Goal: Transaction & Acquisition: Purchase product/service

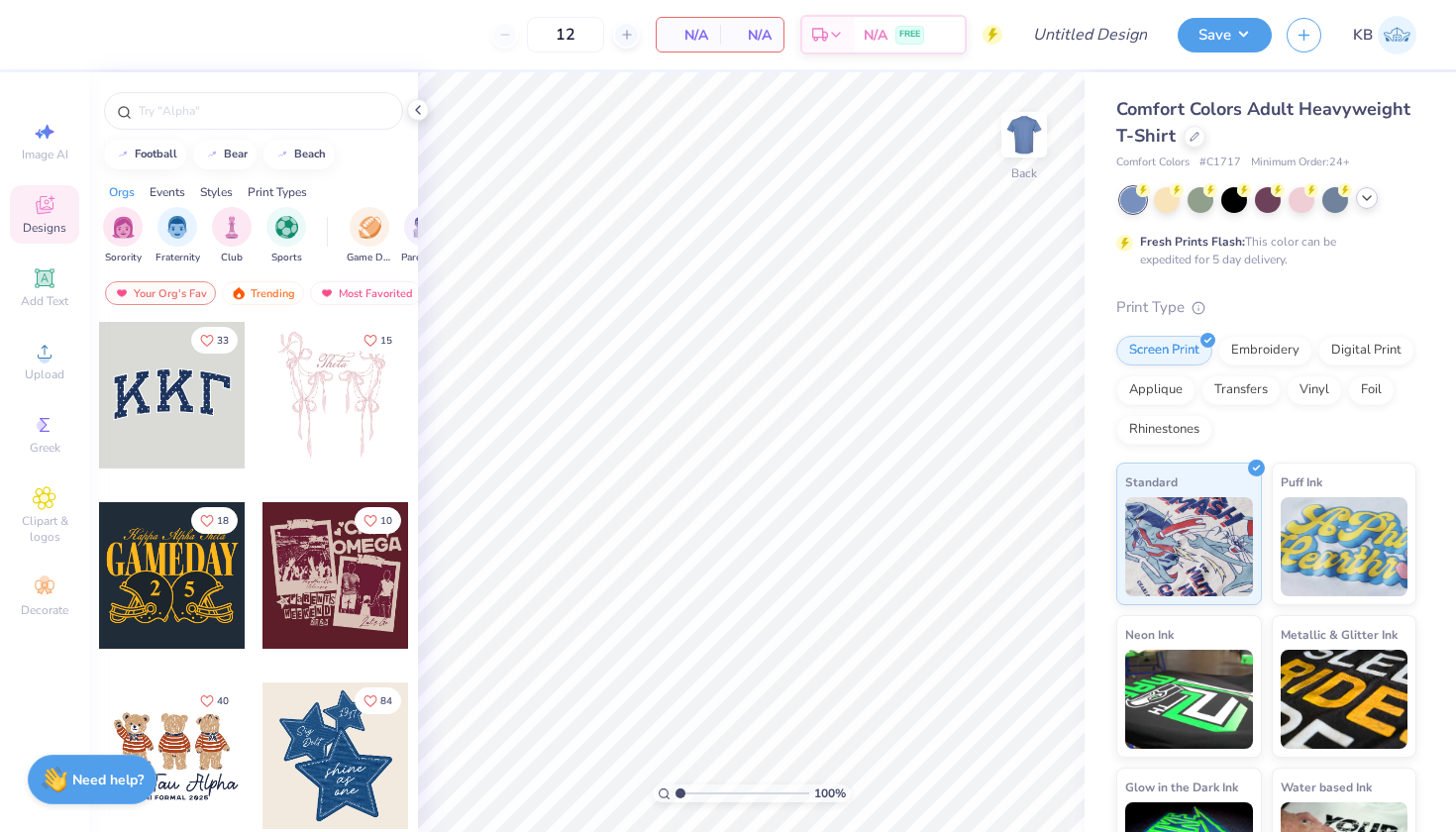
click at [1369, 194] on icon at bounding box center [1366, 198] width 16 height 16
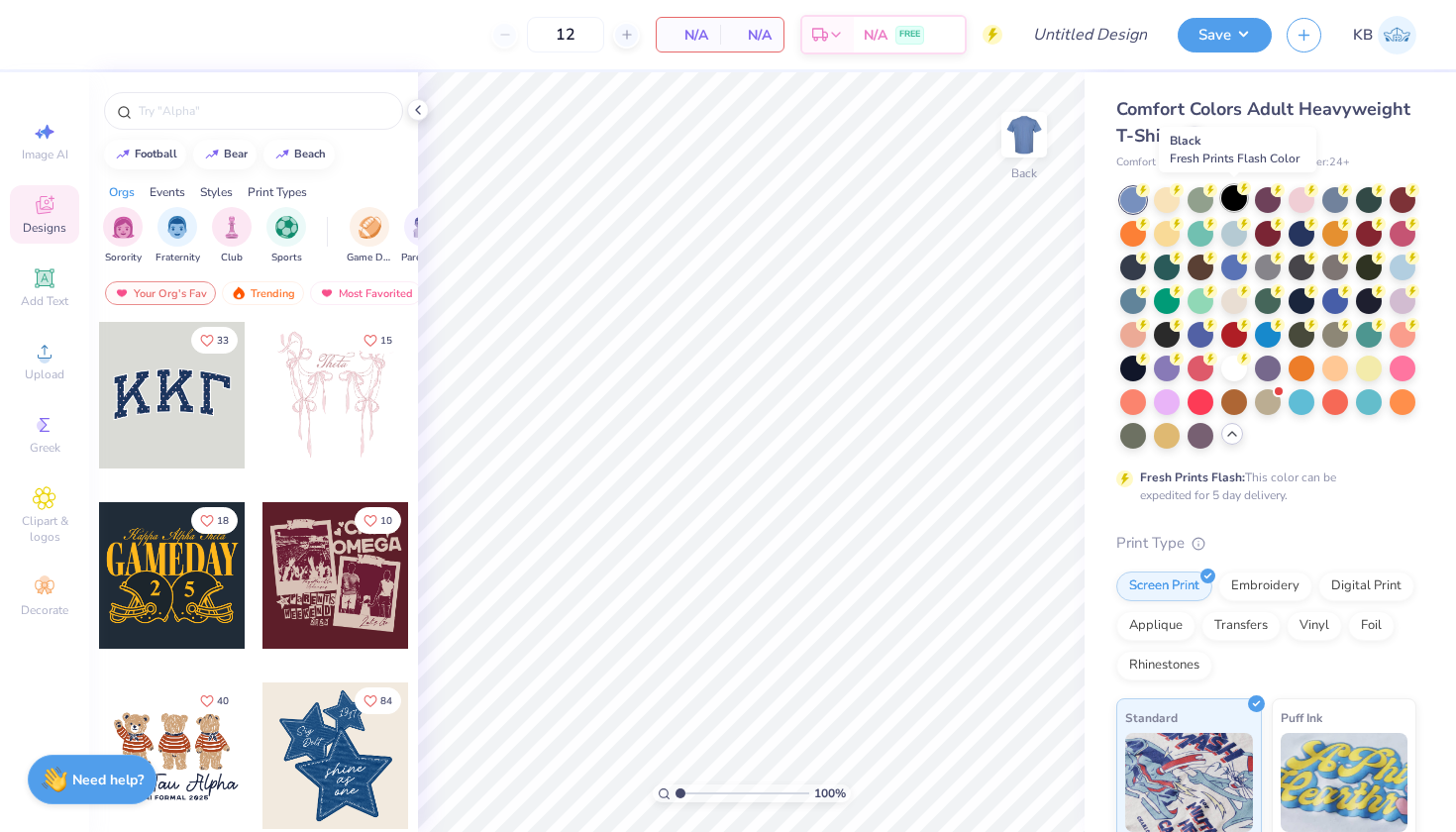
click at [1227, 202] on div at bounding box center [1234, 198] width 26 height 26
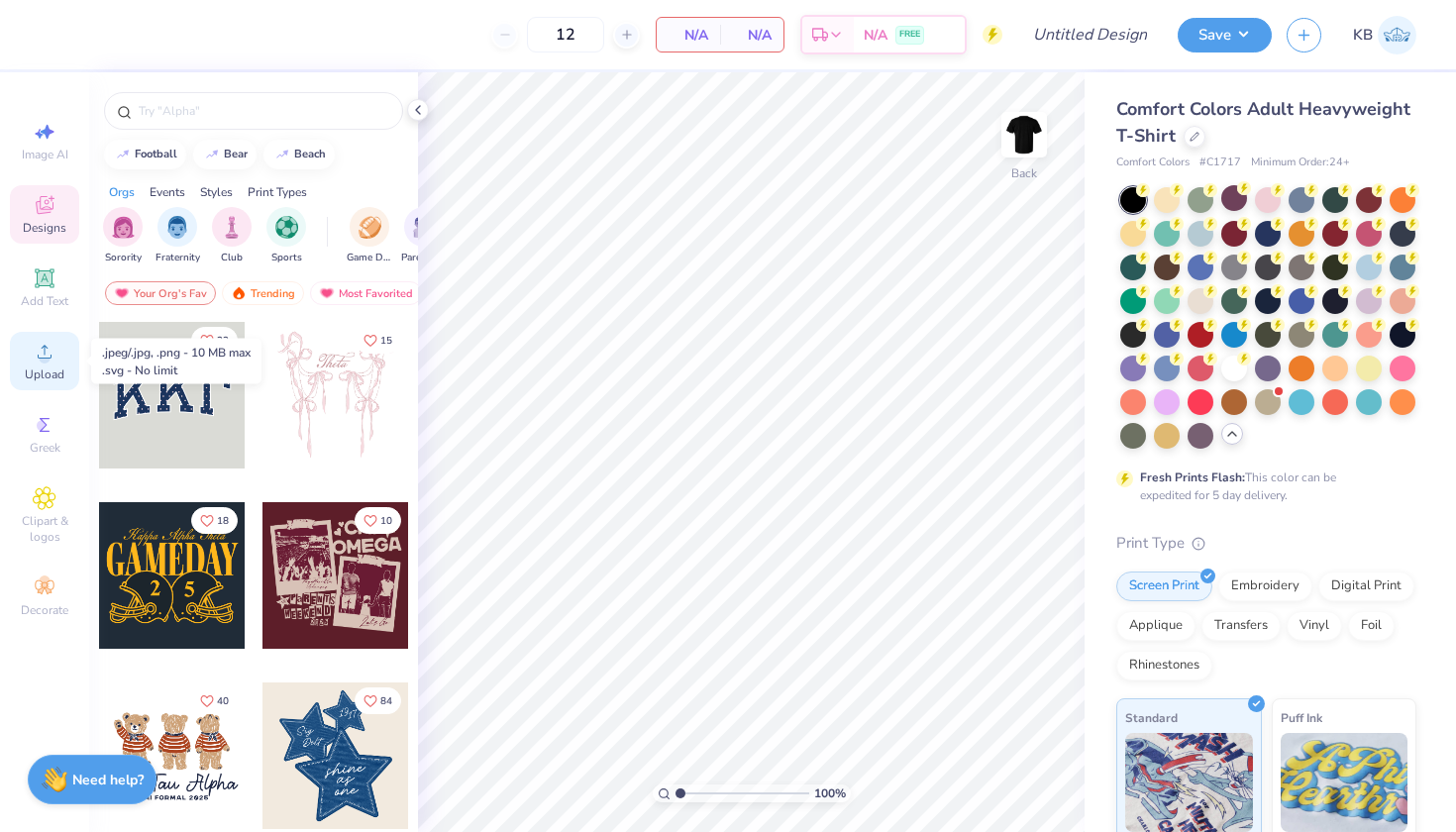
click at [51, 352] on icon at bounding box center [45, 351] width 24 height 24
click at [40, 343] on icon at bounding box center [45, 351] width 24 height 24
click at [45, 342] on icon at bounding box center [45, 351] width 24 height 24
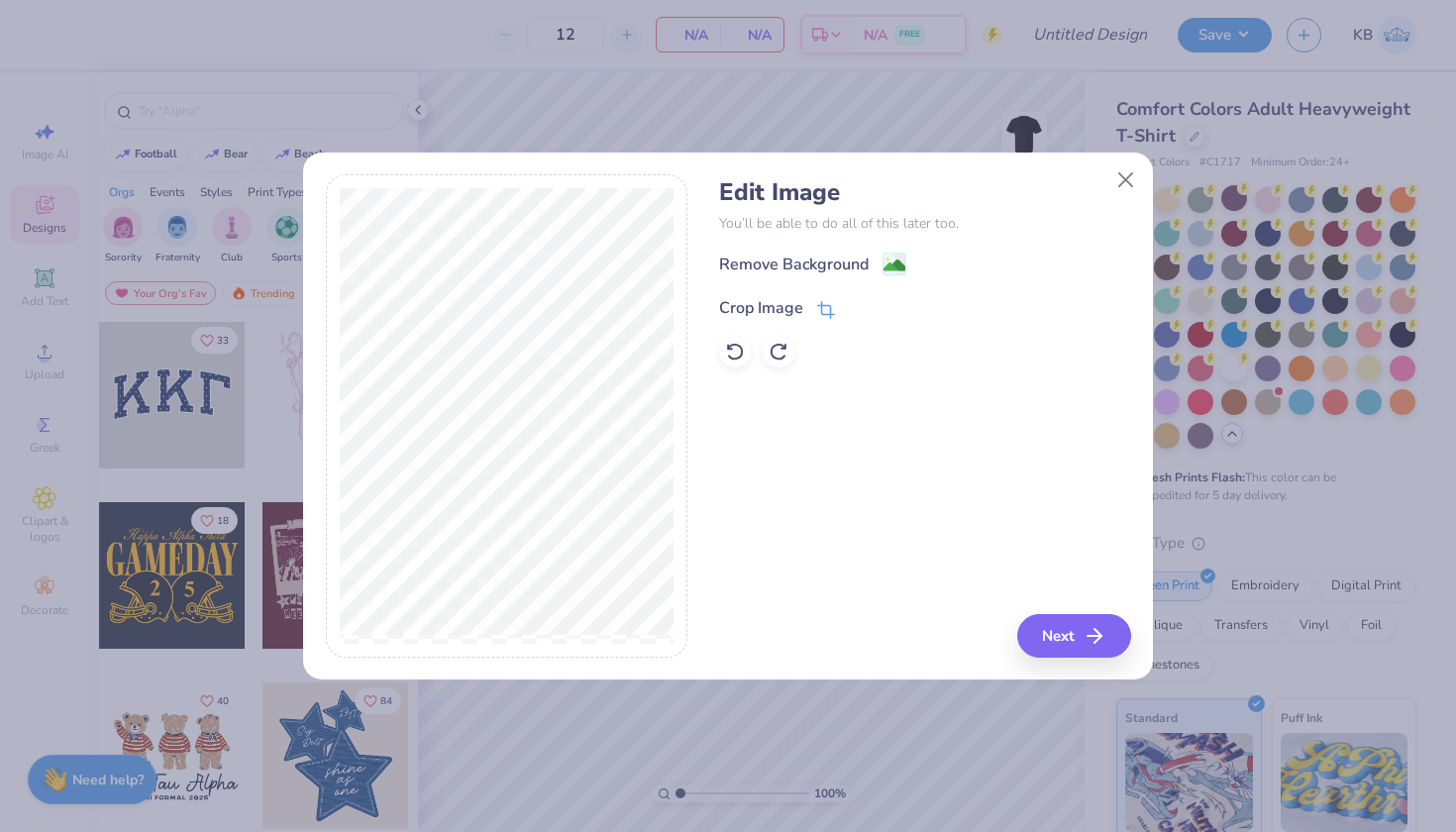
click at [819, 310] on icon at bounding box center [826, 310] width 18 height 18
click at [1051, 645] on div "Edit Image You’ll be able to do all of this later too. Remove Background Crop I…" at bounding box center [924, 416] width 411 height 484
click at [859, 303] on icon at bounding box center [860, 306] width 12 height 12
click at [733, 352] on icon at bounding box center [734, 351] width 20 height 20
click at [1075, 641] on button "Next" at bounding box center [1077, 636] width 113 height 44
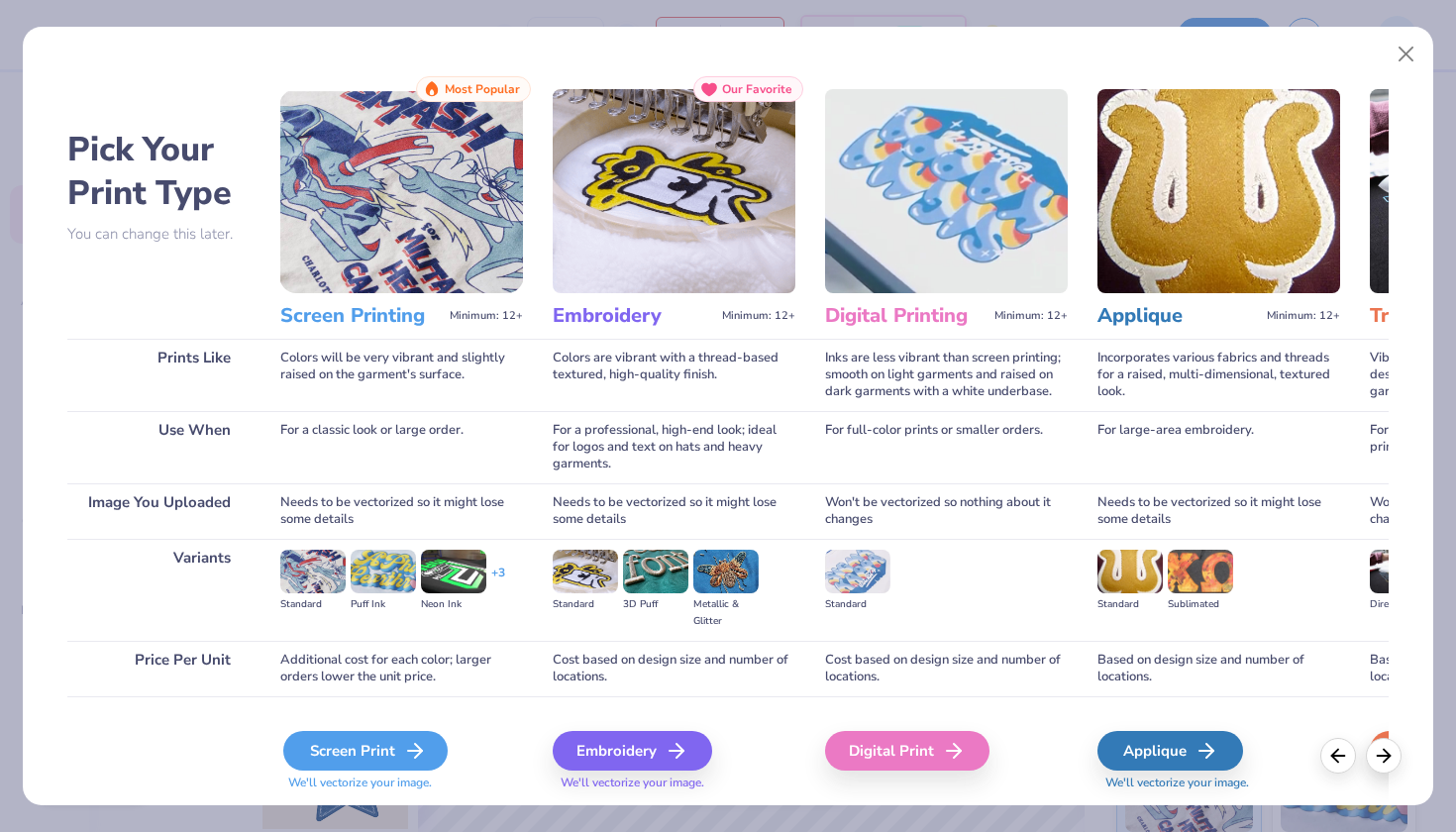
click at [384, 746] on div "Screen Print" at bounding box center [365, 750] width 164 height 40
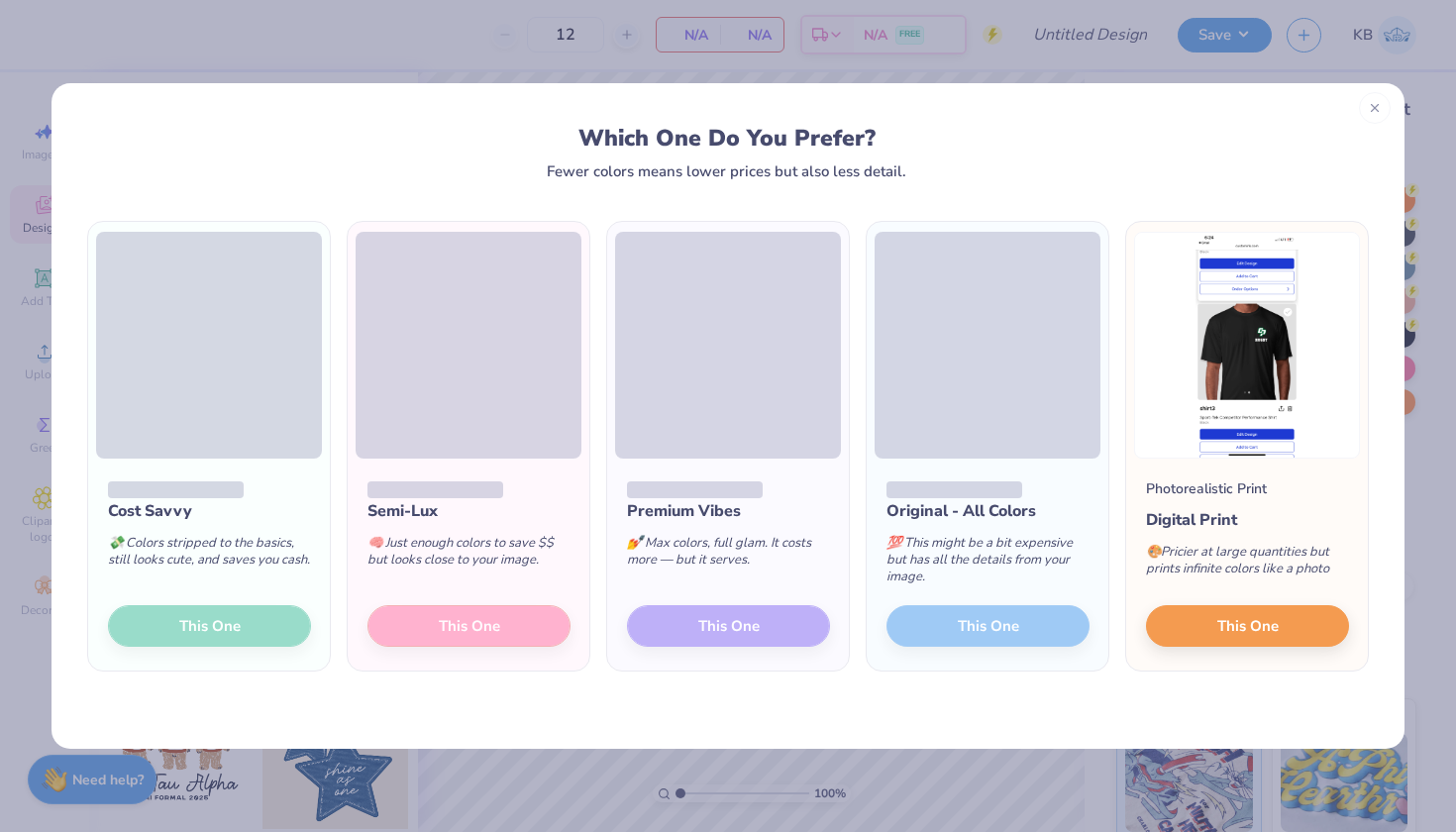
click at [1375, 106] on icon at bounding box center [1374, 107] width 14 height 14
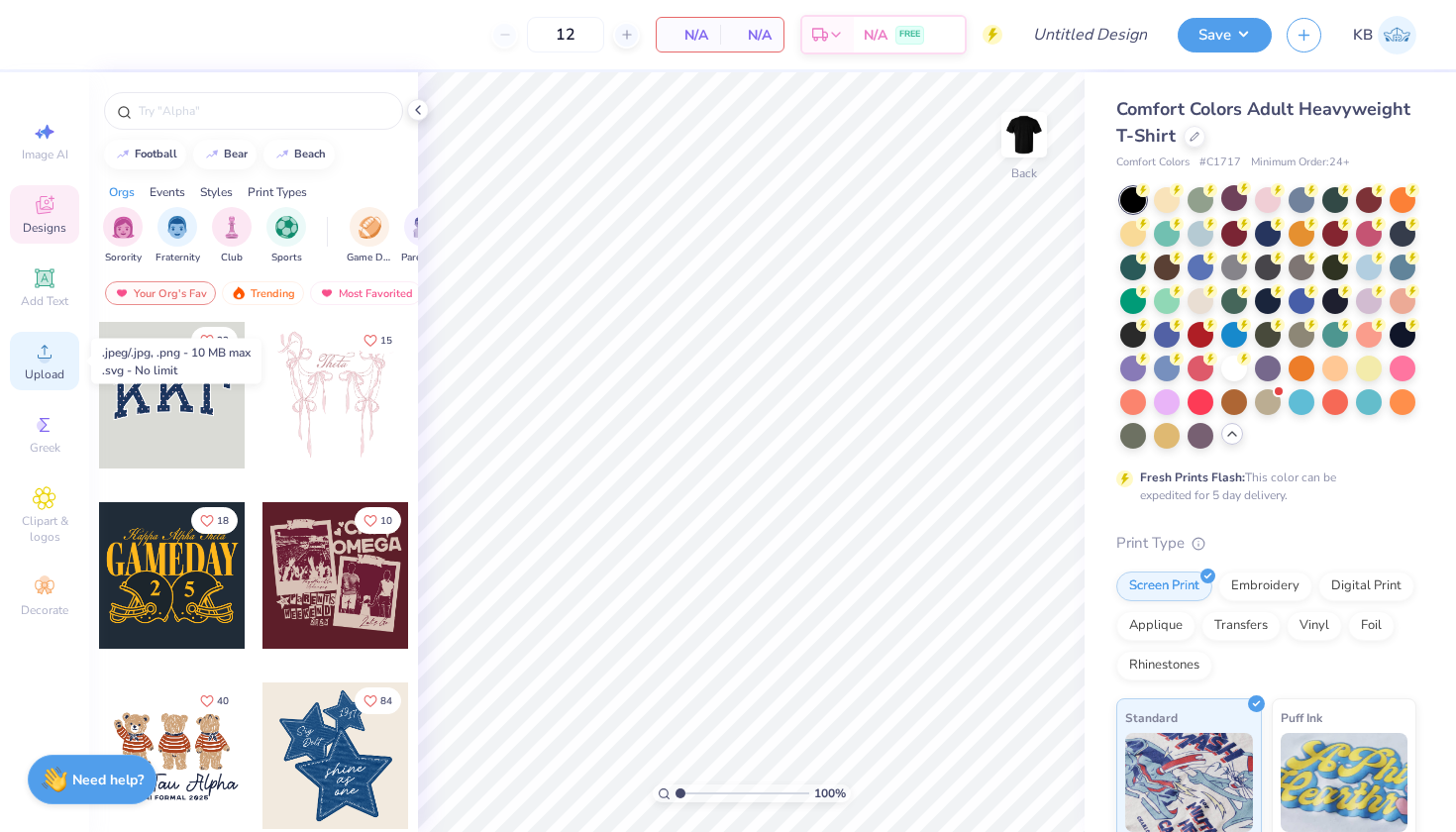
click at [55, 357] on icon at bounding box center [45, 351] width 24 height 24
click at [42, 150] on span "Image AI" at bounding box center [45, 154] width 47 height 16
select select "4"
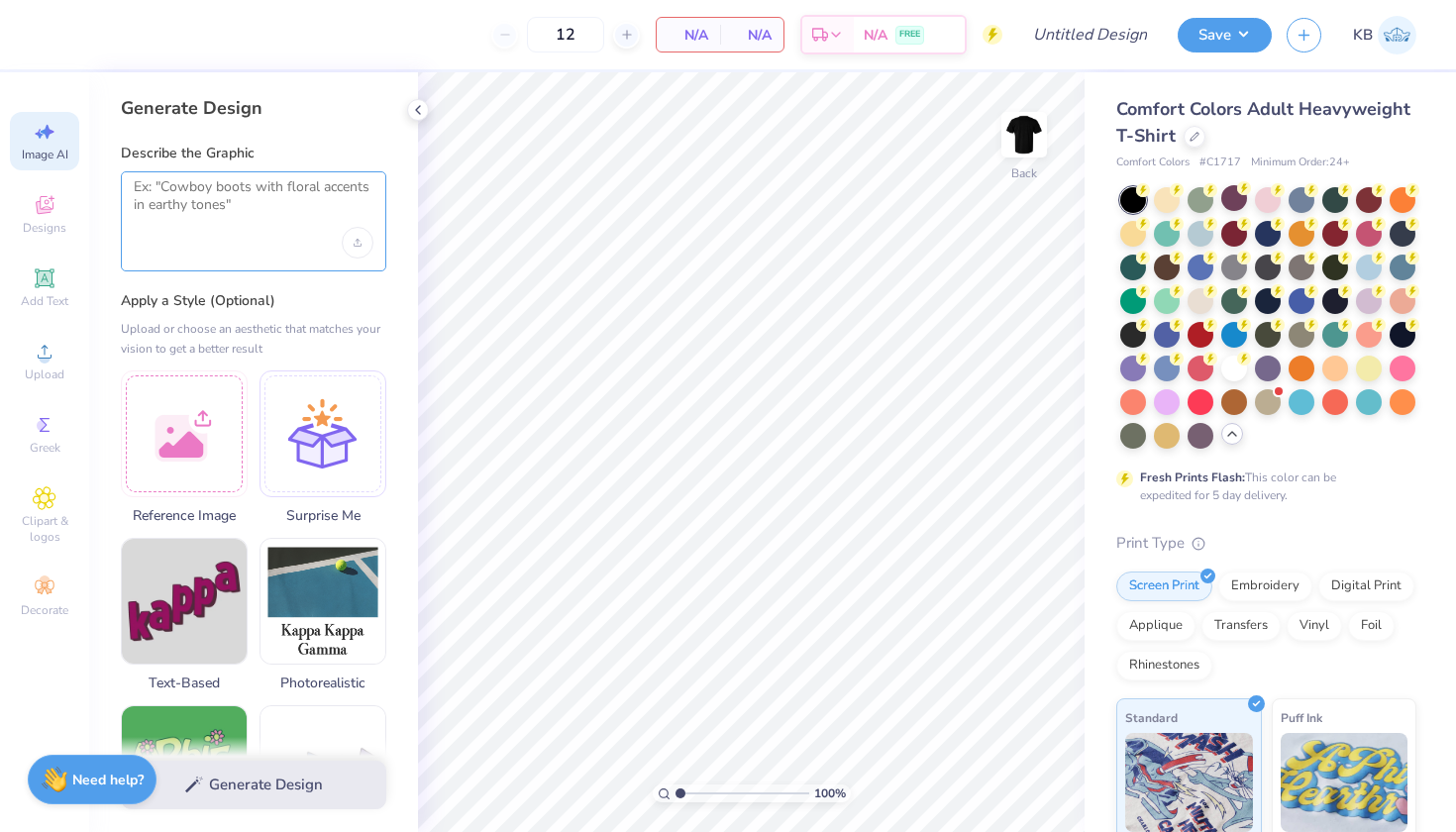
click at [249, 191] on textarea at bounding box center [253, 203] width 240 height 50
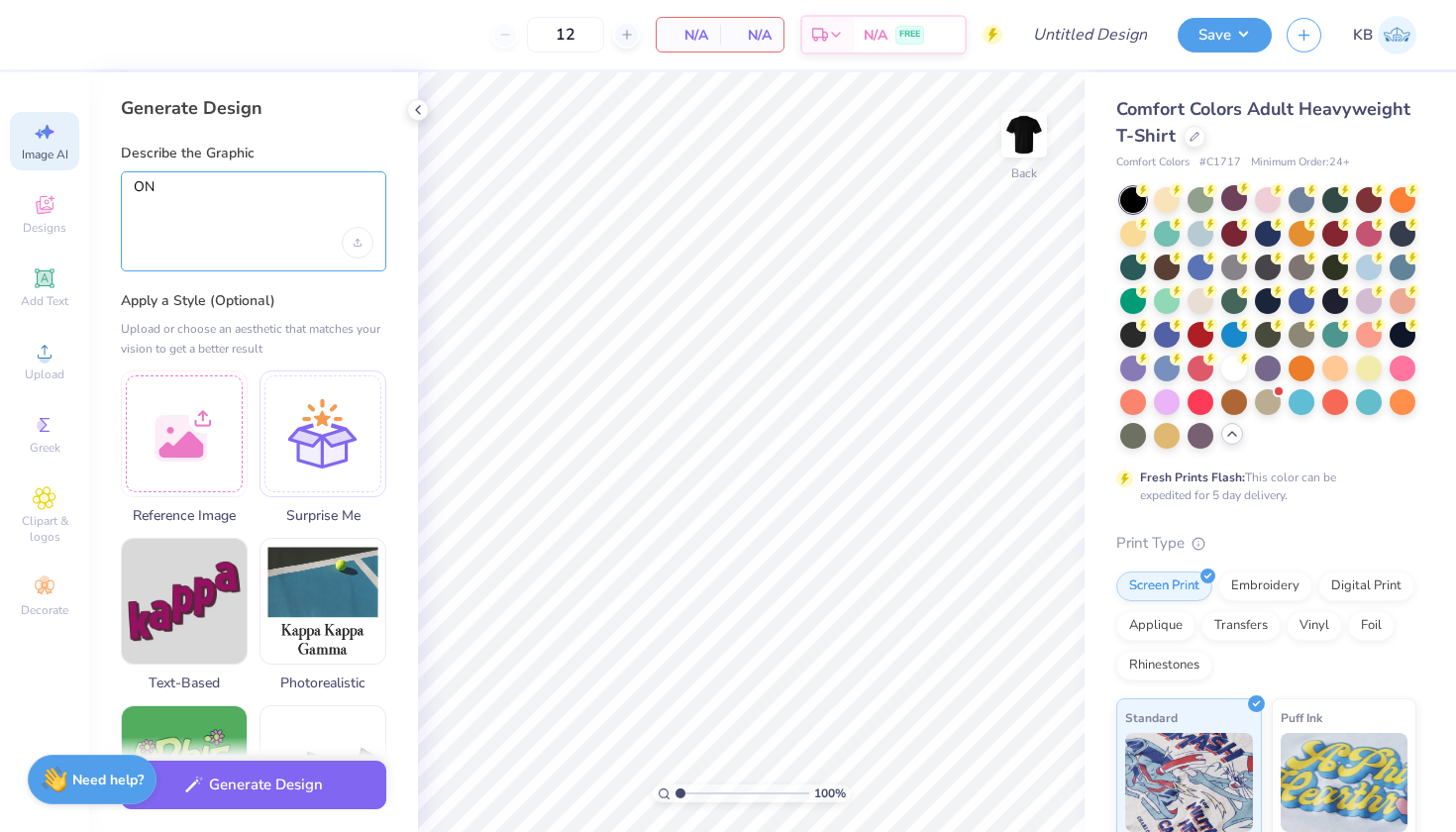
type textarea "O"
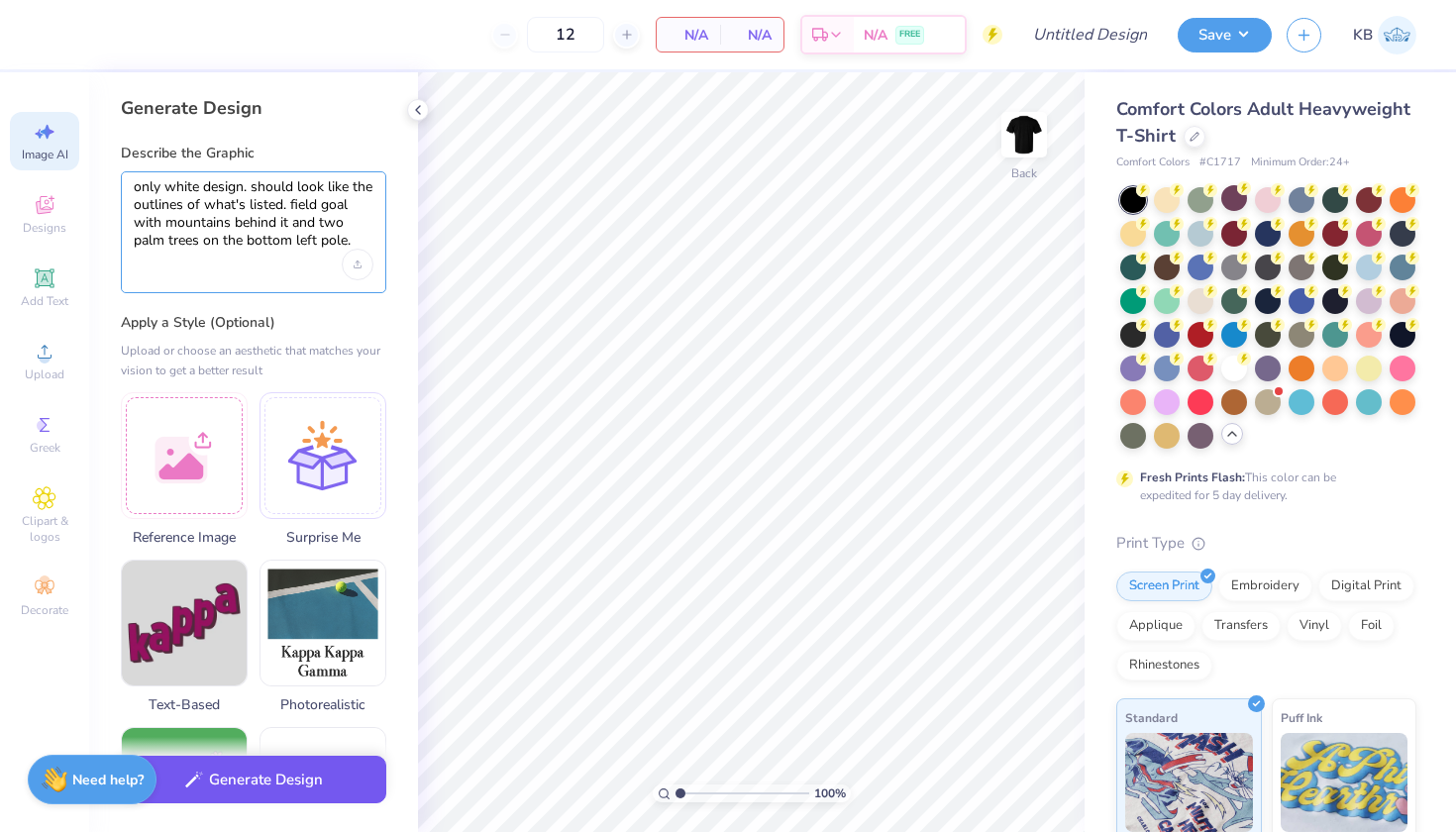
type textarea "only white design. should look like the outlines of what's listed. field goal w…"
click at [246, 783] on button "Generate Design" at bounding box center [253, 779] width 266 height 49
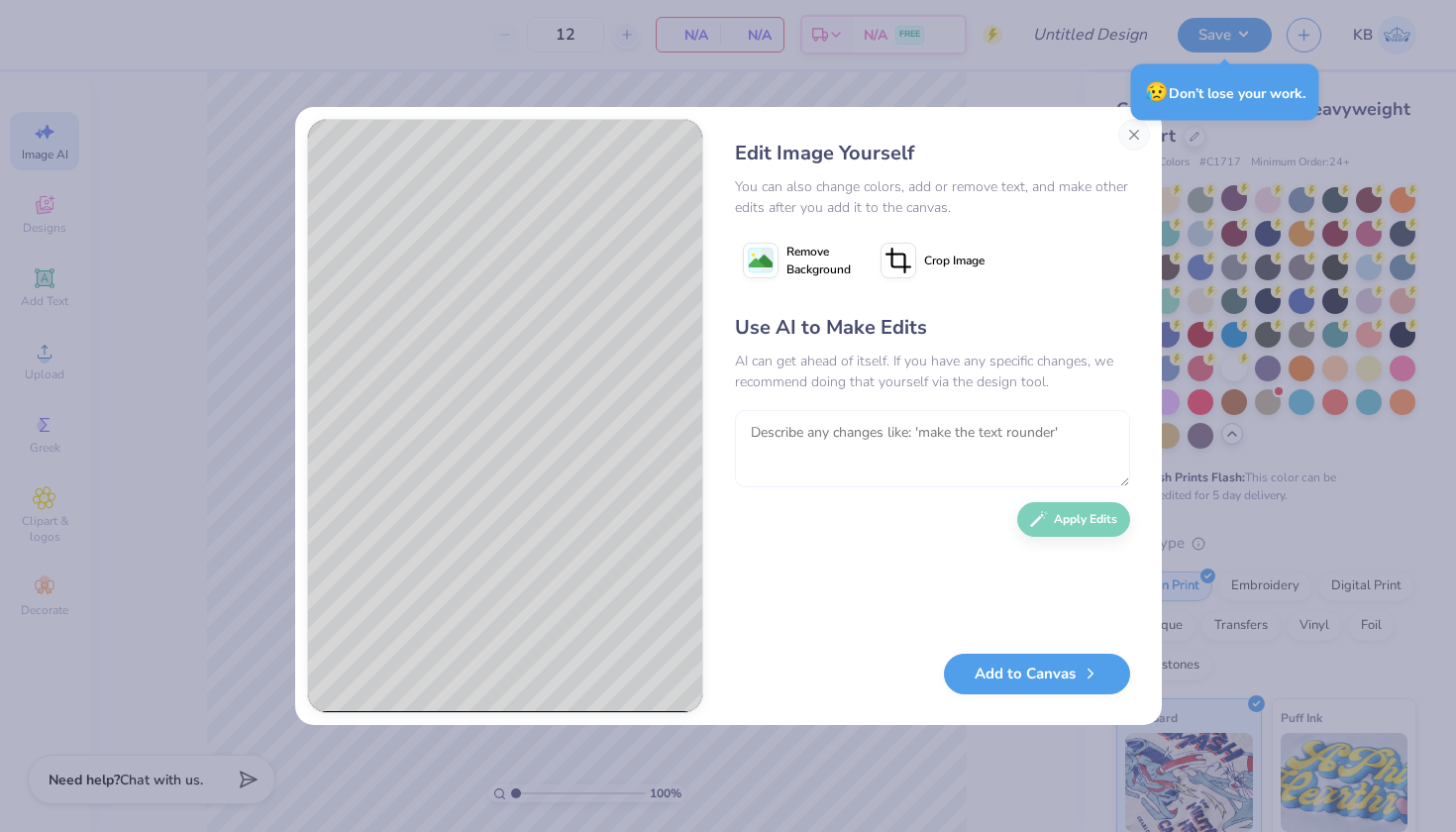
click at [840, 449] on textarea at bounding box center [932, 449] width 395 height 78
type textarea "t"
click at [1133, 144] on button "Close" at bounding box center [1134, 134] width 32 height 32
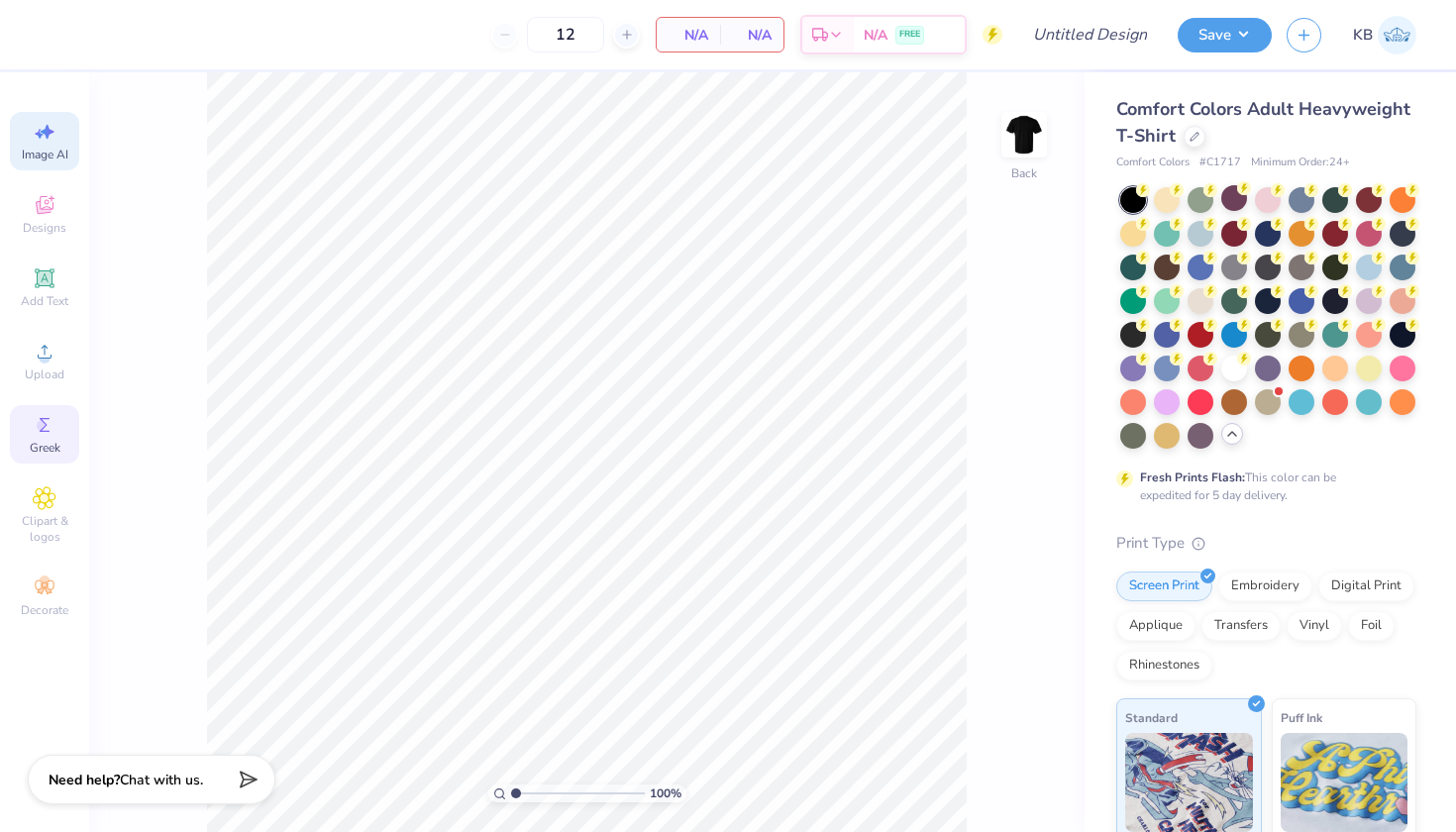
click at [47, 412] on div "Greek" at bounding box center [45, 434] width 70 height 59
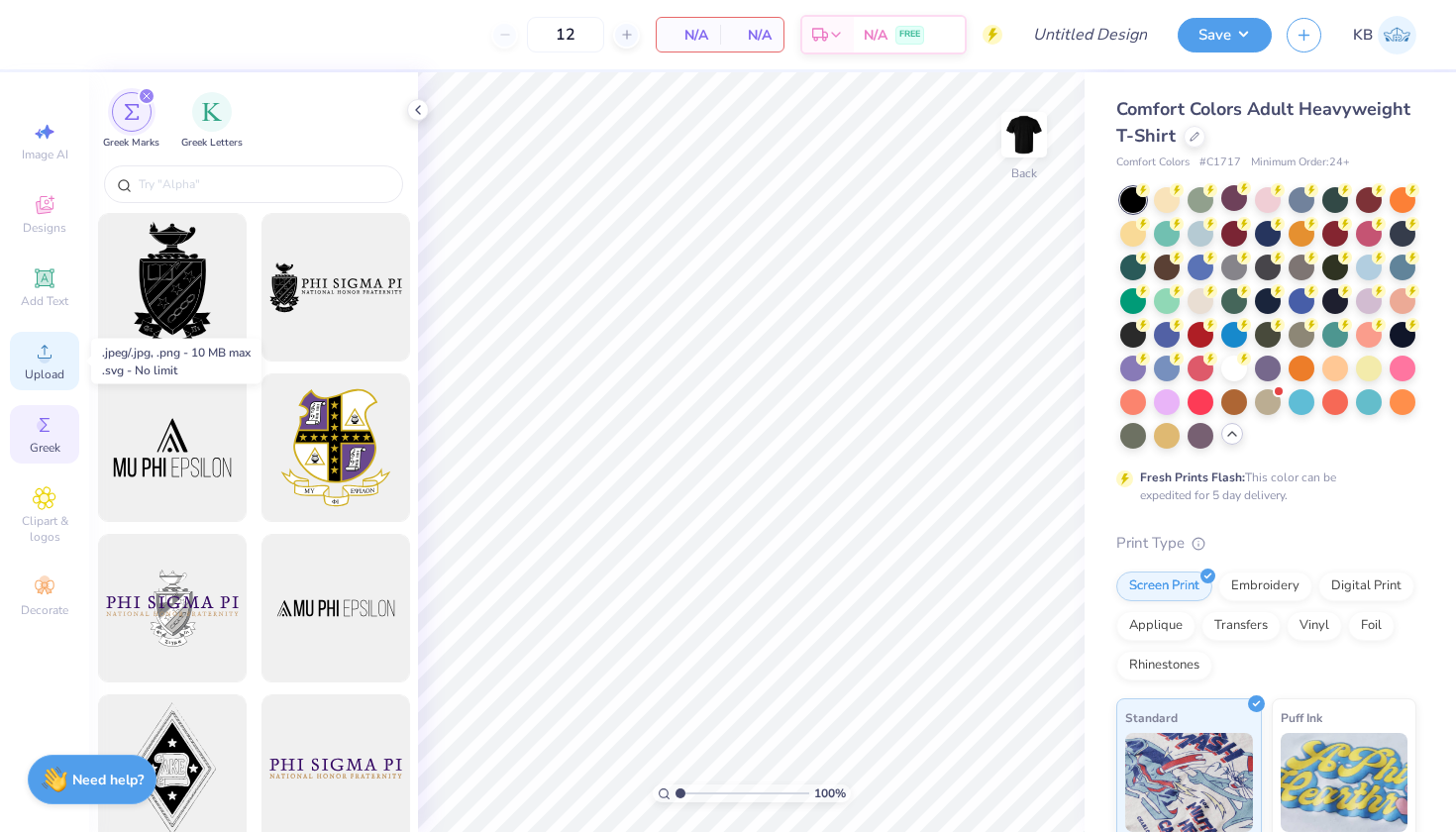
click at [50, 347] on icon at bounding box center [45, 351] width 24 height 24
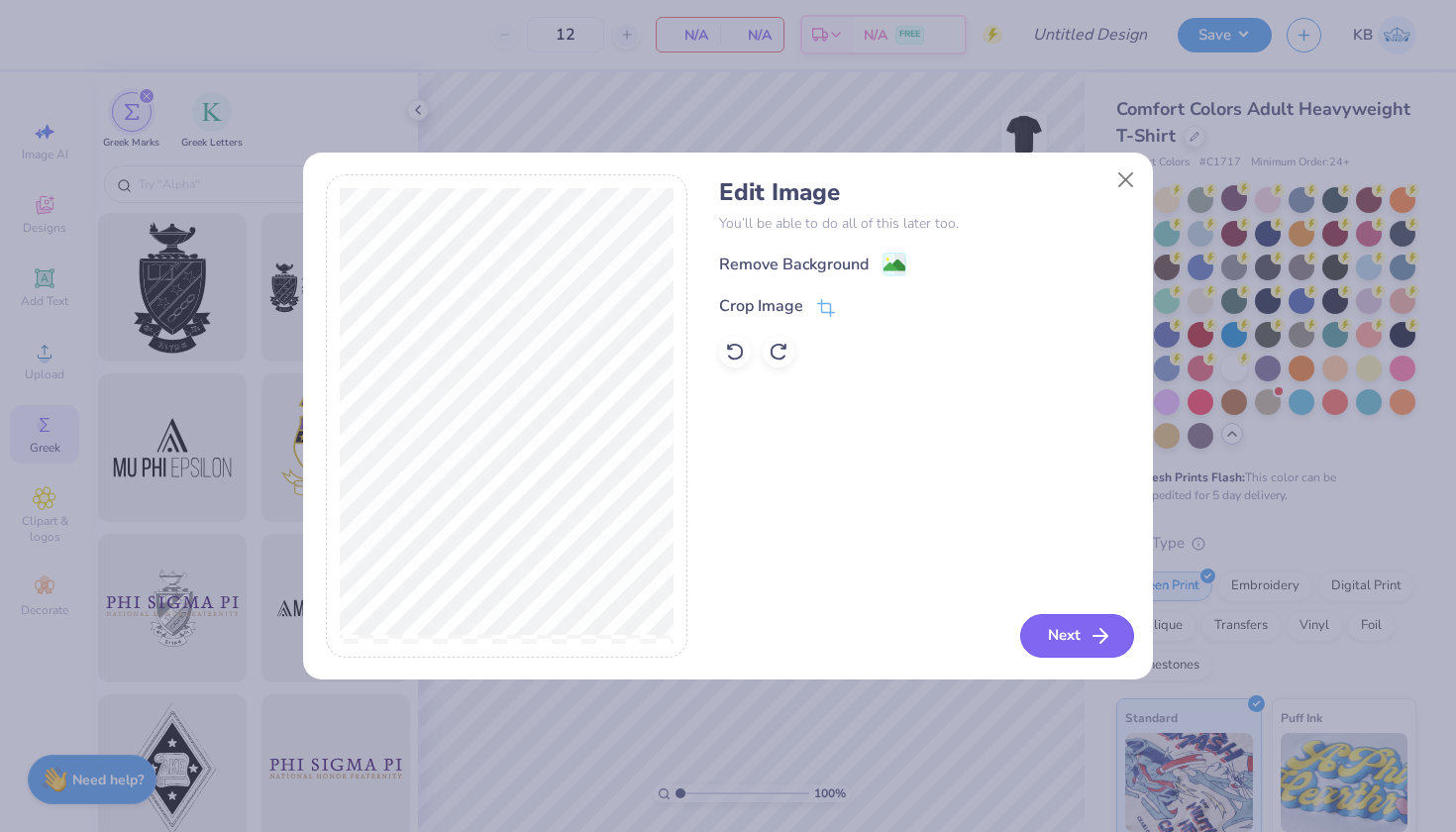
click at [1100, 633] on icon "button" at bounding box center [1101, 636] width 24 height 24
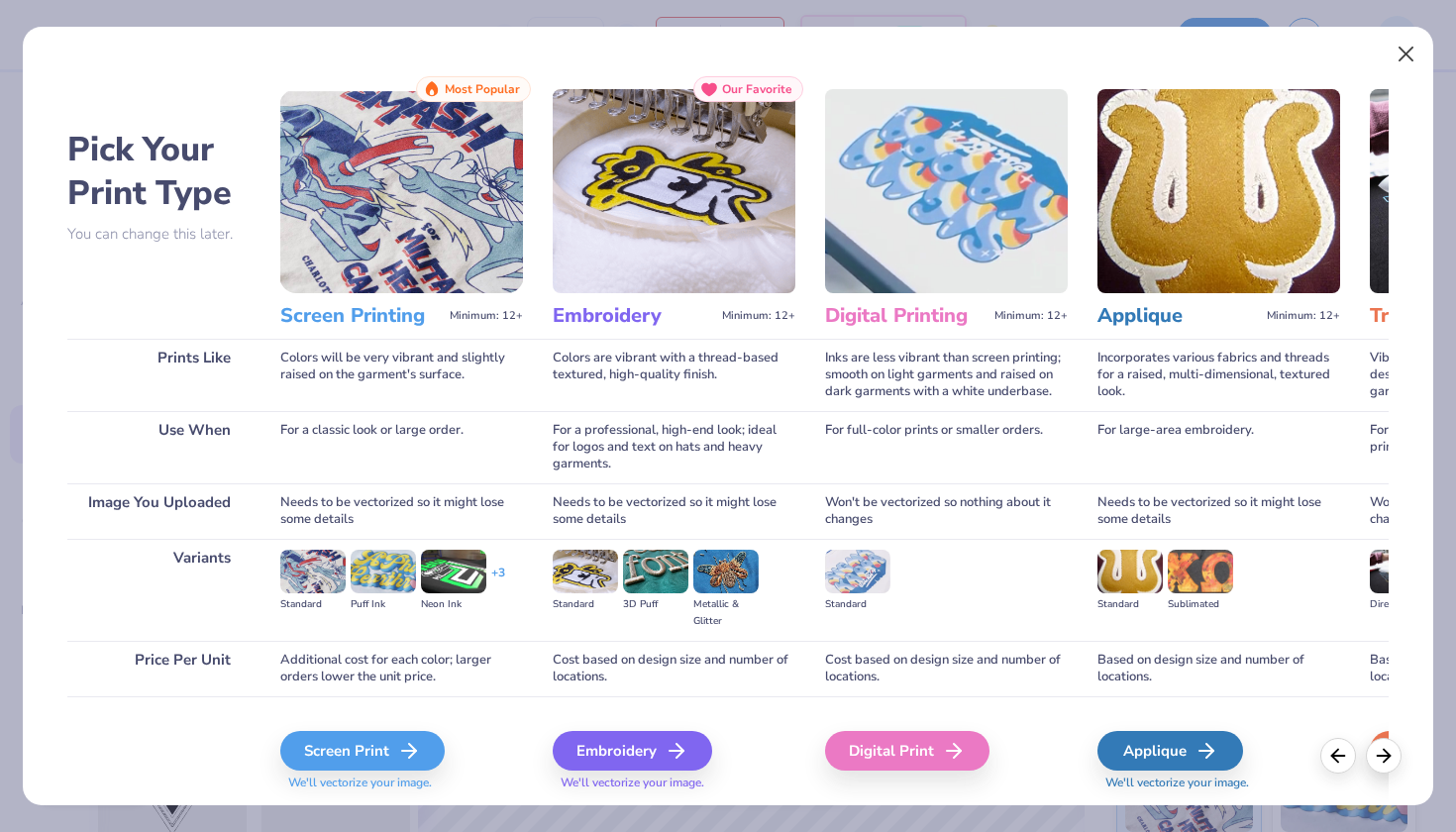
click at [1408, 59] on button "Close" at bounding box center [1406, 55] width 38 height 38
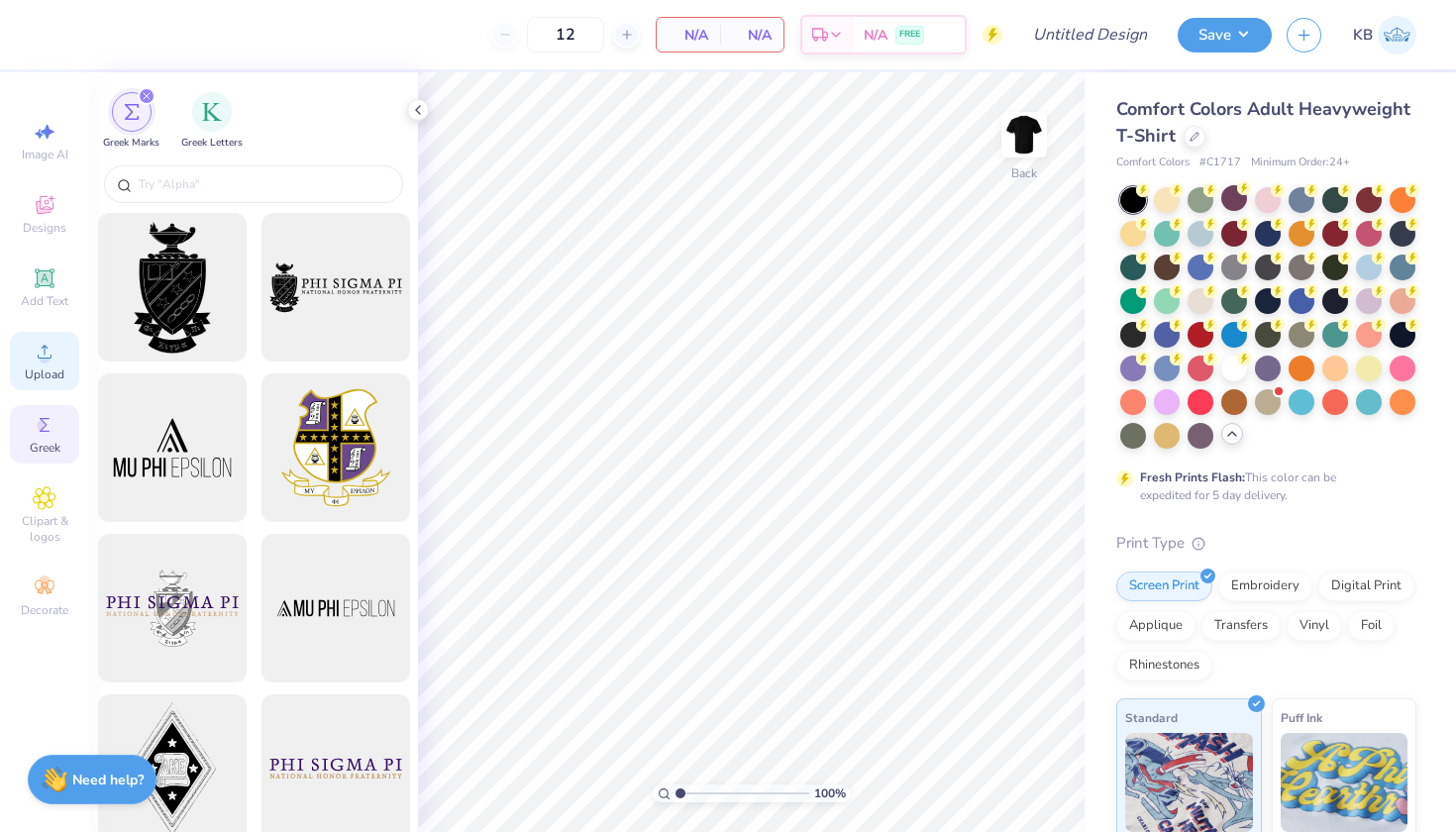
click at [52, 362] on icon at bounding box center [45, 351] width 24 height 24
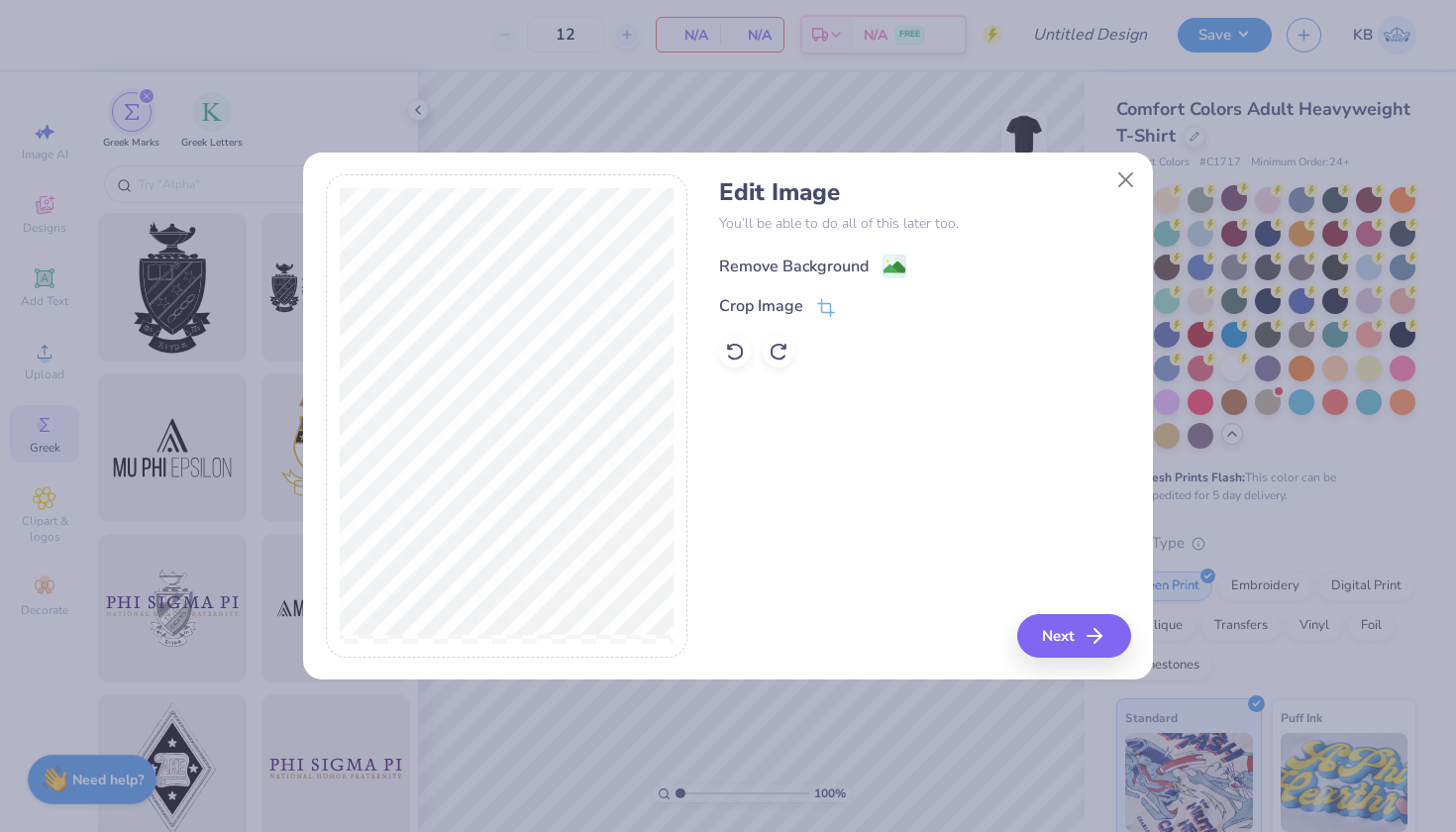
click at [895, 263] on image at bounding box center [895, 268] width 22 height 22
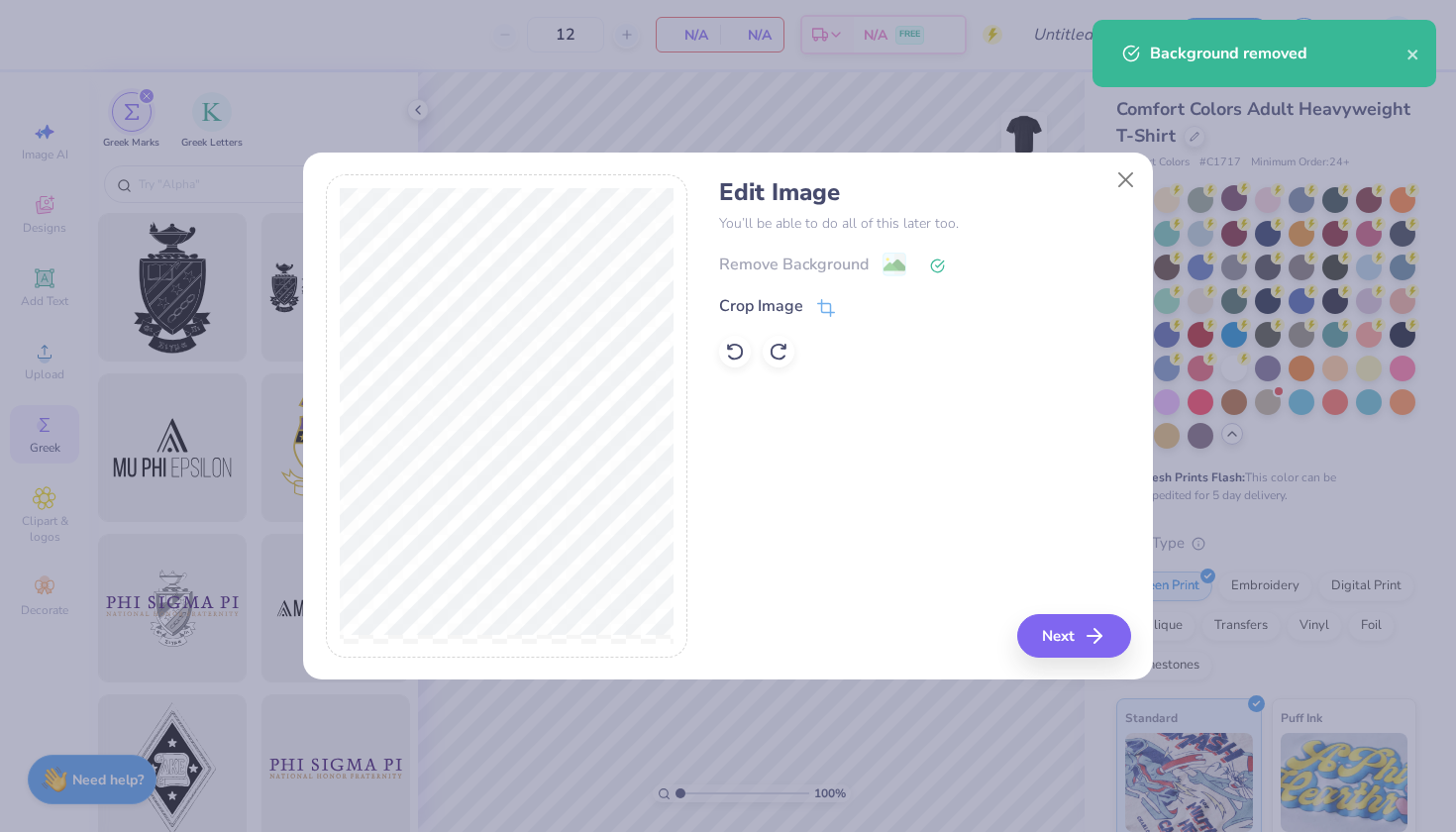
click at [934, 262] on icon at bounding box center [936, 266] width 15 height 15
click at [881, 259] on div "Remove Background" at bounding box center [924, 264] width 411 height 25
click at [897, 264] on div "Remove Background" at bounding box center [924, 264] width 411 height 25
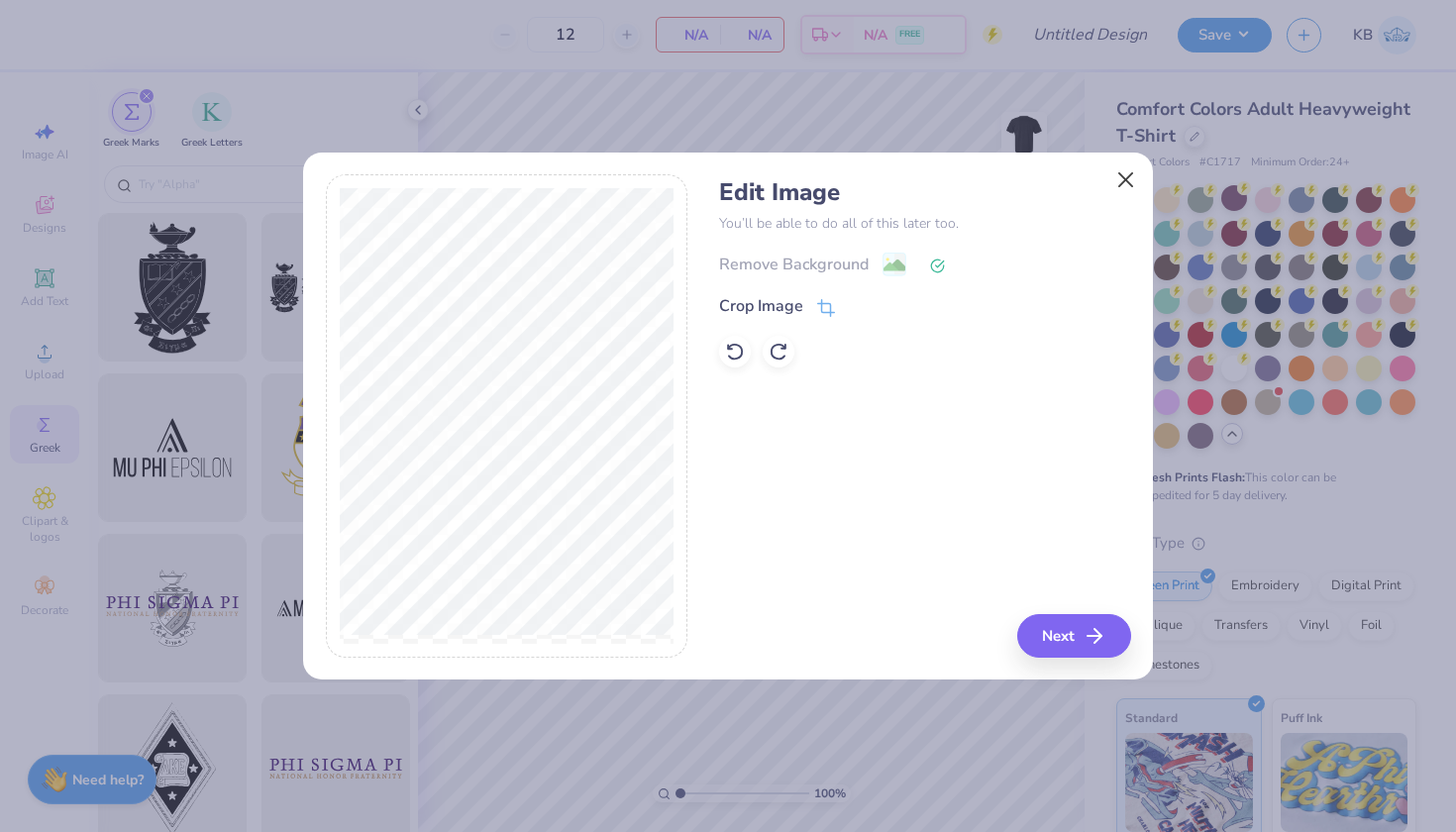
click at [1123, 180] on button "Close" at bounding box center [1126, 179] width 38 height 38
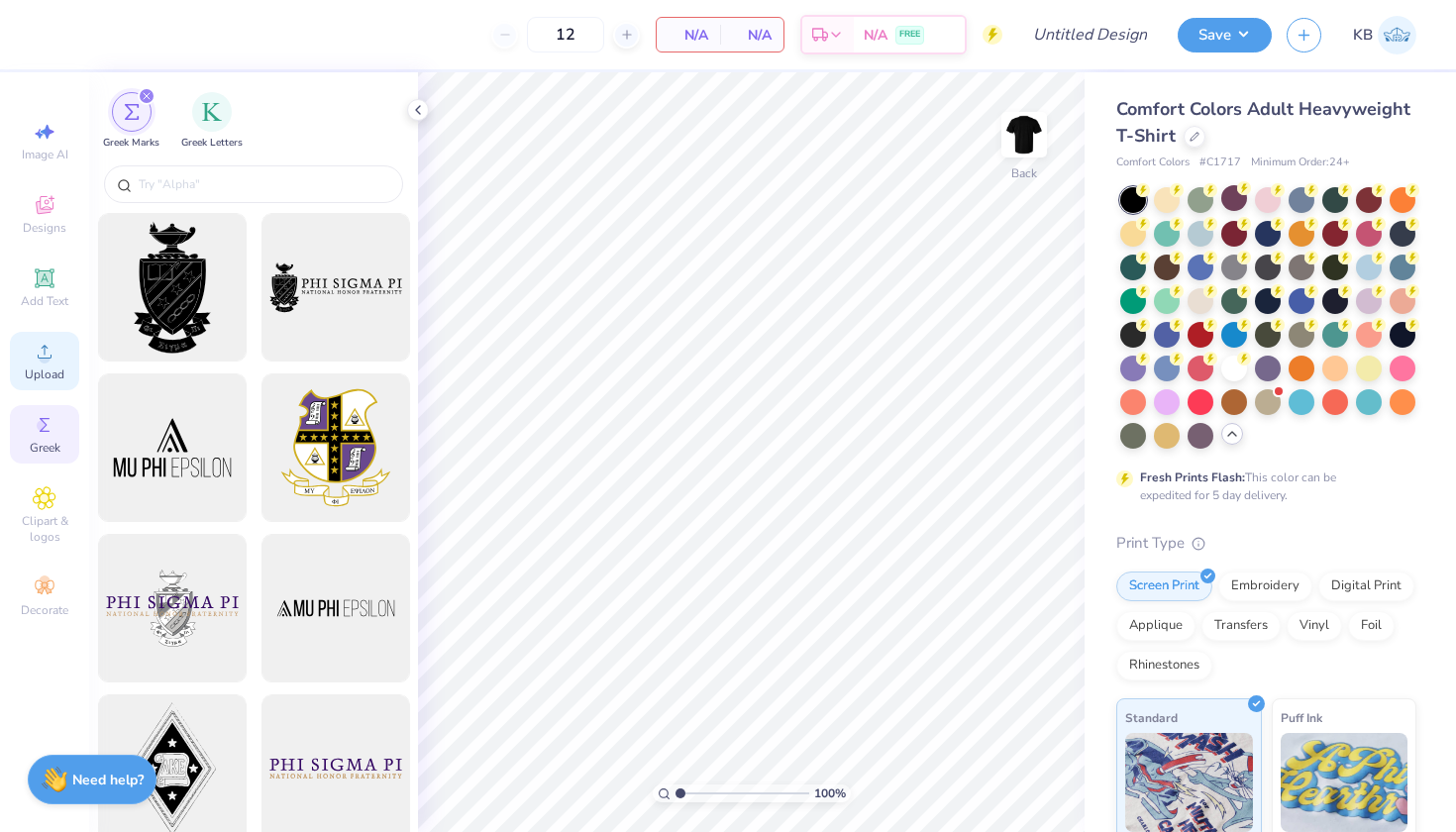
click at [43, 365] on div "Upload" at bounding box center [45, 360] width 70 height 59
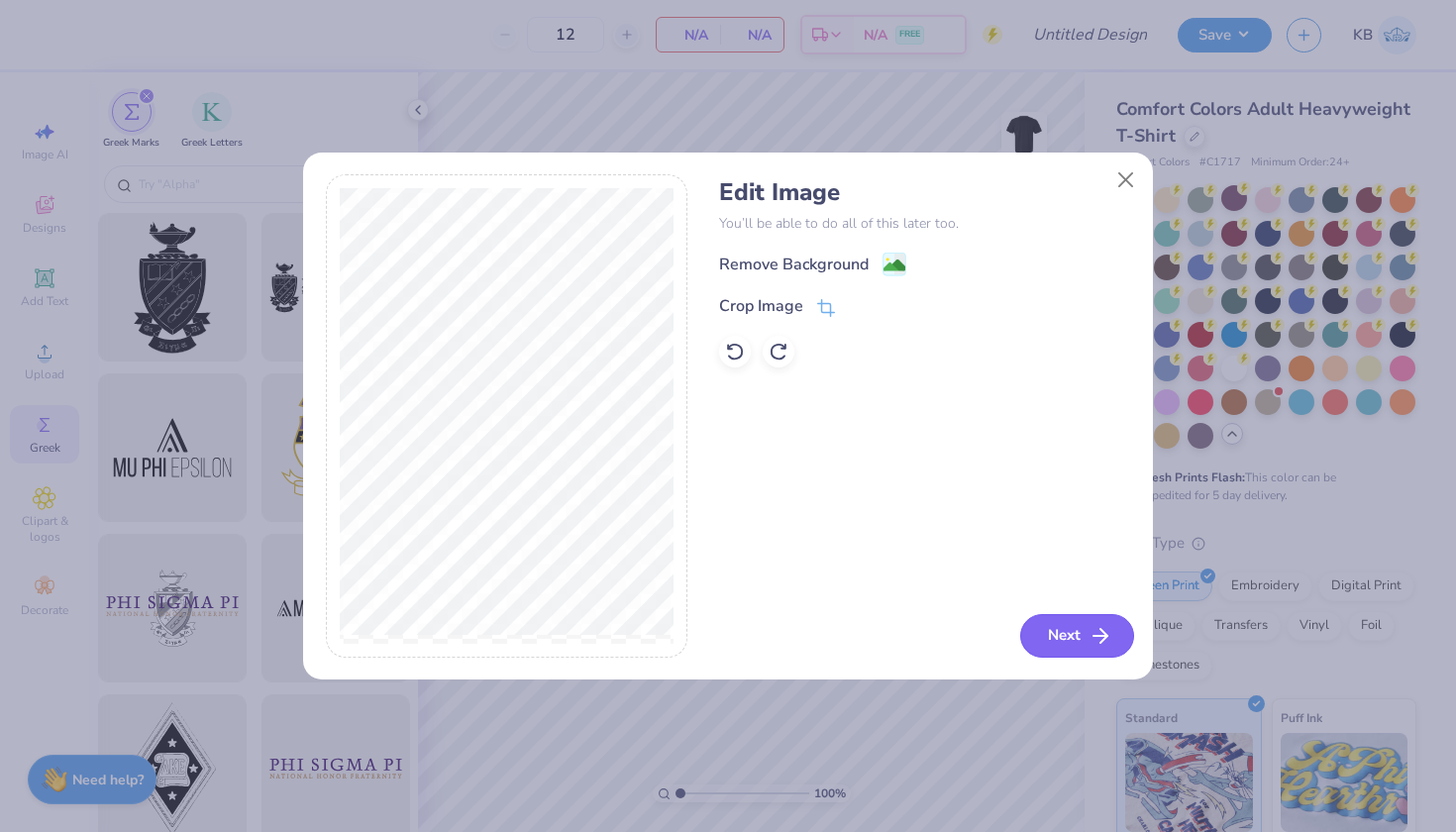
click at [1081, 639] on button "Next" at bounding box center [1077, 636] width 113 height 44
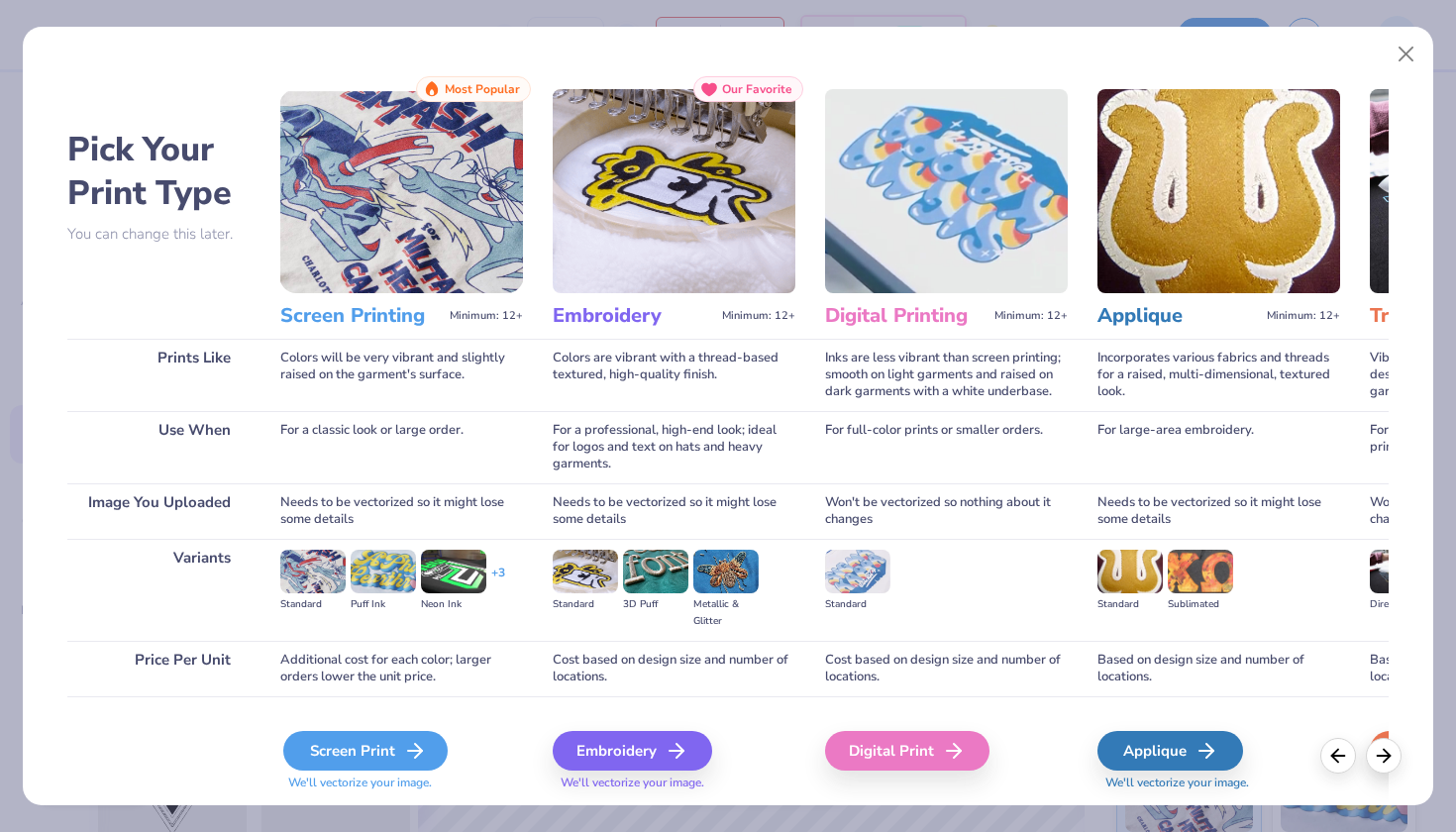
click at [340, 757] on div "Screen Print" at bounding box center [365, 750] width 164 height 40
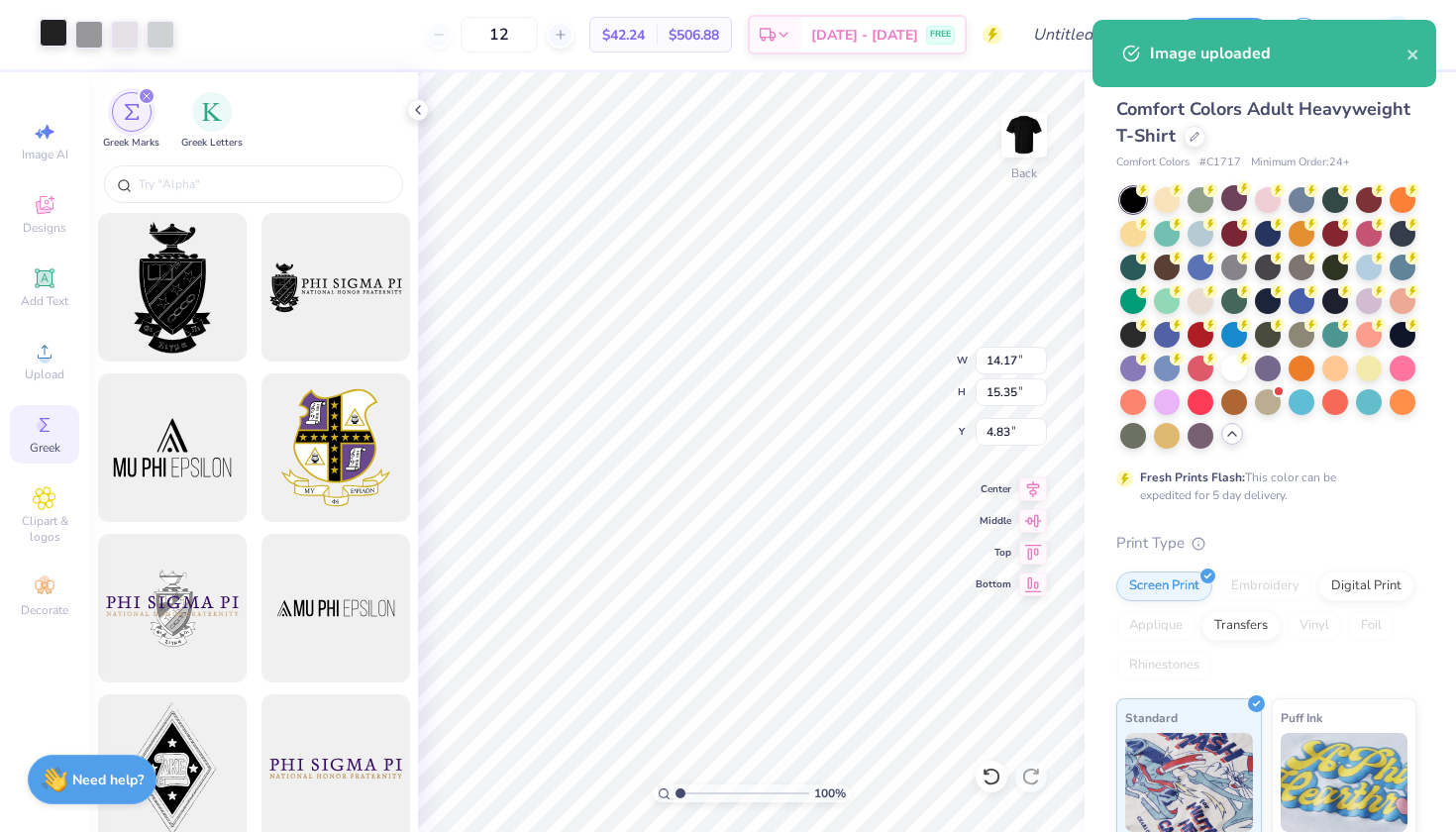
click at [61, 37] on div at bounding box center [54, 33] width 28 height 28
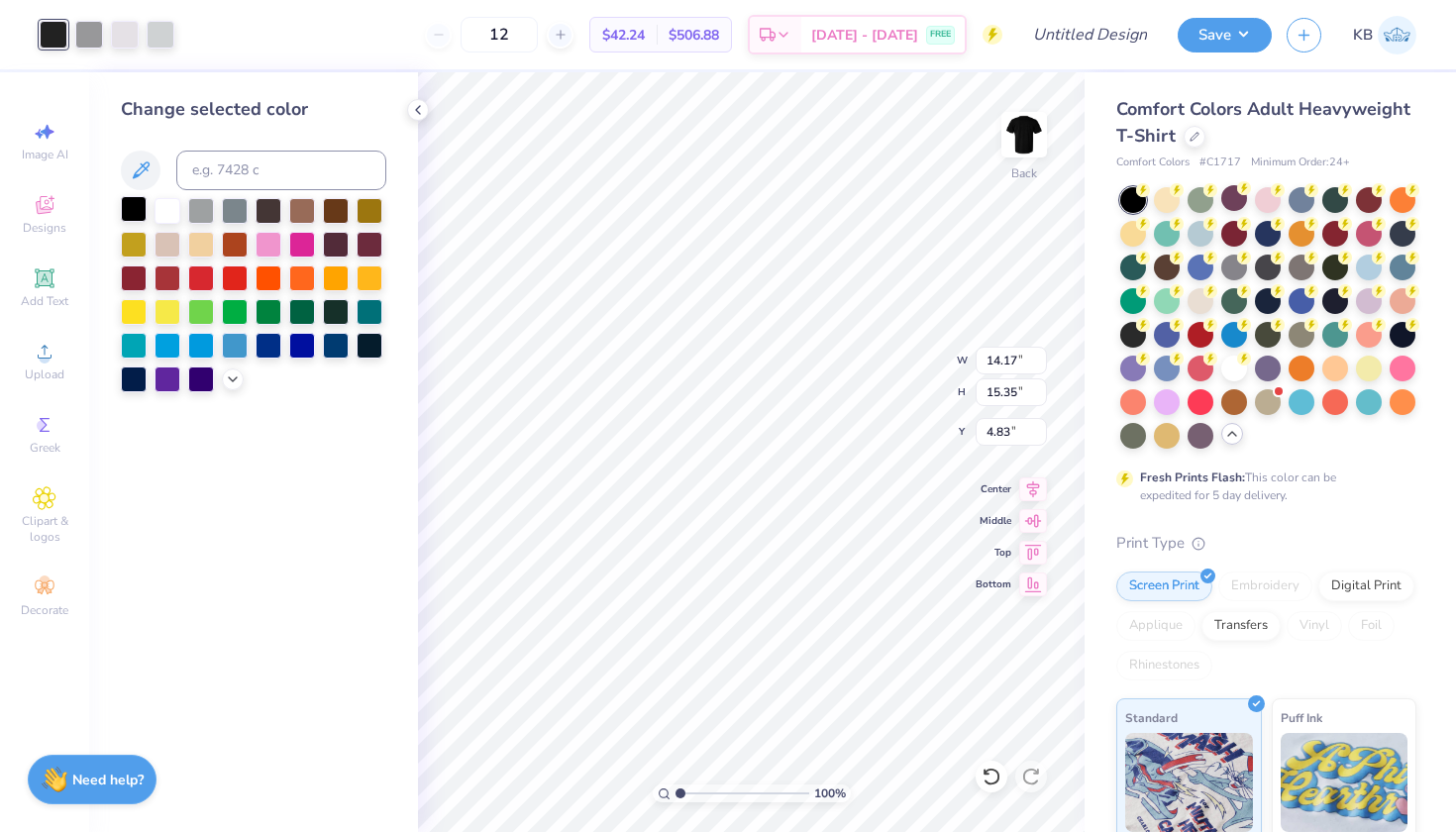
click at [133, 213] on div at bounding box center [133, 209] width 26 height 26
type input "7.85"
type input "8.50"
type input "3.00"
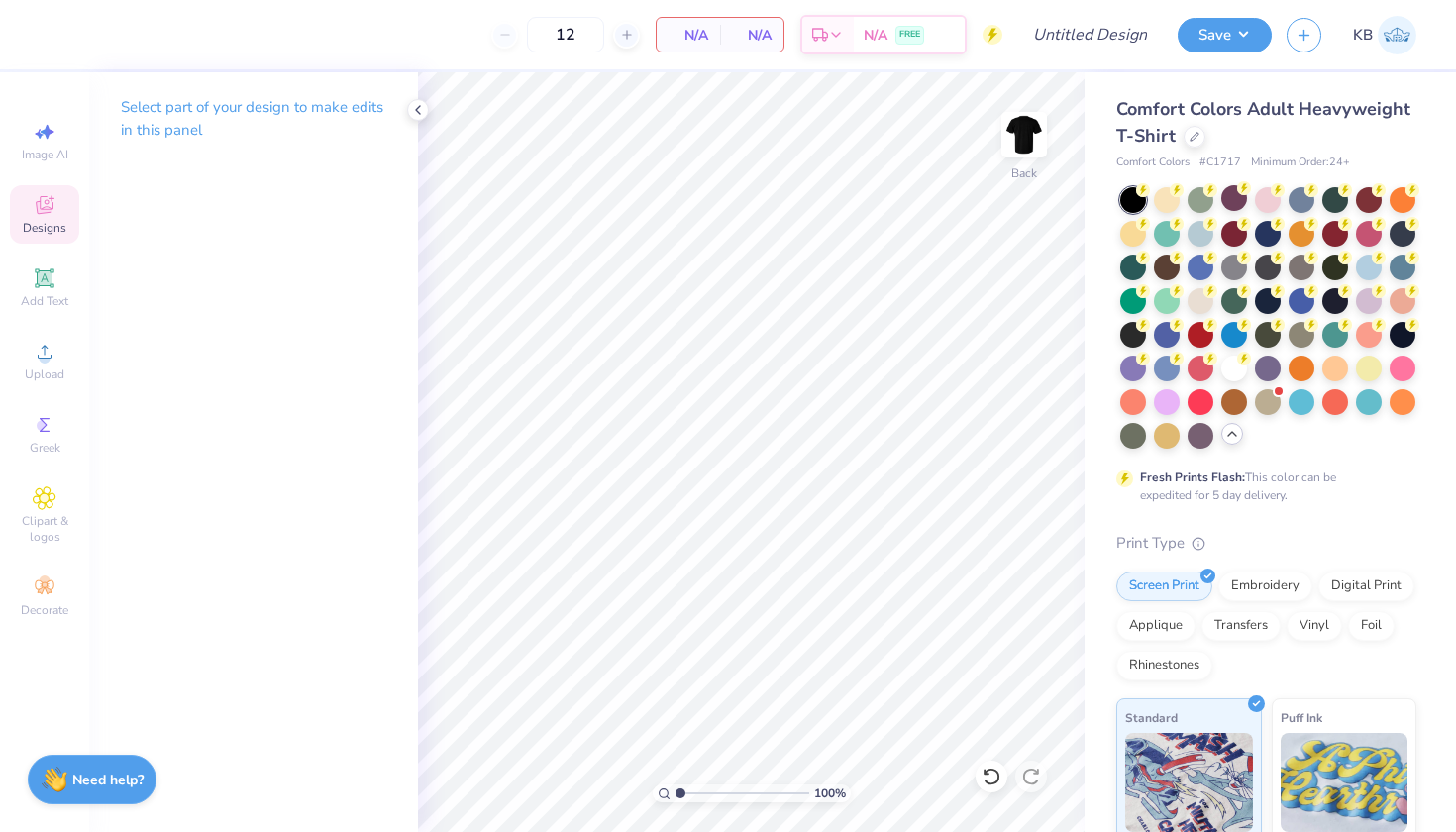
click at [58, 218] on div "Designs" at bounding box center [45, 214] width 70 height 59
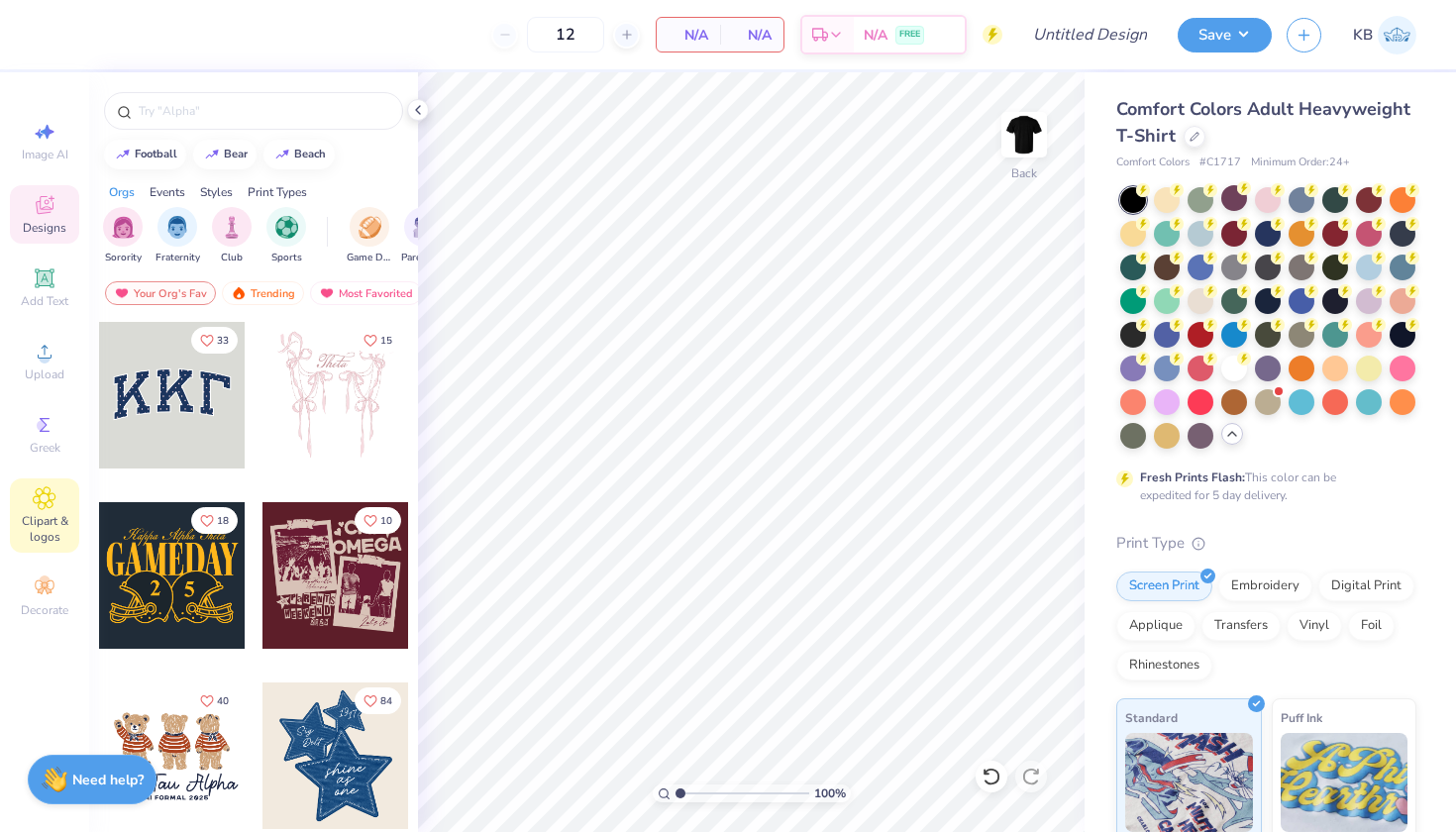
click at [54, 536] on span "Clipart & logos" at bounding box center [45, 528] width 70 height 32
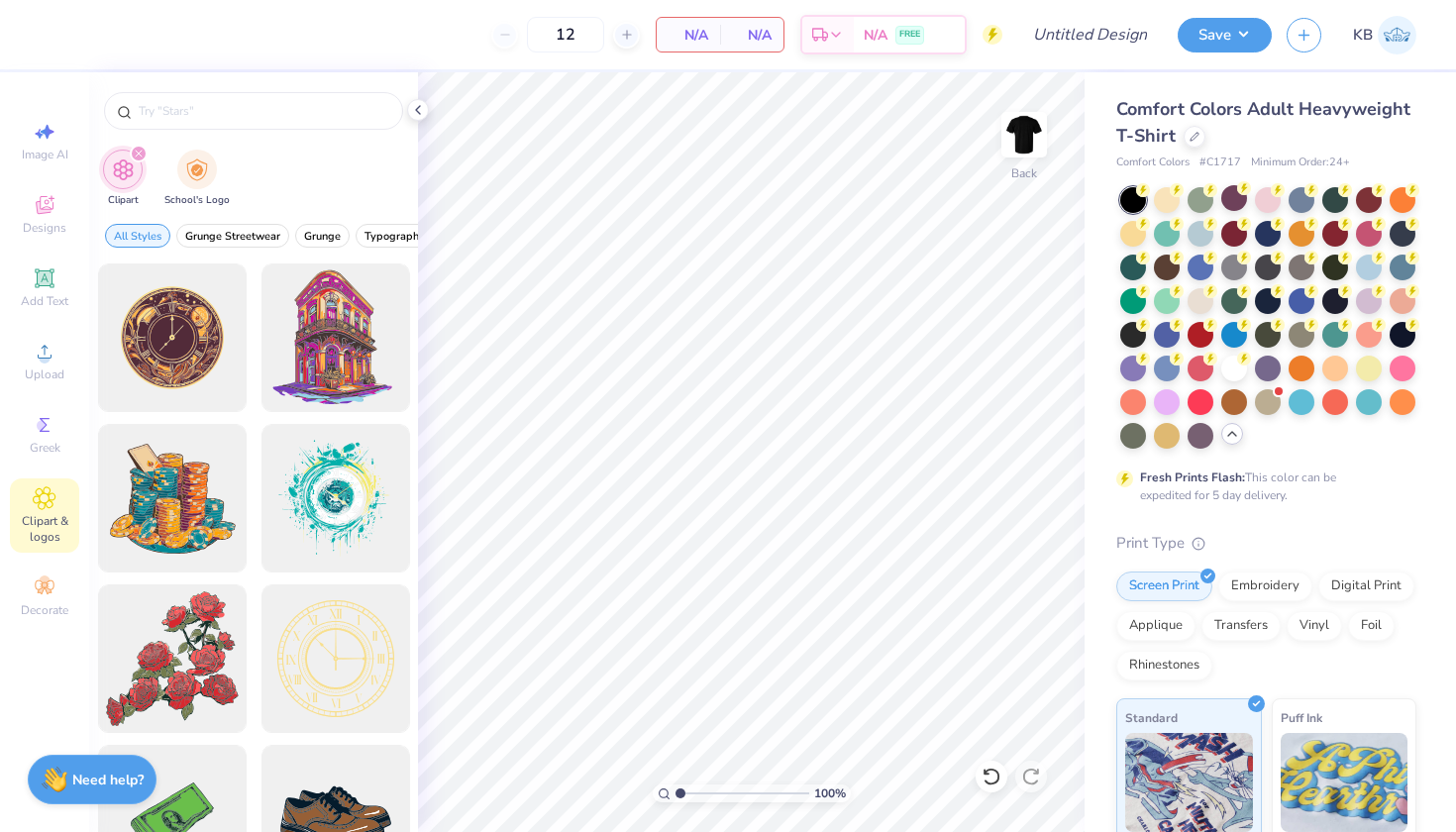
click at [136, 148] on div "filter for Clipart" at bounding box center [138, 153] width 18 height 18
click at [199, 109] on input "text" at bounding box center [263, 110] width 254 height 20
click at [63, 146] on span "Image AI" at bounding box center [45, 154] width 47 height 16
select select "4"
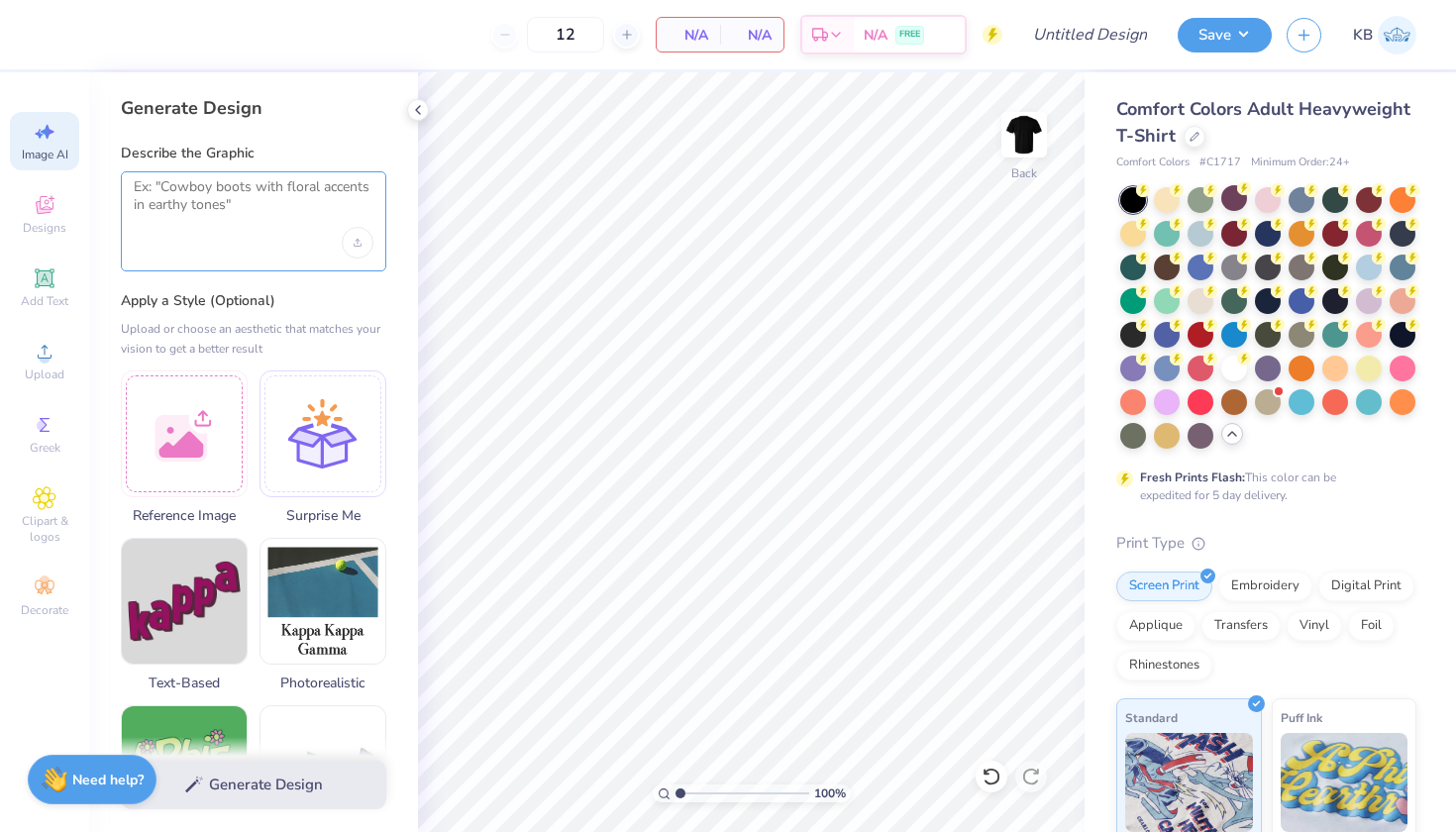
click at [233, 196] on textarea at bounding box center [253, 203] width 240 height 50
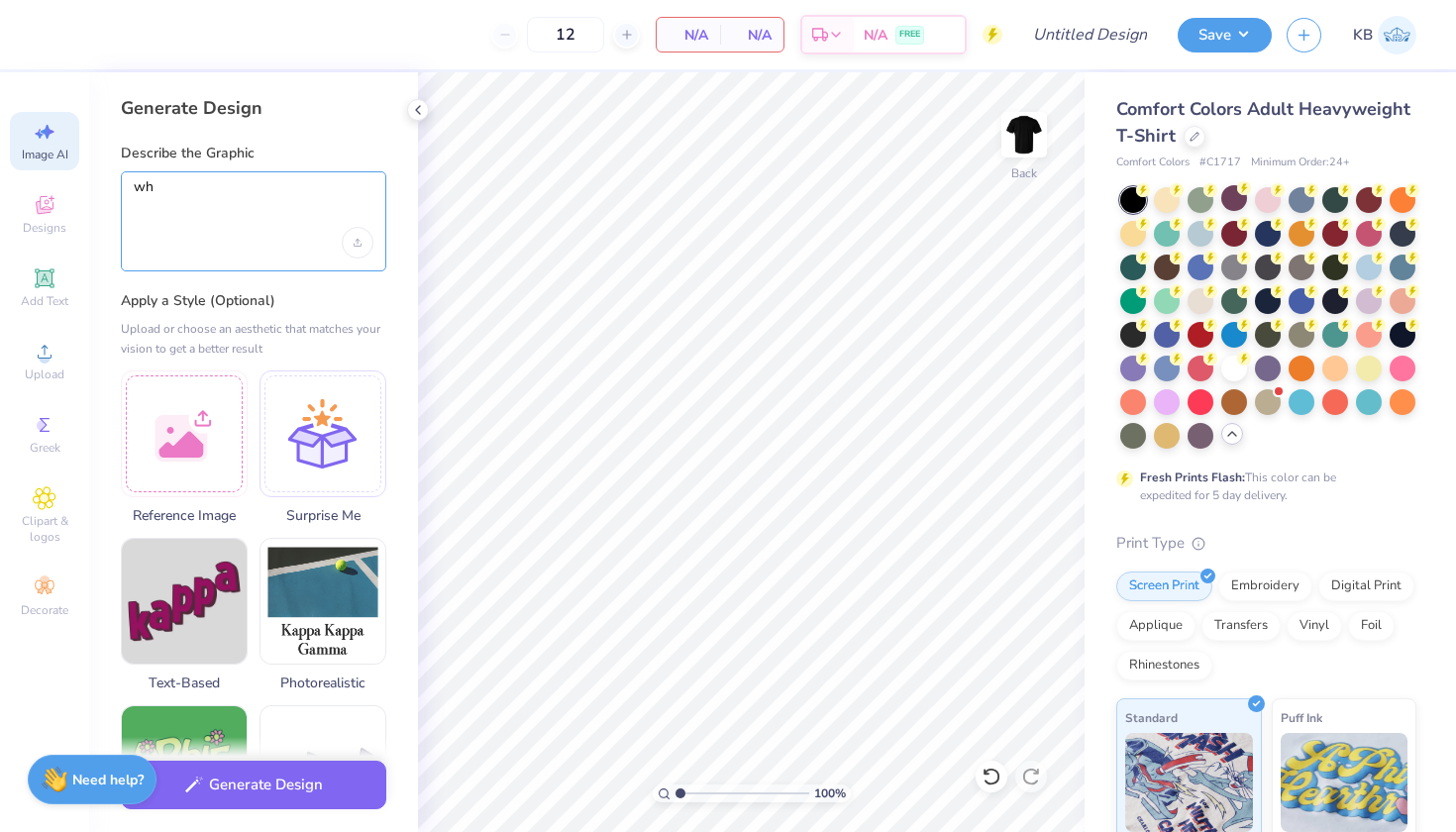
type textarea "w"
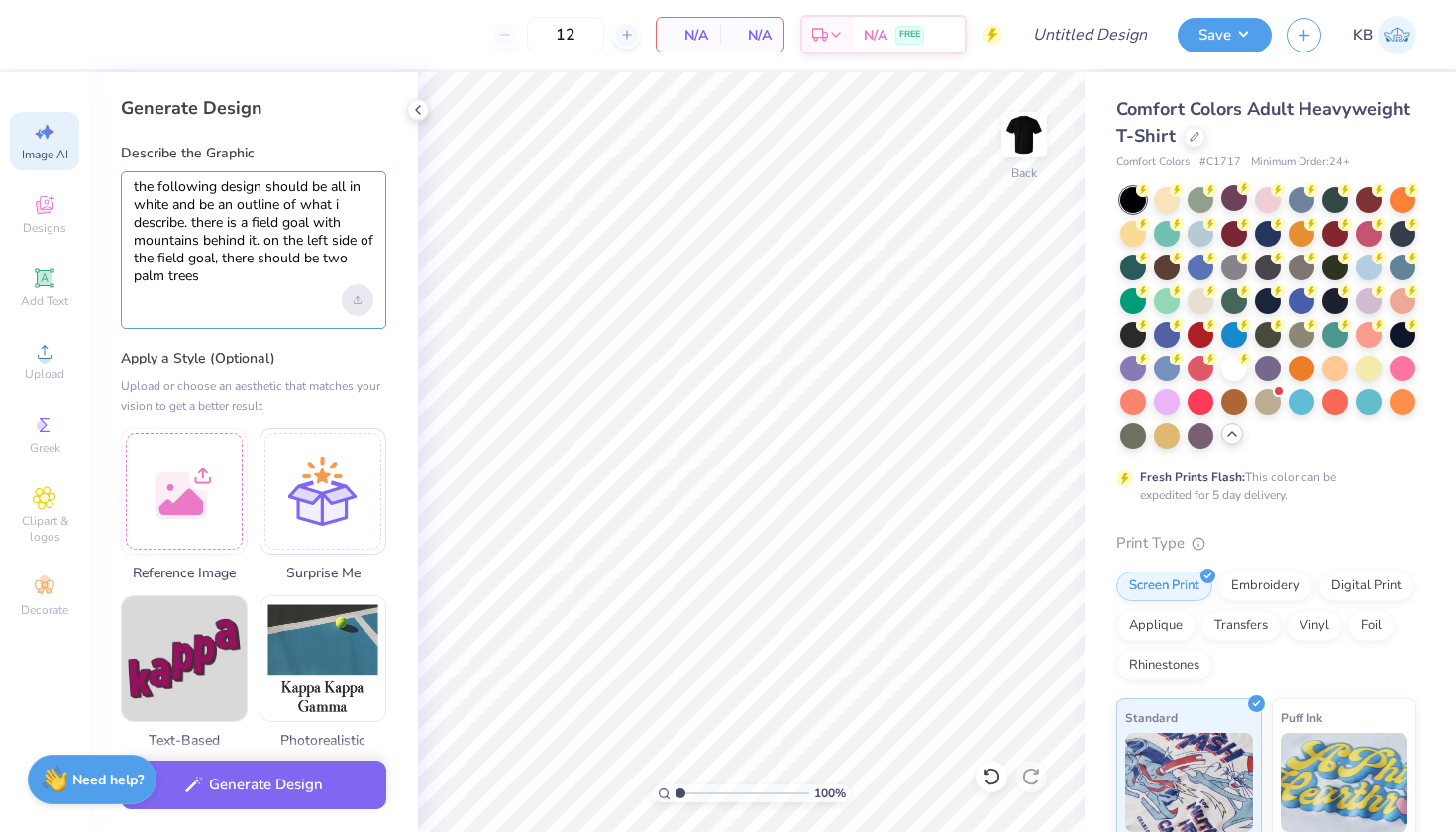
type textarea "the following design should be all in white and be an outline of what i describ…"
click at [345, 298] on div "Upload image" at bounding box center [357, 301] width 32 height 32
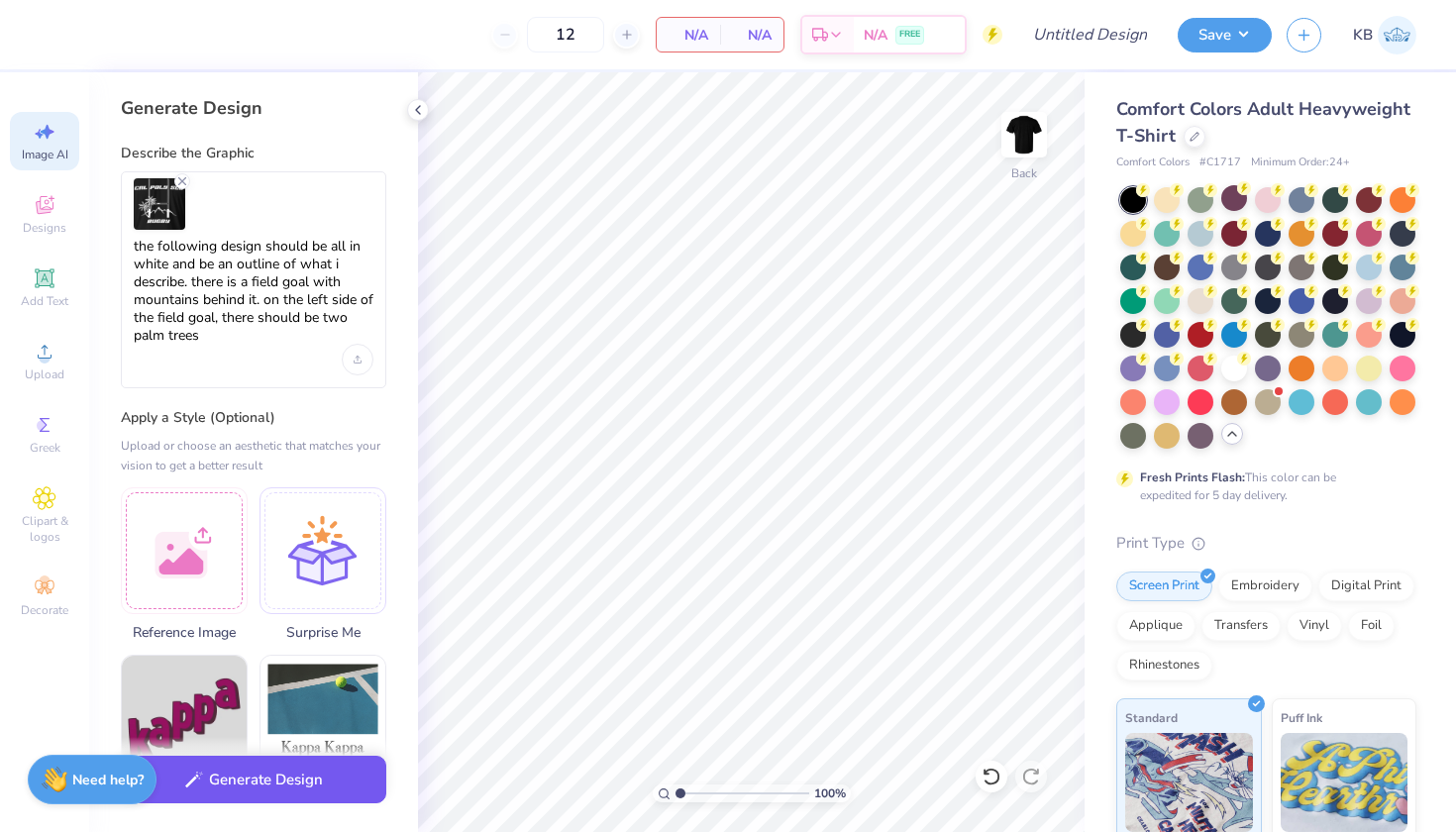
click at [280, 795] on button "Generate Design" at bounding box center [253, 779] width 266 height 49
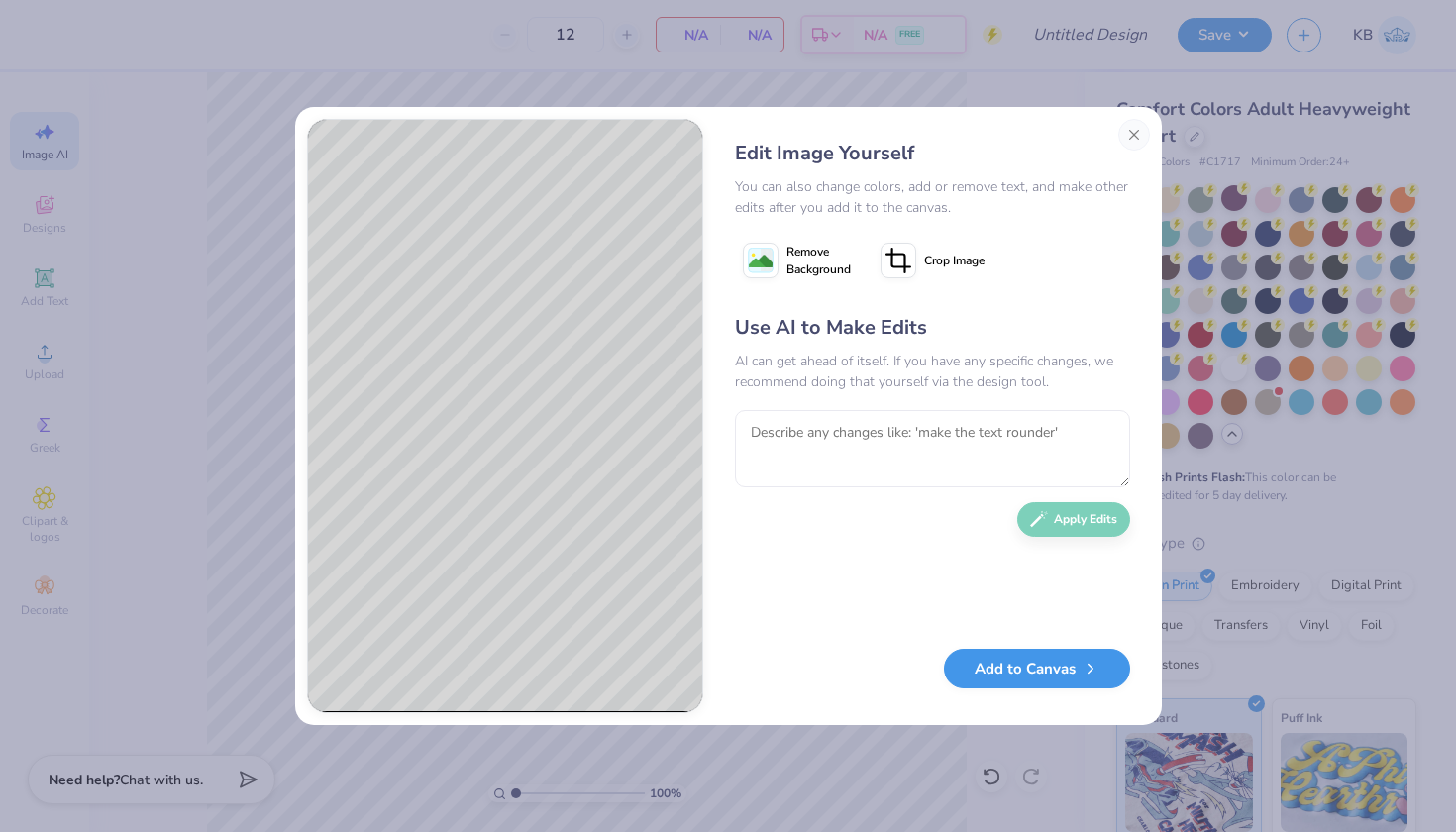
click at [1063, 662] on button "Add to Canvas" at bounding box center [1036, 669] width 186 height 41
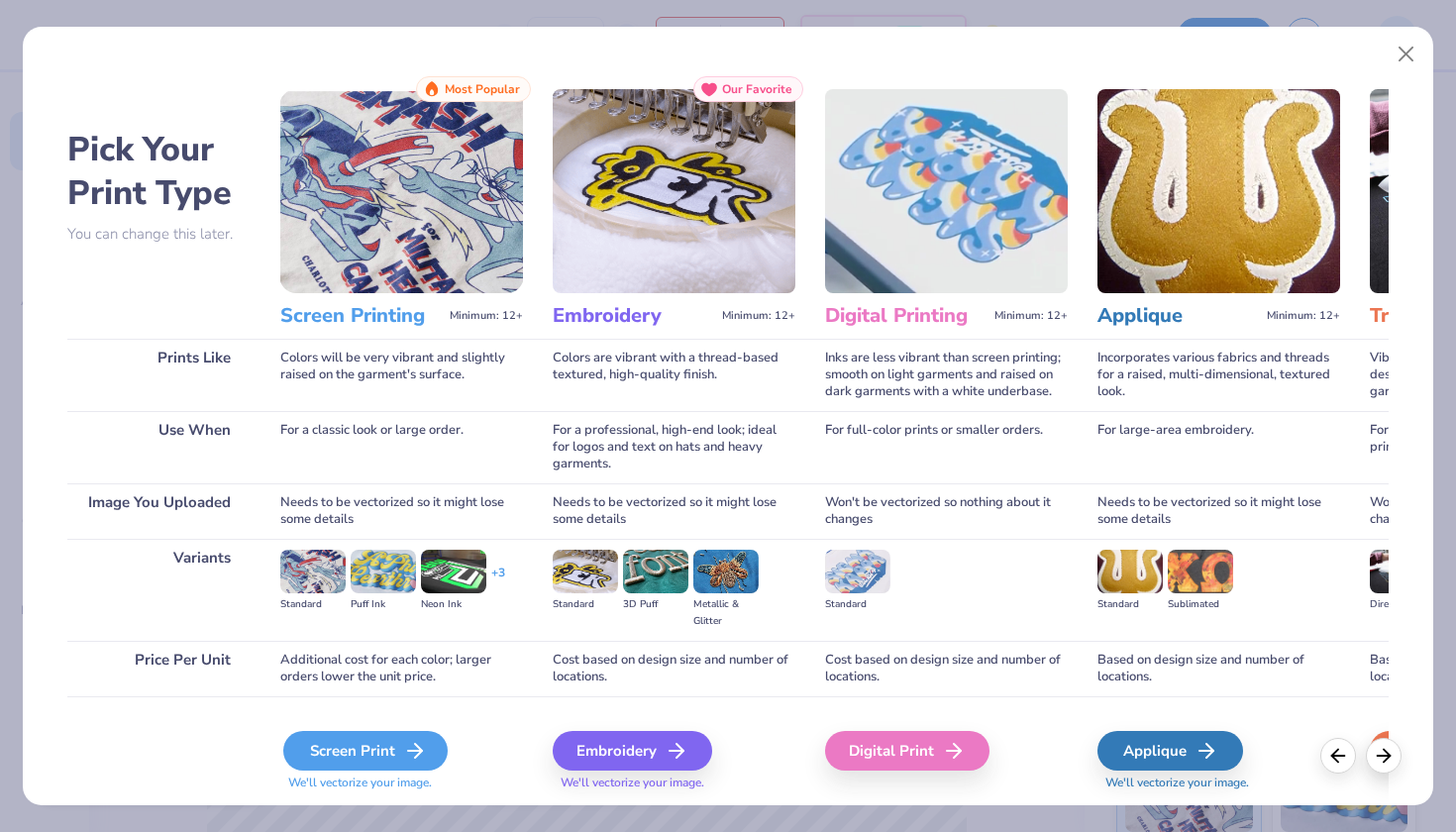
click at [396, 754] on div "Screen Print" at bounding box center [365, 750] width 164 height 40
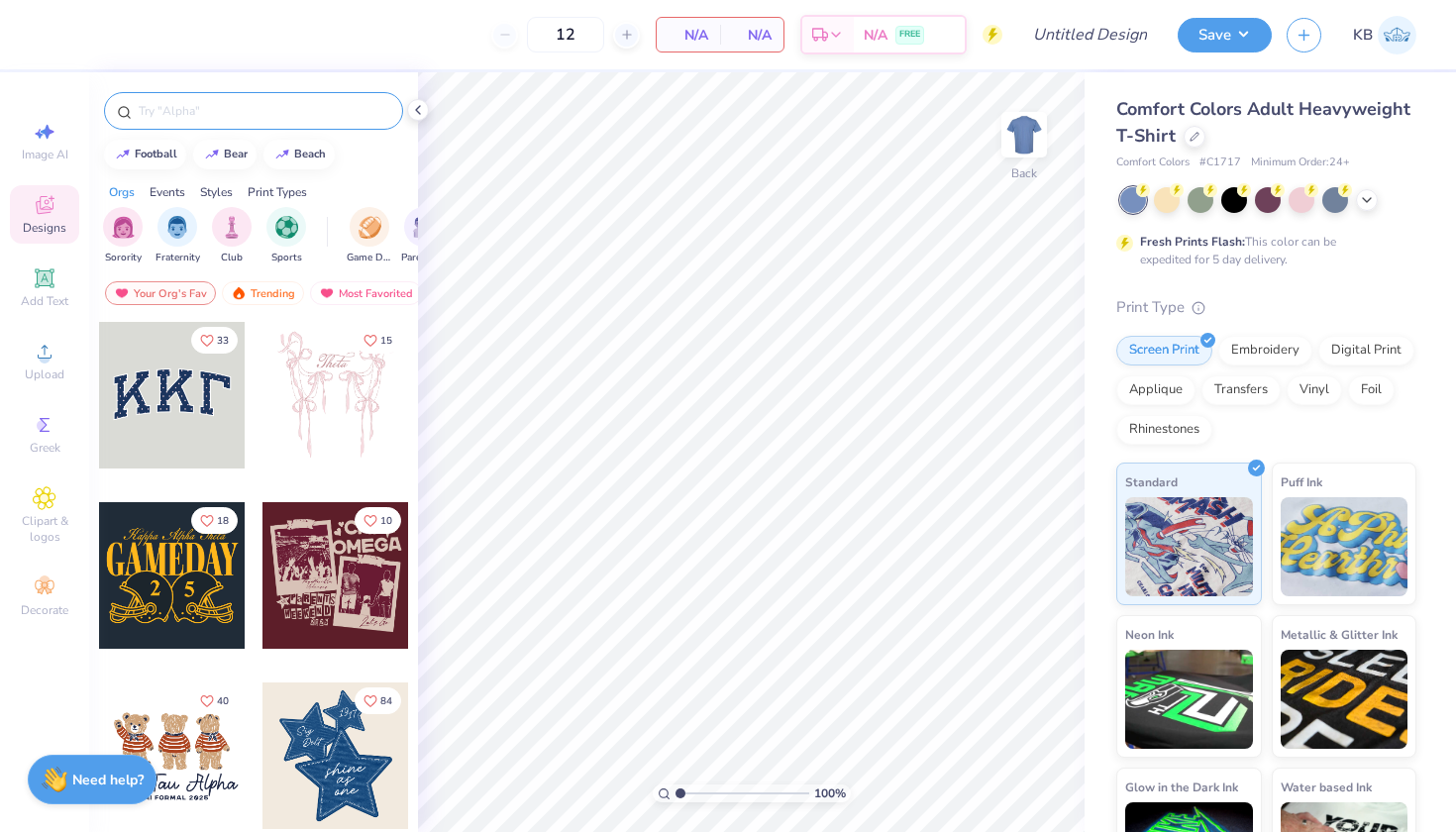
click at [272, 104] on input "text" at bounding box center [263, 110] width 254 height 20
type input "field goal"
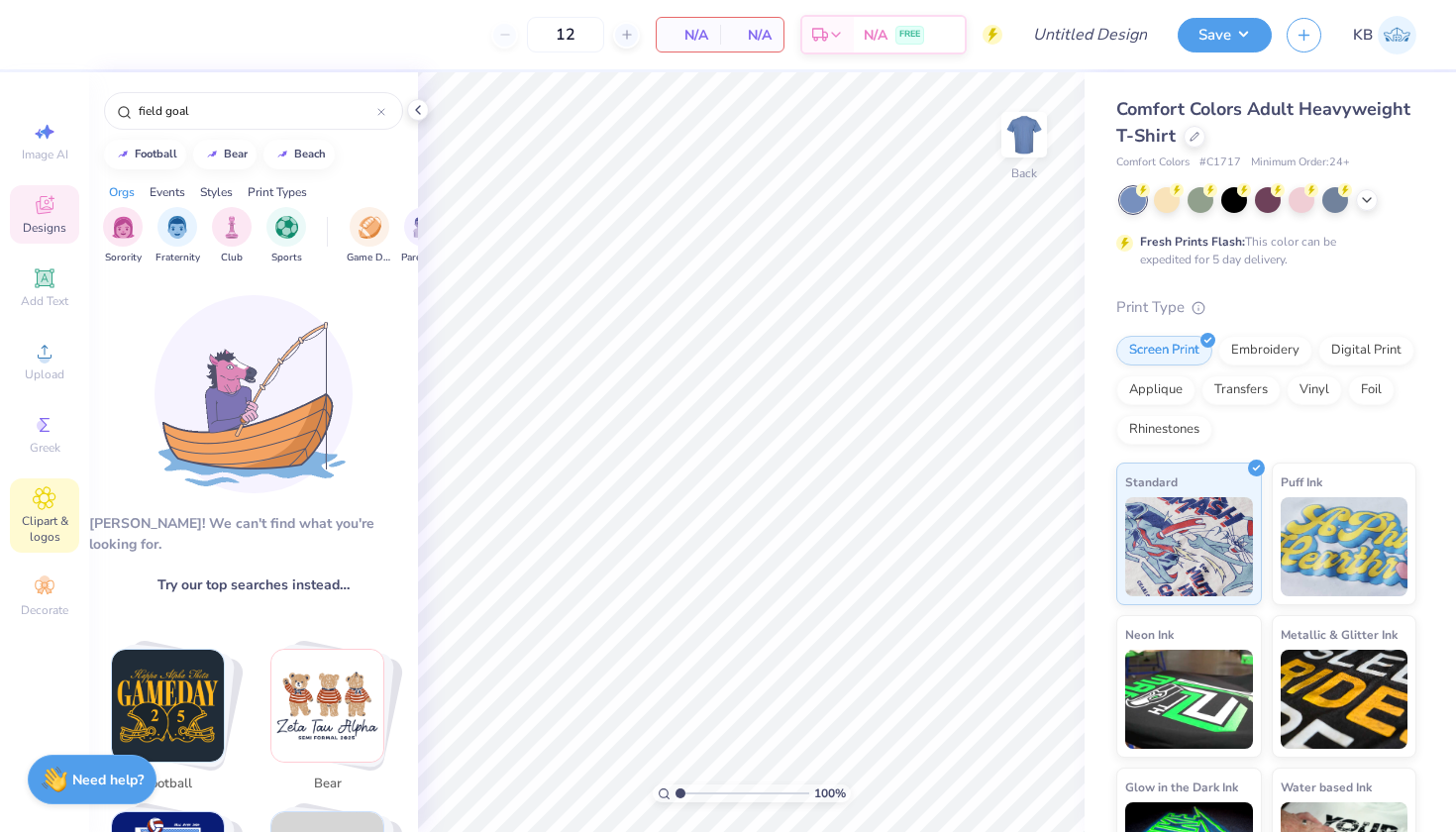
click at [41, 505] on icon at bounding box center [44, 499] width 23 height 24
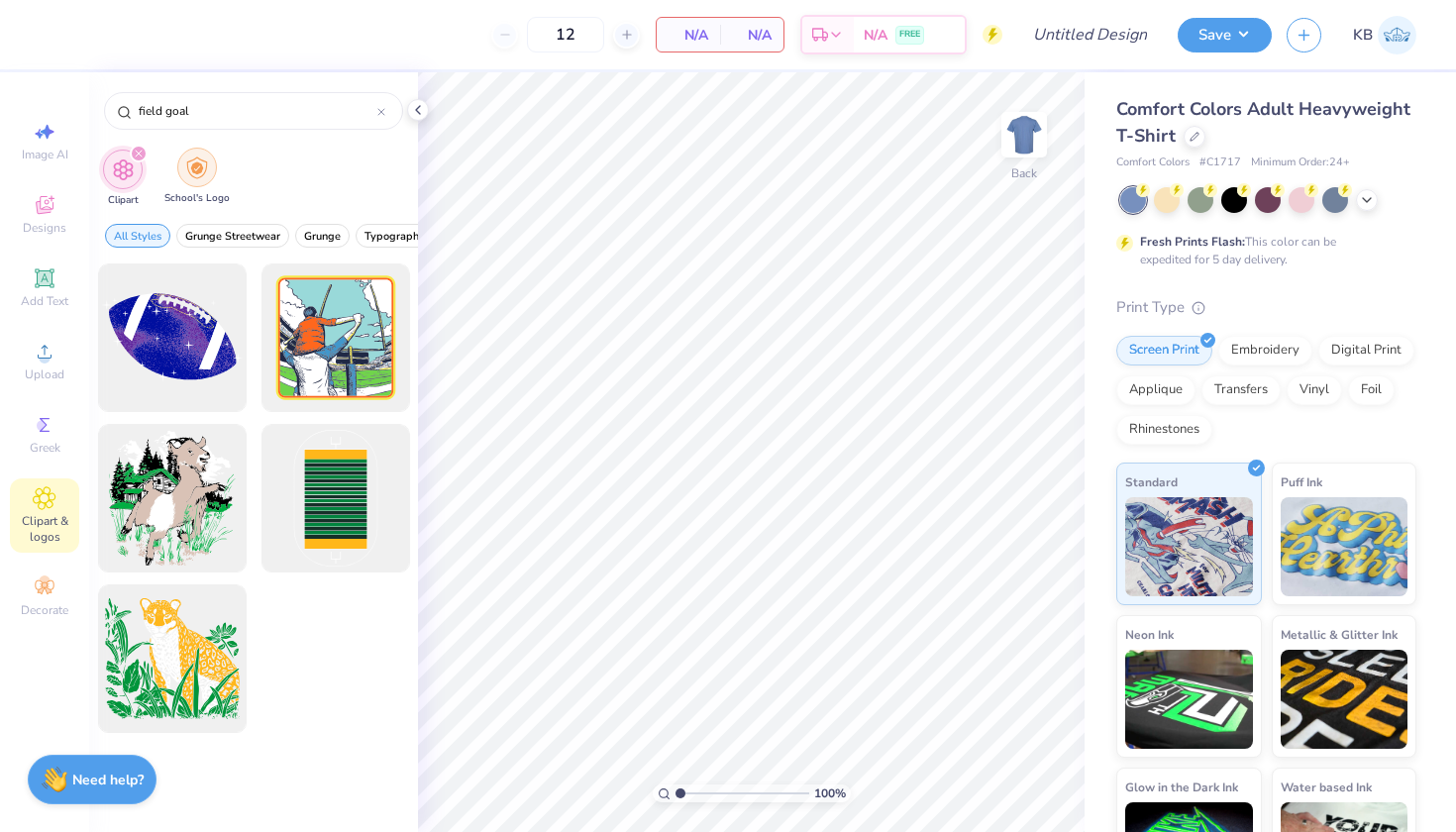
type input "field goal"
click at [191, 169] on img "filter for School's Logo" at bounding box center [197, 167] width 22 height 23
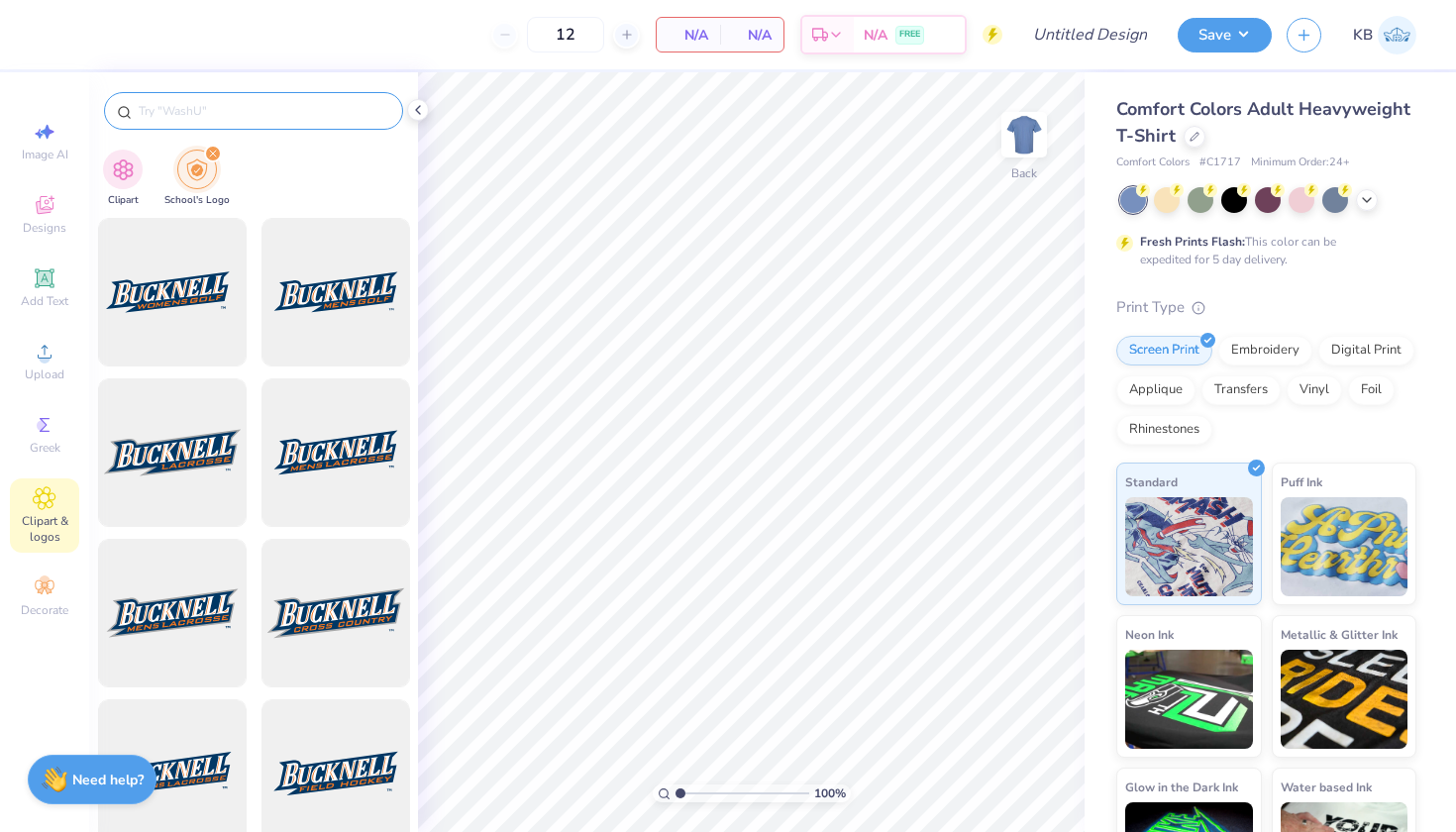
click at [285, 110] on input "text" at bounding box center [263, 110] width 254 height 20
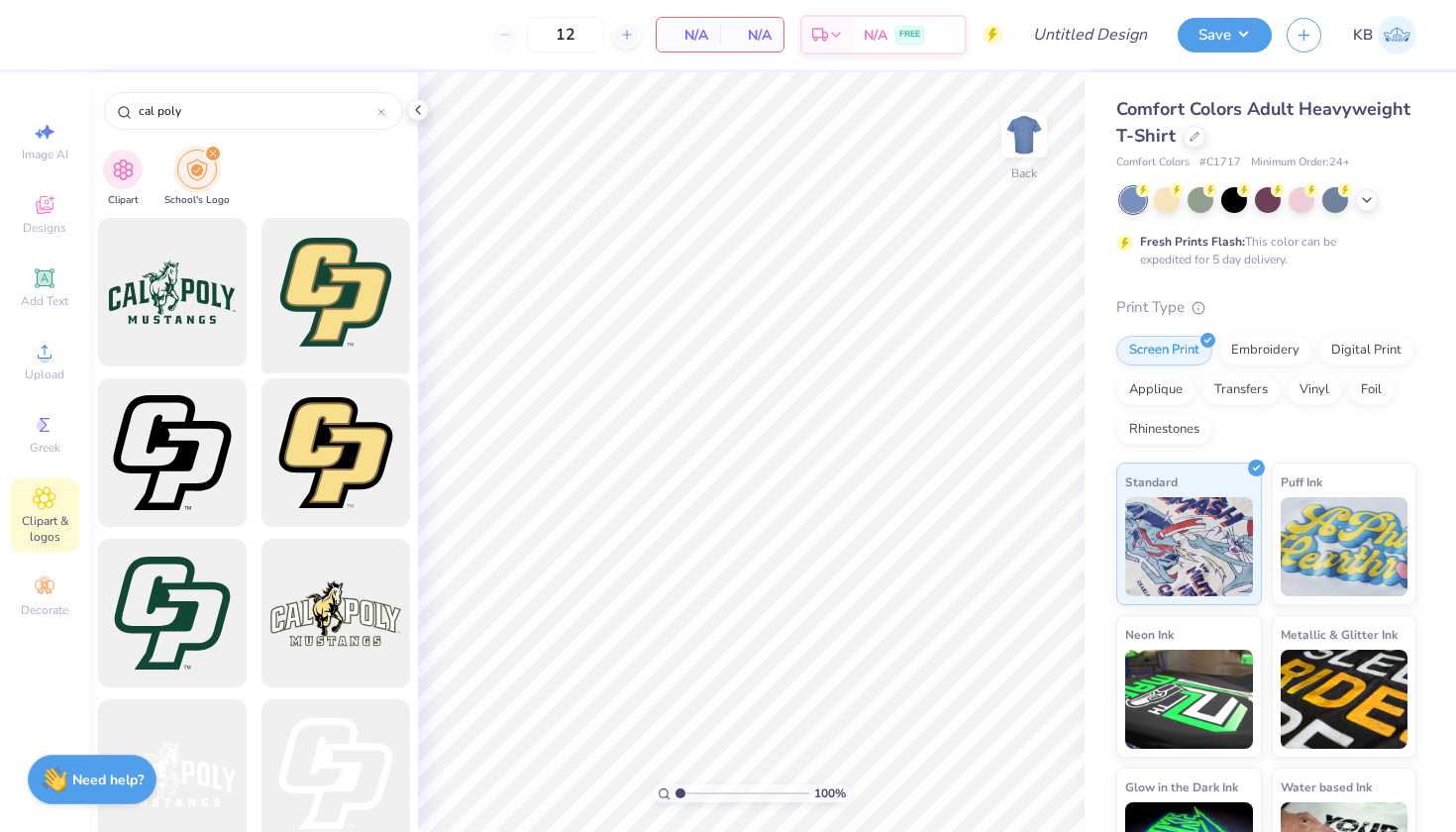
type input "cal poly"
click at [350, 302] on div at bounding box center [335, 293] width 163 height 163
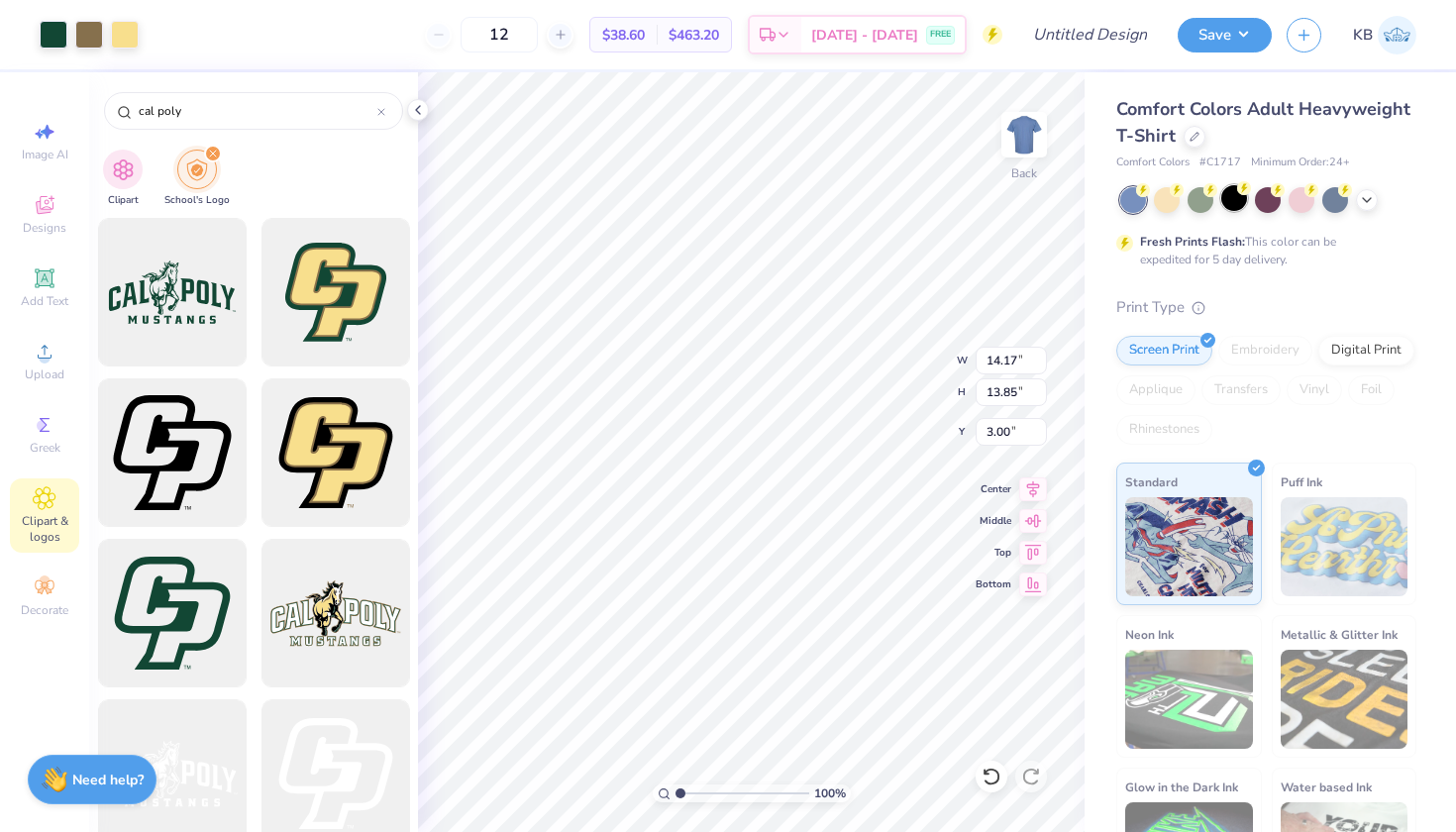
click at [1234, 196] on div at bounding box center [1234, 198] width 26 height 26
type input "3.04"
type input "2.97"
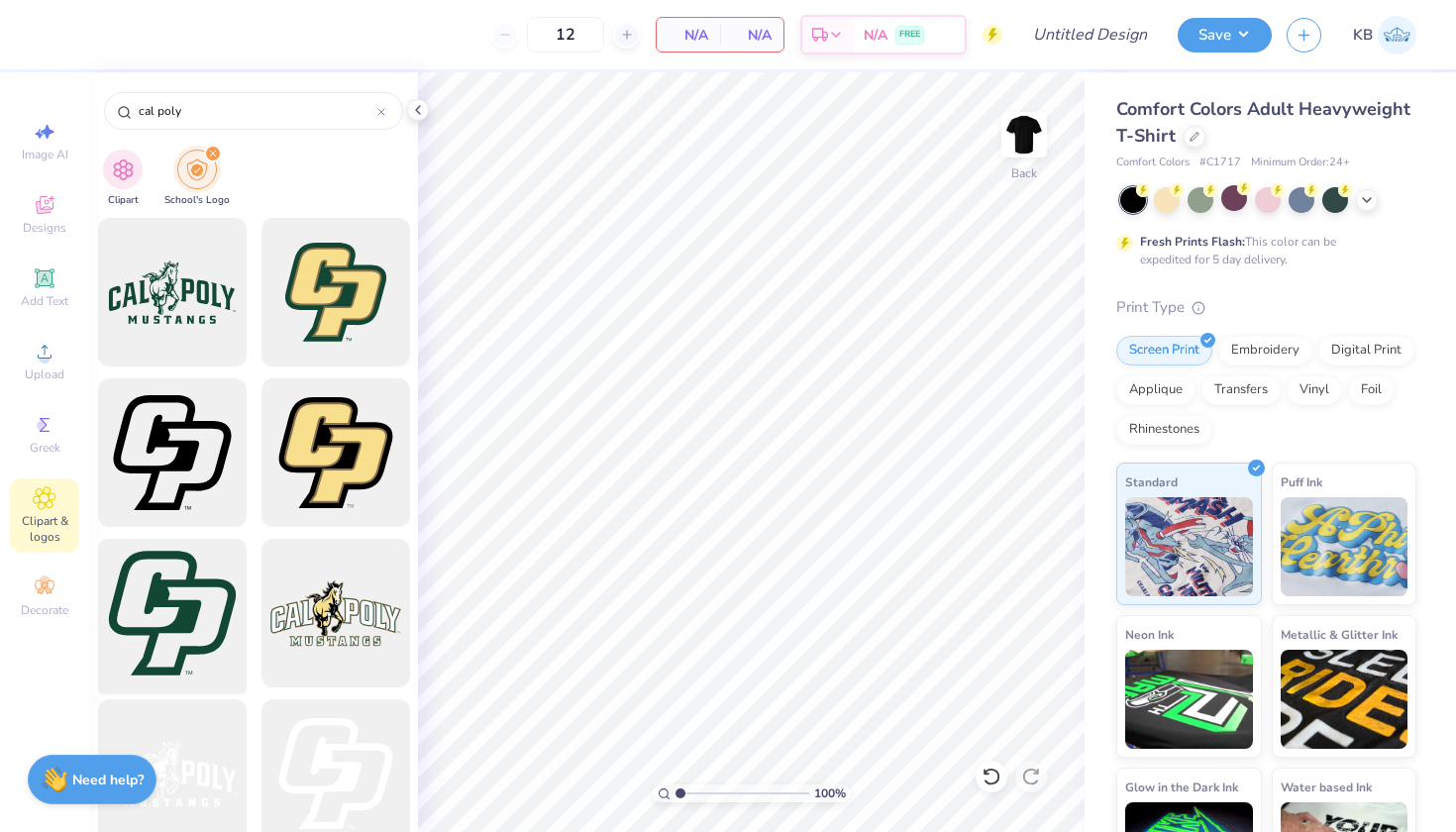
click at [156, 627] on div at bounding box center [172, 613] width 163 height 163
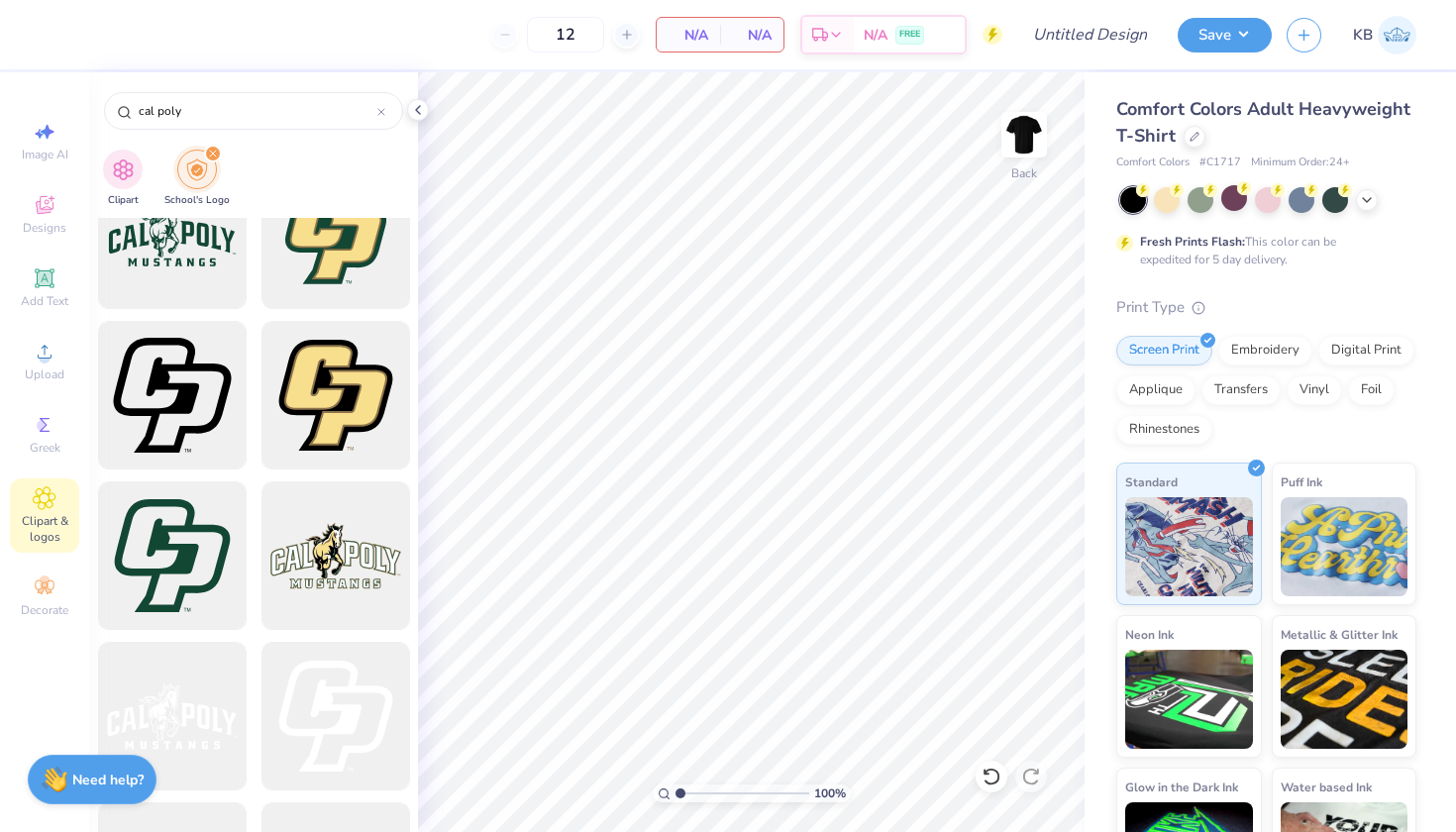
scroll to position [53, 0]
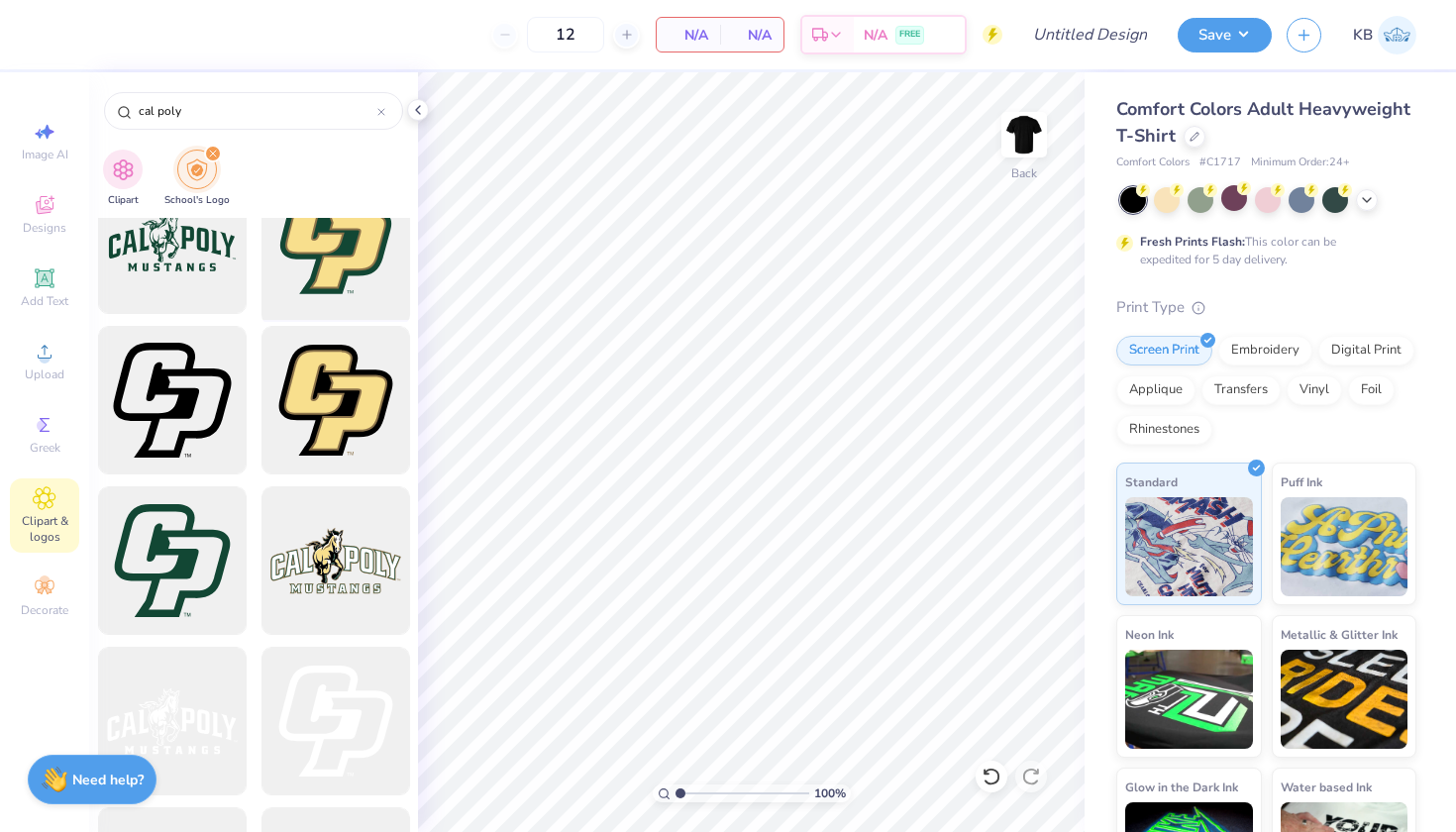
click at [360, 240] on div at bounding box center [335, 240] width 163 height 163
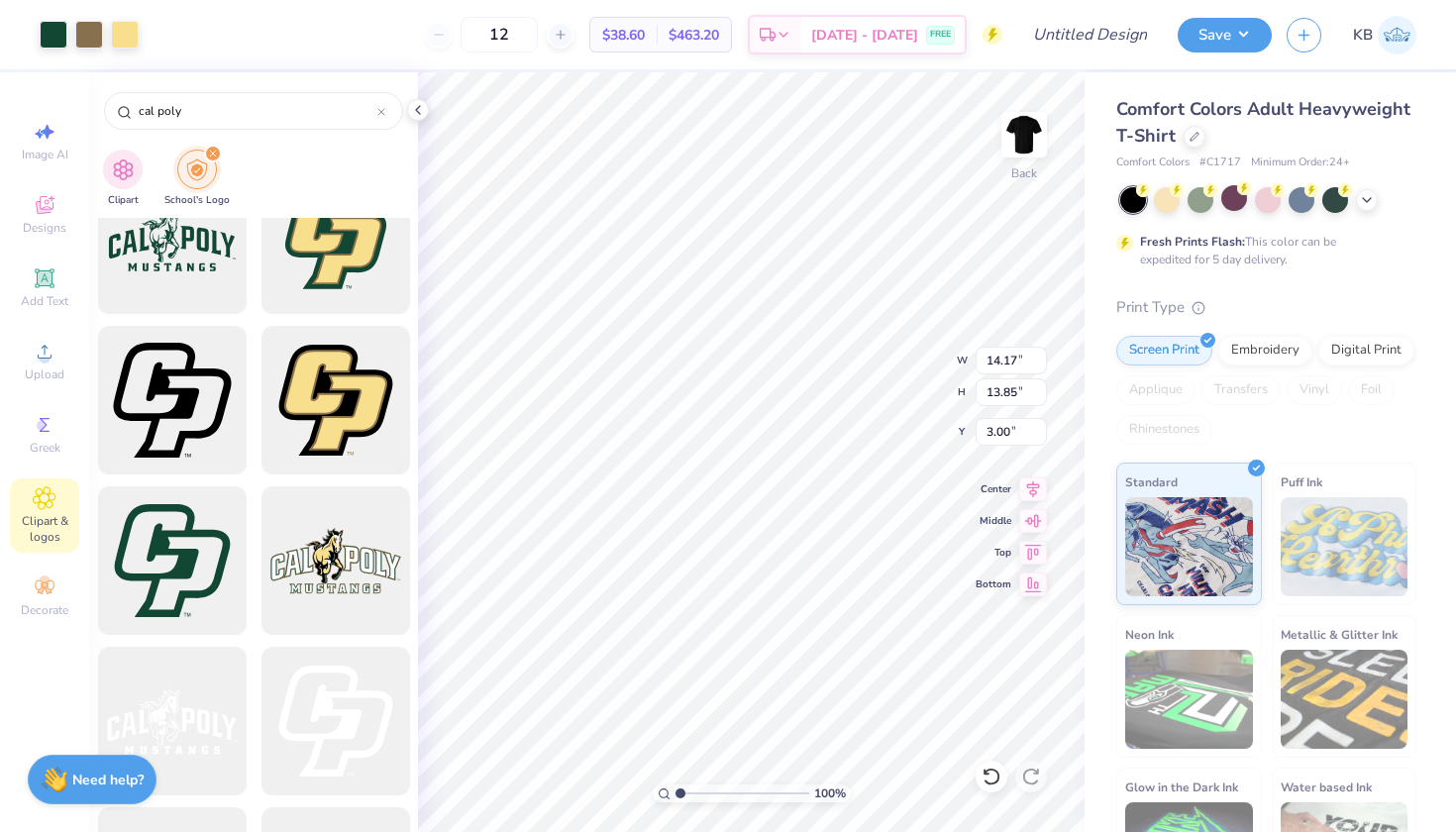
type input "3.24"
type input "3.16"
click at [53, 302] on span "Add Text" at bounding box center [45, 302] width 48 height 16
type input "5.59"
type input "1.62"
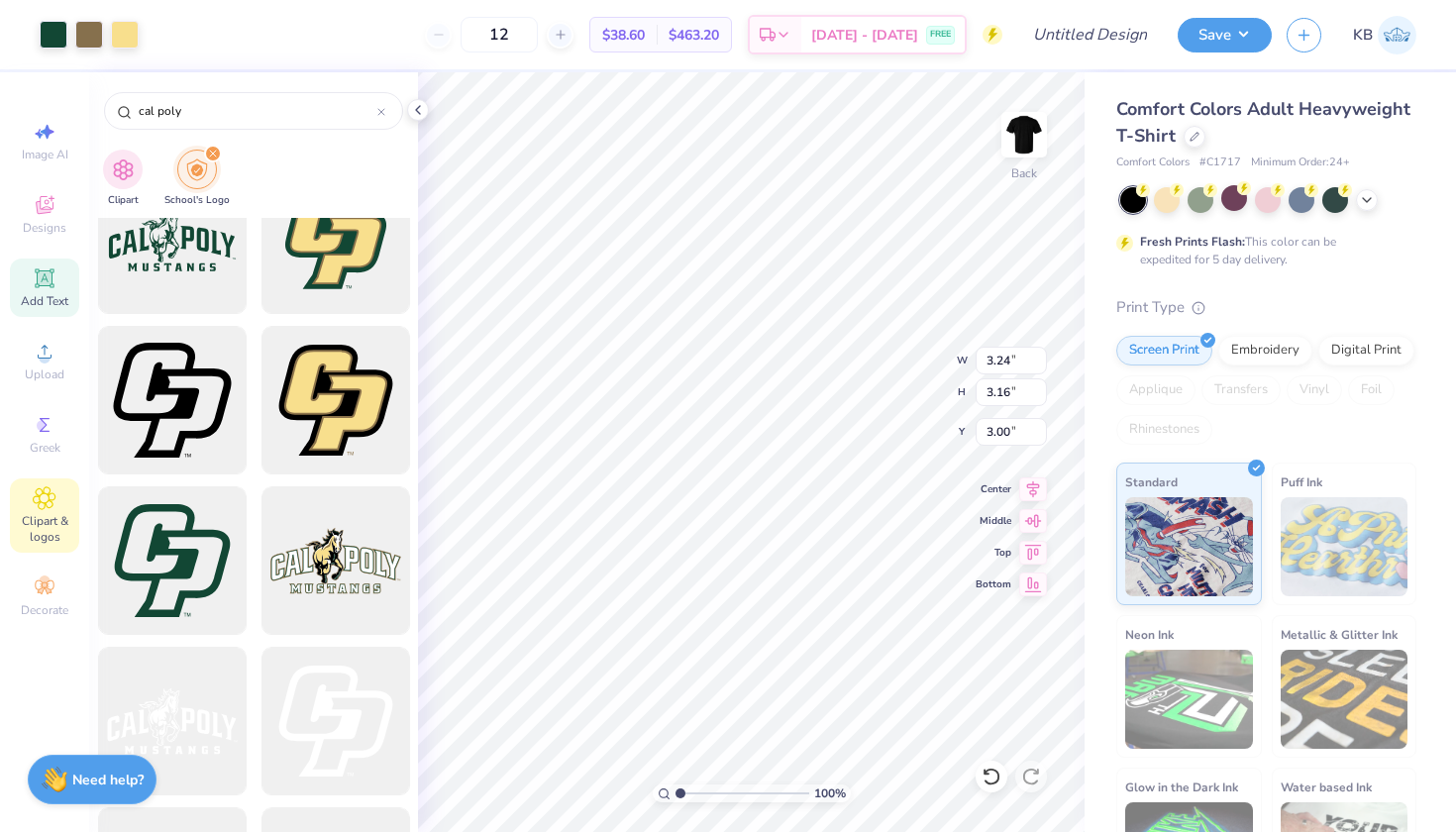
type input "11.69"
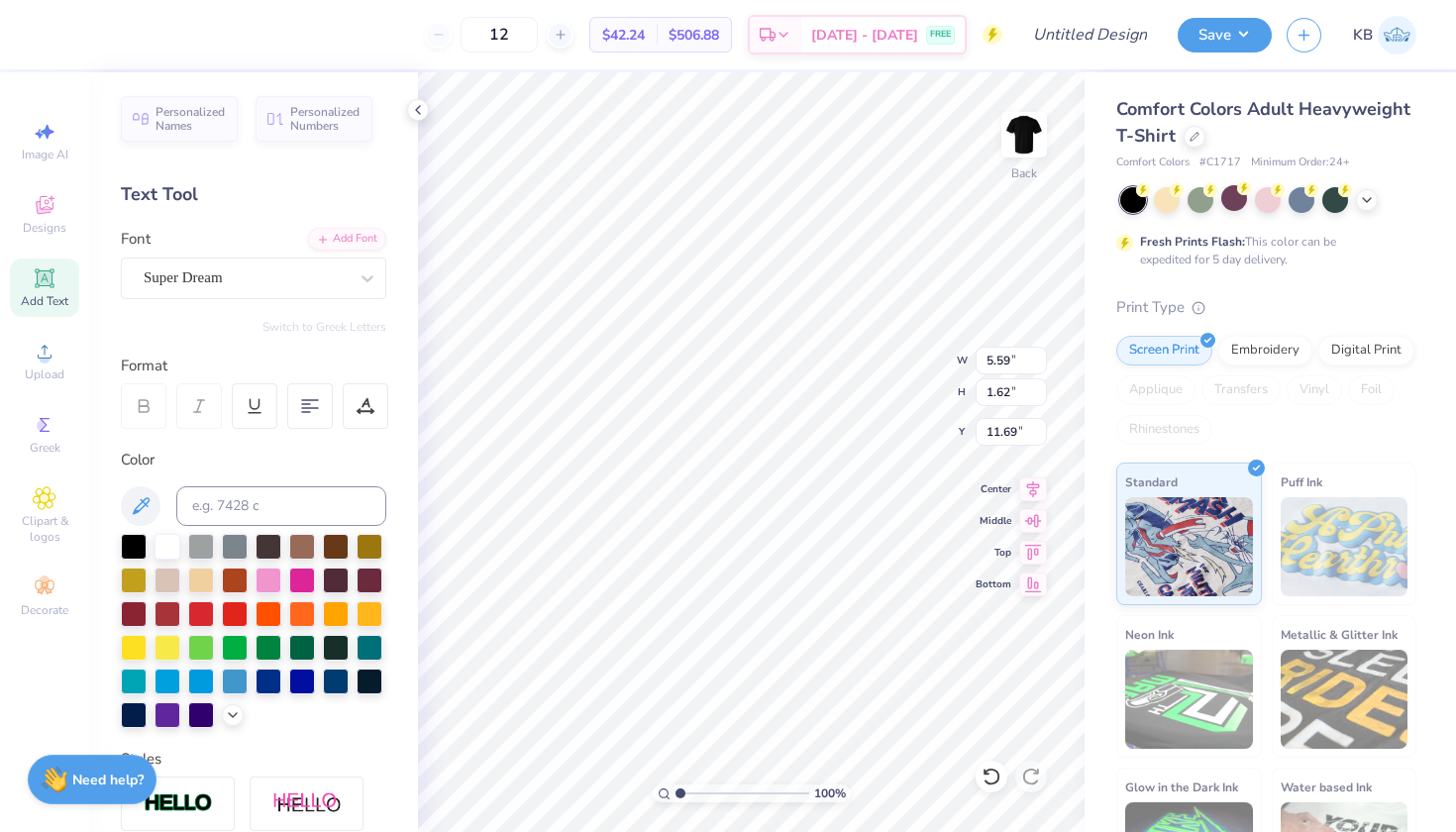
scroll to position [0, 1]
type textarea "RUGBY"
type input "3.24"
type input "3.16"
type input "3.00"
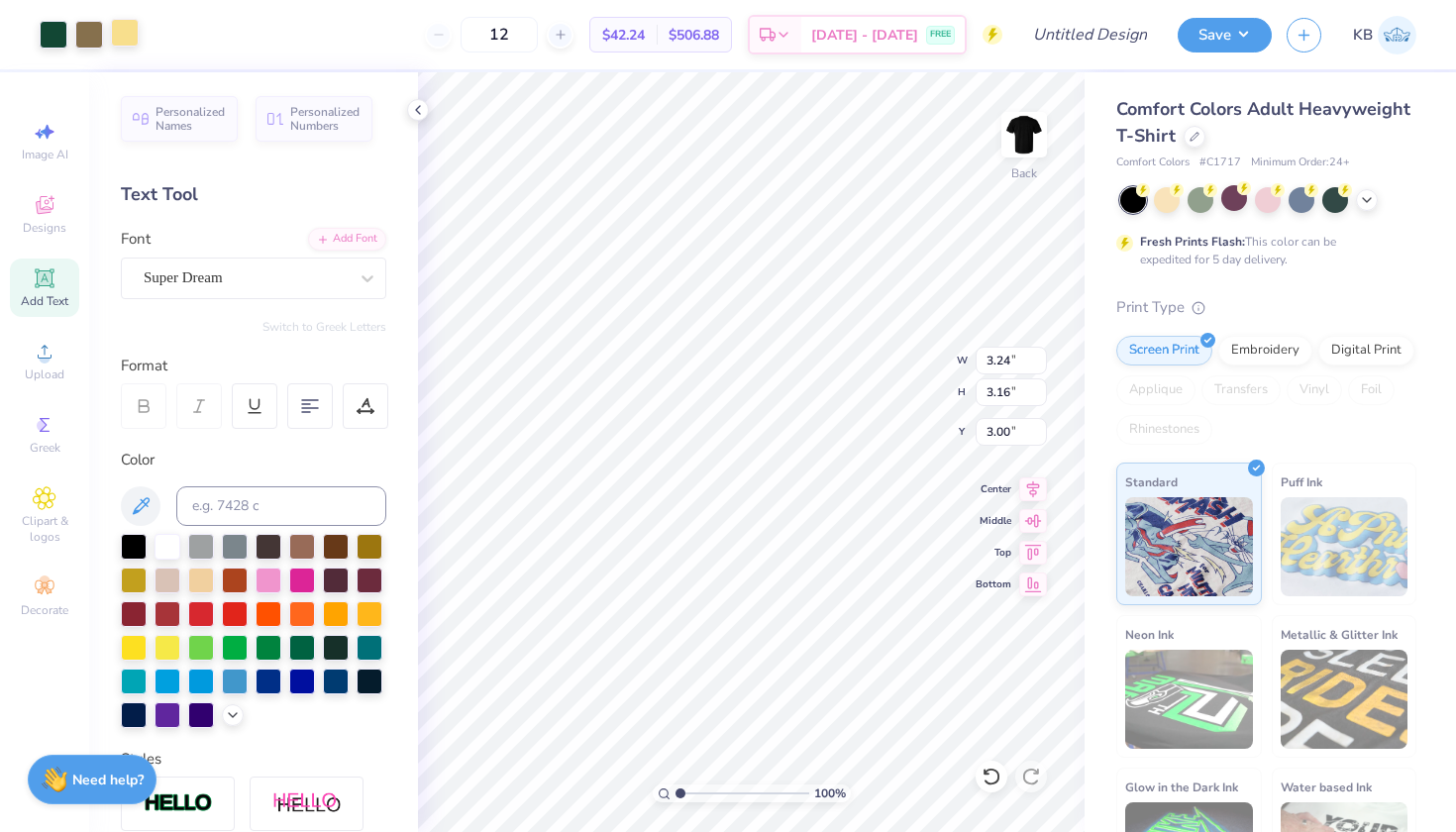
click at [119, 37] on div at bounding box center [124, 33] width 28 height 28
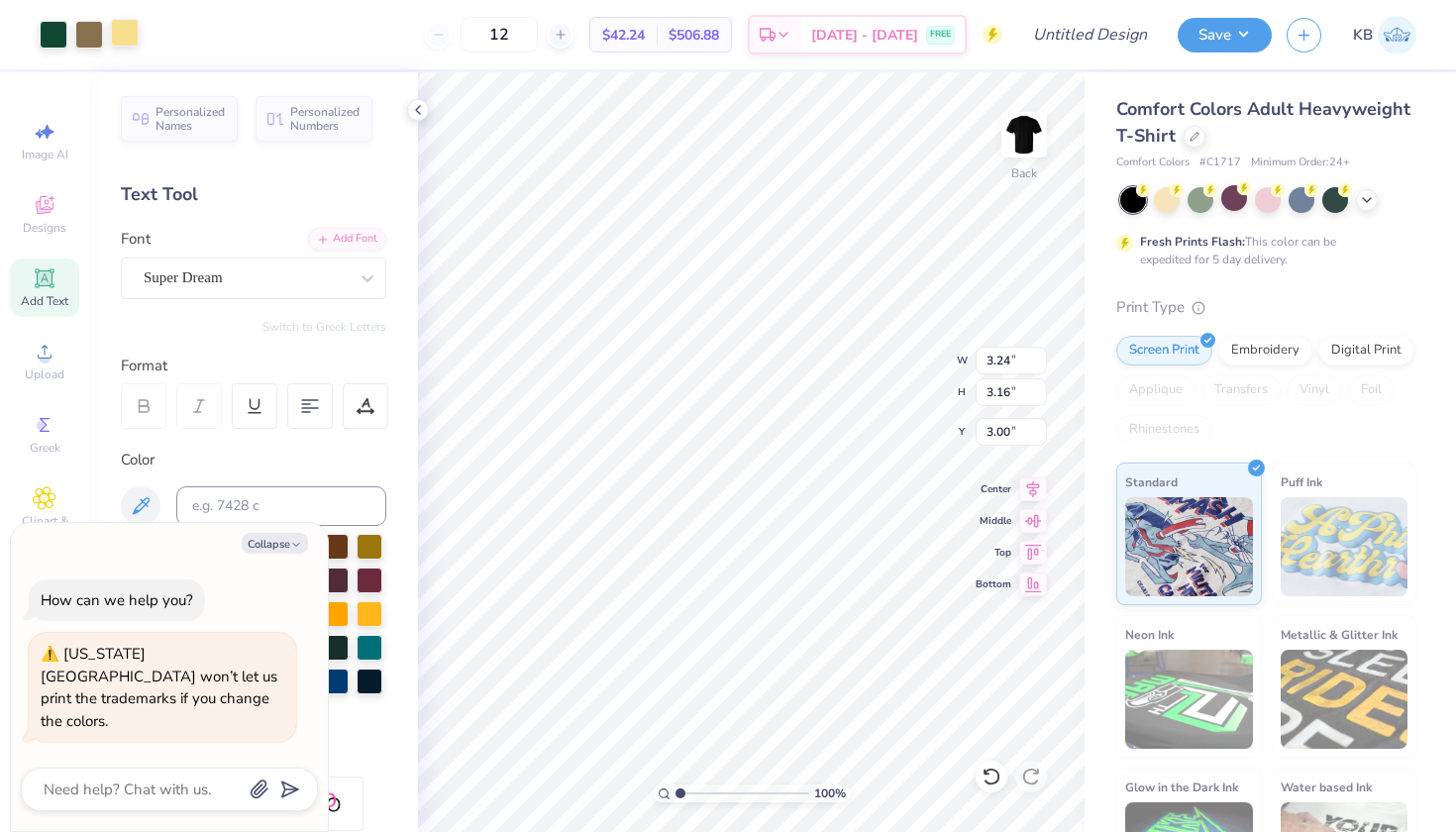
click at [123, 39] on div at bounding box center [124, 33] width 28 height 28
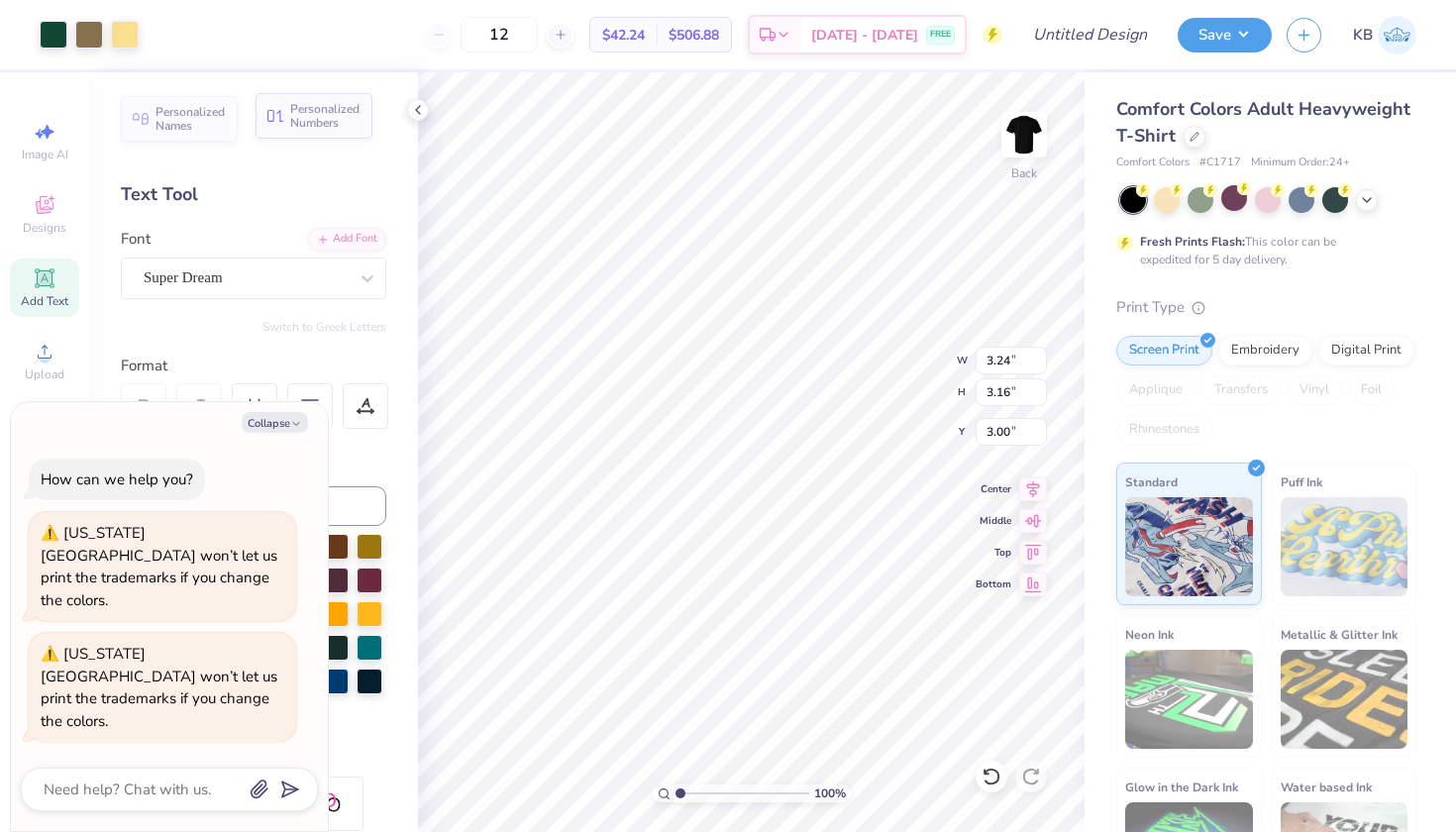
type textarea "x"
type input "7.09"
type input "1.65"
type input "11.67"
type textarea "x"
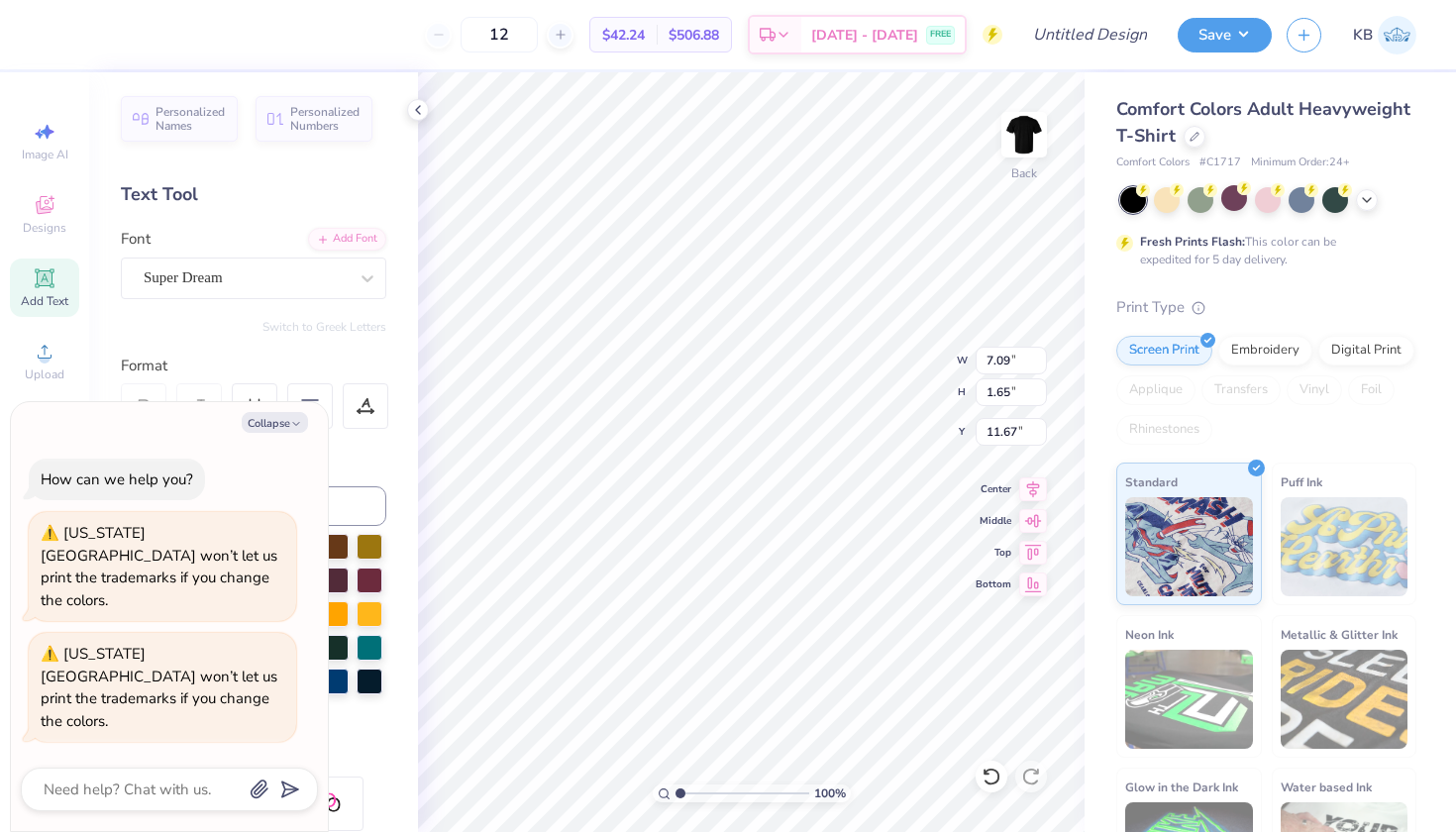
type input "3.24"
type input "3.16"
type input "3.00"
click at [270, 433] on button "Collapse" at bounding box center [275, 422] width 67 height 21
type textarea "x"
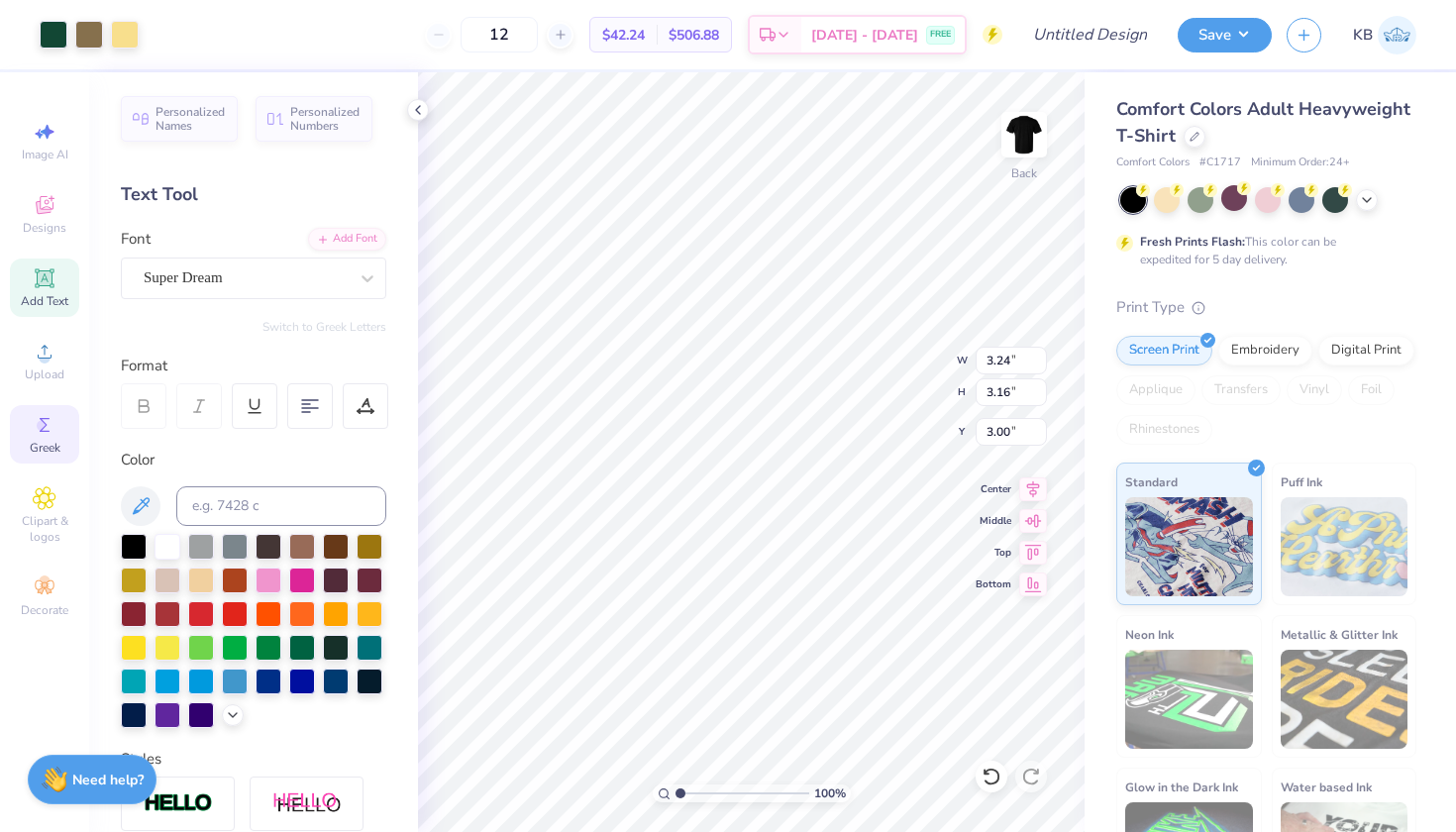
click at [45, 434] on icon at bounding box center [45, 425] width 24 height 24
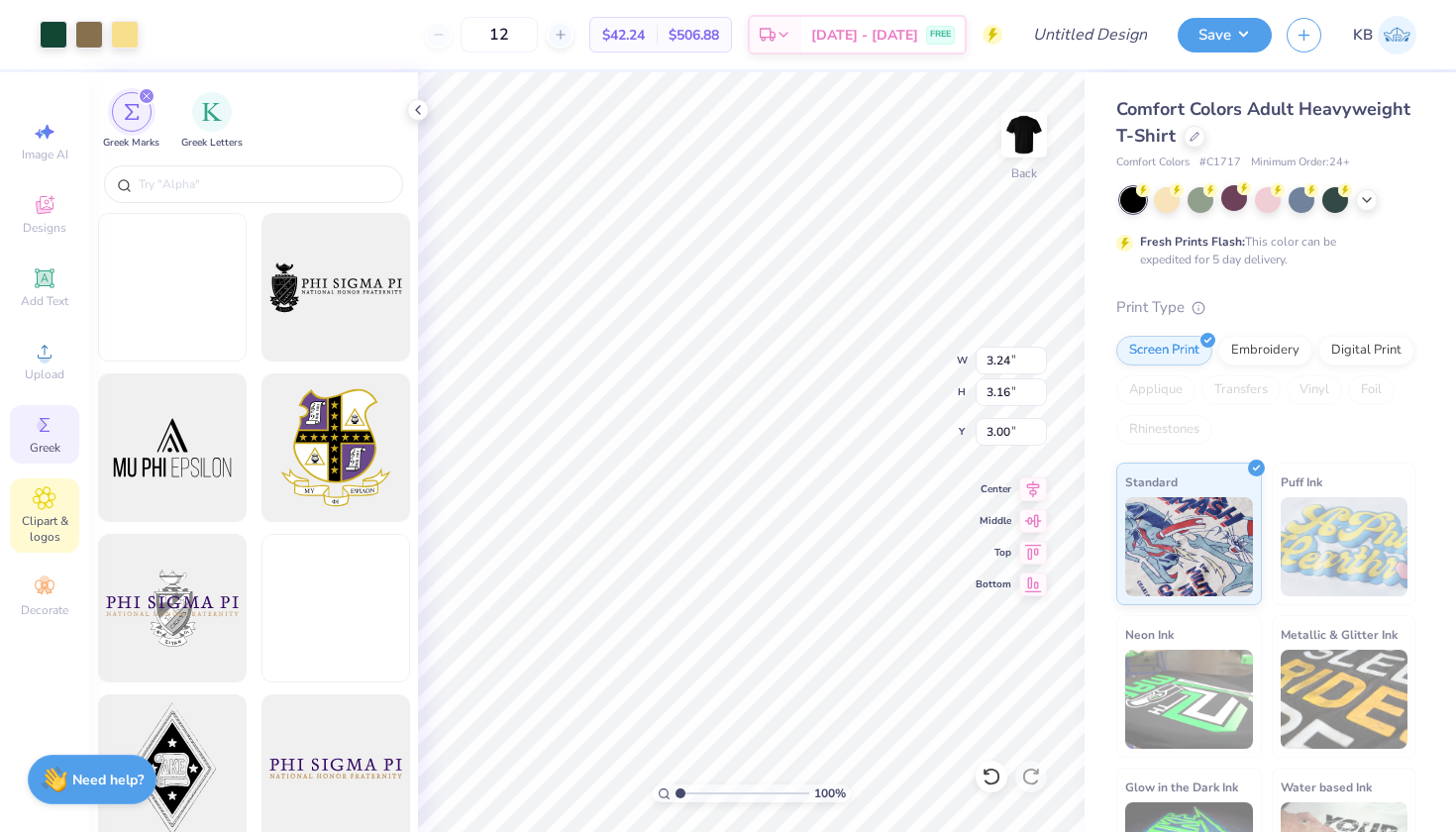
click at [46, 532] on span "Clipart & logos" at bounding box center [45, 528] width 70 height 32
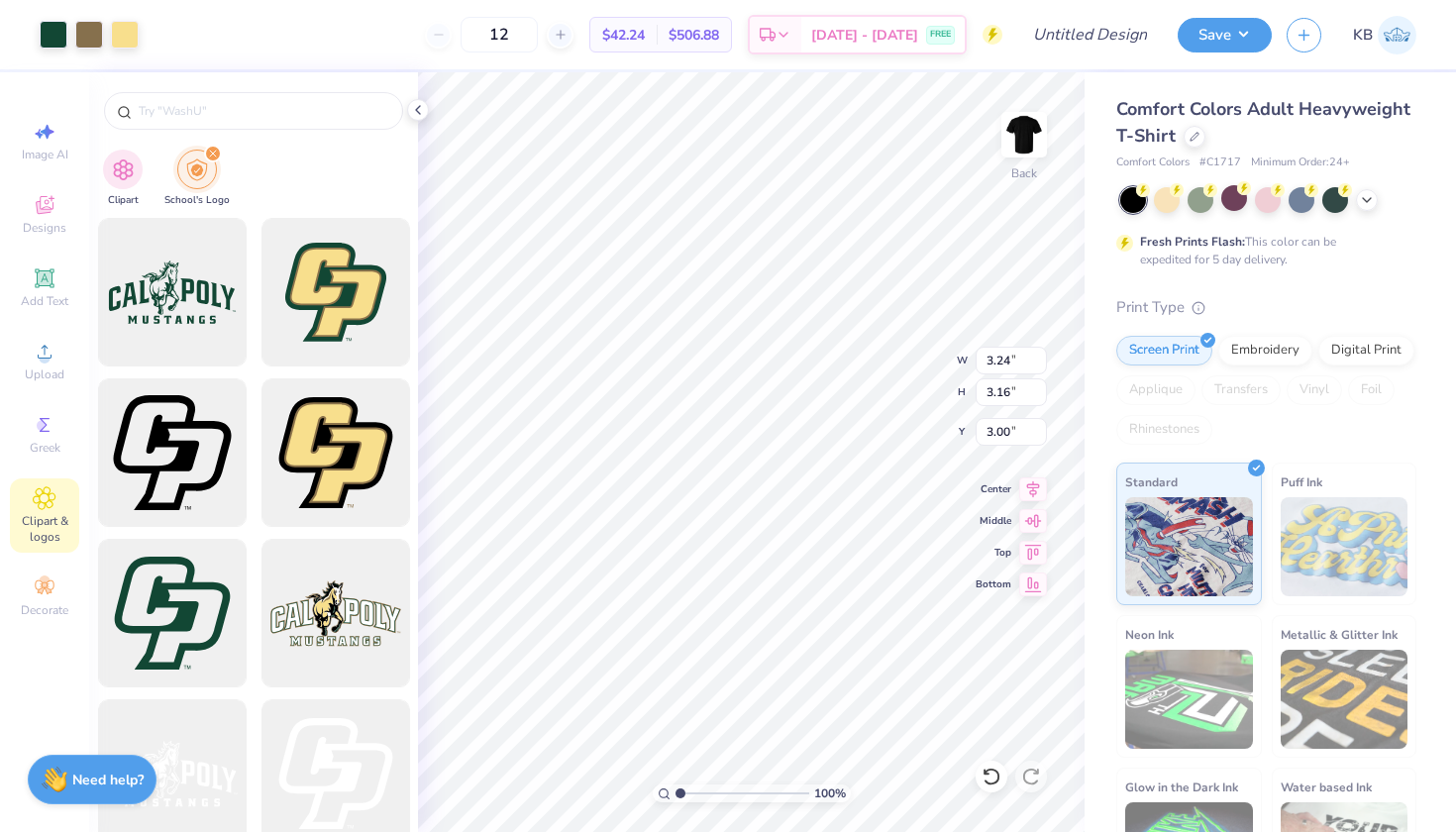
type input "cal poly"
type input "7.09"
type input "1.65"
type input "11.67"
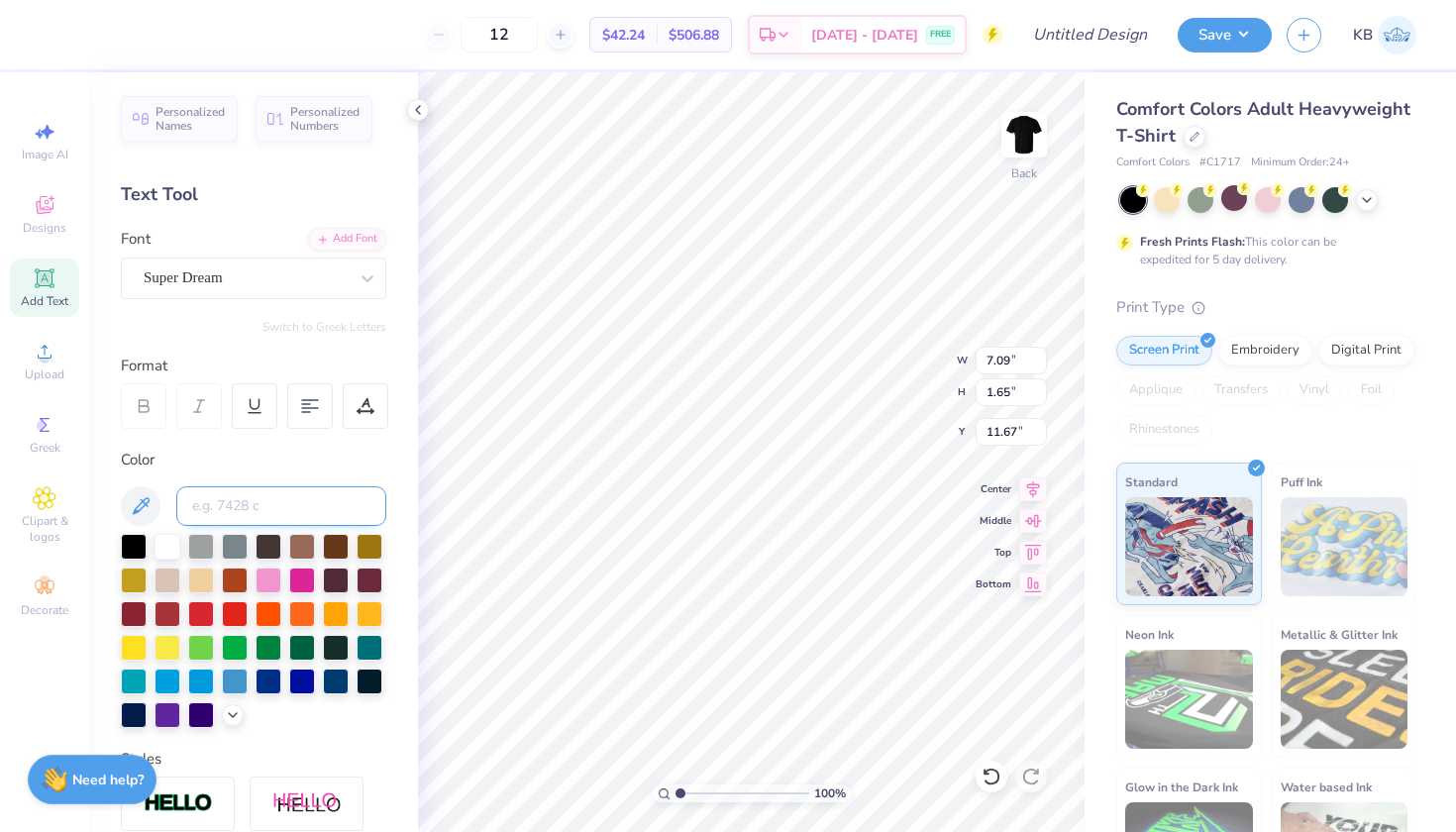
click at [239, 501] on input at bounding box center [281, 507] width 210 height 40
type input "1205"
click at [267, 286] on div "Super Dream" at bounding box center [245, 278] width 208 height 31
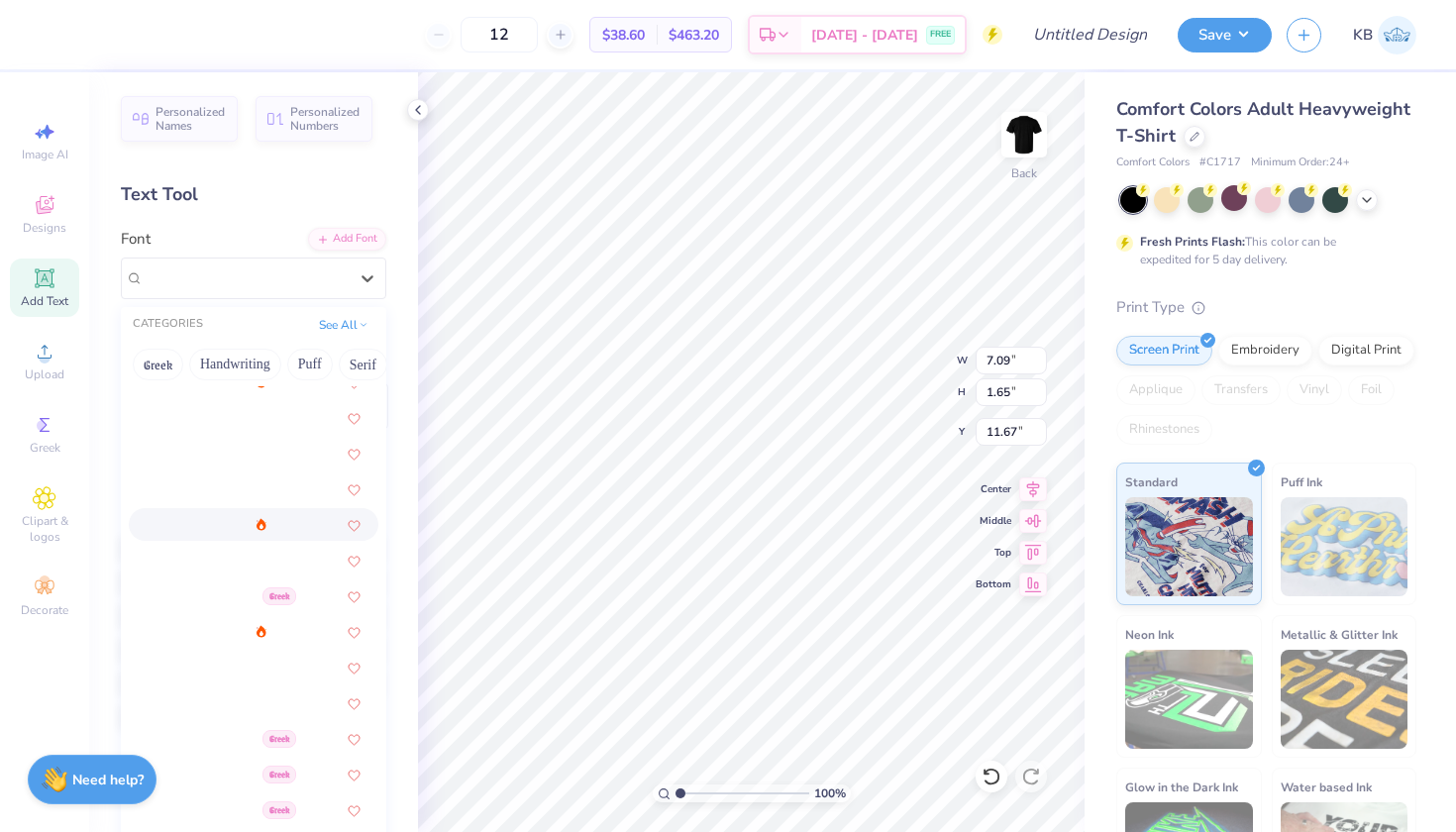
scroll to position [526, 0]
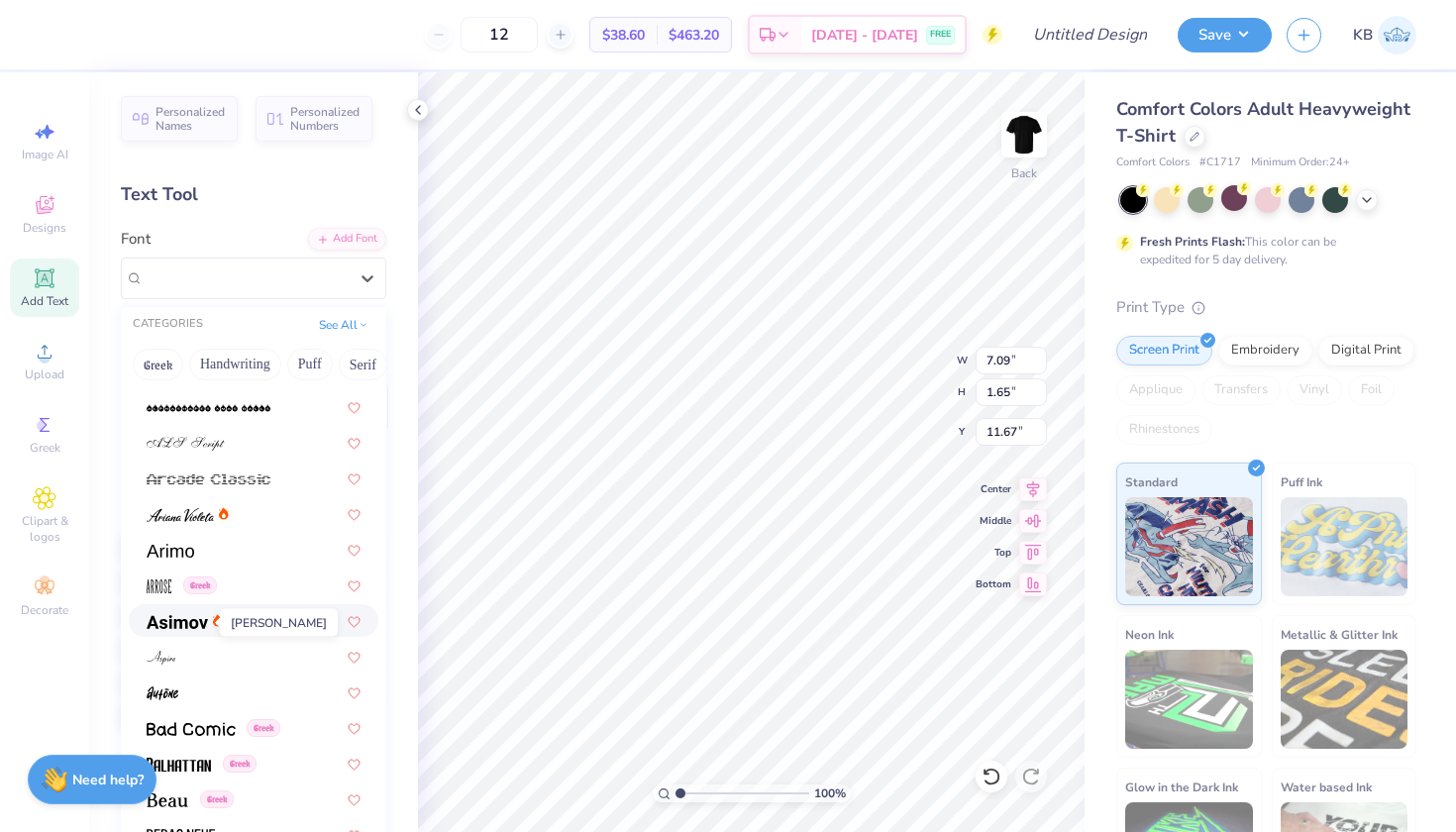
click at [195, 624] on img at bounding box center [177, 622] width 62 height 14
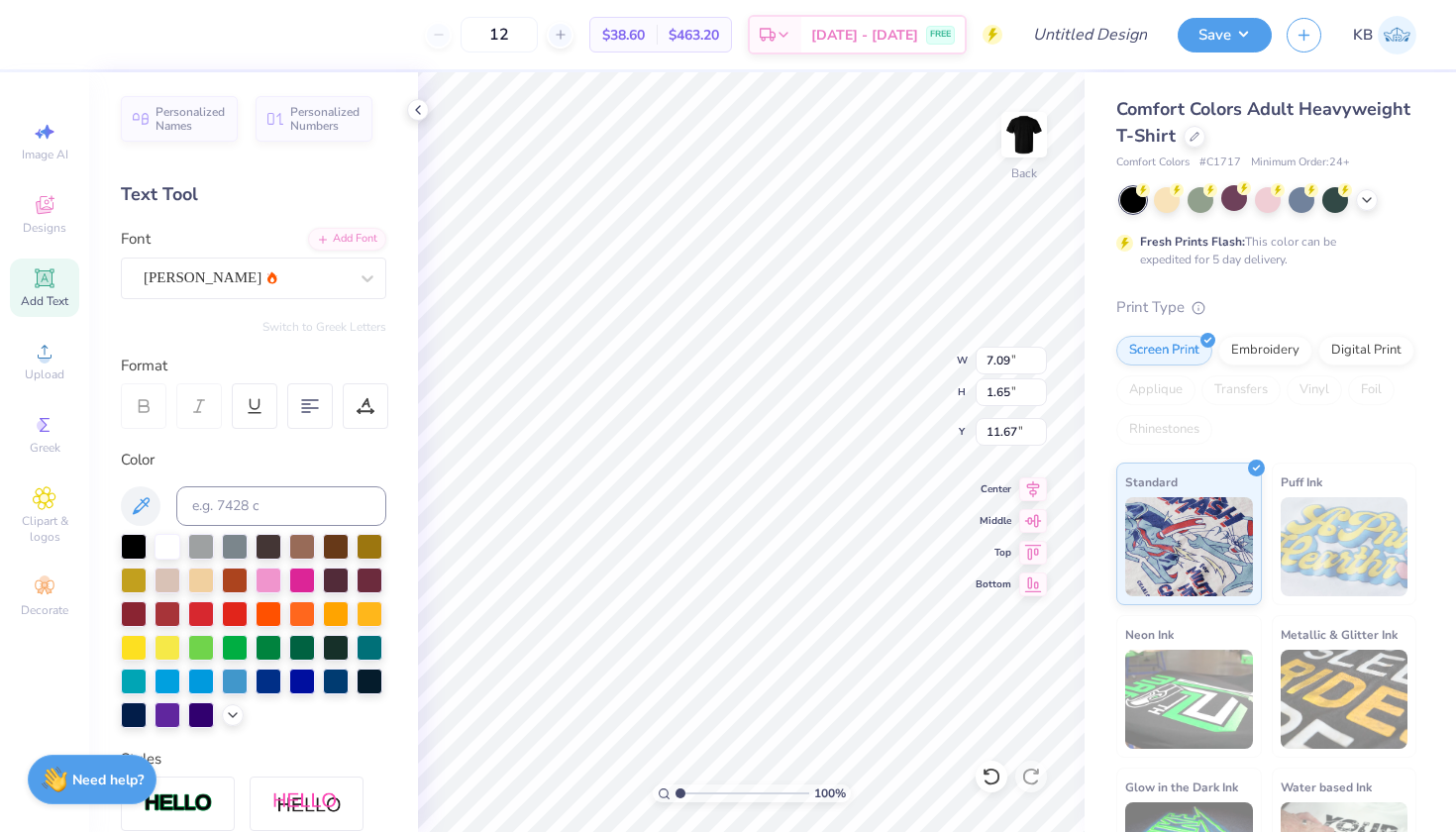
type input "7.26"
type input "1.69"
type input "11.66"
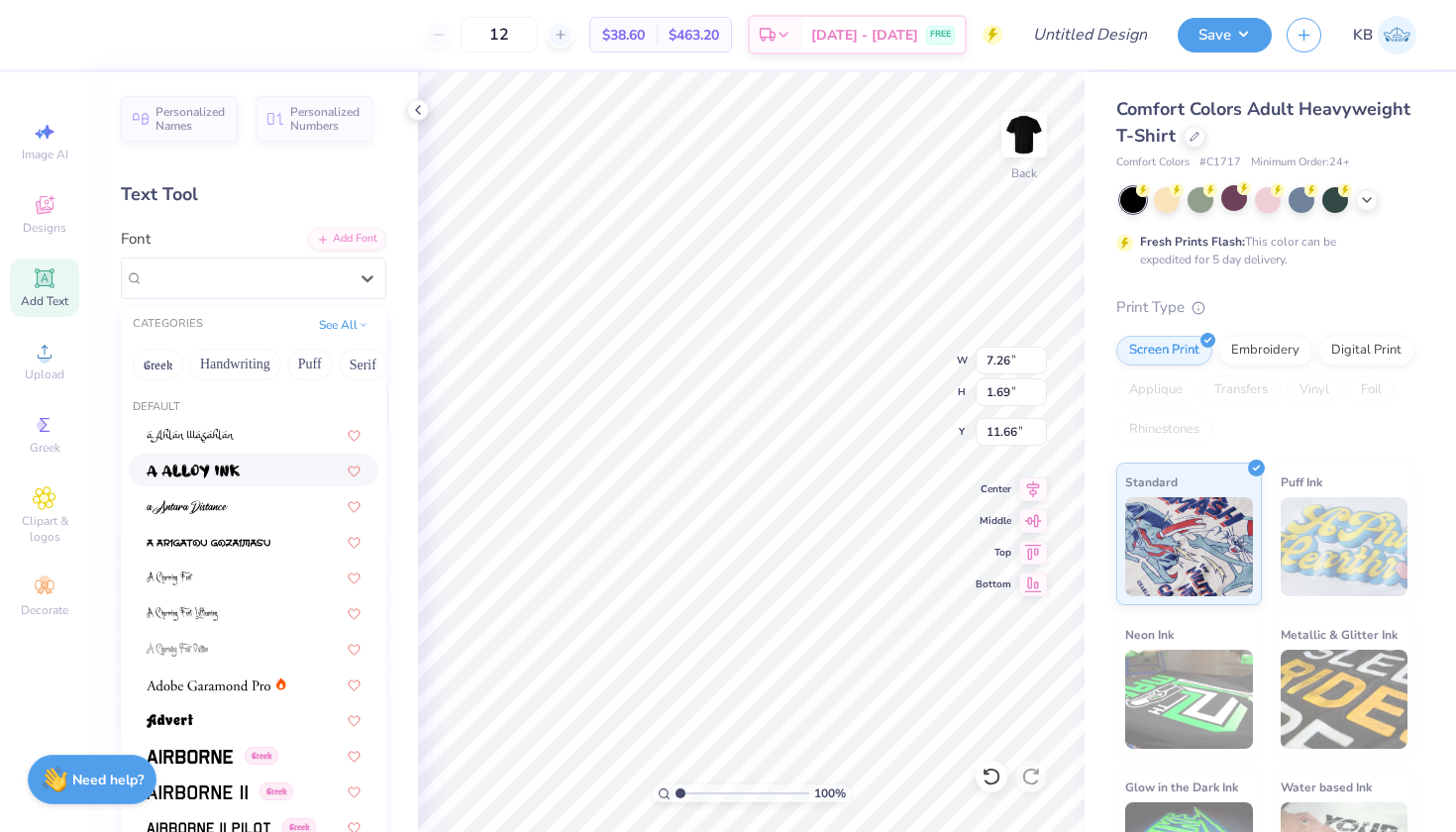
drag, startPoint x: 230, startPoint y: 270, endPoint x: 248, endPoint y: 461, distance: 191.8
click at [230, 270] on div "Asimov" at bounding box center [245, 278] width 208 height 31
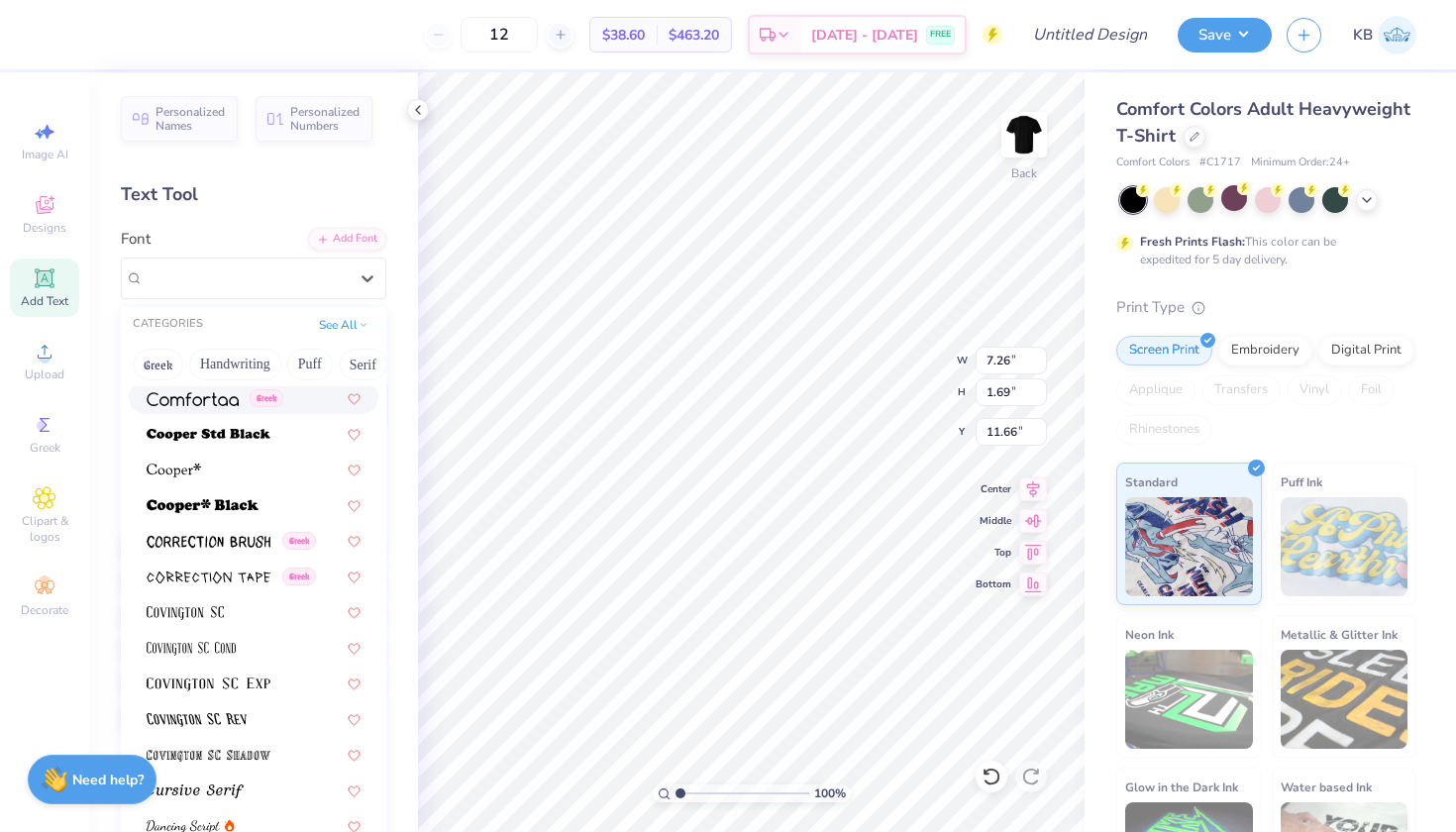
scroll to position [2961, 0]
click at [236, 432] on img at bounding box center [208, 434] width 123 height 14
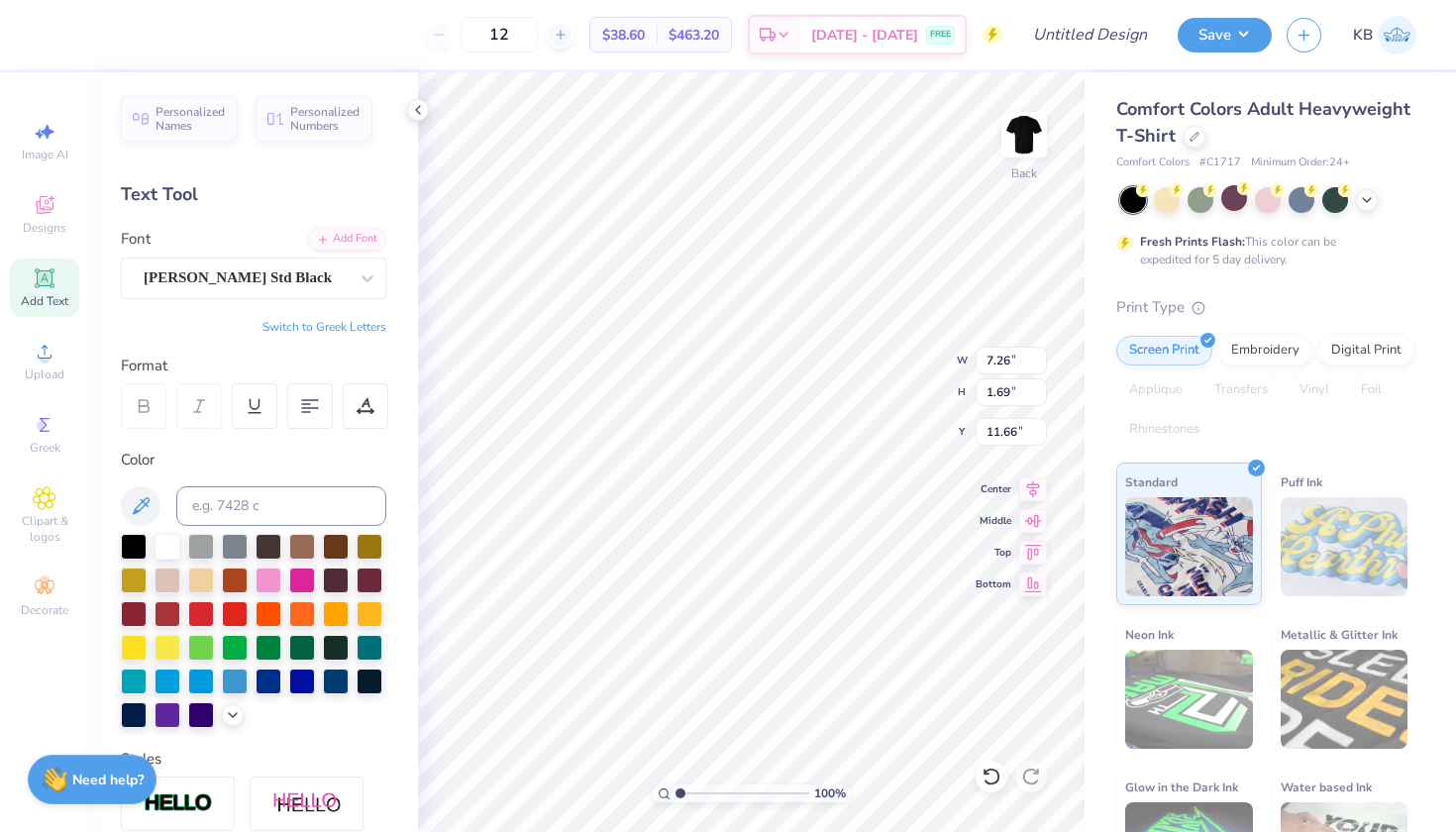
type input "9.41"
type input "1.70"
type input "11.65"
type input "4.17"
type input "0.75"
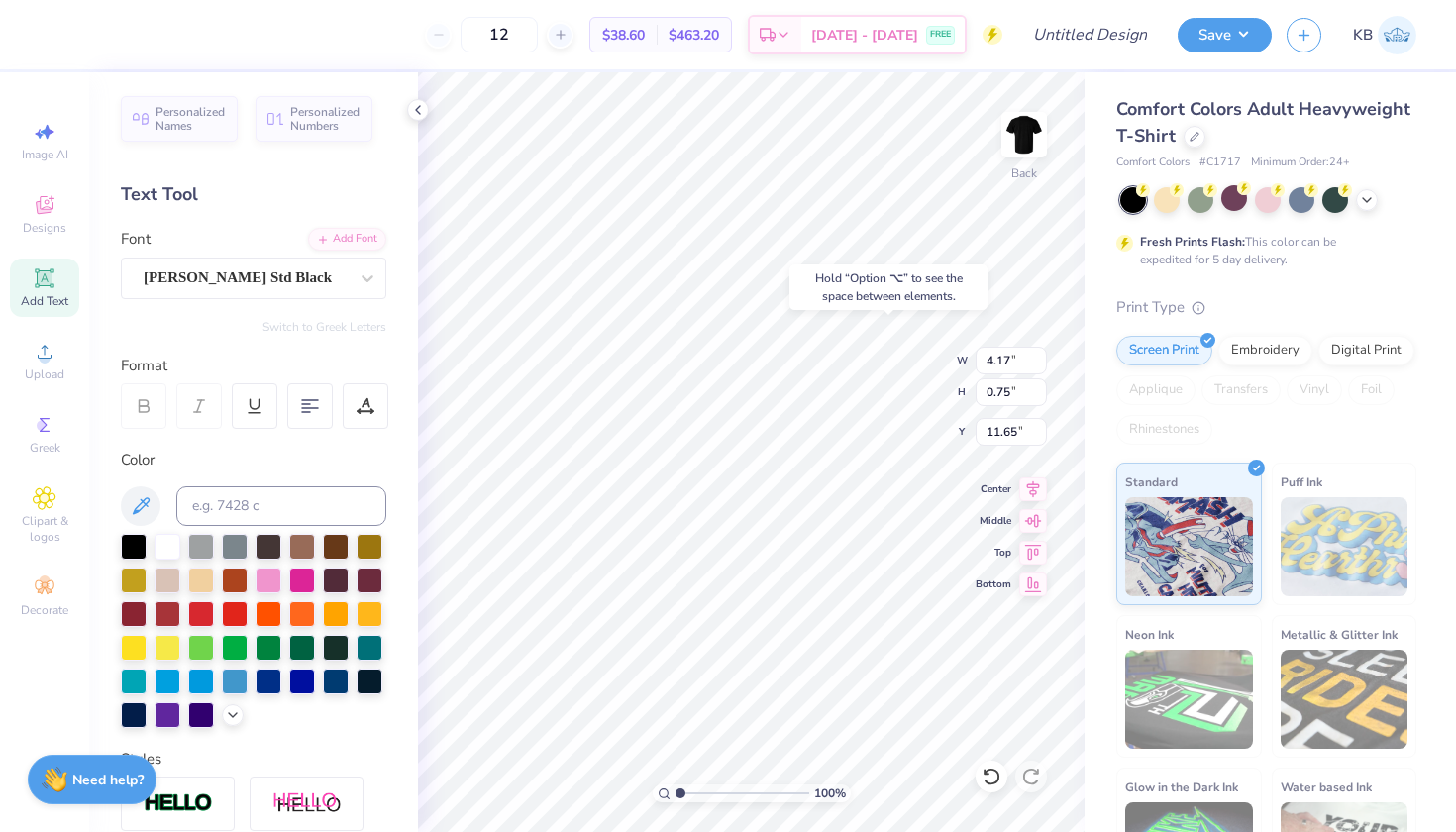
type input "6.57"
click at [53, 357] on icon at bounding box center [45, 351] width 24 height 24
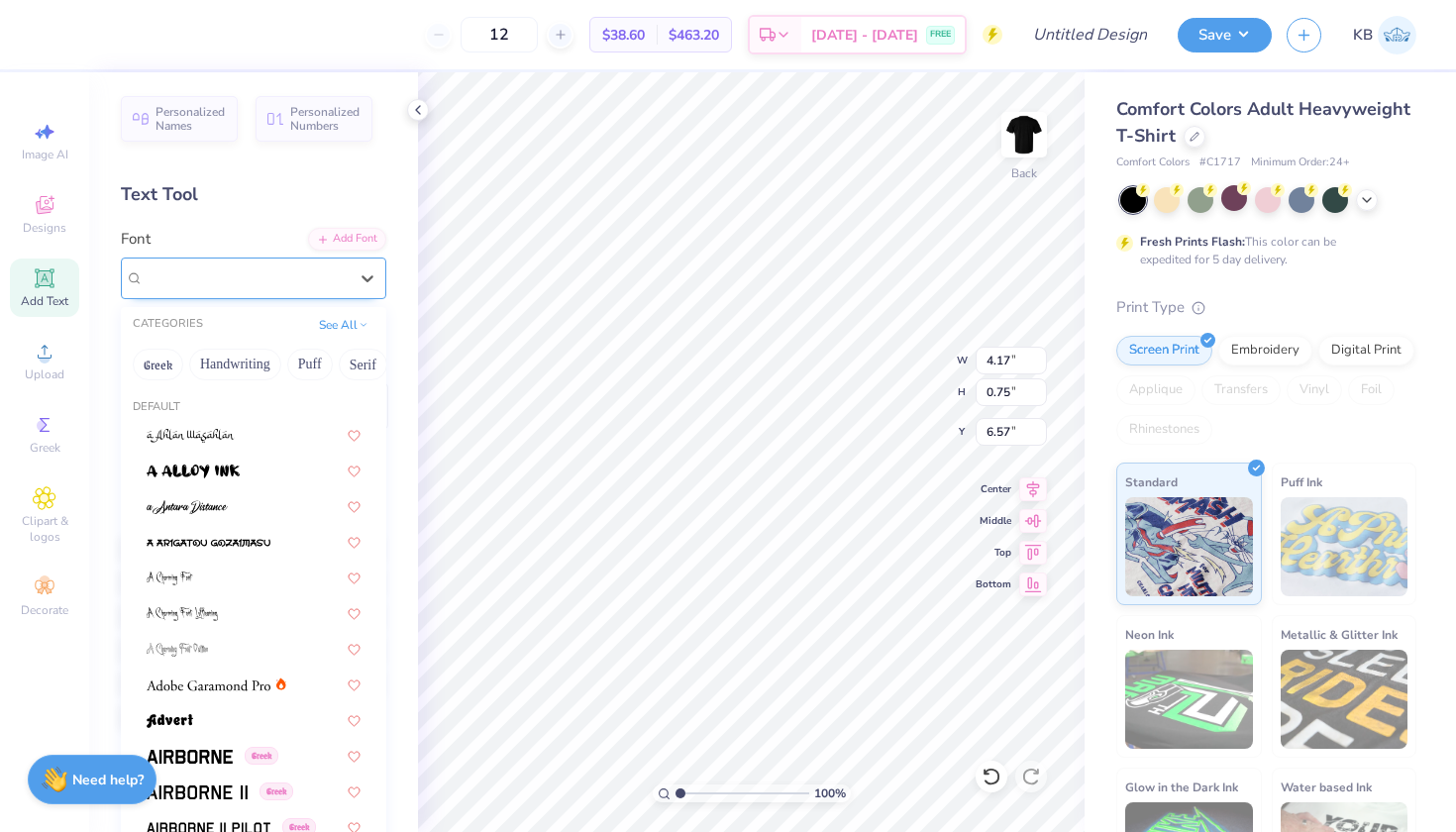
click at [207, 279] on span "Cooper Std Black" at bounding box center [237, 278] width 188 height 23
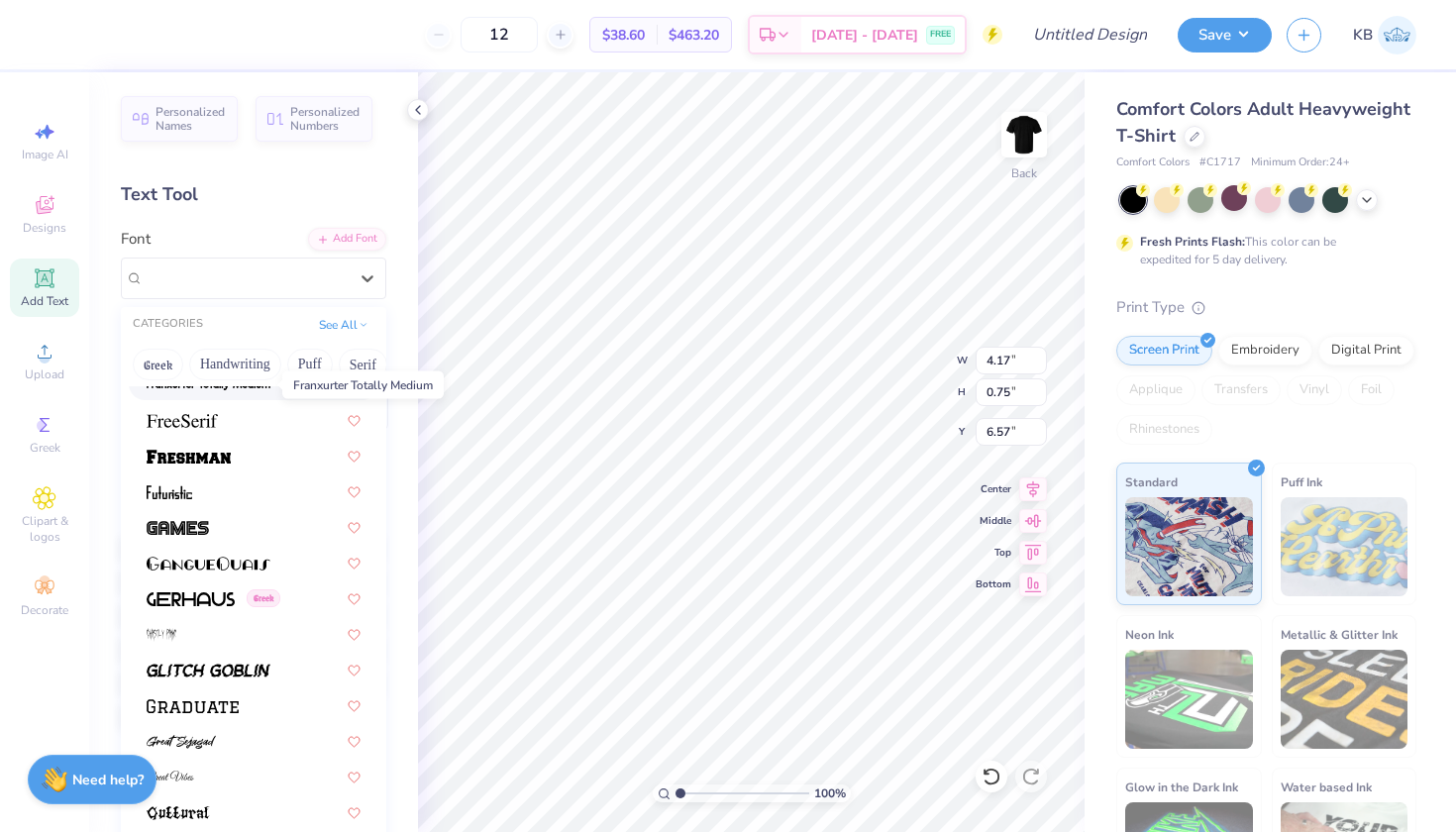
scroll to position [4401, 0]
click at [222, 455] on img at bounding box center [188, 456] width 85 height 14
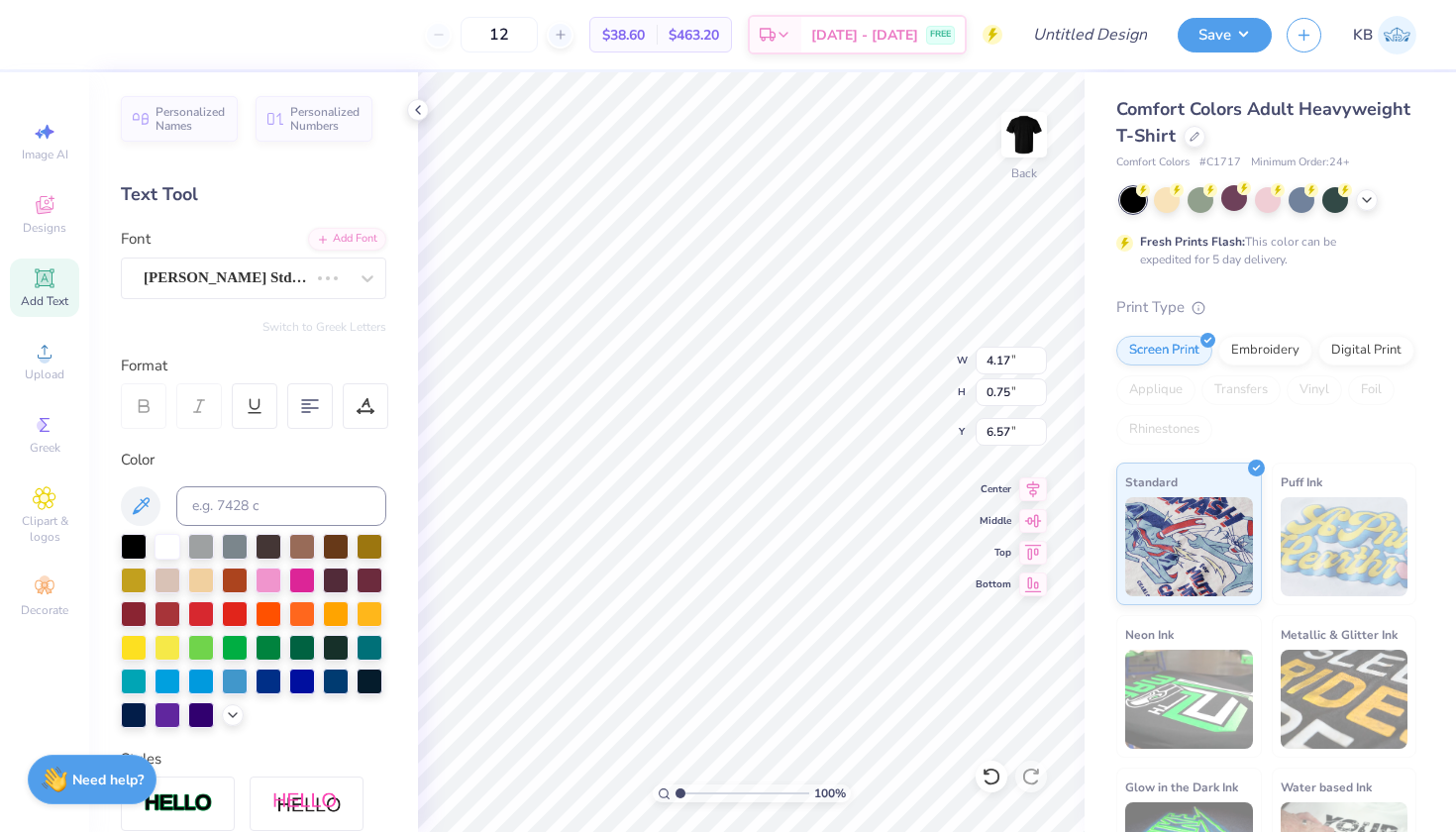
type input "3.93"
type input "0.85"
type input "6.52"
click at [420, 112] on icon at bounding box center [418, 109] width 16 height 16
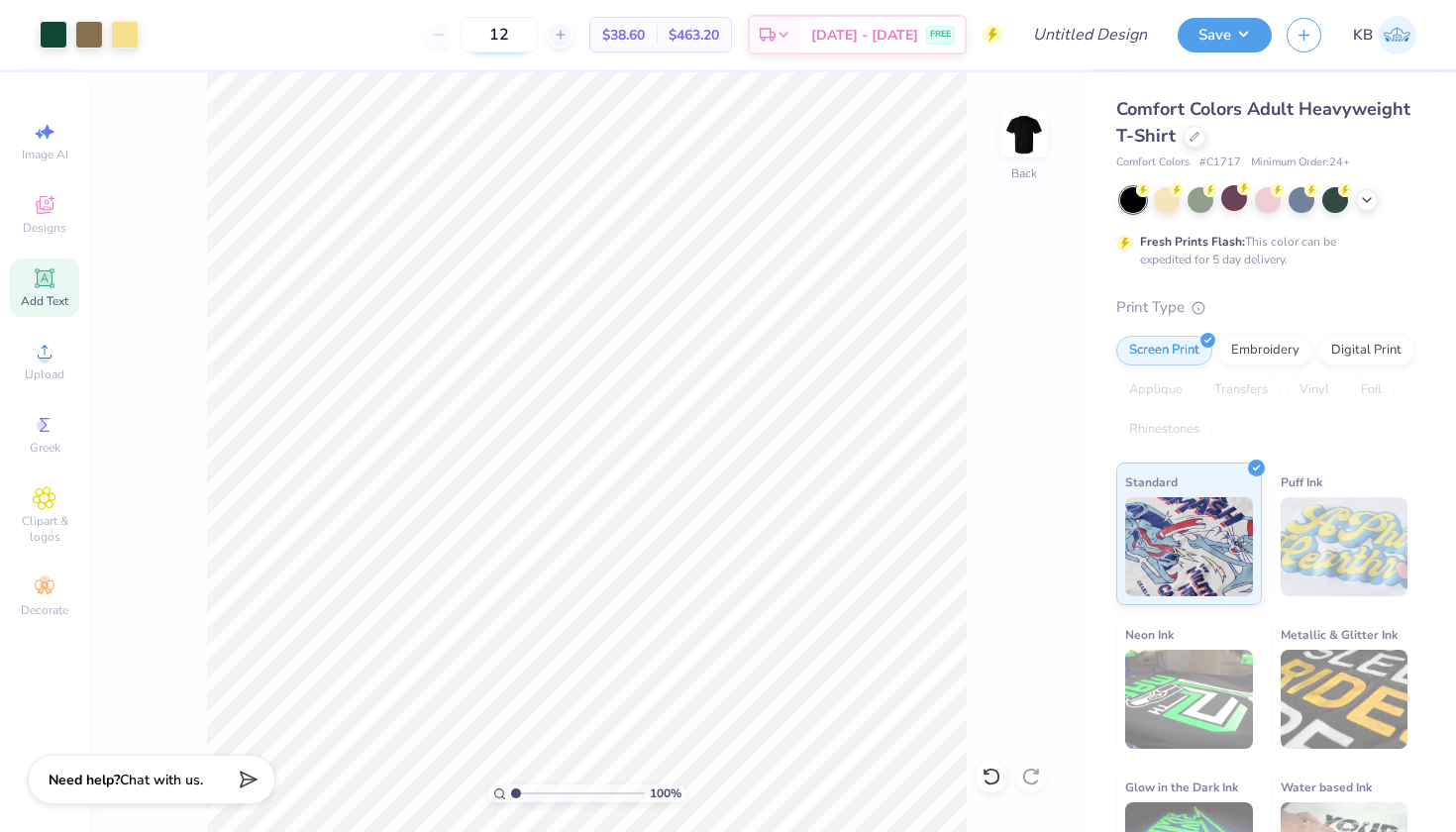
click at [537, 36] on input "12" at bounding box center [500, 35] width 78 height 36
type input "1"
click at [377, 57] on div "50 $18.84 Per Item $942.00 Total Est. Delivery Sep 7 - 10 FREE" at bounding box center [577, 35] width 849 height 70
click at [537, 38] on input "50" at bounding box center [500, 35] width 78 height 36
type input "5"
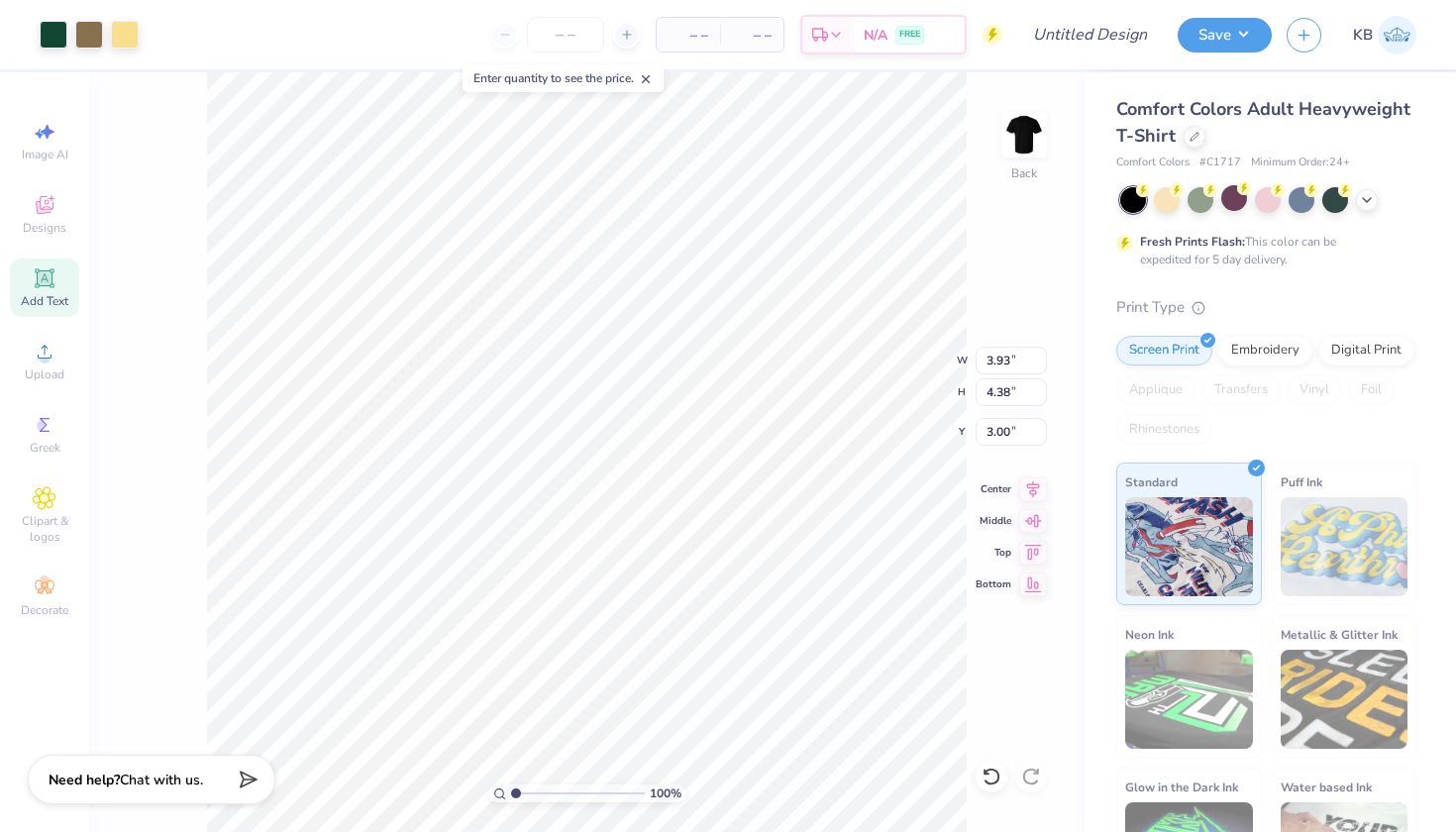
type input "3.06"
type input "3.41"
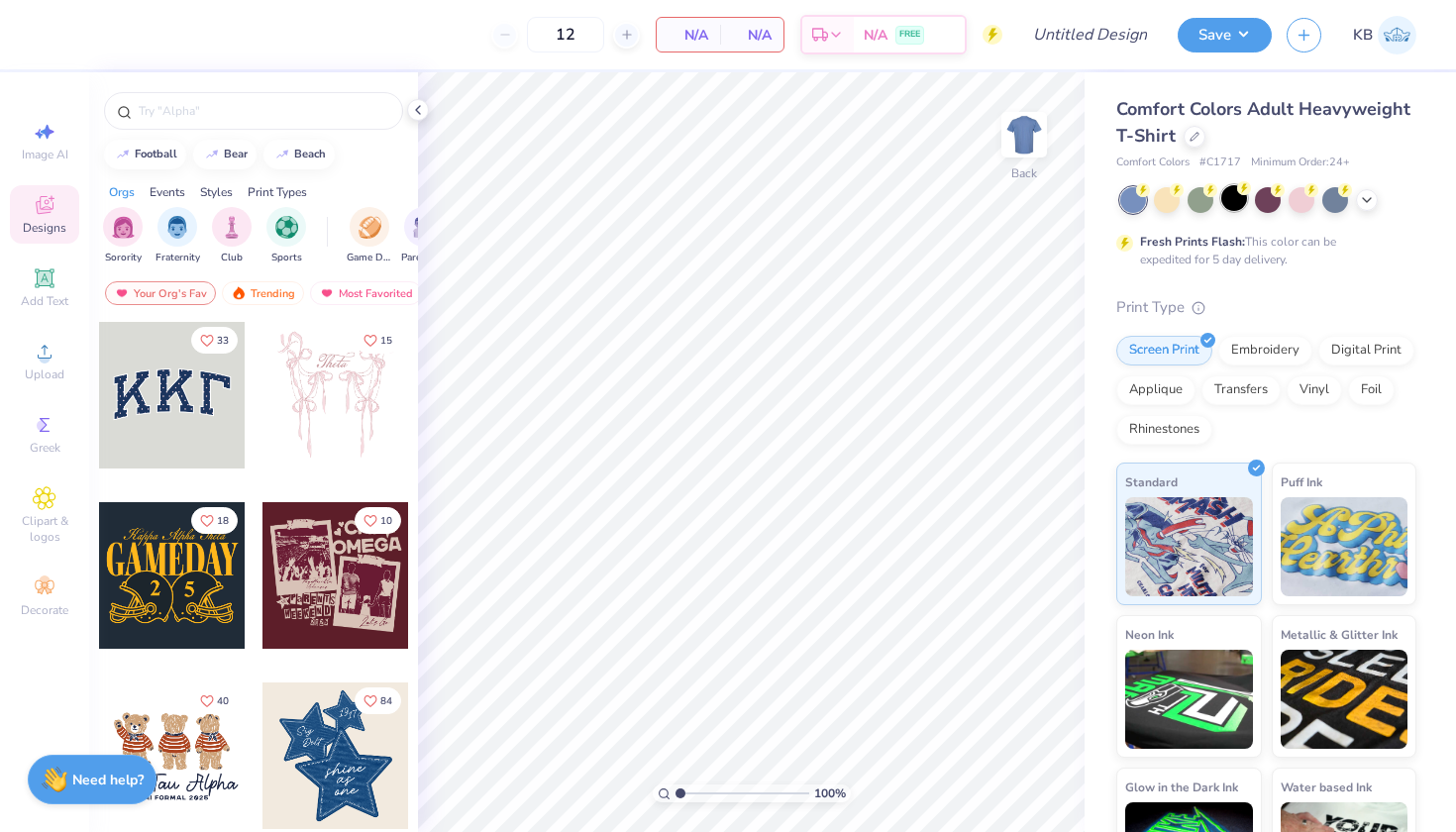
click at [1149, 192] on circle at bounding box center [1143, 190] width 14 height 14
click at [38, 136] on icon at bounding box center [45, 131] width 24 height 24
select select "4"
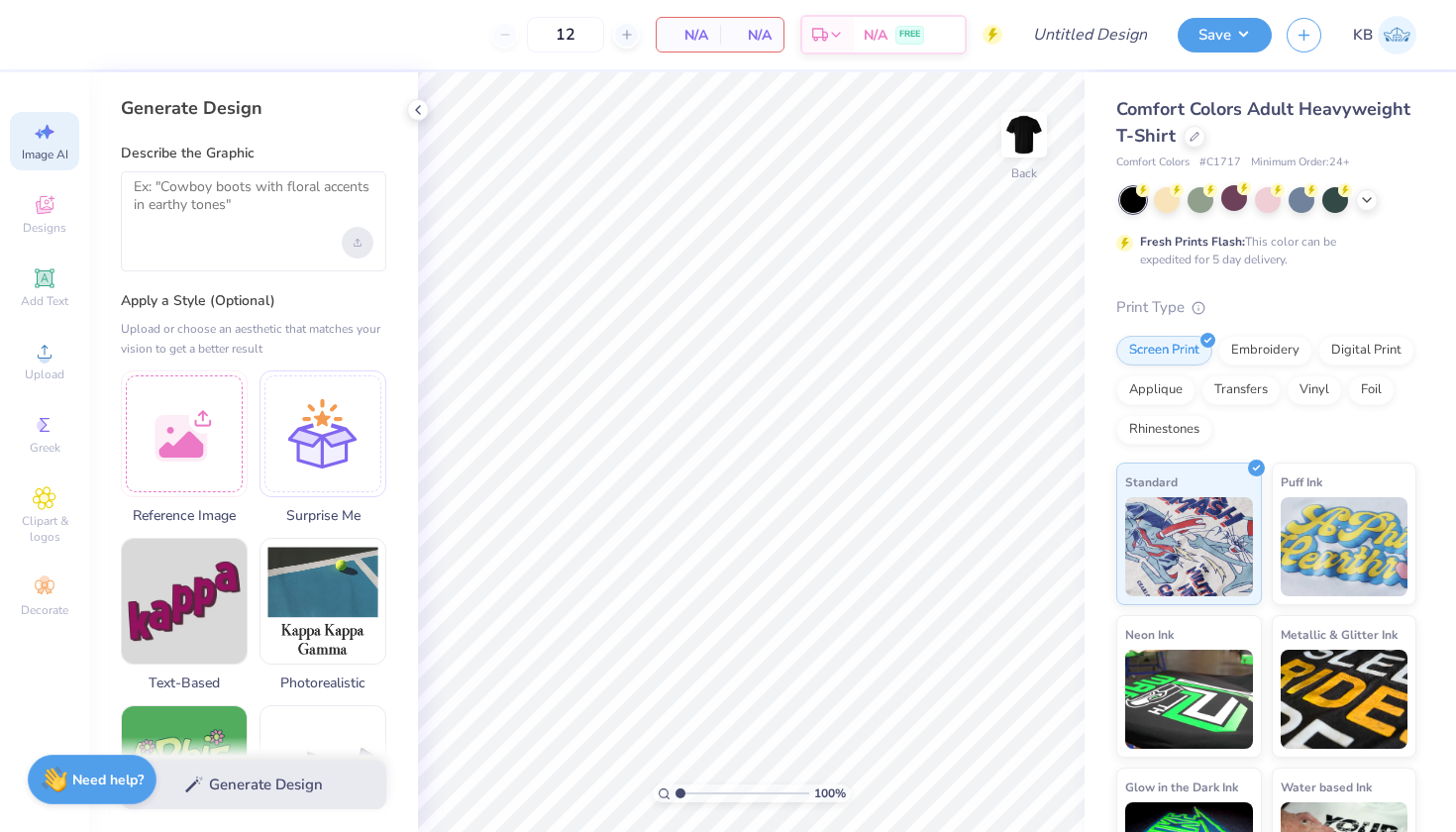
click at [353, 234] on div "Upload image" at bounding box center [357, 243] width 32 height 32
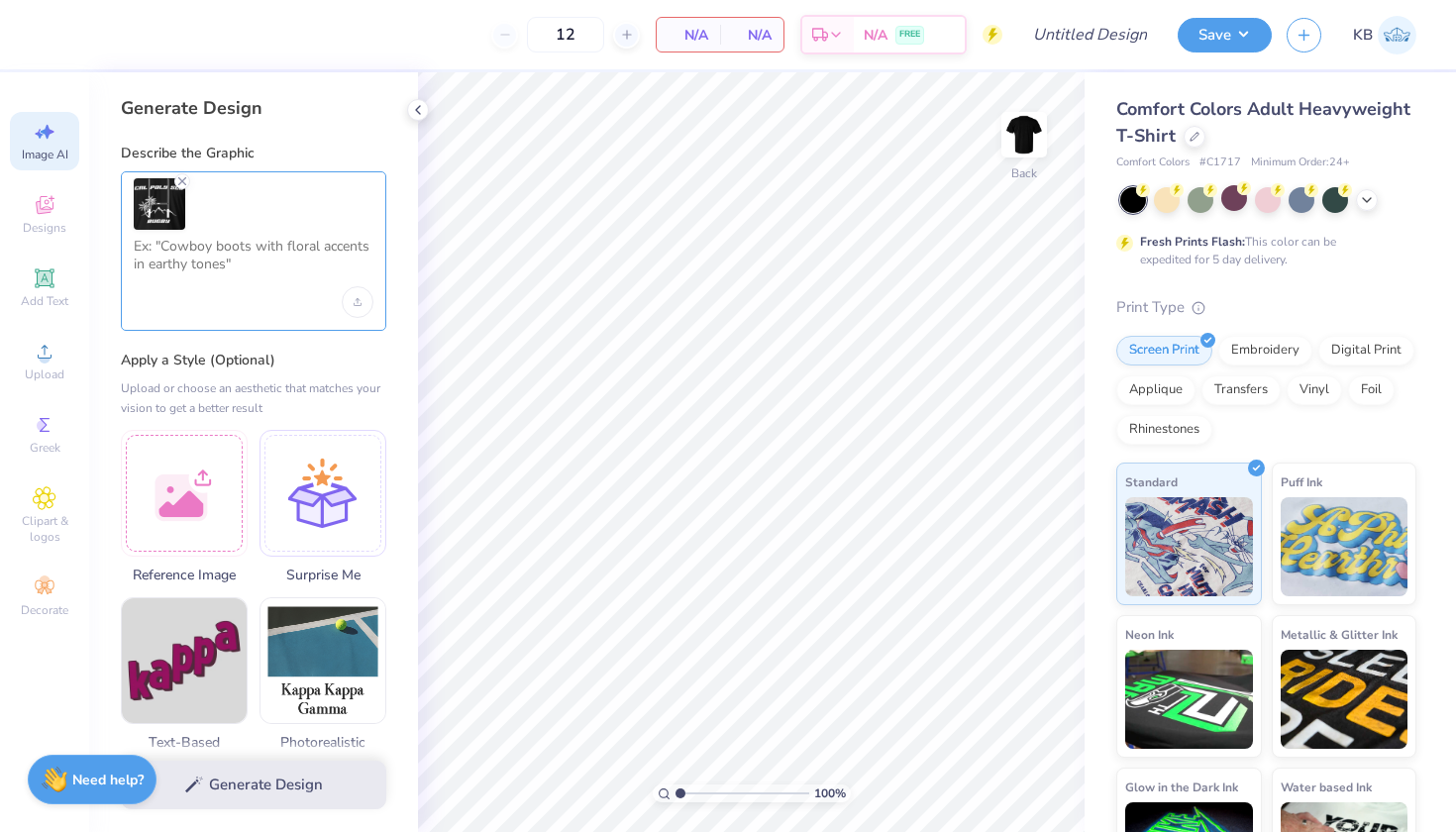
click at [235, 258] on textarea at bounding box center [253, 263] width 240 height 50
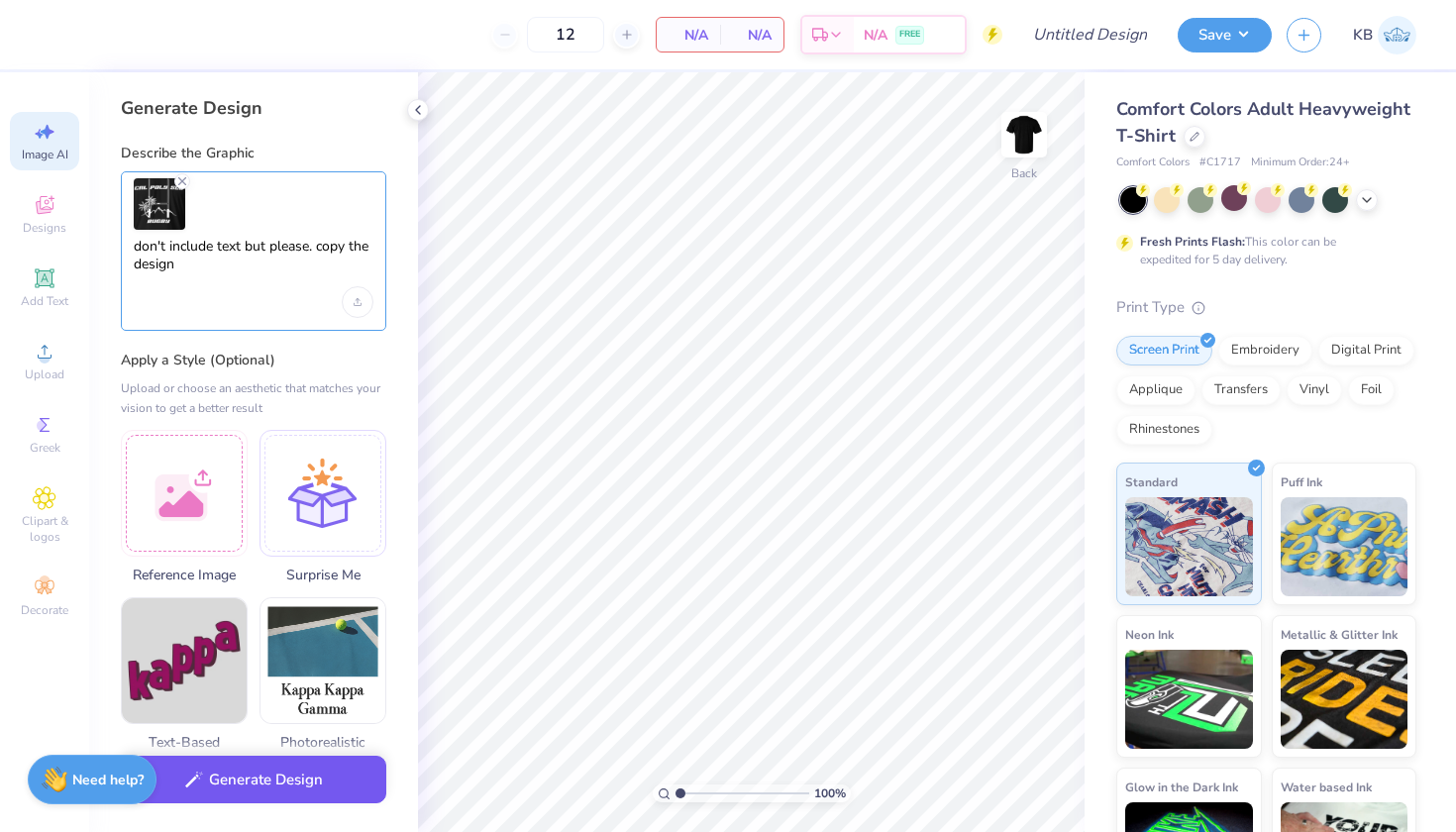
type textarea "don't include text but please. copy the design"
click at [258, 790] on button "Generate Design" at bounding box center [253, 779] width 266 height 49
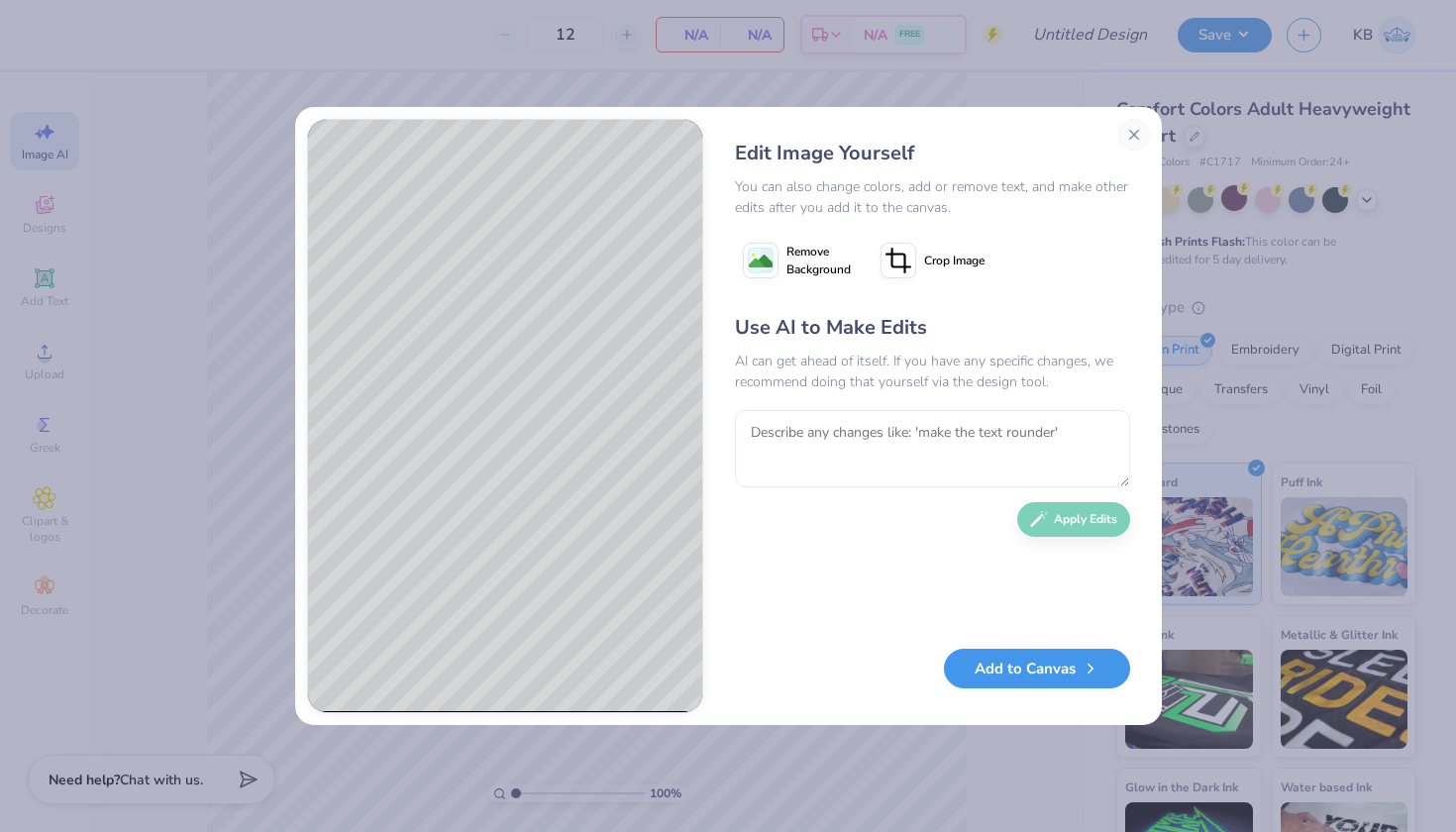
click at [1011, 679] on button "Add to Canvas" at bounding box center [1036, 669] width 186 height 41
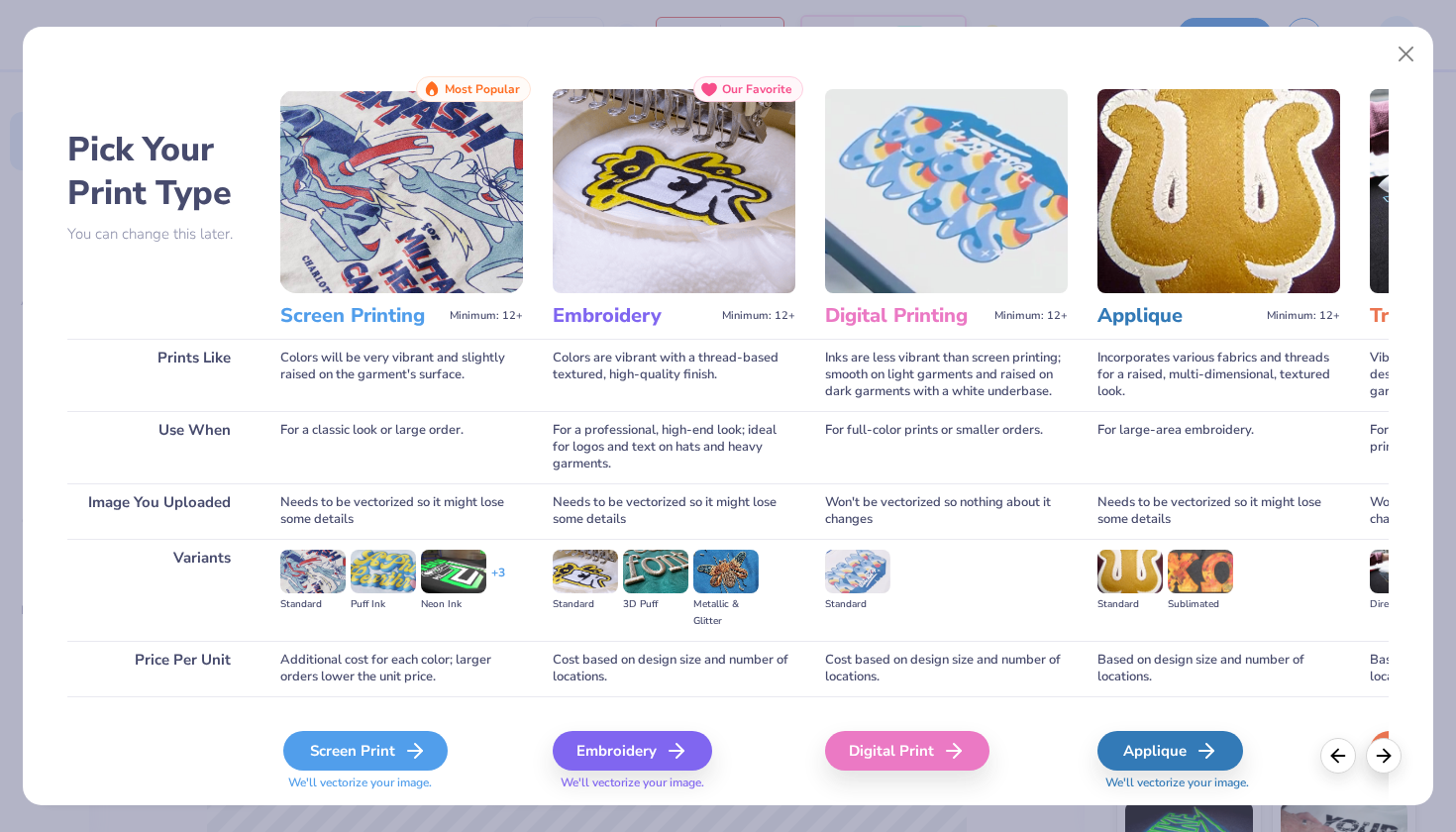
click at [370, 751] on div "Screen Print" at bounding box center [365, 750] width 164 height 40
click at [393, 747] on div "Screen Print" at bounding box center [365, 750] width 164 height 40
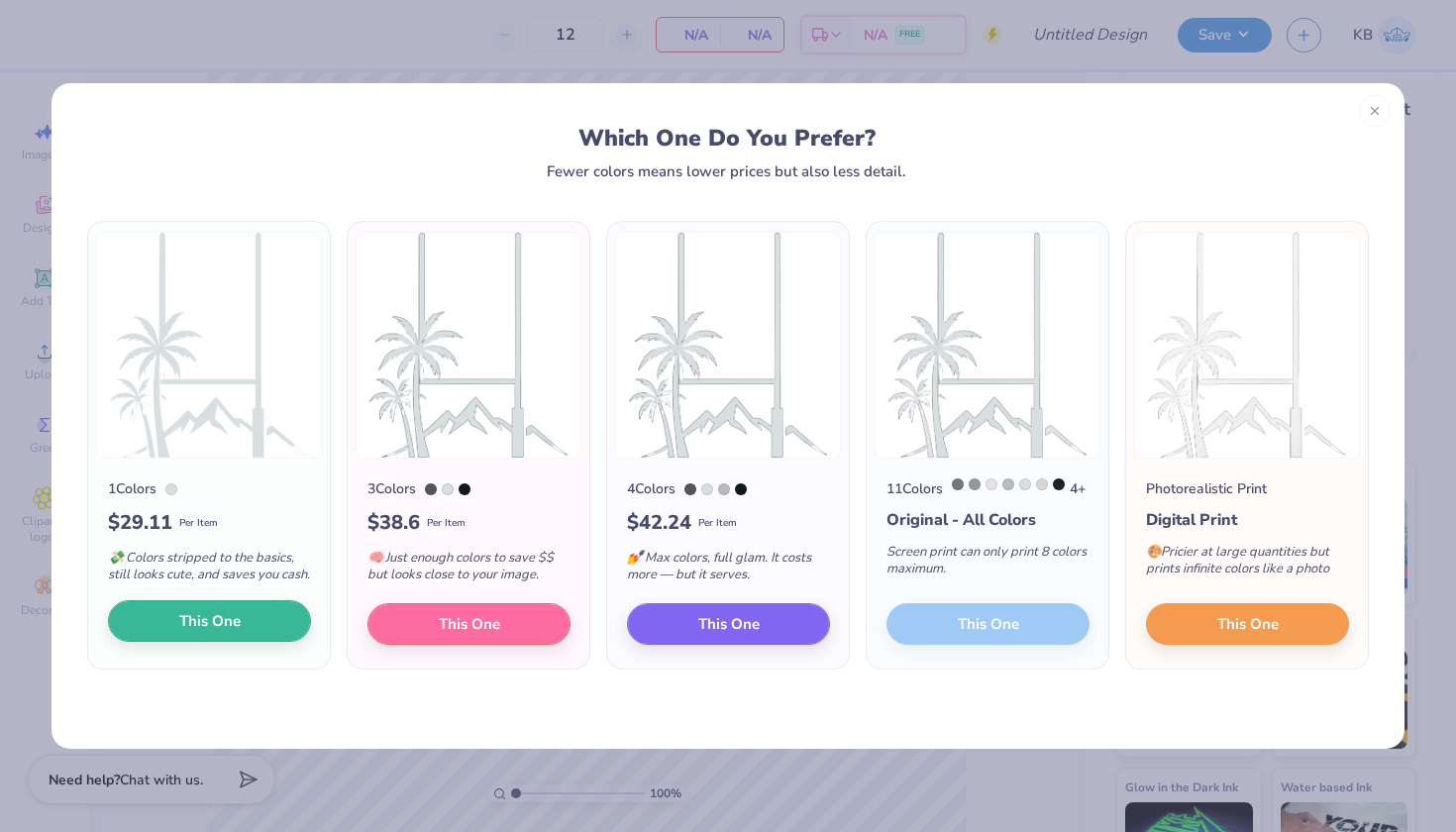
click at [224, 633] on span "This One" at bounding box center [210, 621] width 62 height 23
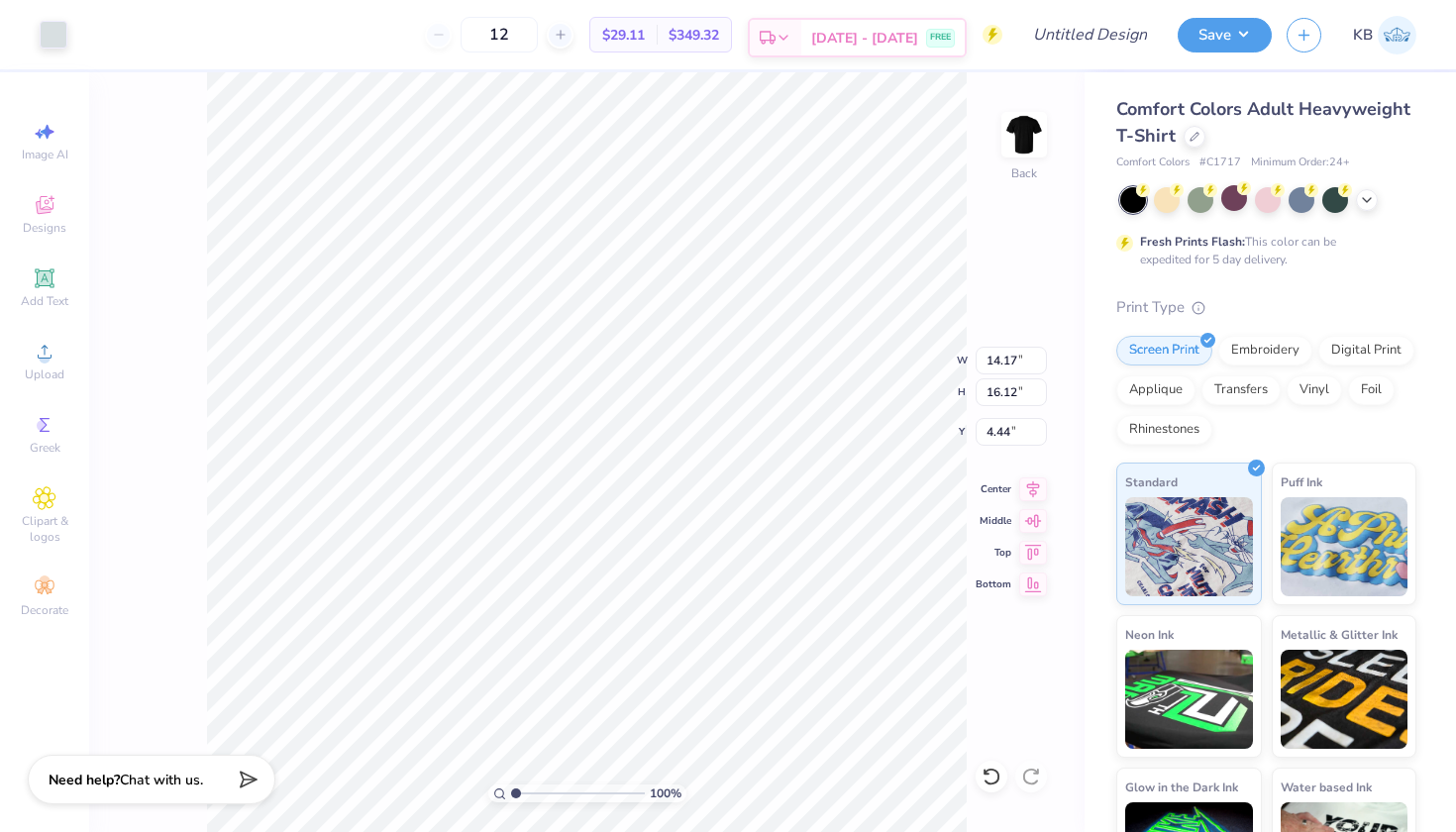
type input "8.11"
type input "9.22"
click at [596, 376] on li "Copy" at bounding box center [577, 382] width 155 height 39
click at [59, 36] on div at bounding box center [54, 33] width 28 height 28
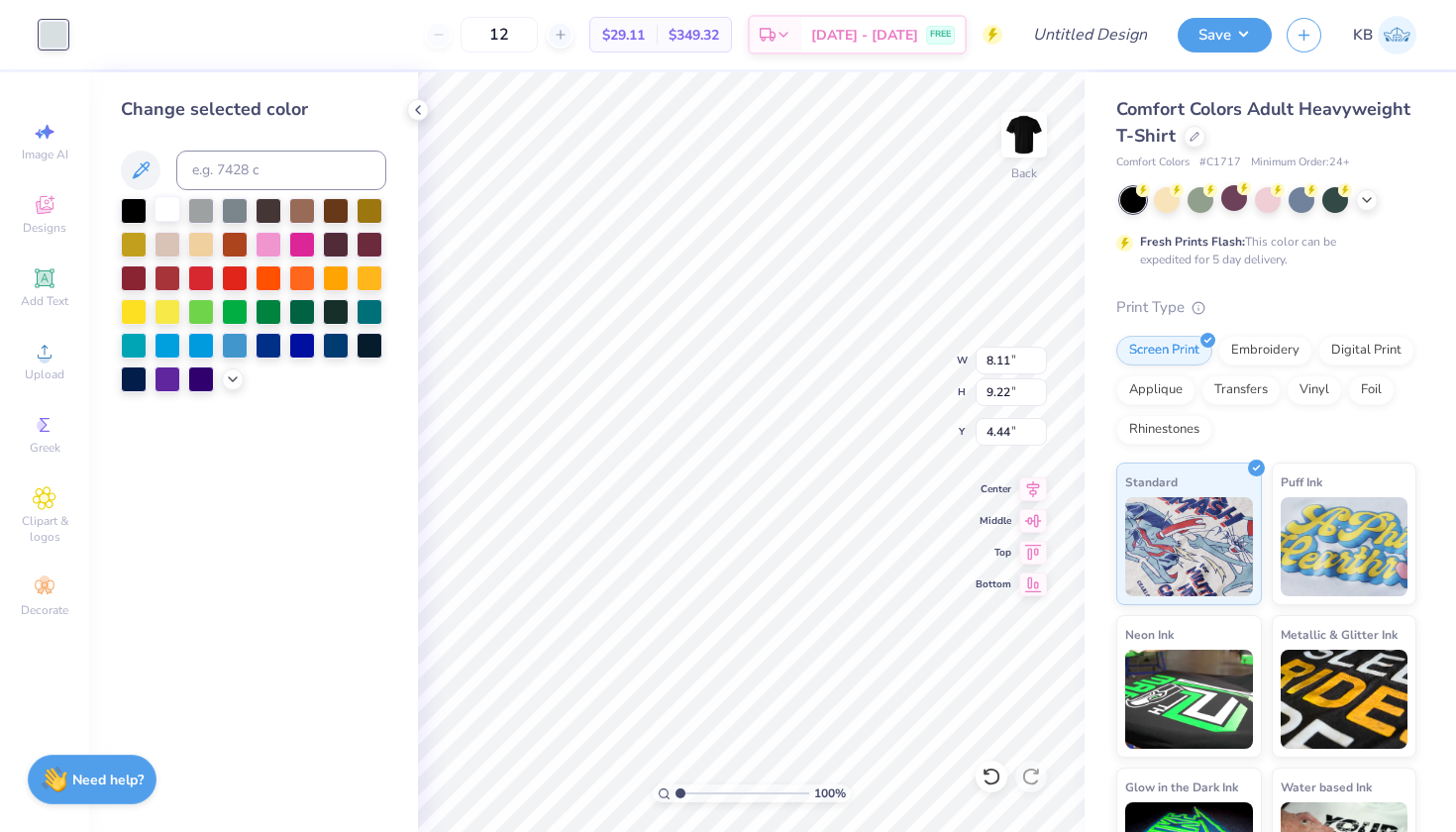
click at [167, 207] on div at bounding box center [167, 209] width 26 height 26
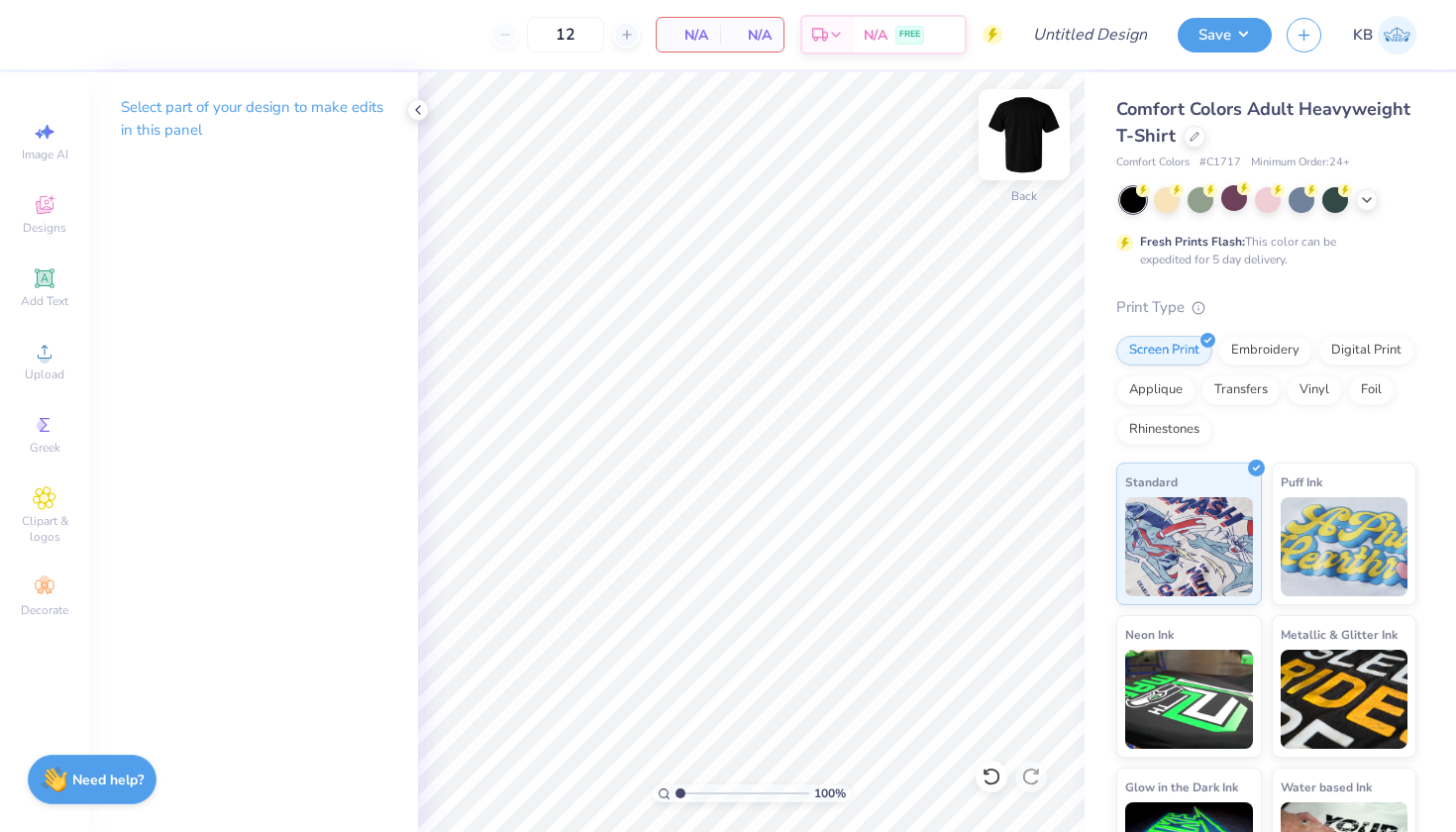
click at [1025, 133] on img at bounding box center [1024, 135] width 80 height 80
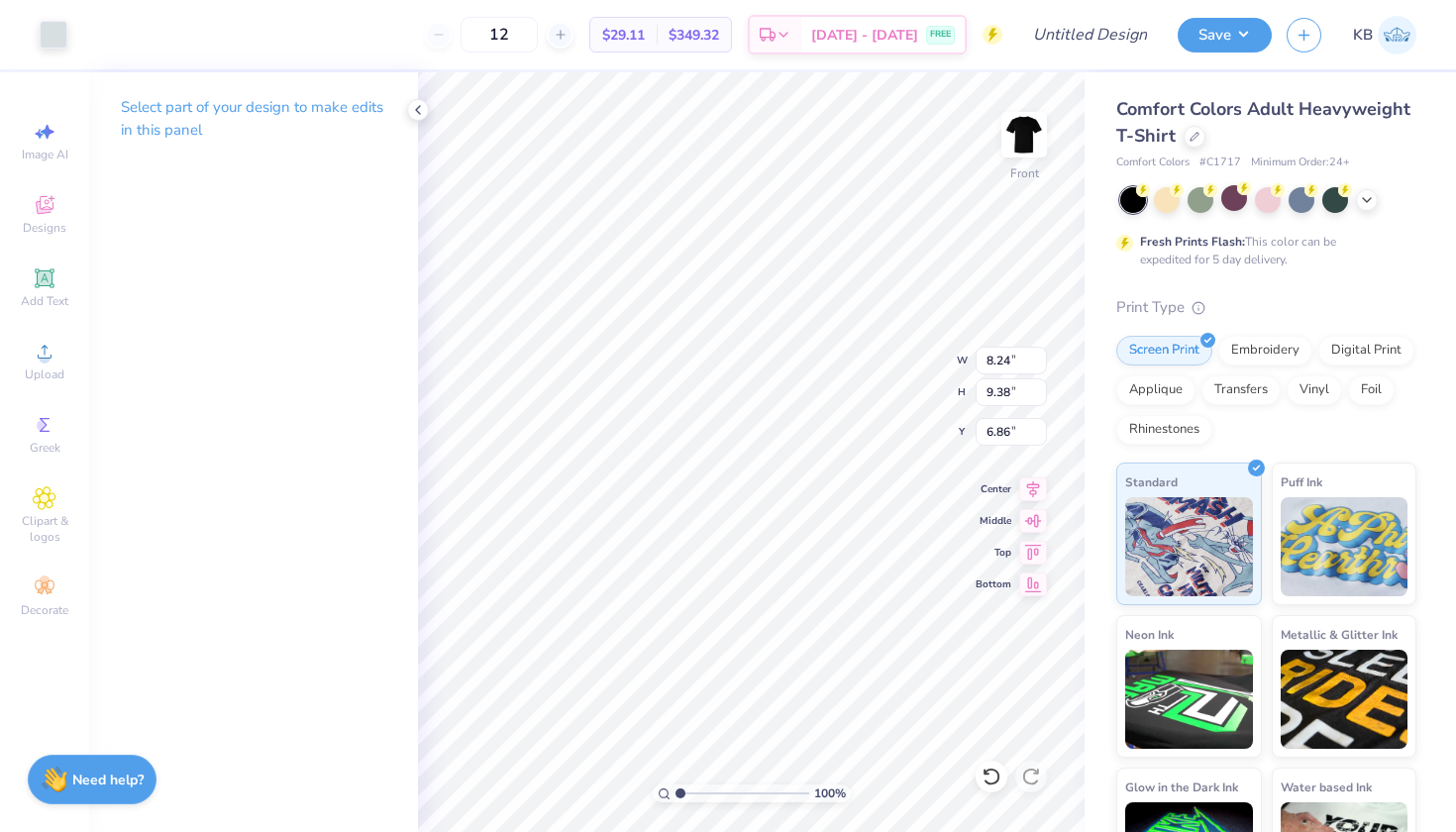
type input "7.74"
click at [53, 272] on icon at bounding box center [45, 279] width 24 height 24
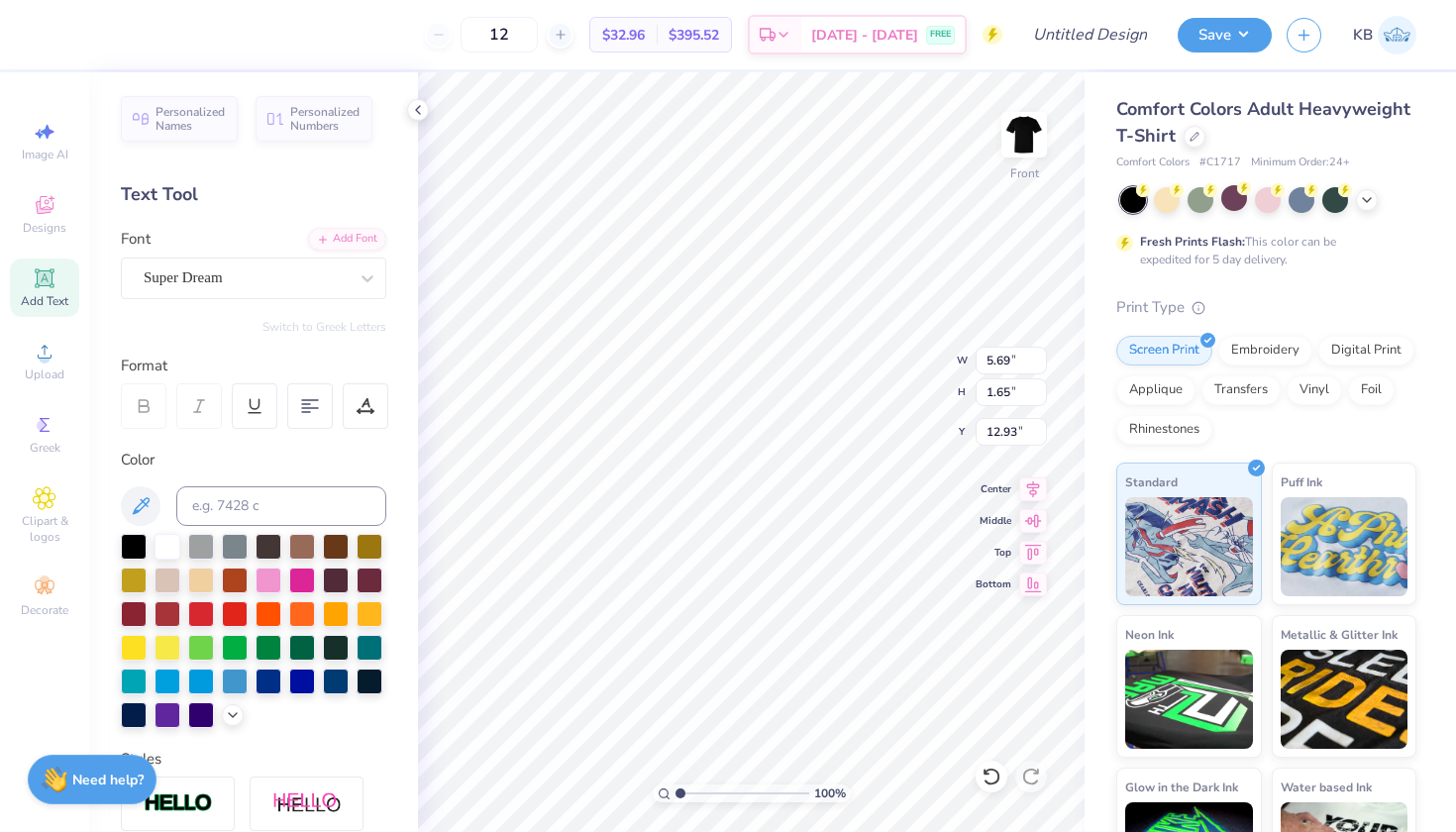
type input "8.69"
type textarea "RUGBY"
type input "4.73"
click at [200, 281] on span "Super Dream" at bounding box center [183, 278] width 80 height 23
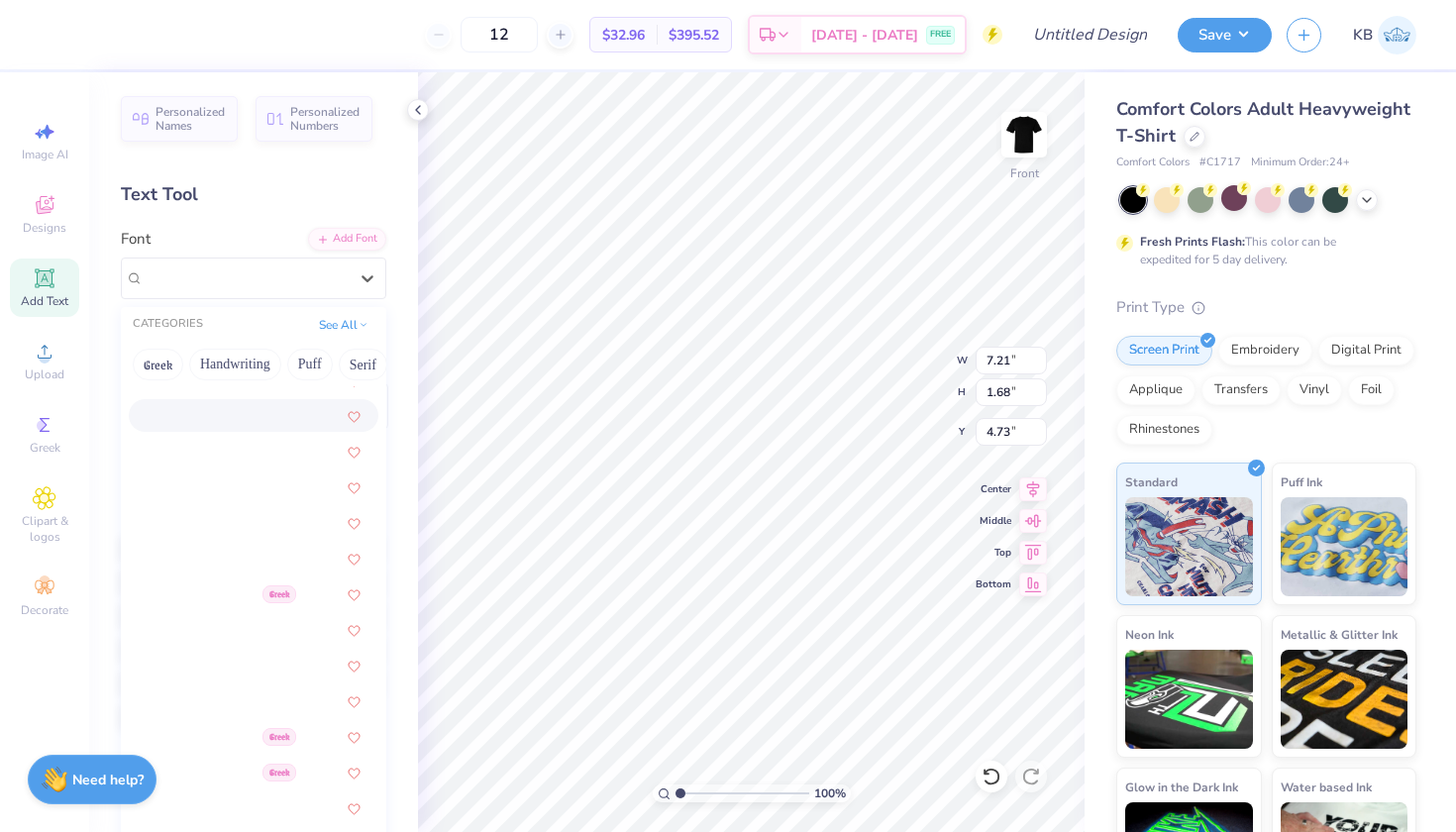
scroll to position [2768, 0]
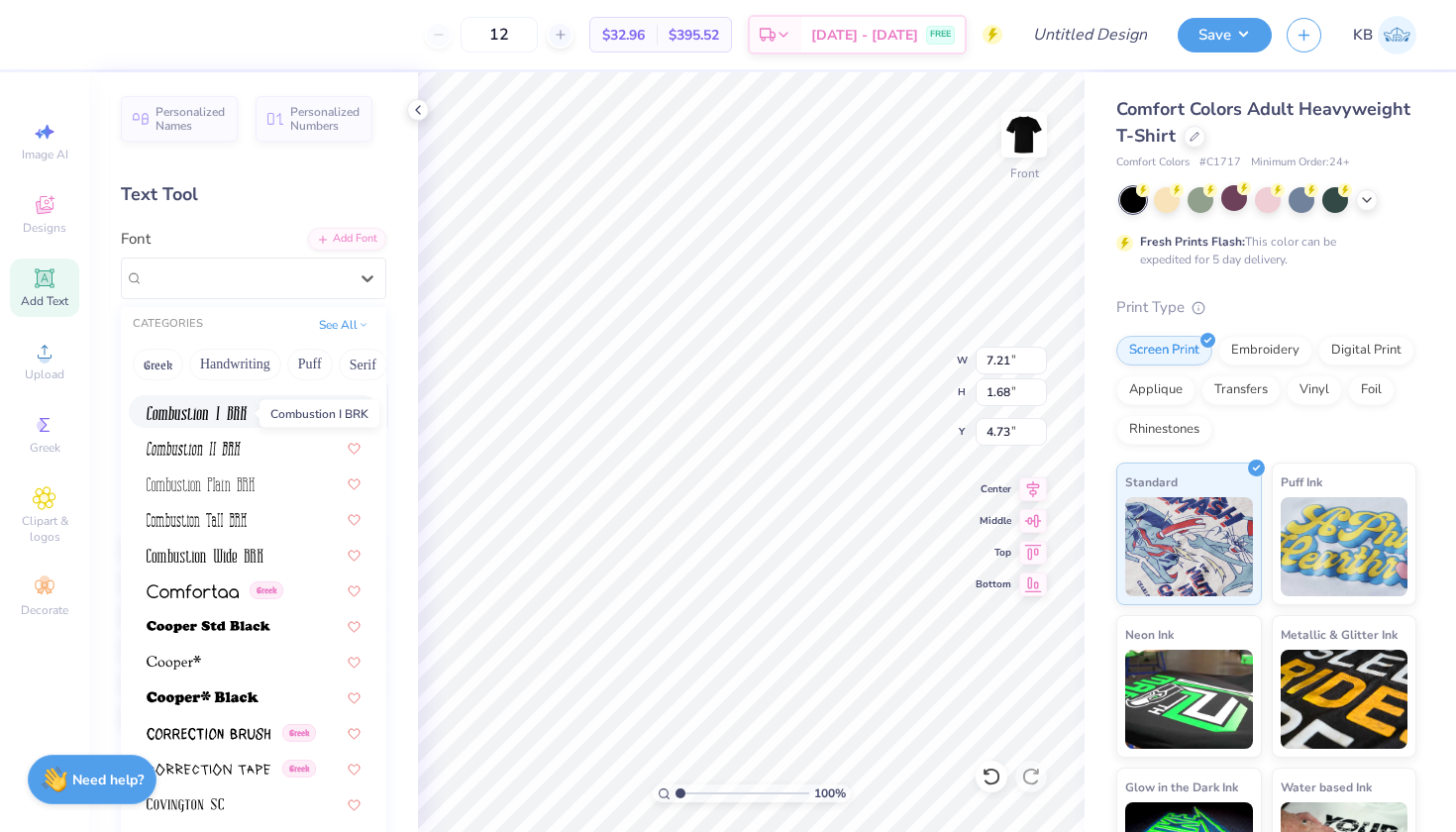
click at [231, 414] on img at bounding box center [196, 413] width 101 height 14
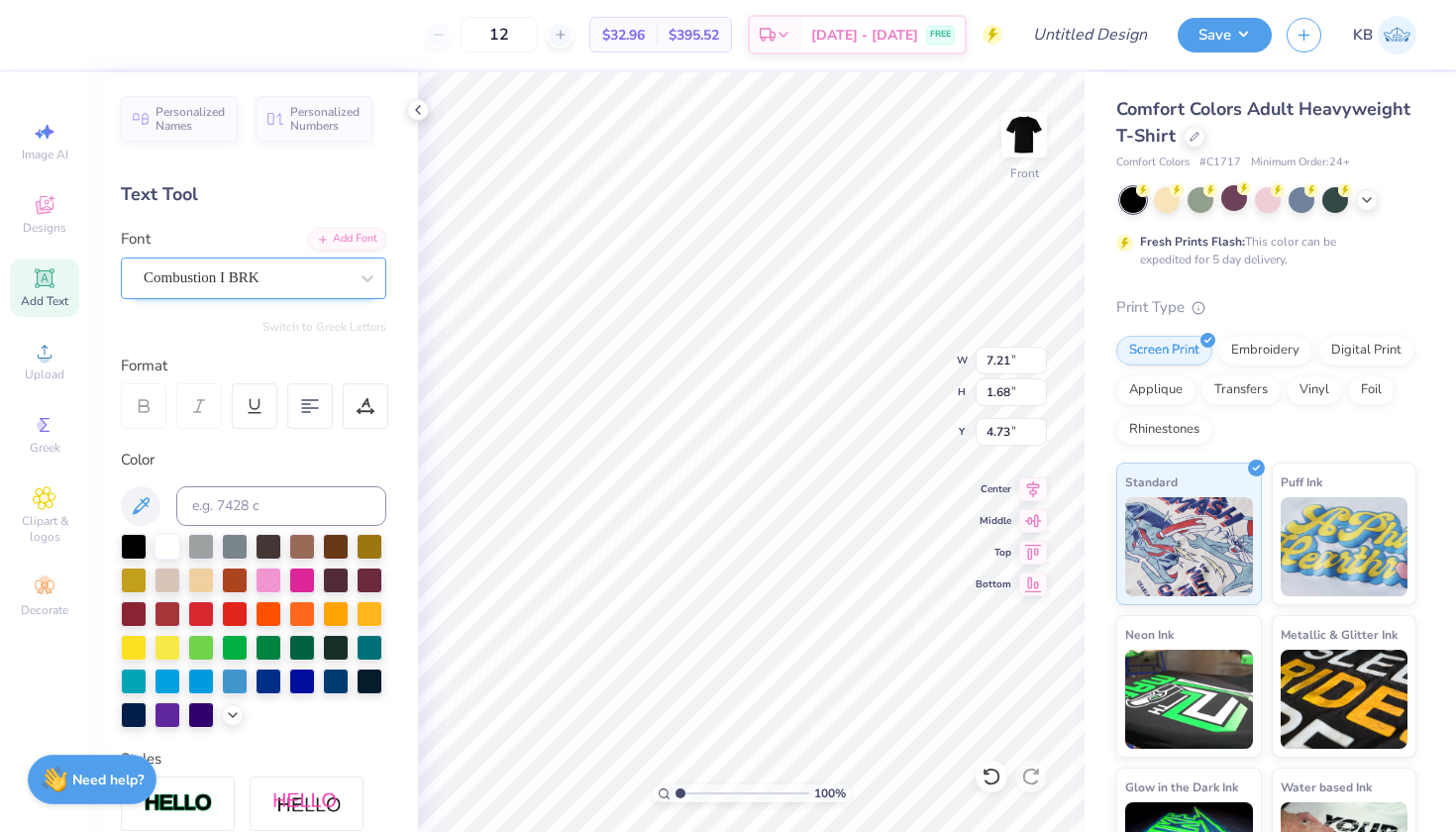
type input "4.12"
type input "1.70"
type input "4.71"
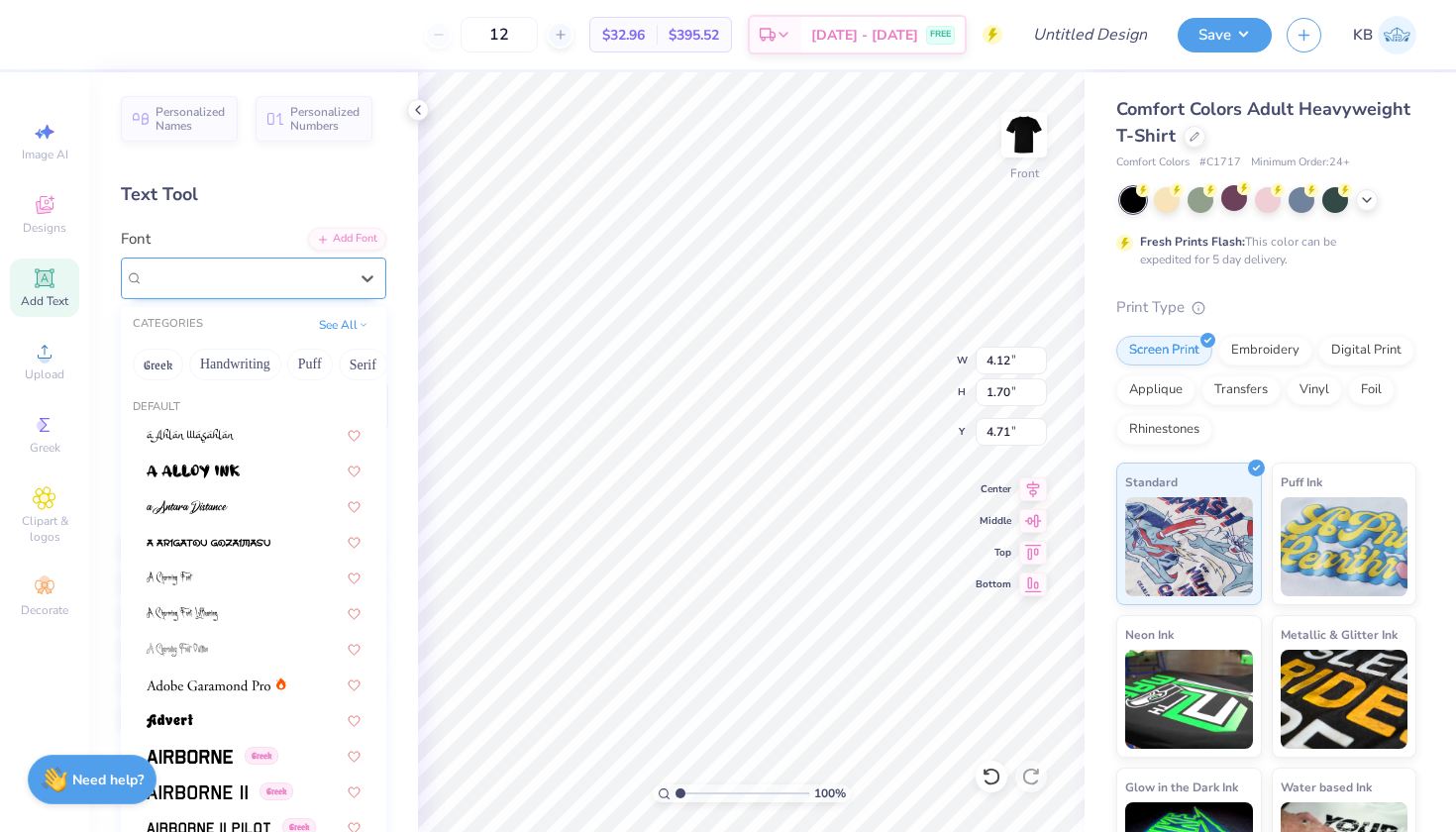
click at [235, 273] on div "Combustion I BRK" at bounding box center [245, 278] width 208 height 31
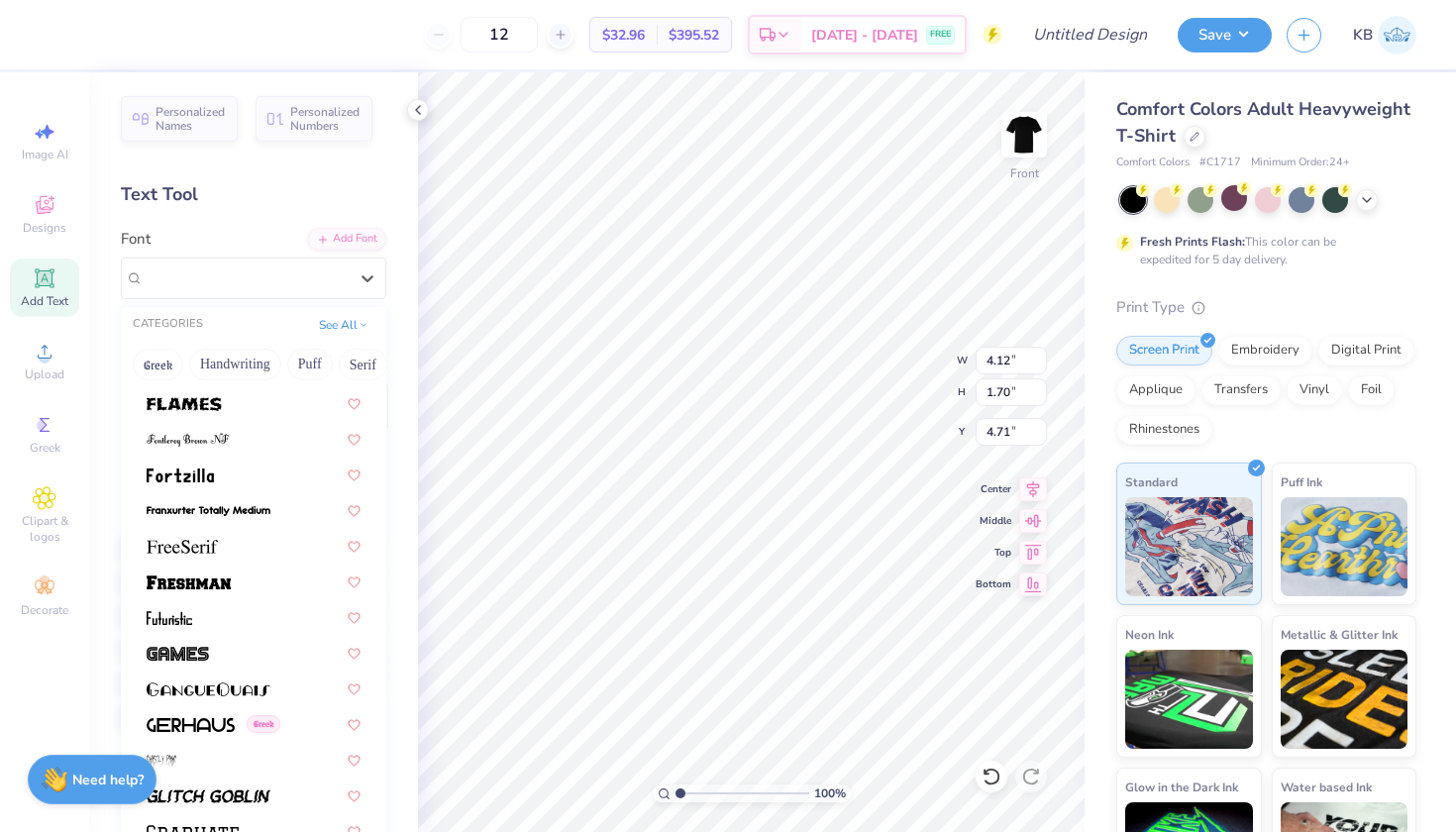
scroll to position [4337, 0]
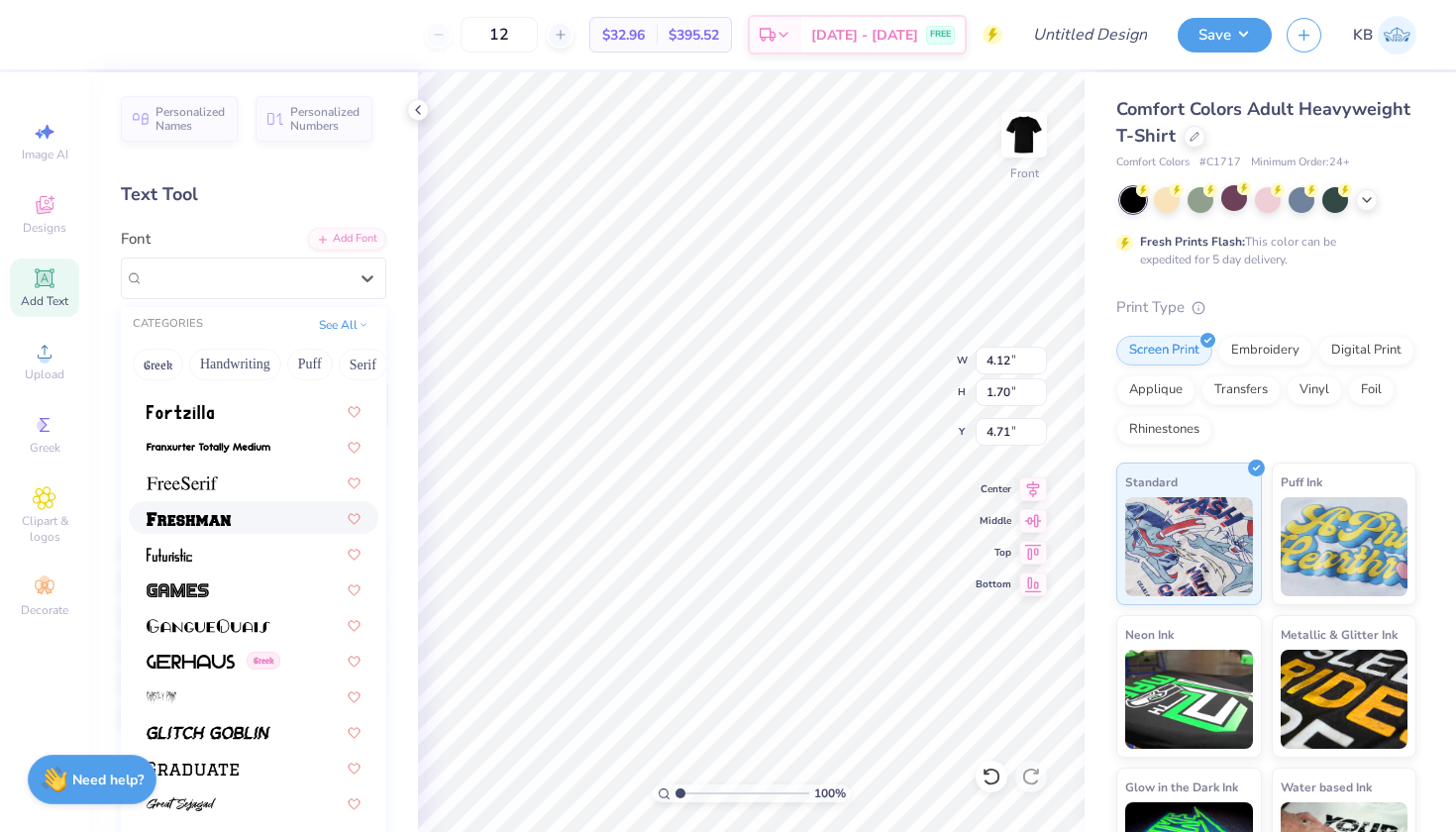
click at [225, 520] on img at bounding box center [188, 519] width 85 height 14
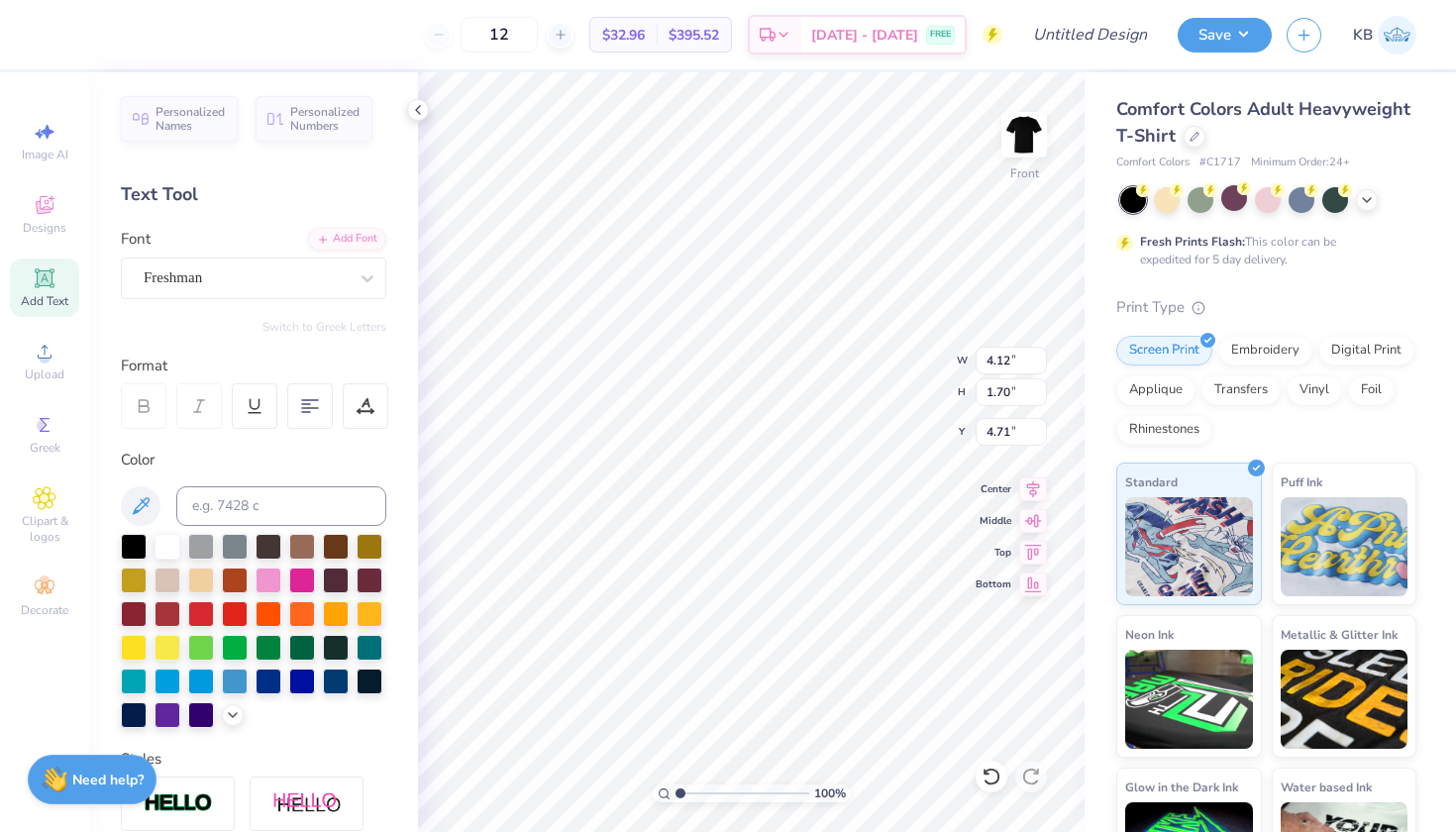
type input "9.01"
type input "1.96"
type input "4.59"
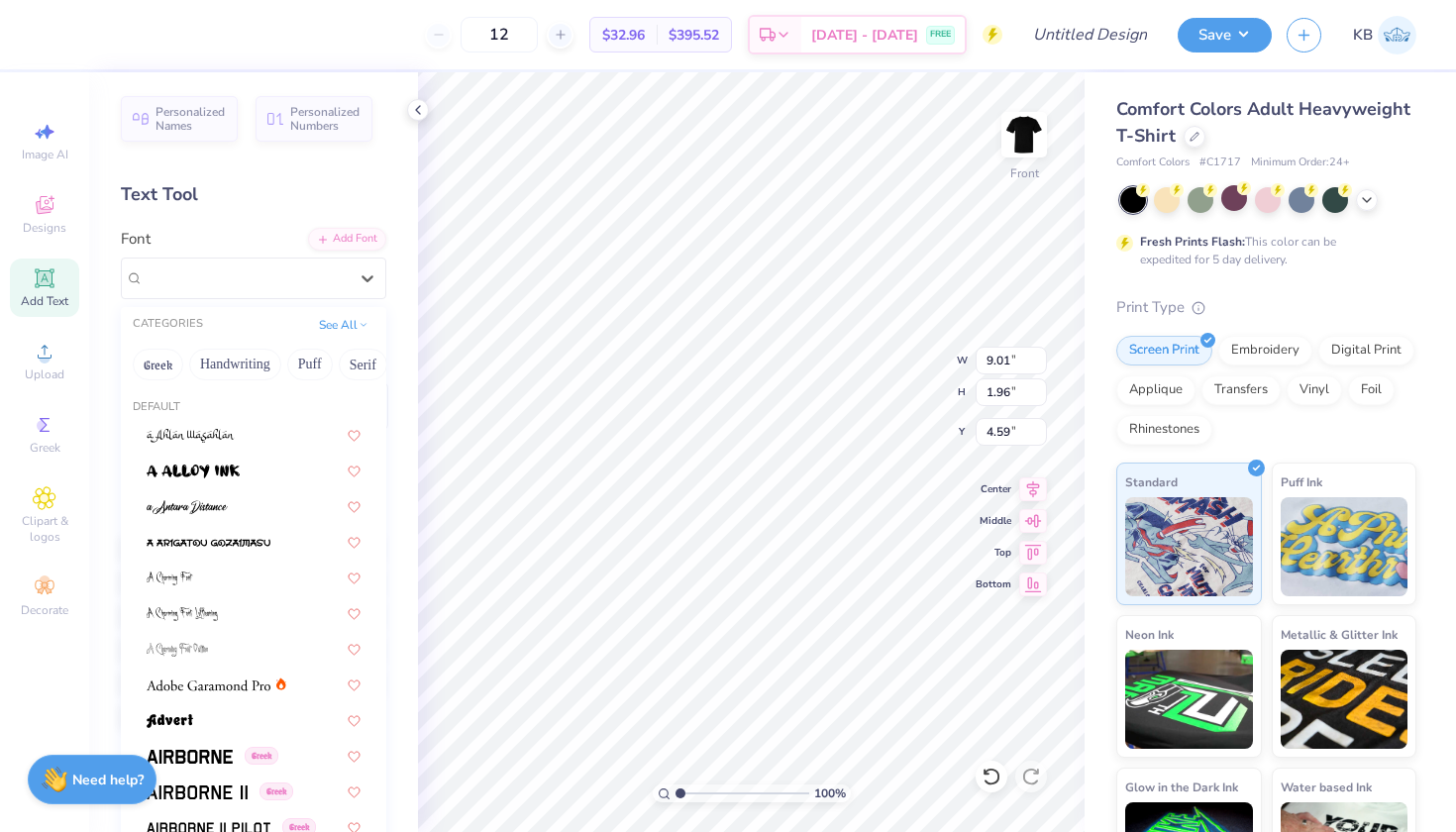
drag, startPoint x: 275, startPoint y: 280, endPoint x: 241, endPoint y: 524, distance: 246.4
click at [275, 280] on div "Freshman" at bounding box center [245, 278] width 208 height 31
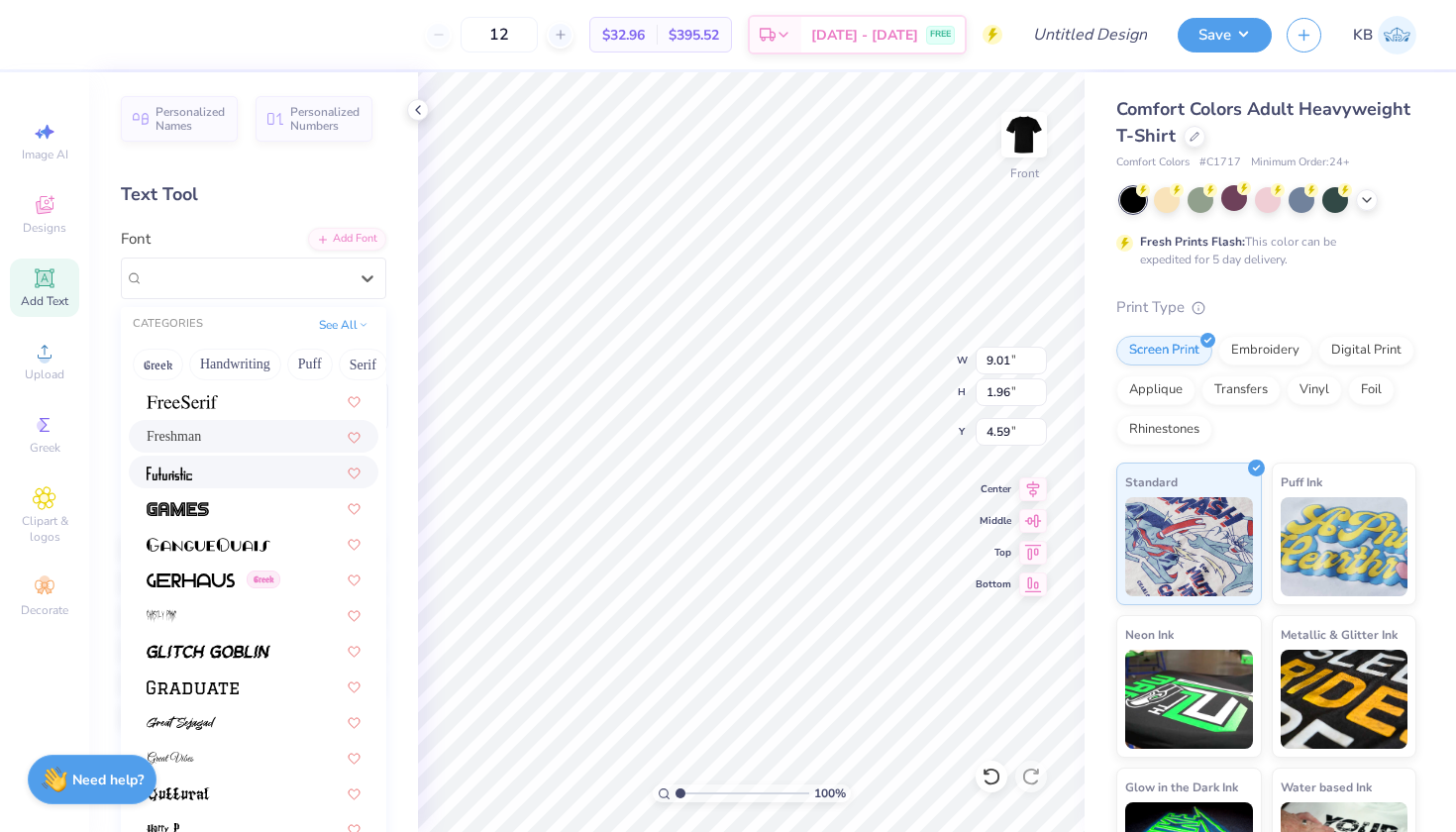
scroll to position [4433, 0]
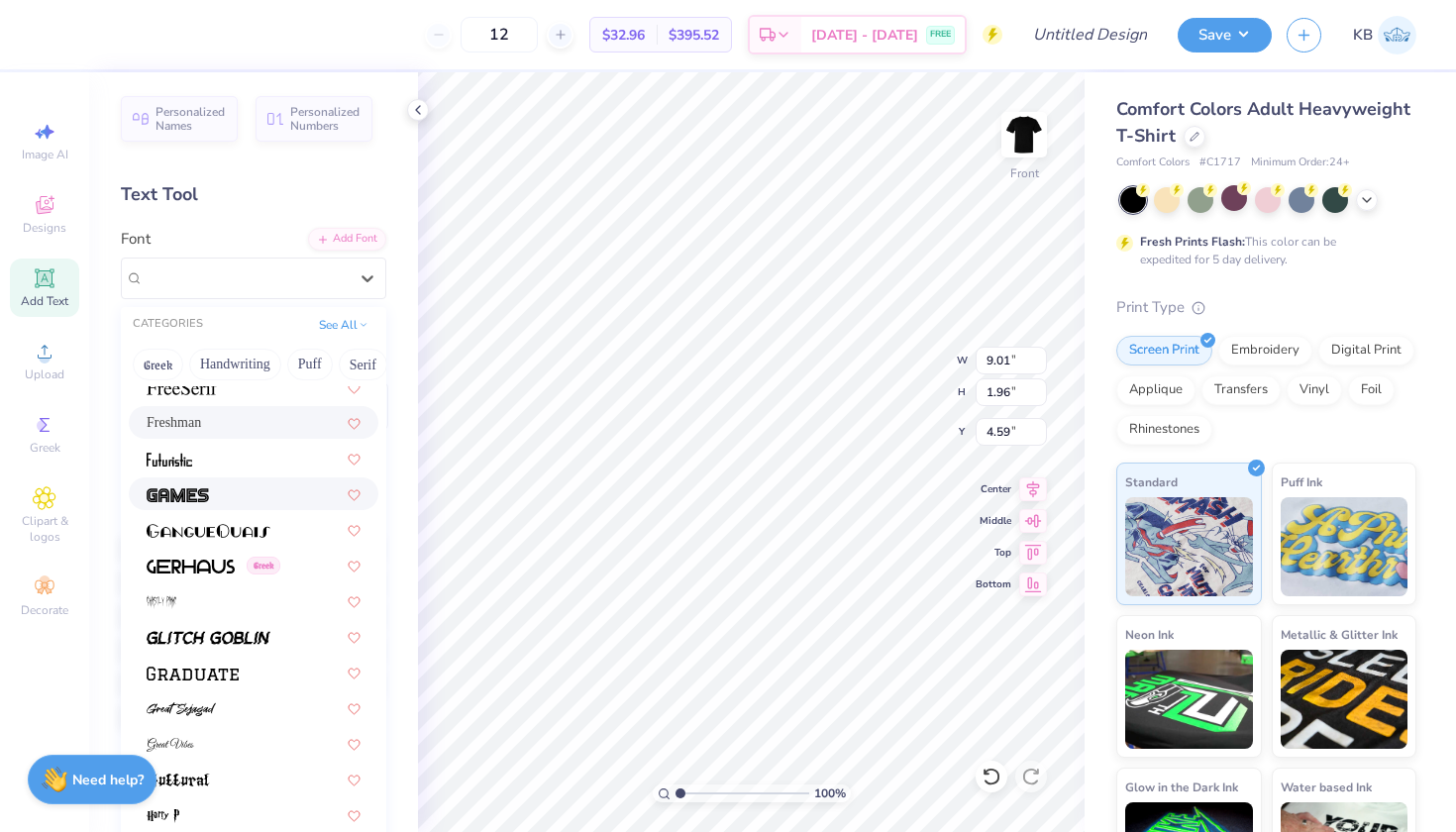
click at [221, 496] on div at bounding box center [253, 494] width 214 height 21
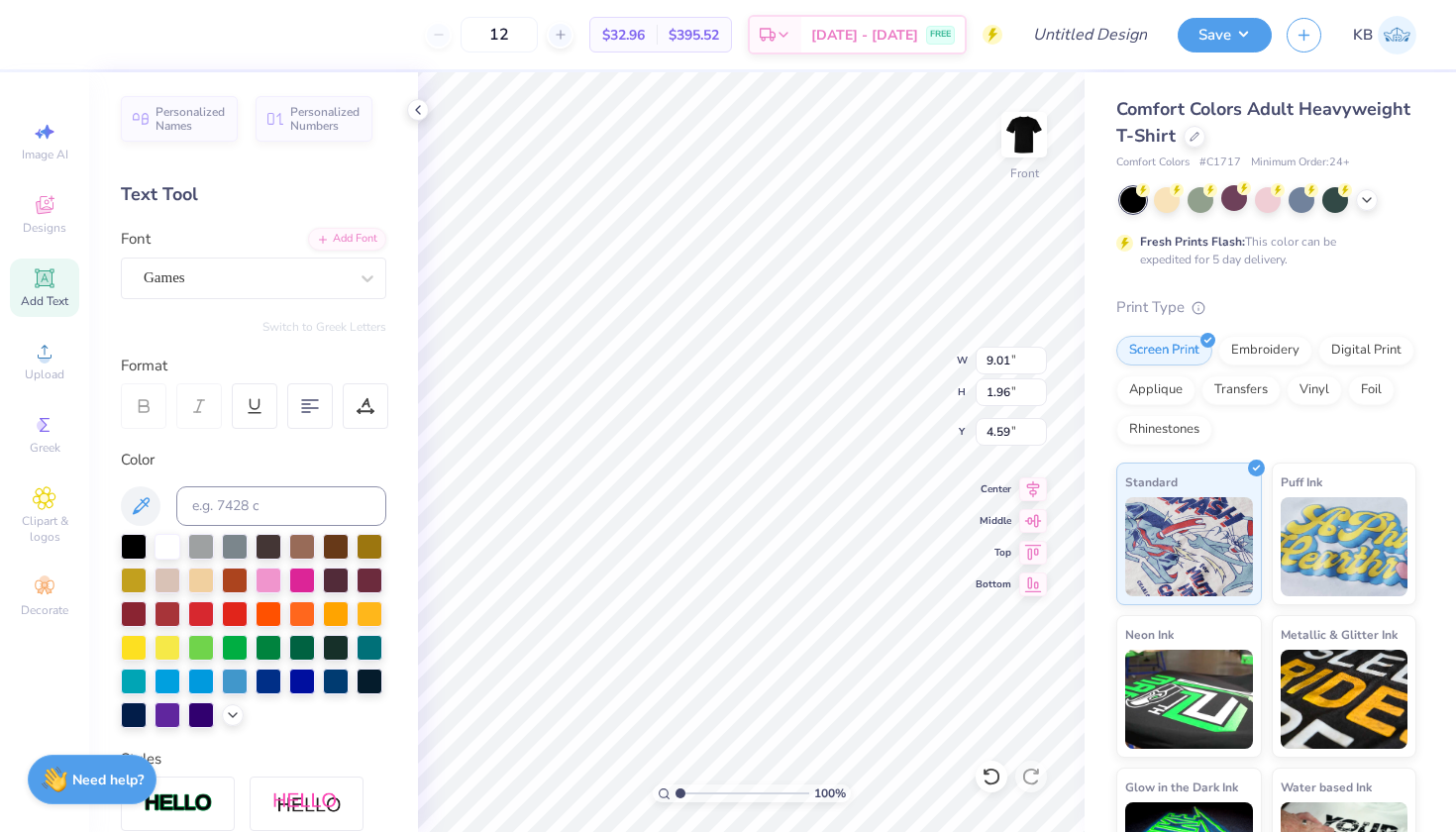
type input "7.30"
type input "1.65"
type input "4.74"
click at [172, 542] on div at bounding box center [167, 544] width 26 height 26
click at [416, 113] on icon at bounding box center [418, 109] width 16 height 16
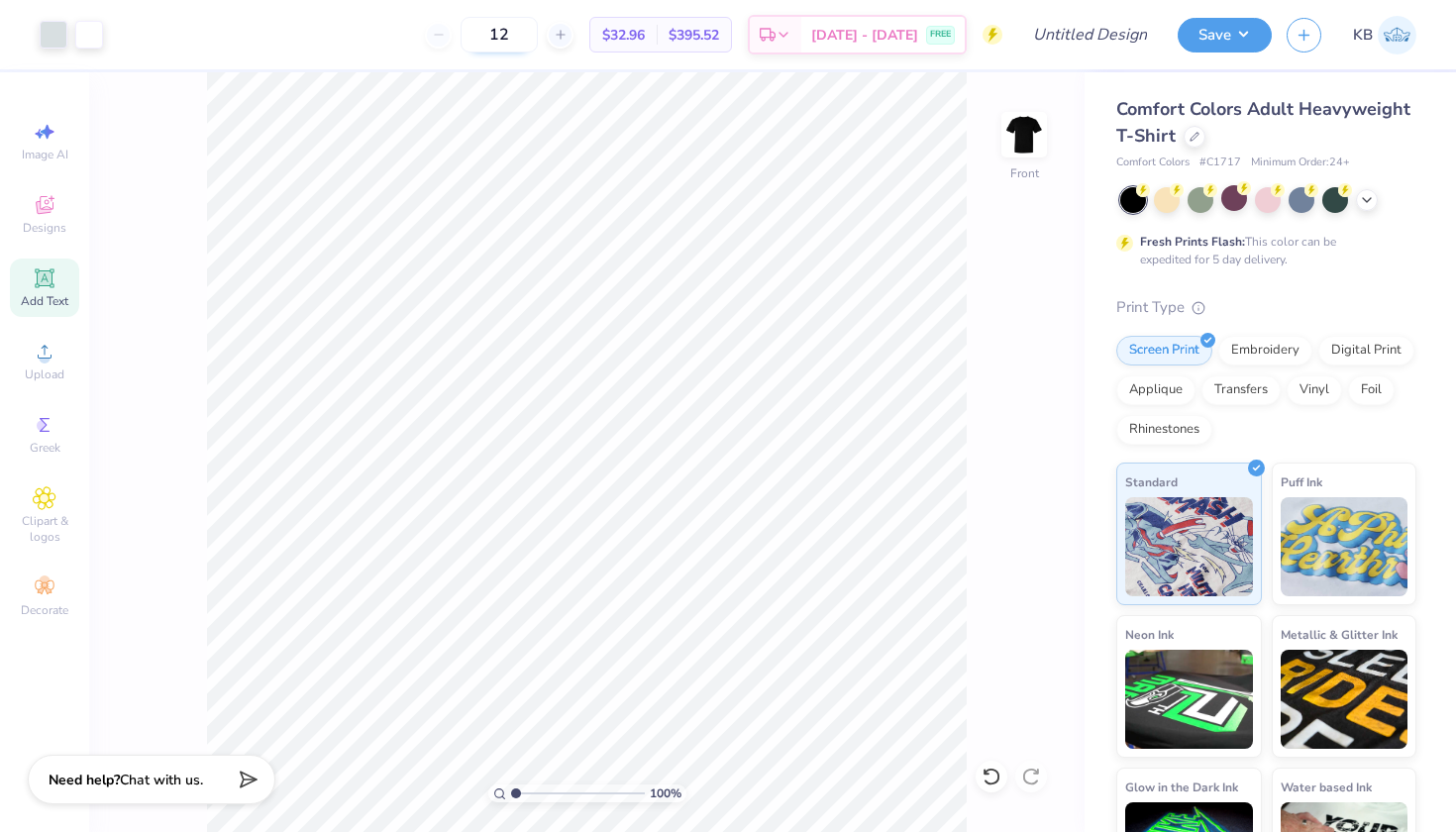
click at [537, 42] on input "12" at bounding box center [500, 35] width 78 height 36
type input "1"
click at [396, 61] on div "$32.96 Per Item $395.52 Total Est. Delivery Sep 7 - 10 FREE" at bounding box center [559, 35] width 885 height 70
click at [650, 81] on line at bounding box center [646, 80] width 7 height 7
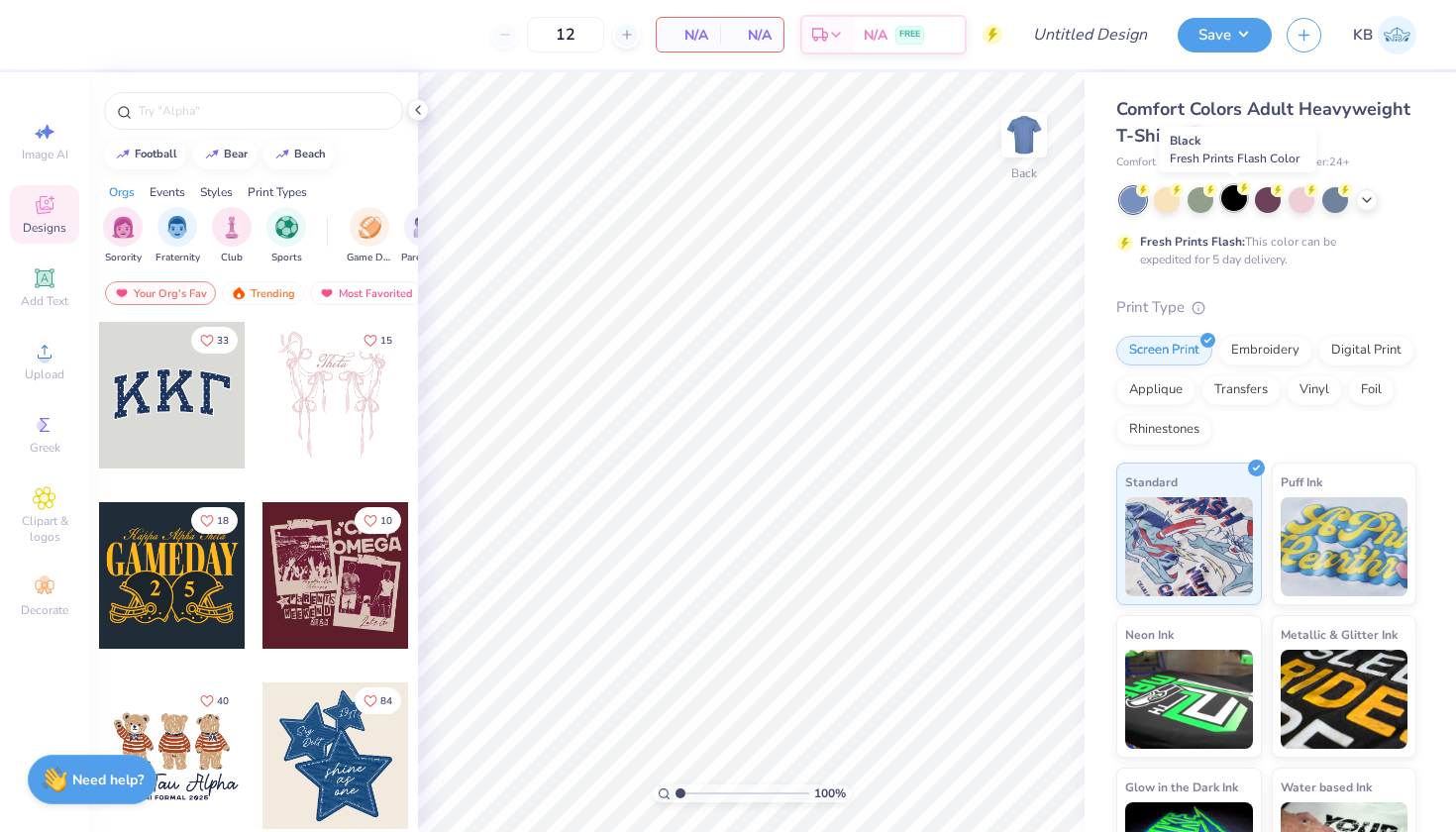
click at [1234, 197] on div at bounding box center [1234, 198] width 26 height 26
click at [1336, 200] on div at bounding box center [1335, 198] width 26 height 26
click at [1226, 194] on div at bounding box center [1234, 198] width 26 height 26
click at [53, 144] on div "Image AI" at bounding box center [45, 140] width 70 height 59
select select "4"
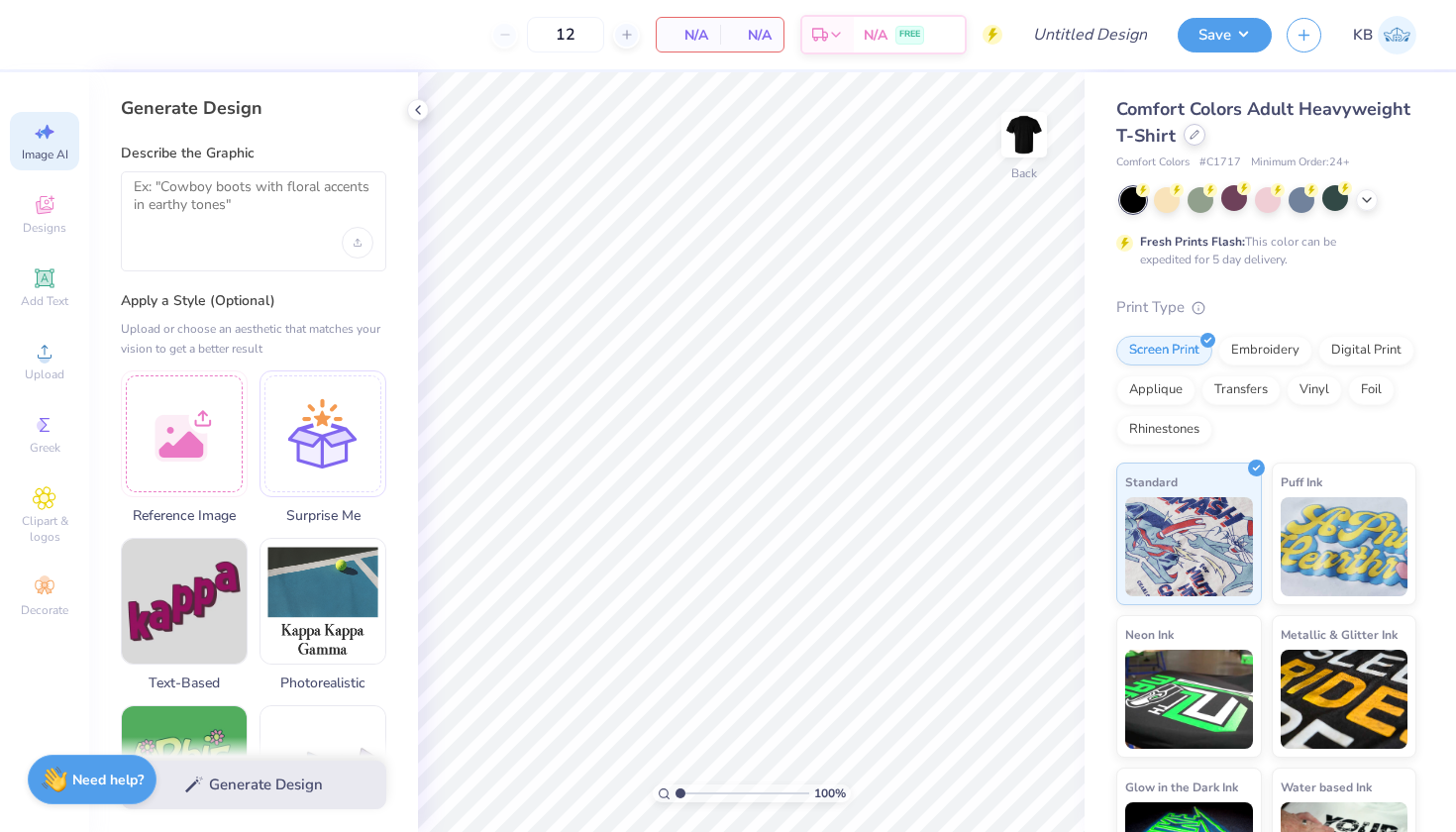
click at [1189, 135] on icon at bounding box center [1194, 134] width 10 height 10
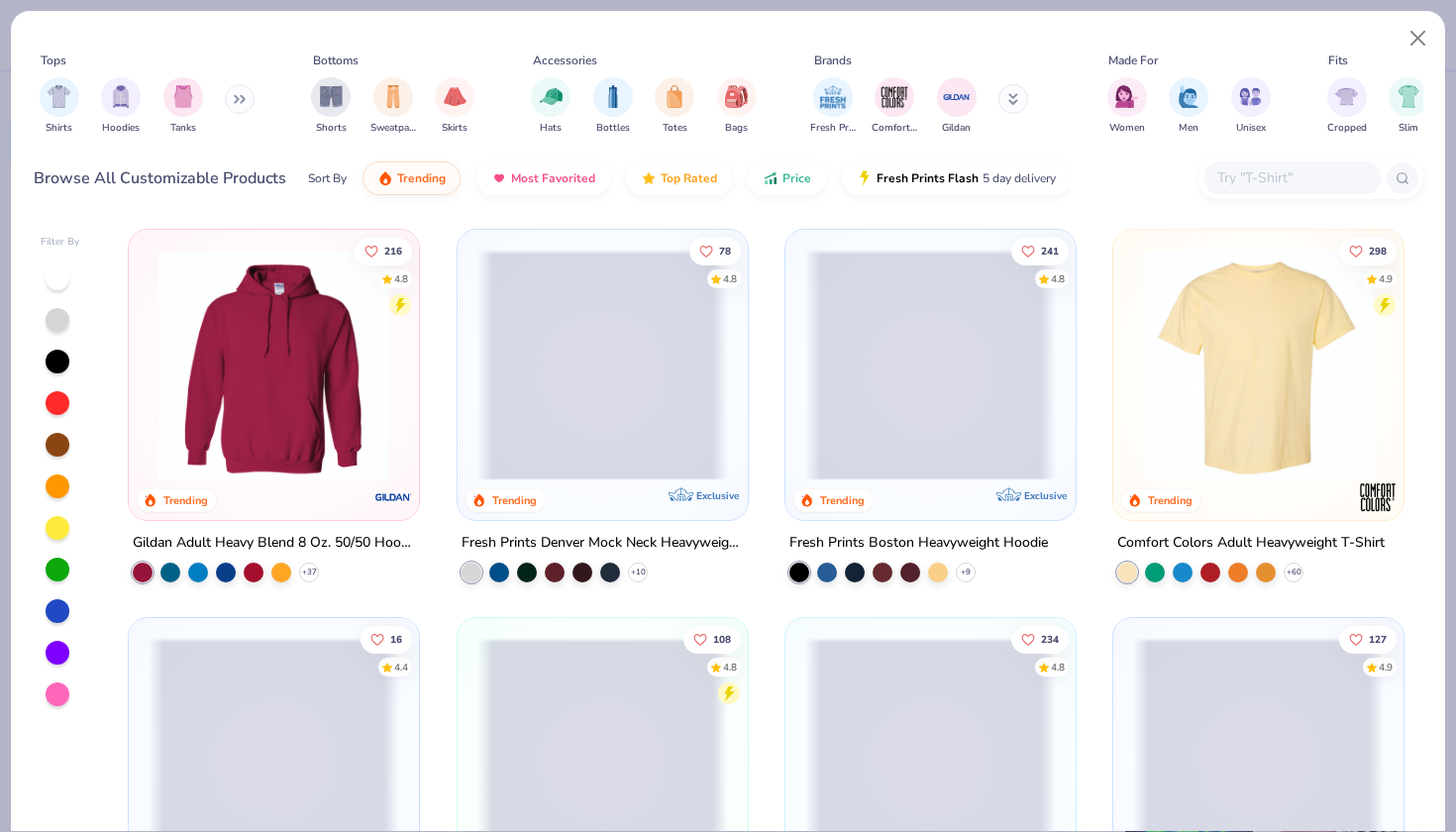
click at [1231, 173] on input "text" at bounding box center [1291, 177] width 152 height 23
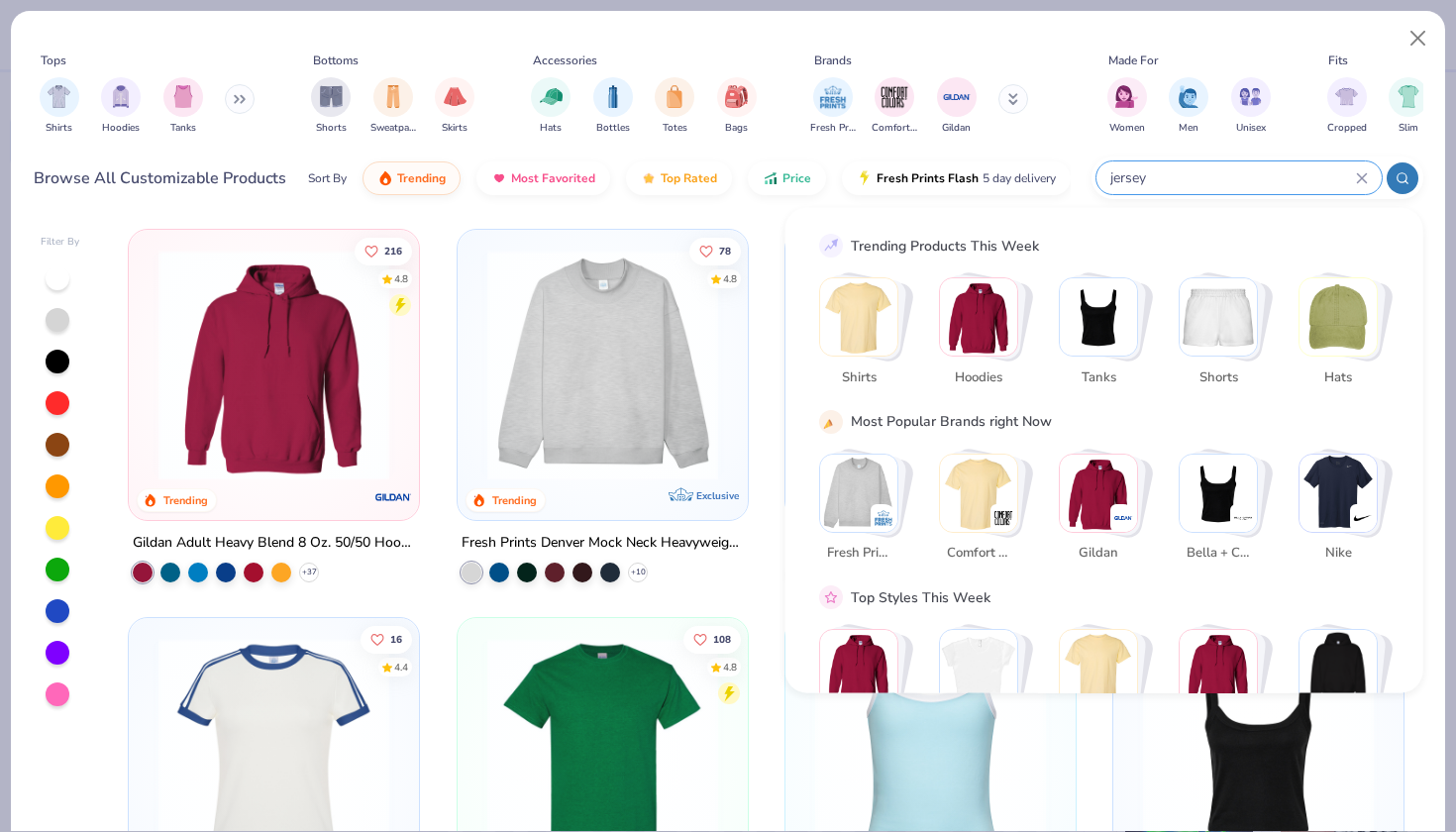
type input "jersey"
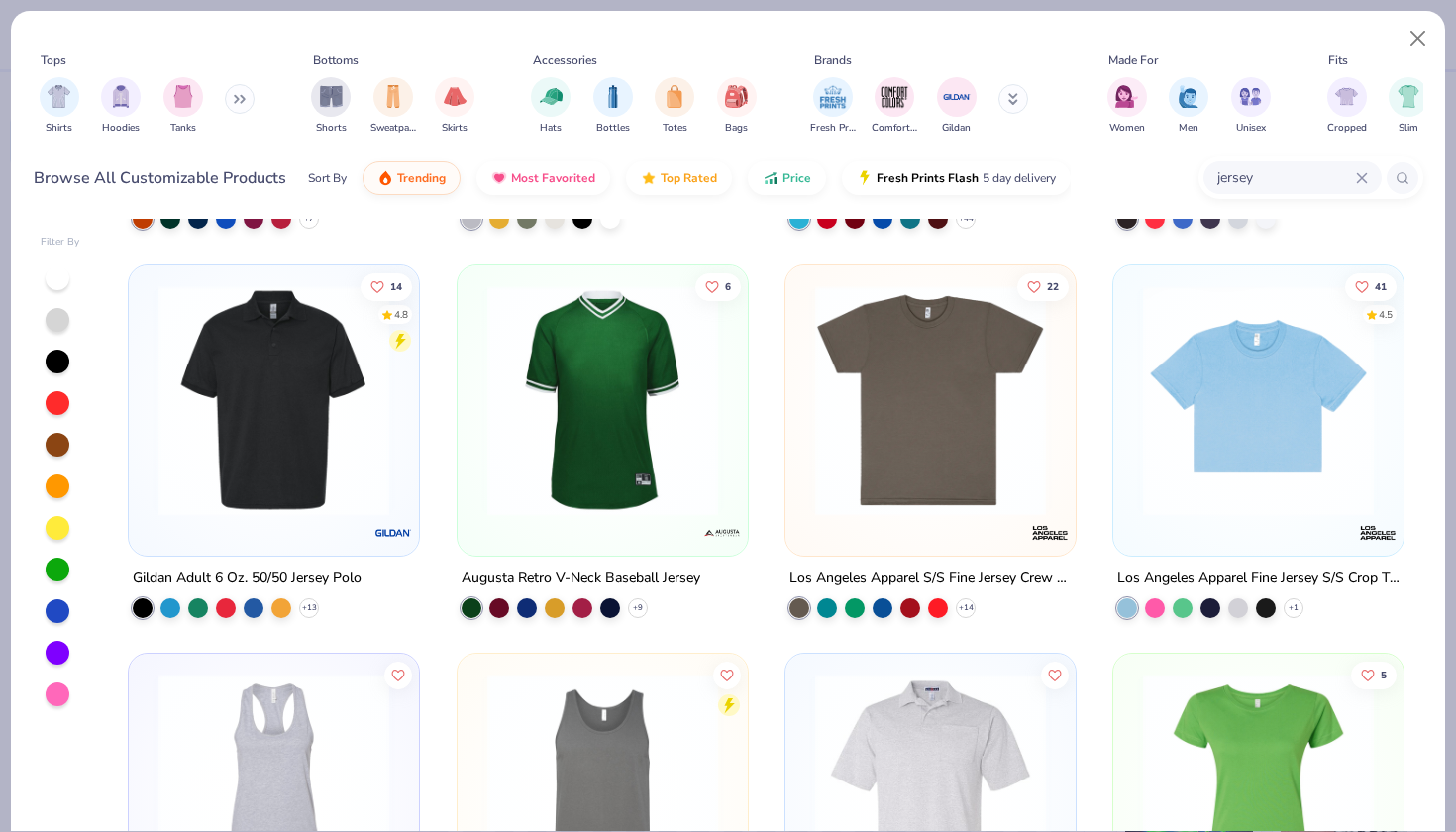
scroll to position [736, 0]
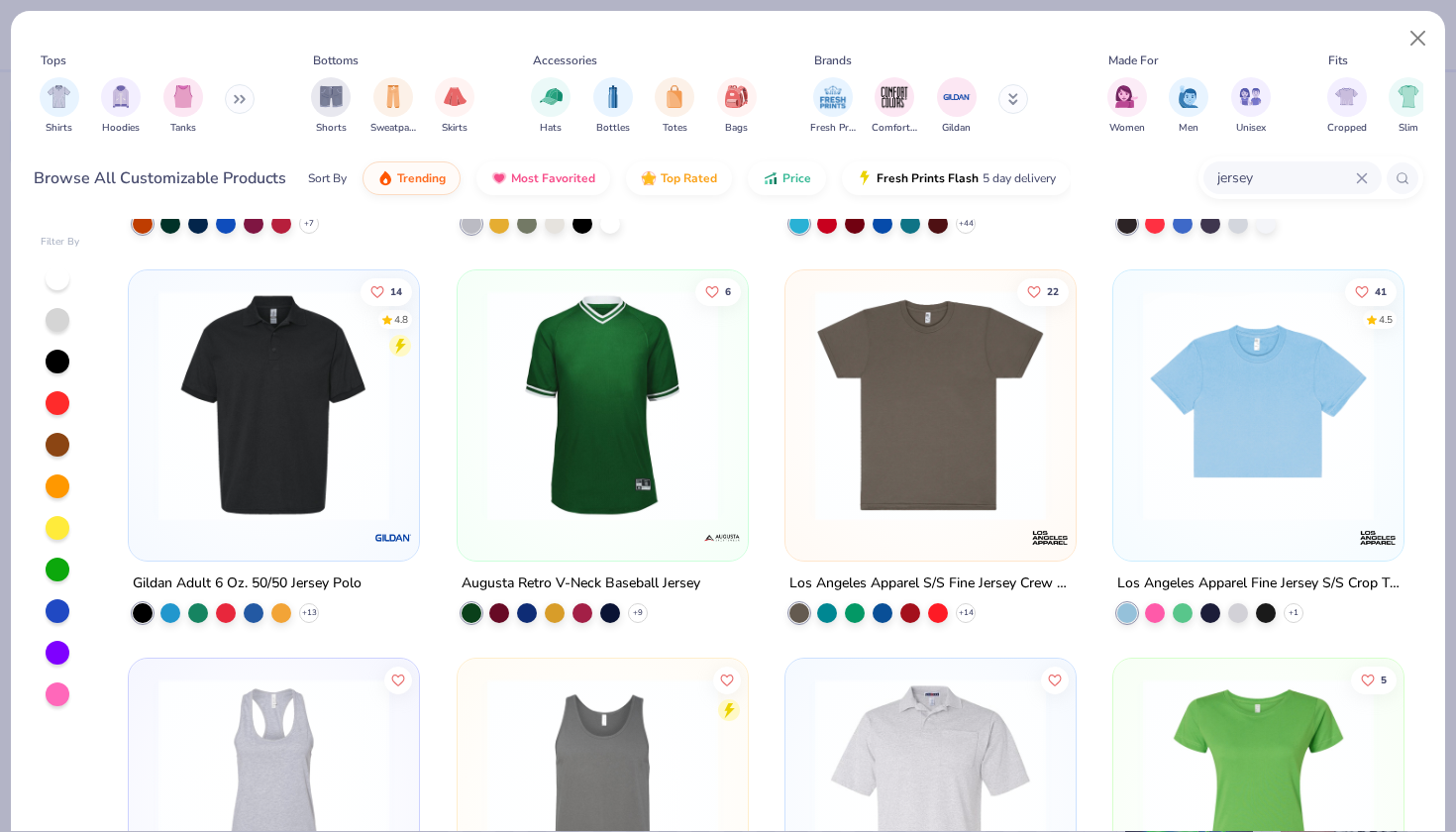
click at [672, 393] on img at bounding box center [603, 405] width 251 height 231
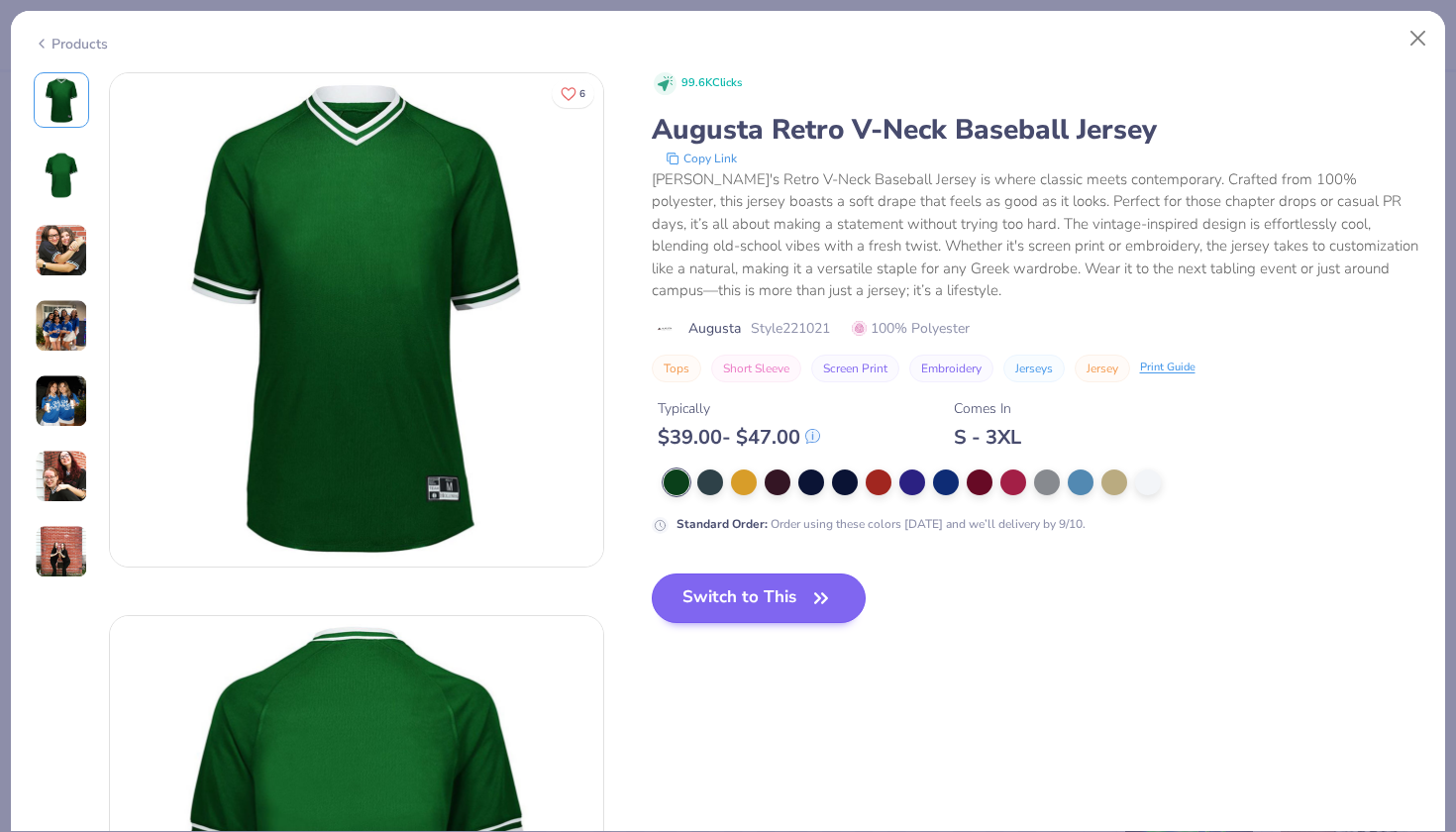
click at [768, 596] on button "Switch to This" at bounding box center [759, 598] width 215 height 50
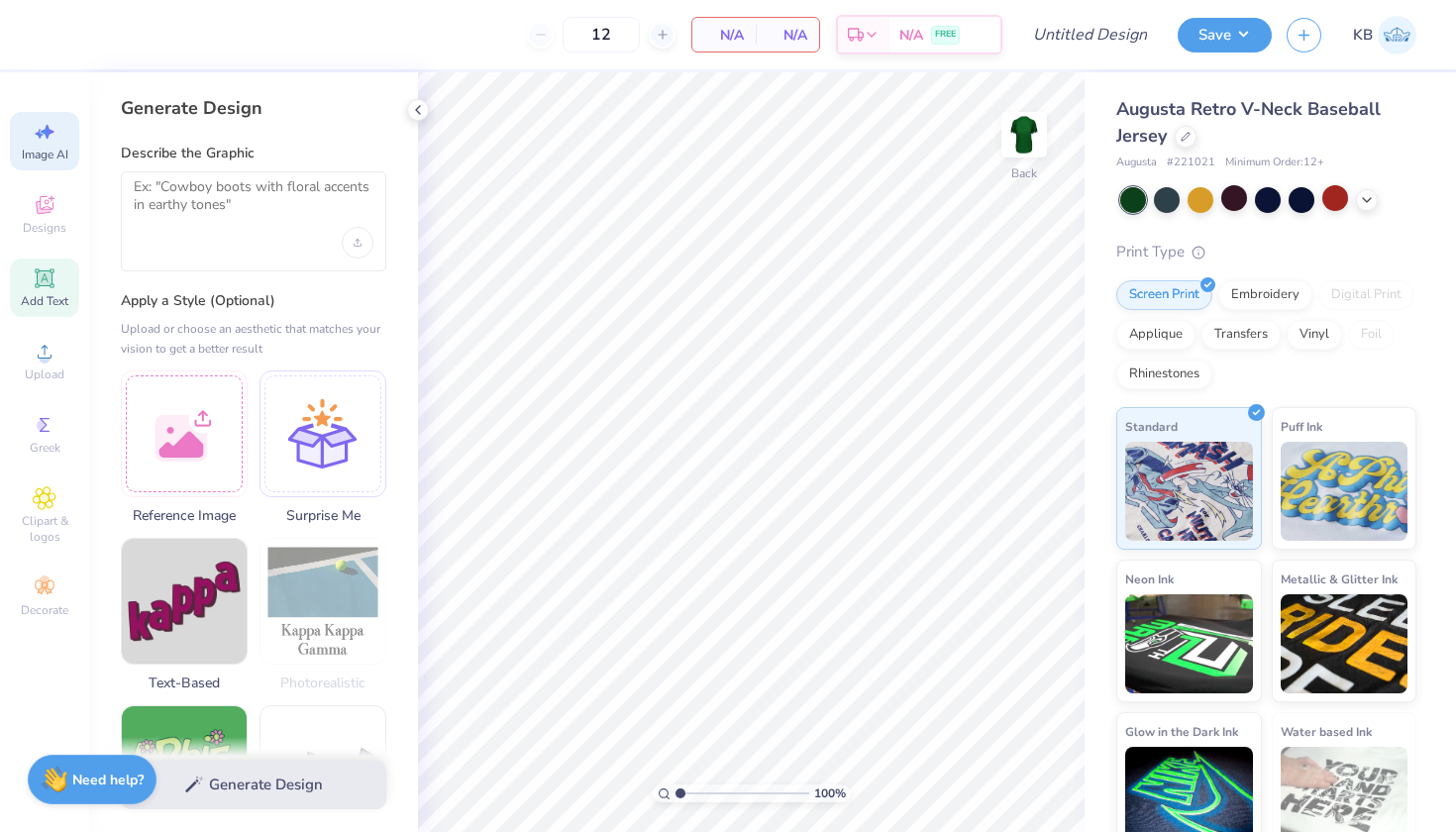
click at [54, 266] on div "Add Text" at bounding box center [45, 288] width 70 height 59
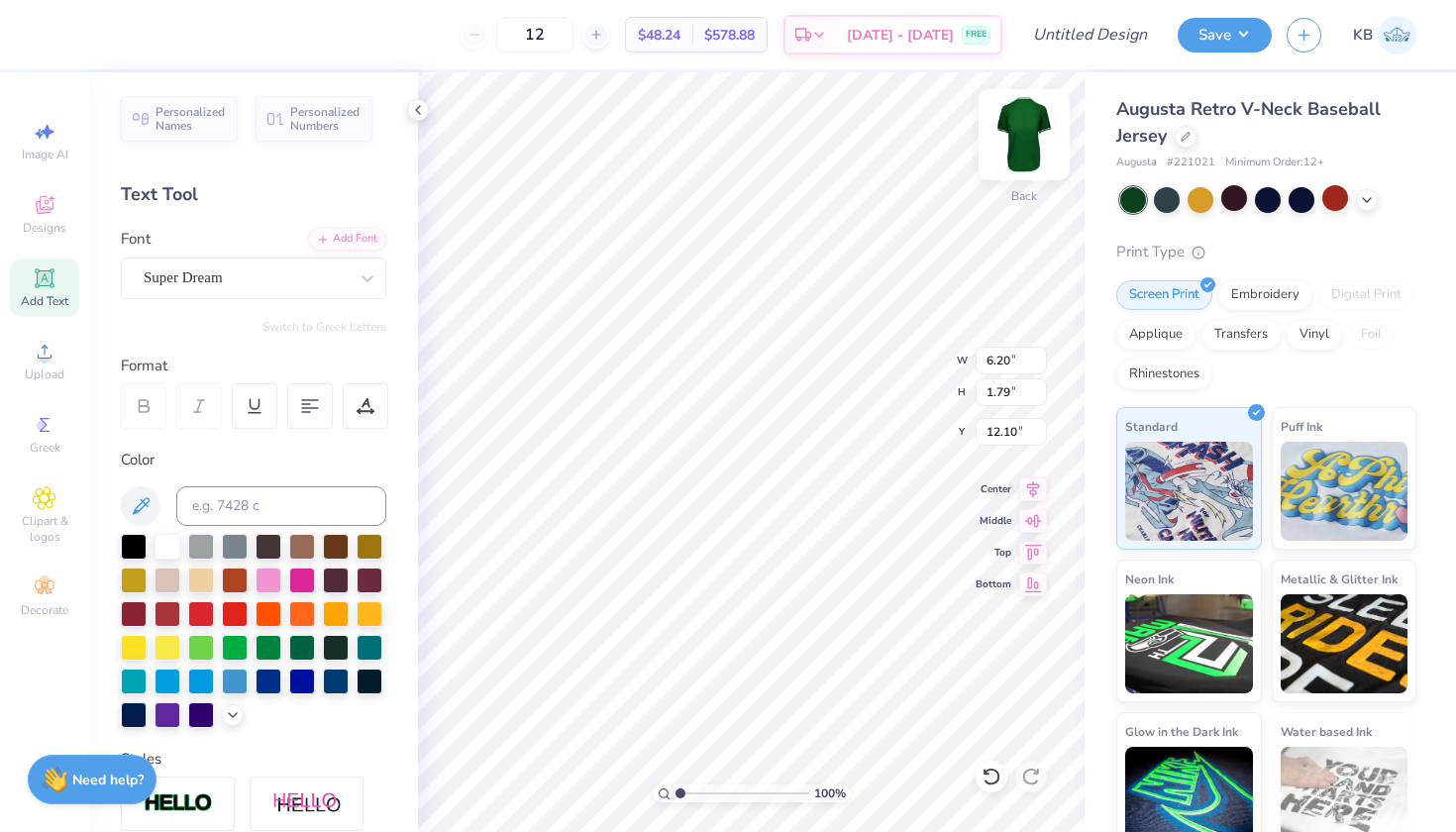
click at [1011, 145] on img at bounding box center [1024, 135] width 80 height 80
click at [1038, 132] on img at bounding box center [1024, 135] width 80 height 80
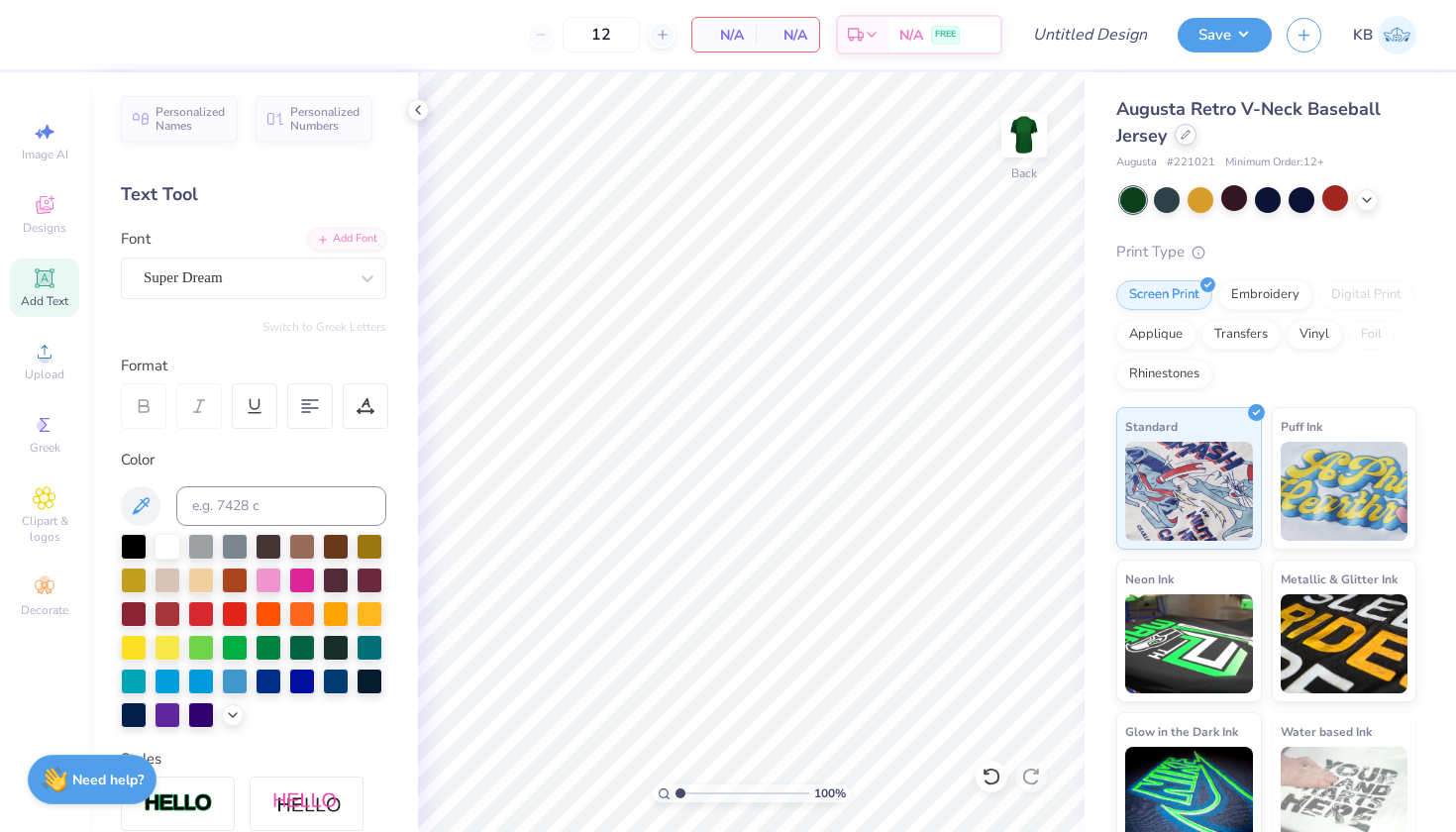
click at [1184, 135] on icon at bounding box center [1185, 134] width 10 height 10
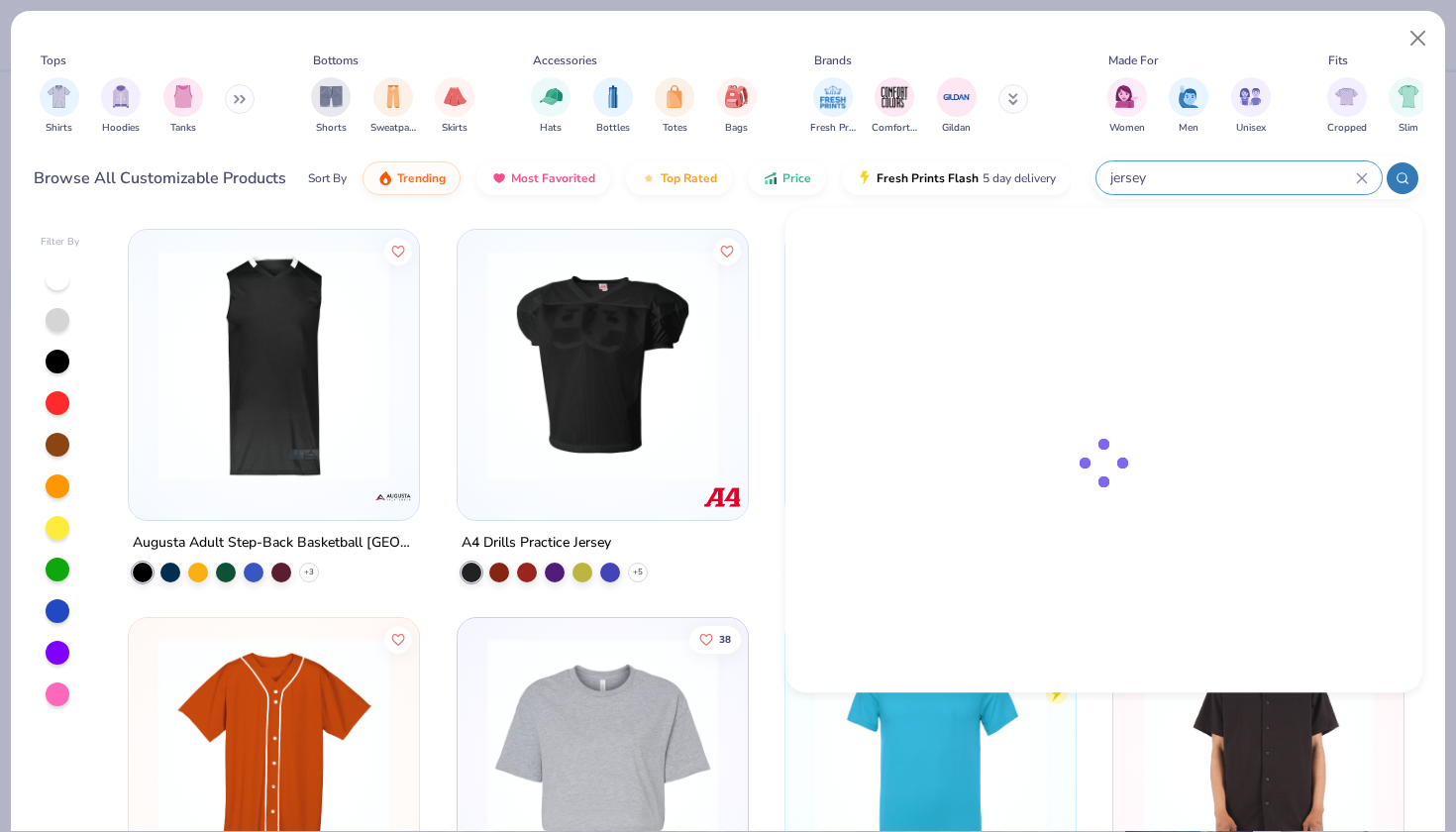
click at [1261, 175] on input "jersey" at bounding box center [1231, 177] width 248 height 23
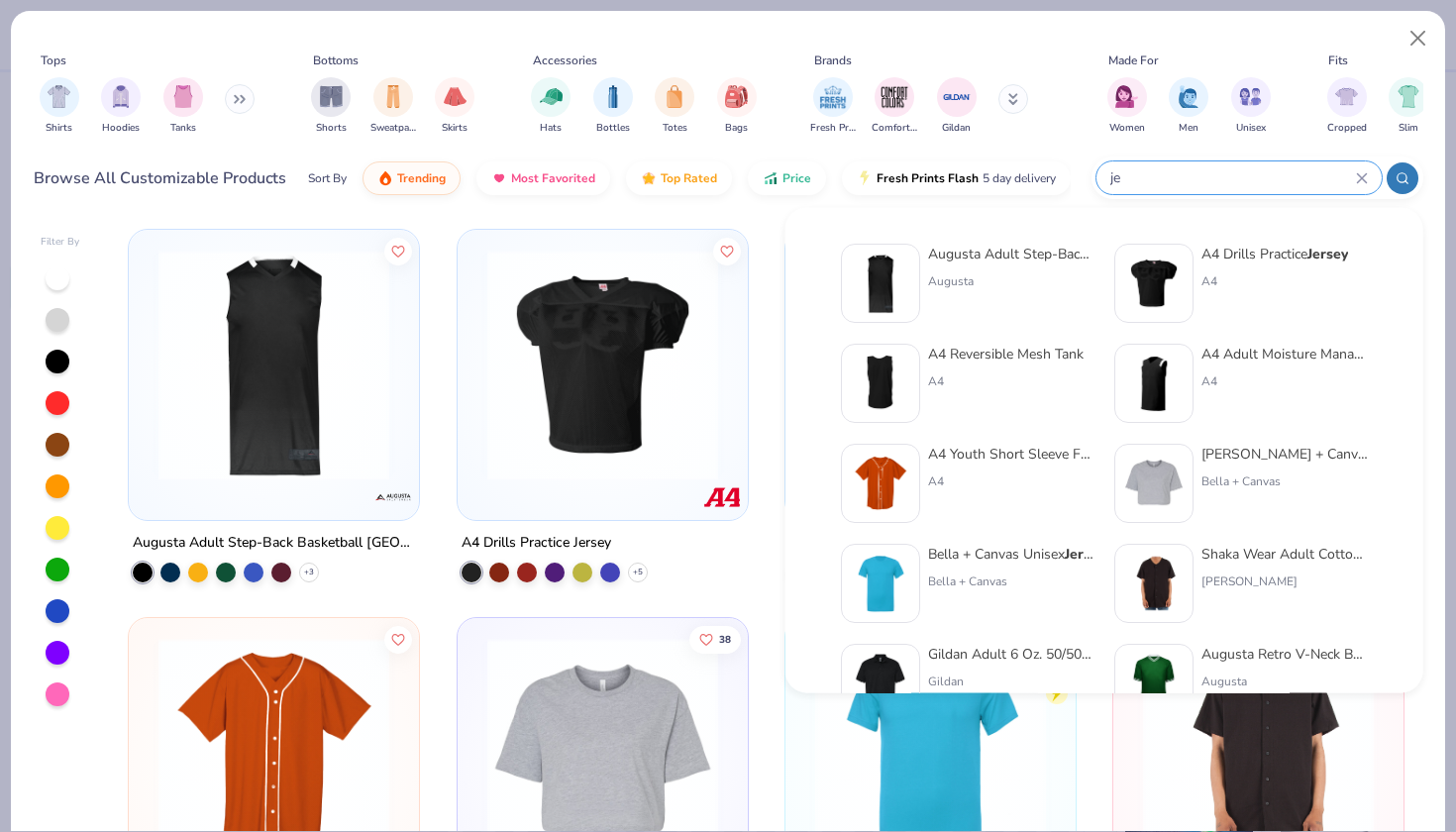
type input "j"
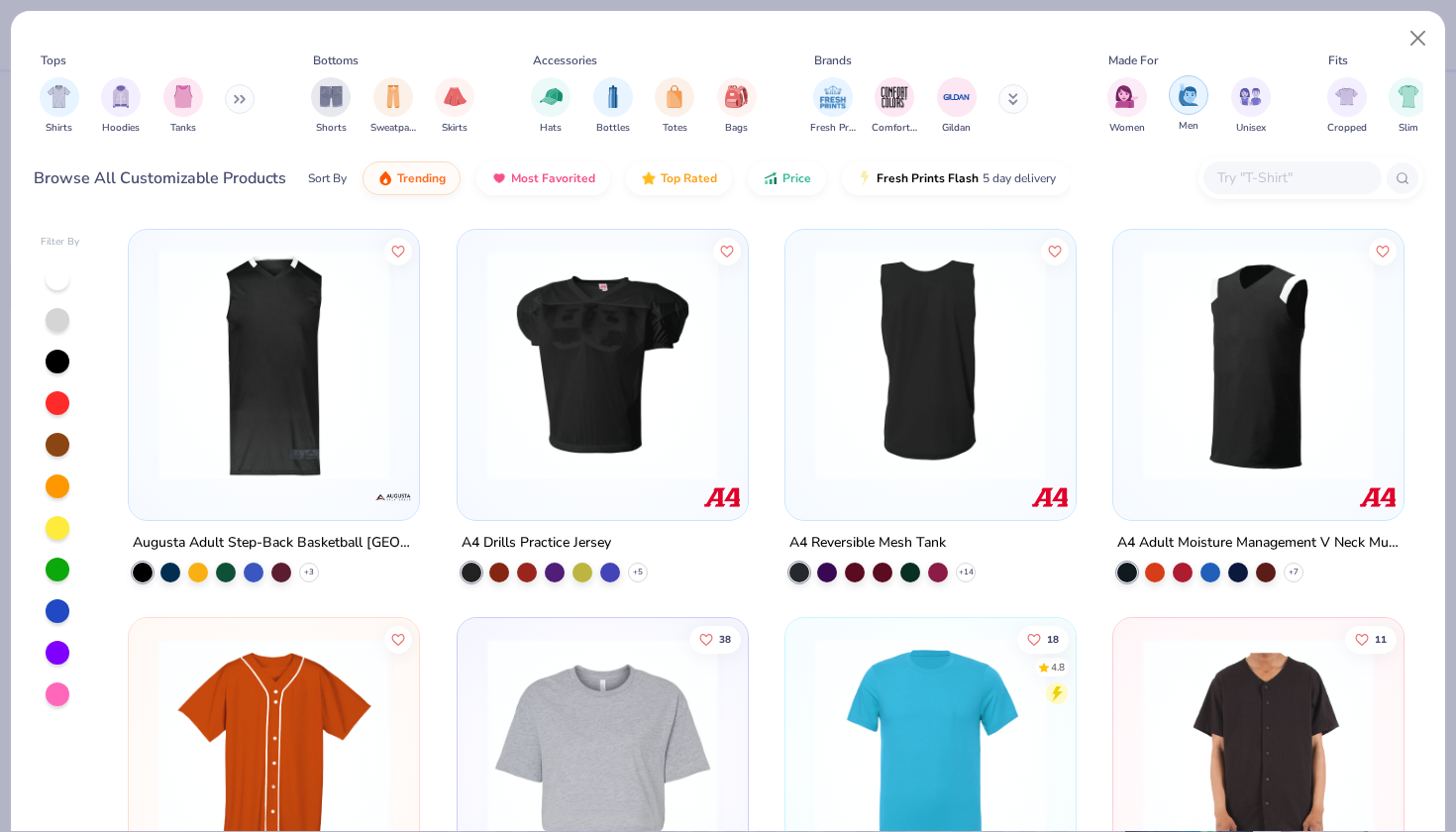
click at [1185, 99] on img "filter for Men" at bounding box center [1188, 95] width 22 height 23
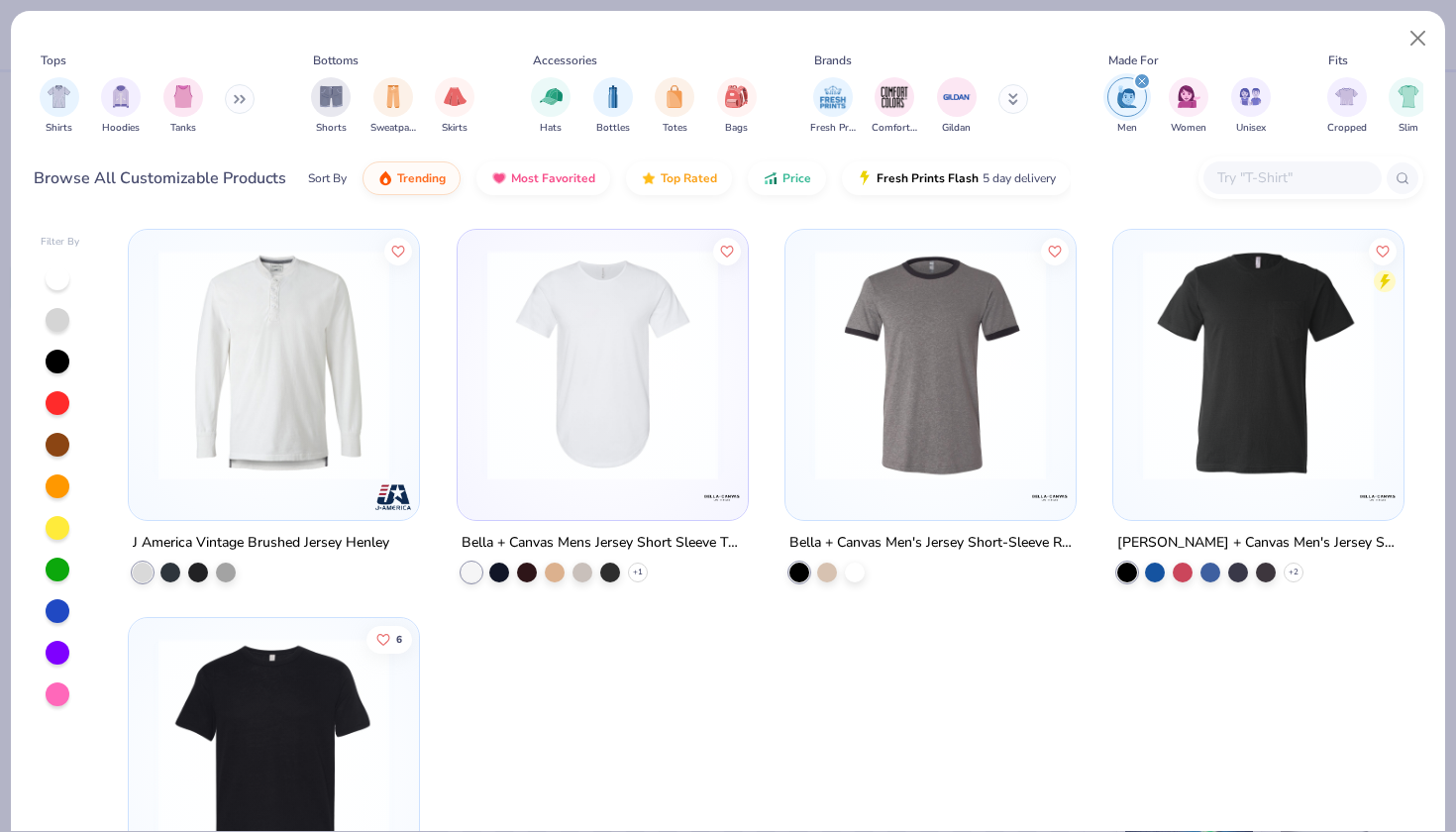
click at [1272, 395] on img at bounding box center [1258, 365] width 251 height 231
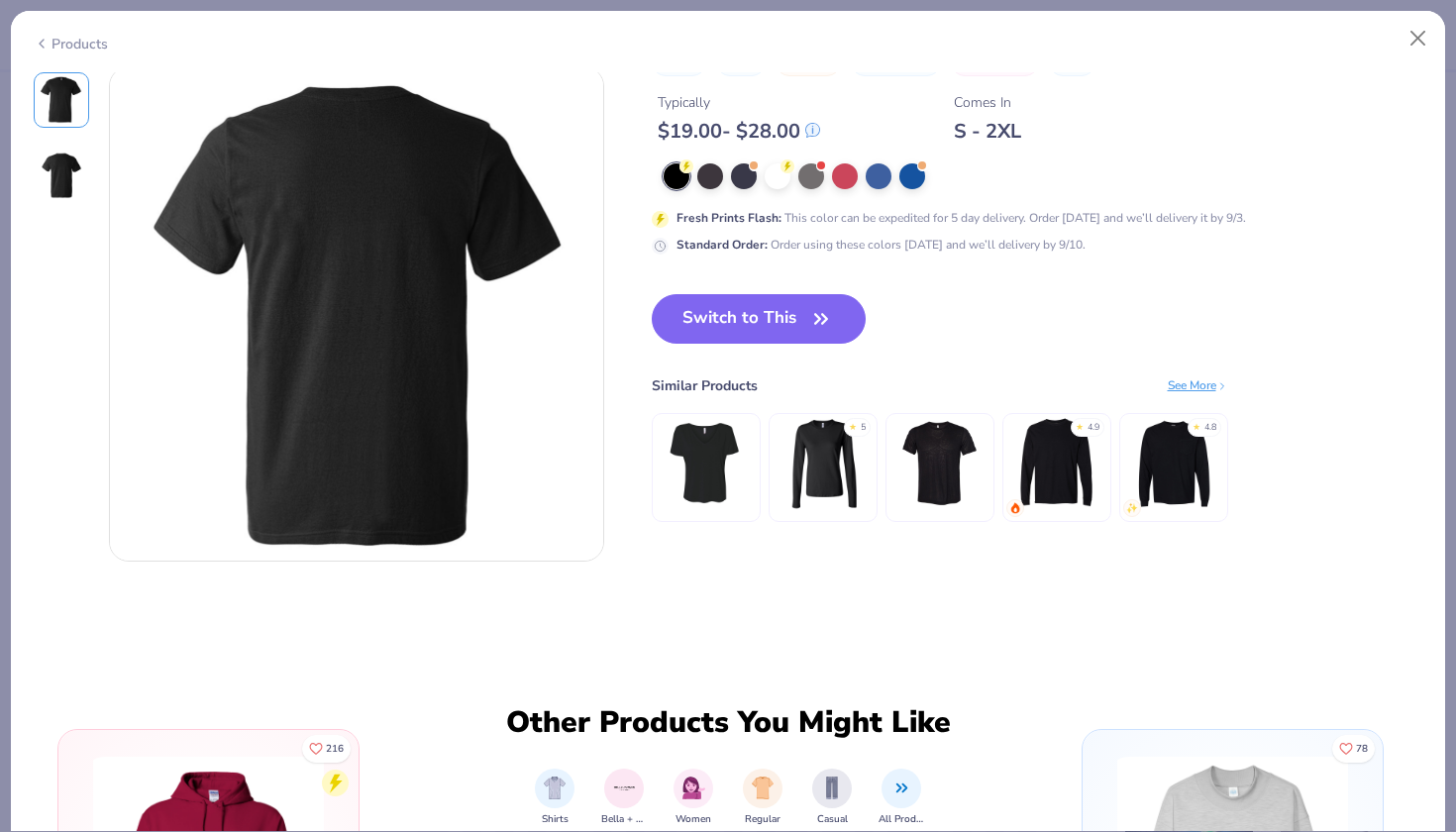
scroll to position [551, 0]
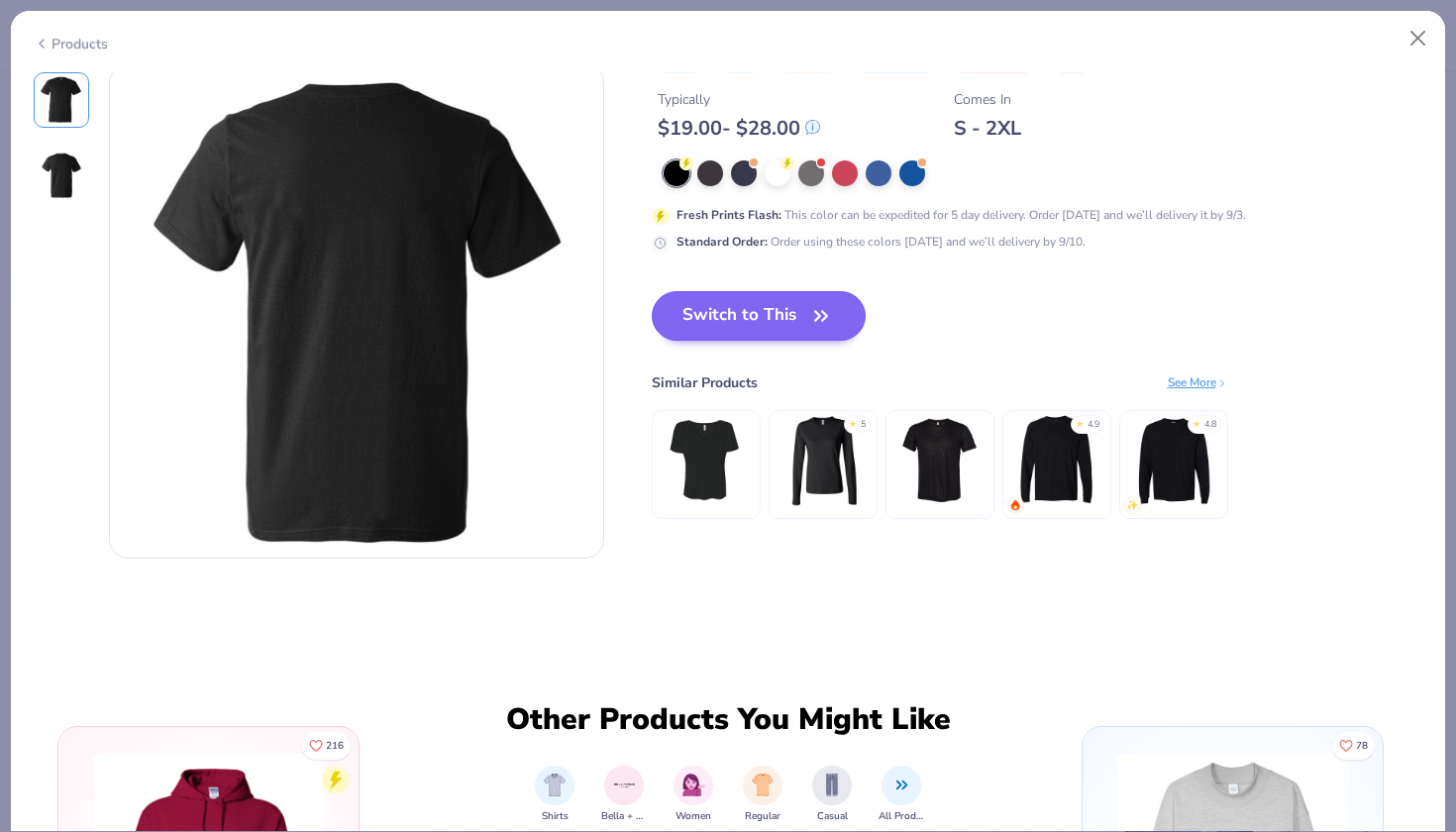
click at [786, 318] on button "Switch to This" at bounding box center [759, 316] width 215 height 50
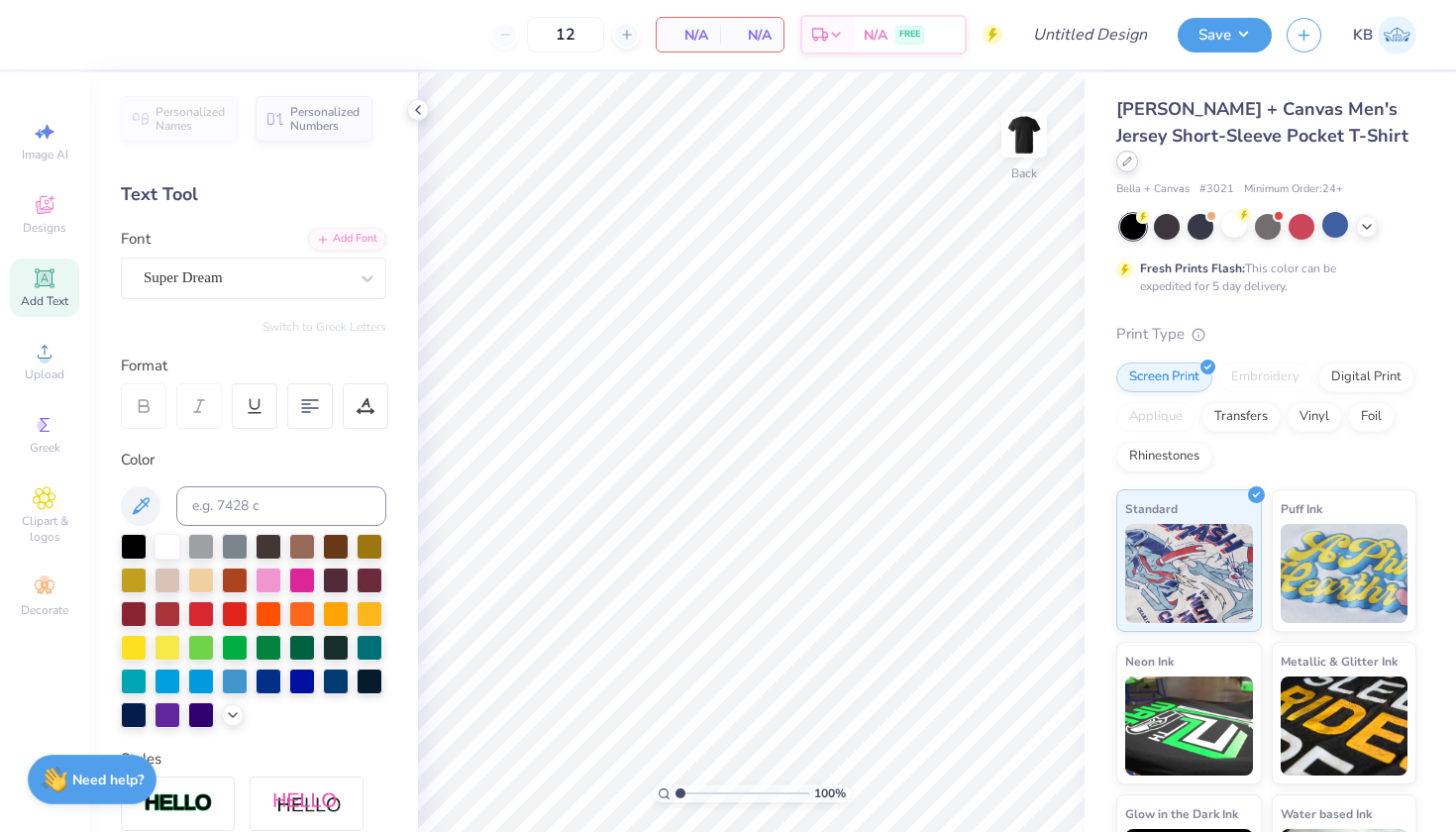
click at [1132, 156] on icon at bounding box center [1127, 161] width 10 height 10
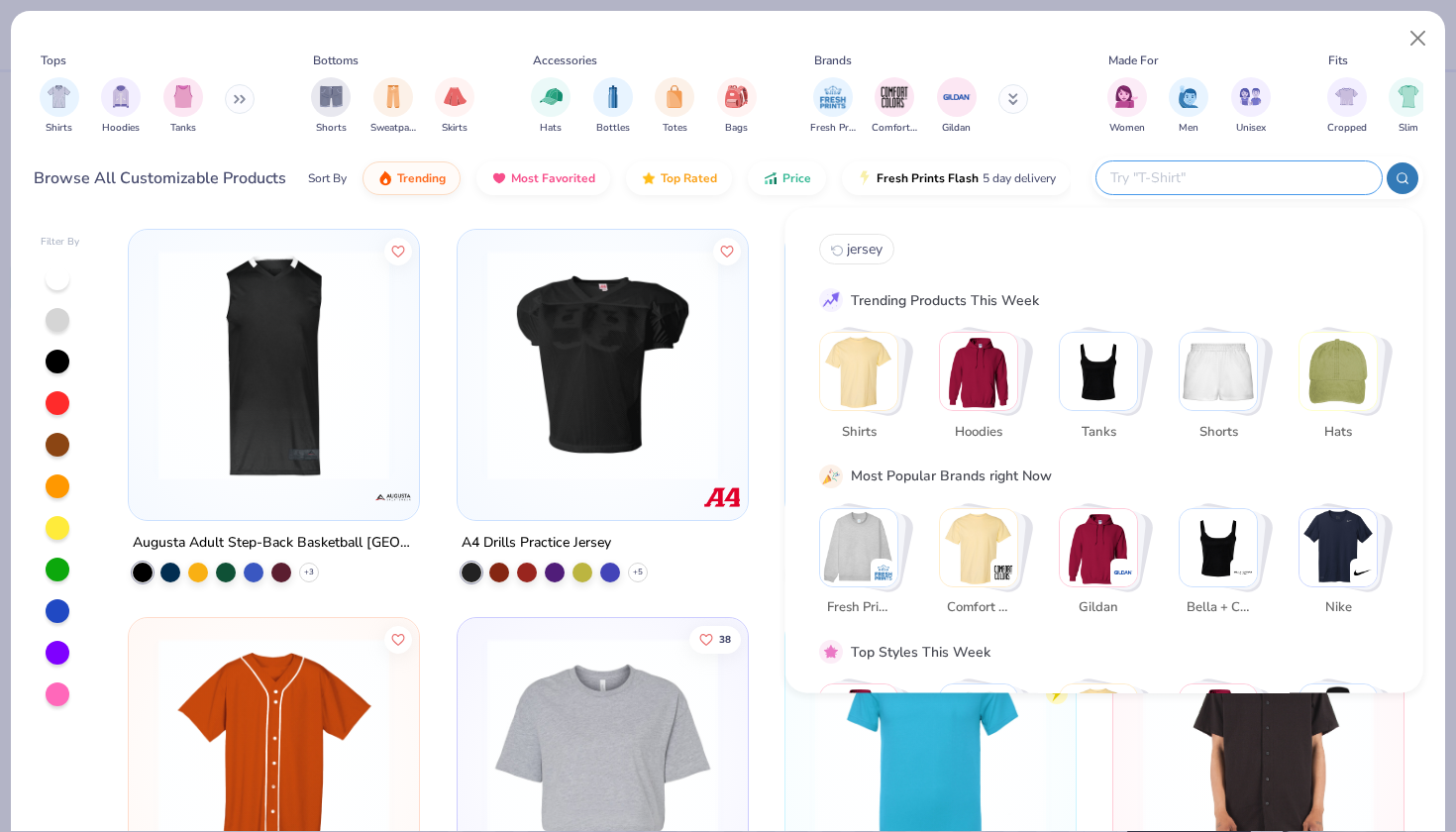
click at [1266, 182] on input "text" at bounding box center [1237, 177] width 260 height 23
type input "c1717"
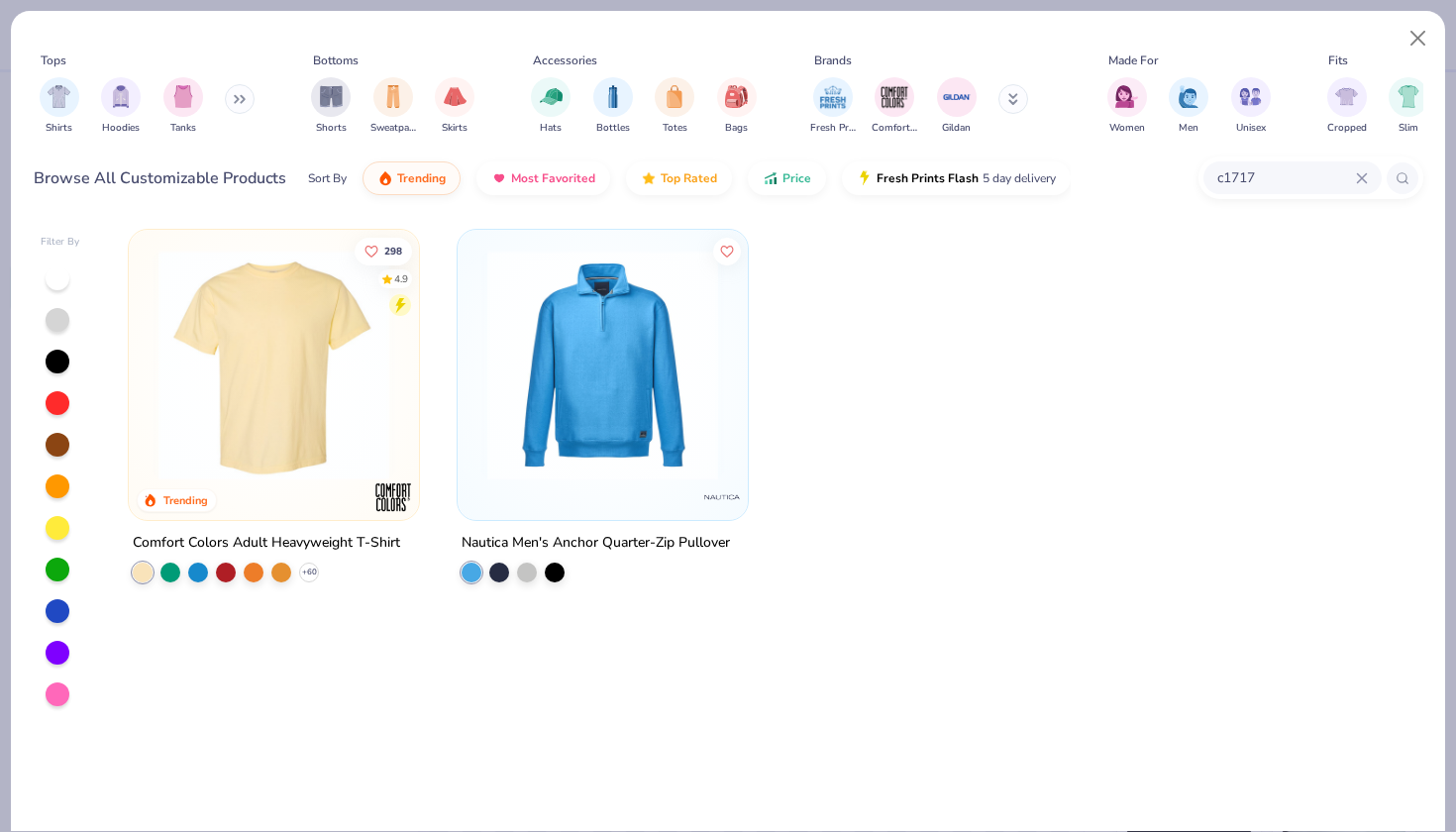
click at [337, 363] on img at bounding box center [274, 365] width 251 height 231
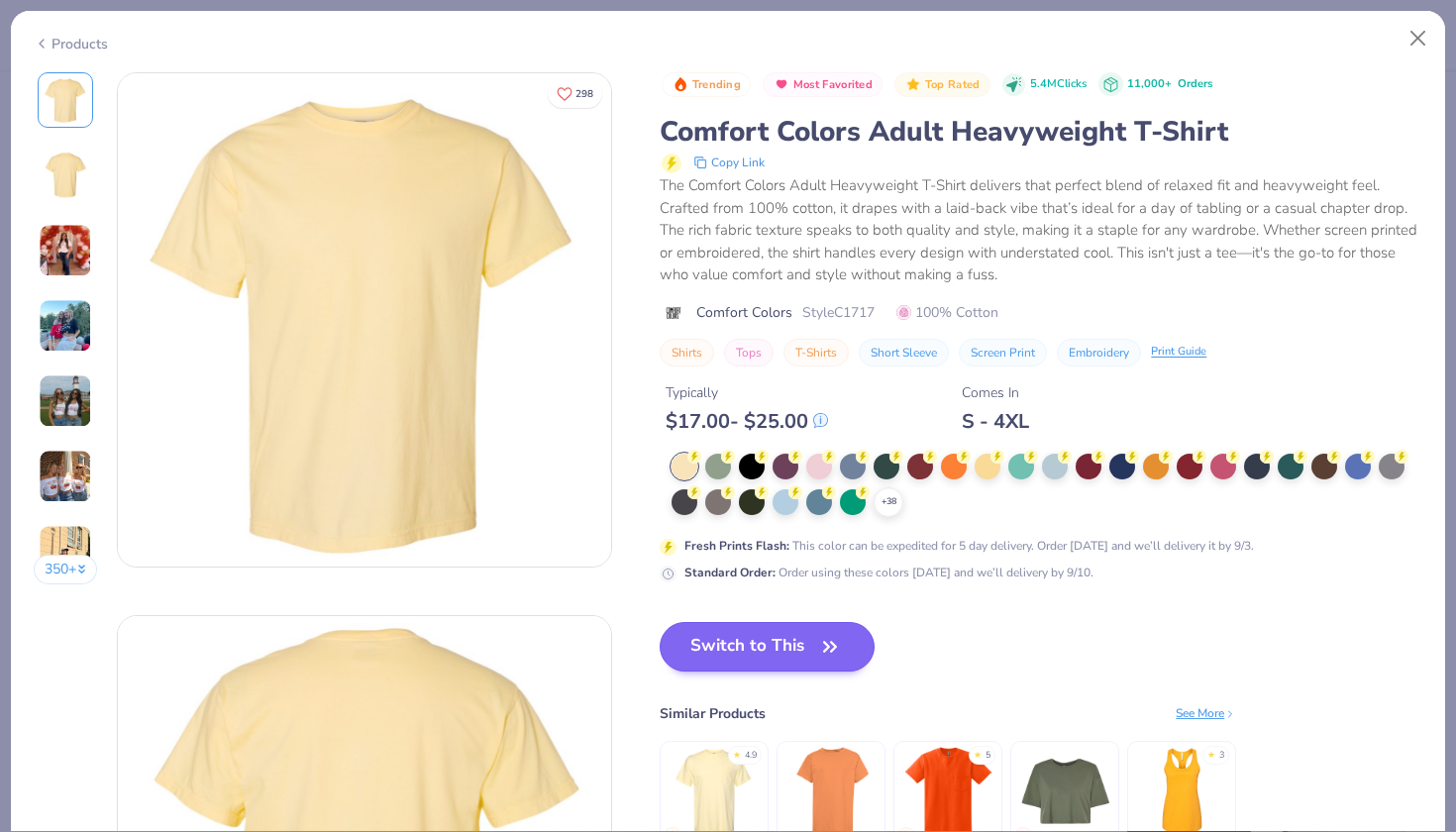
click at [747, 626] on button "Switch to This" at bounding box center [767, 647] width 215 height 50
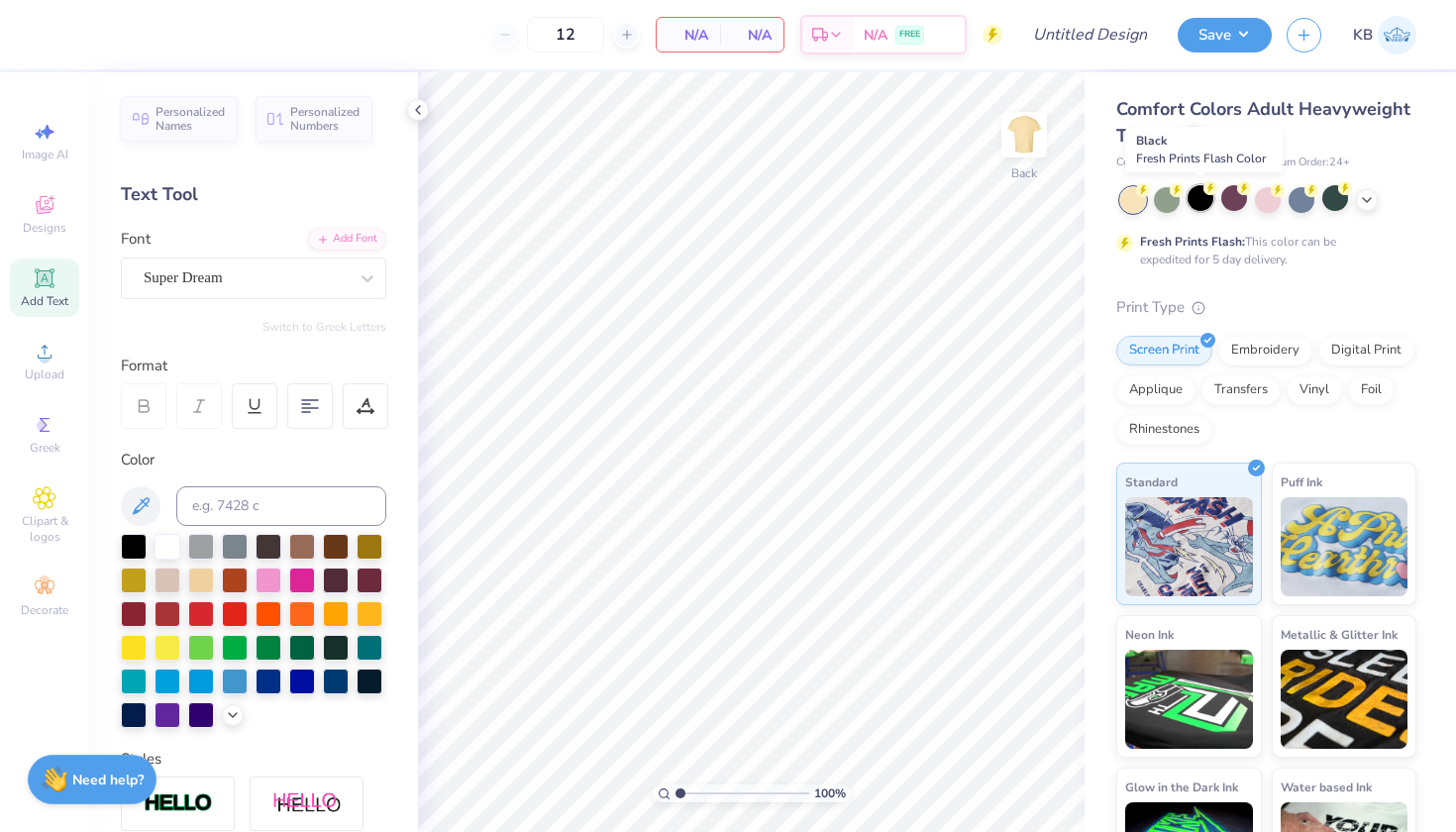
click at [1207, 197] on div at bounding box center [1200, 198] width 26 height 26
click at [25, 126] on div "Image AI" at bounding box center [45, 140] width 70 height 59
select select "4"
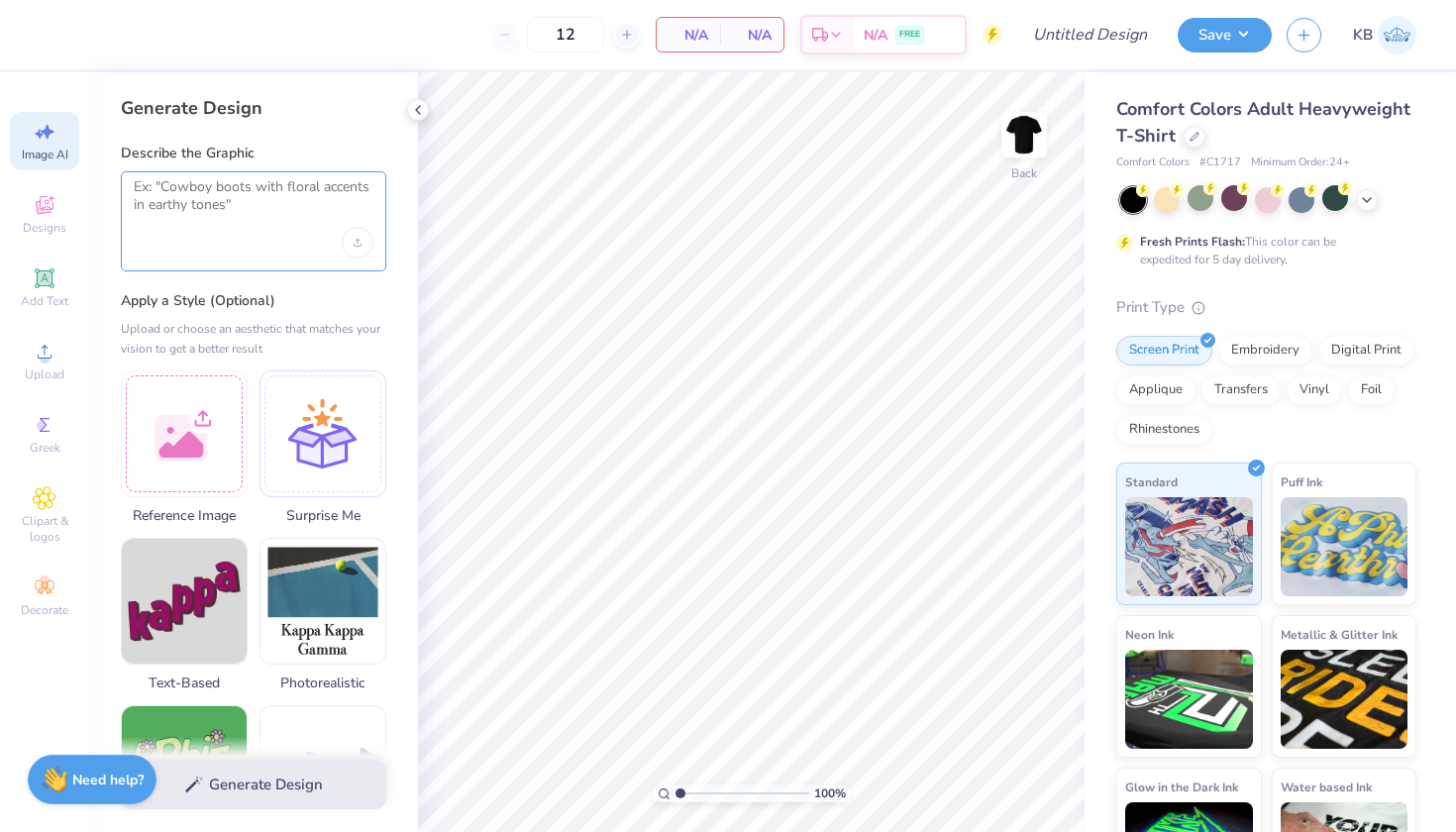
click at [201, 223] on textarea at bounding box center [253, 203] width 240 height 50
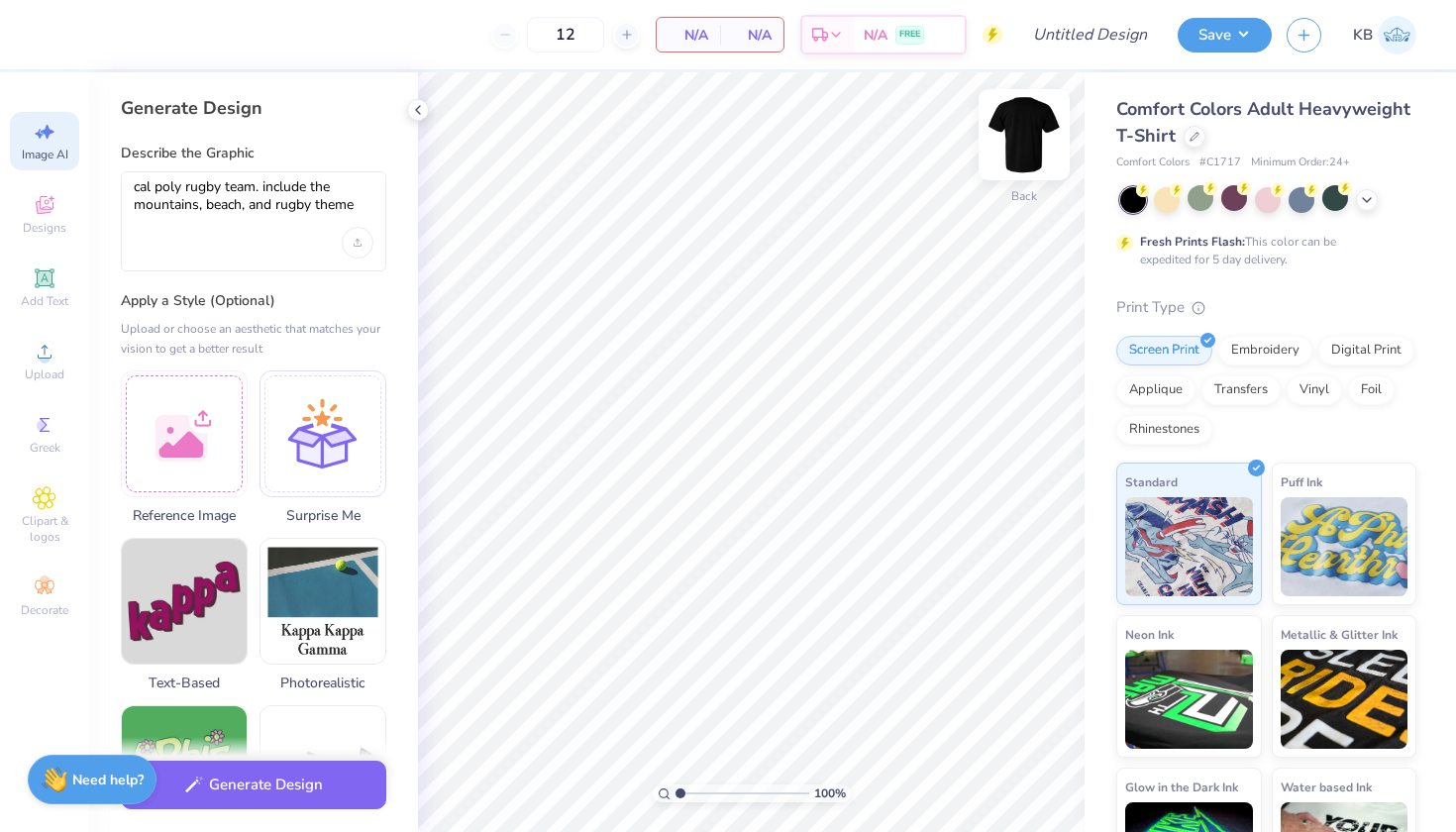
click at [1015, 124] on img at bounding box center [1024, 135] width 80 height 80
click at [363, 205] on textarea "cal poly rugby team. include the mountains, beach, and rugby theme" at bounding box center [253, 203] width 240 height 50
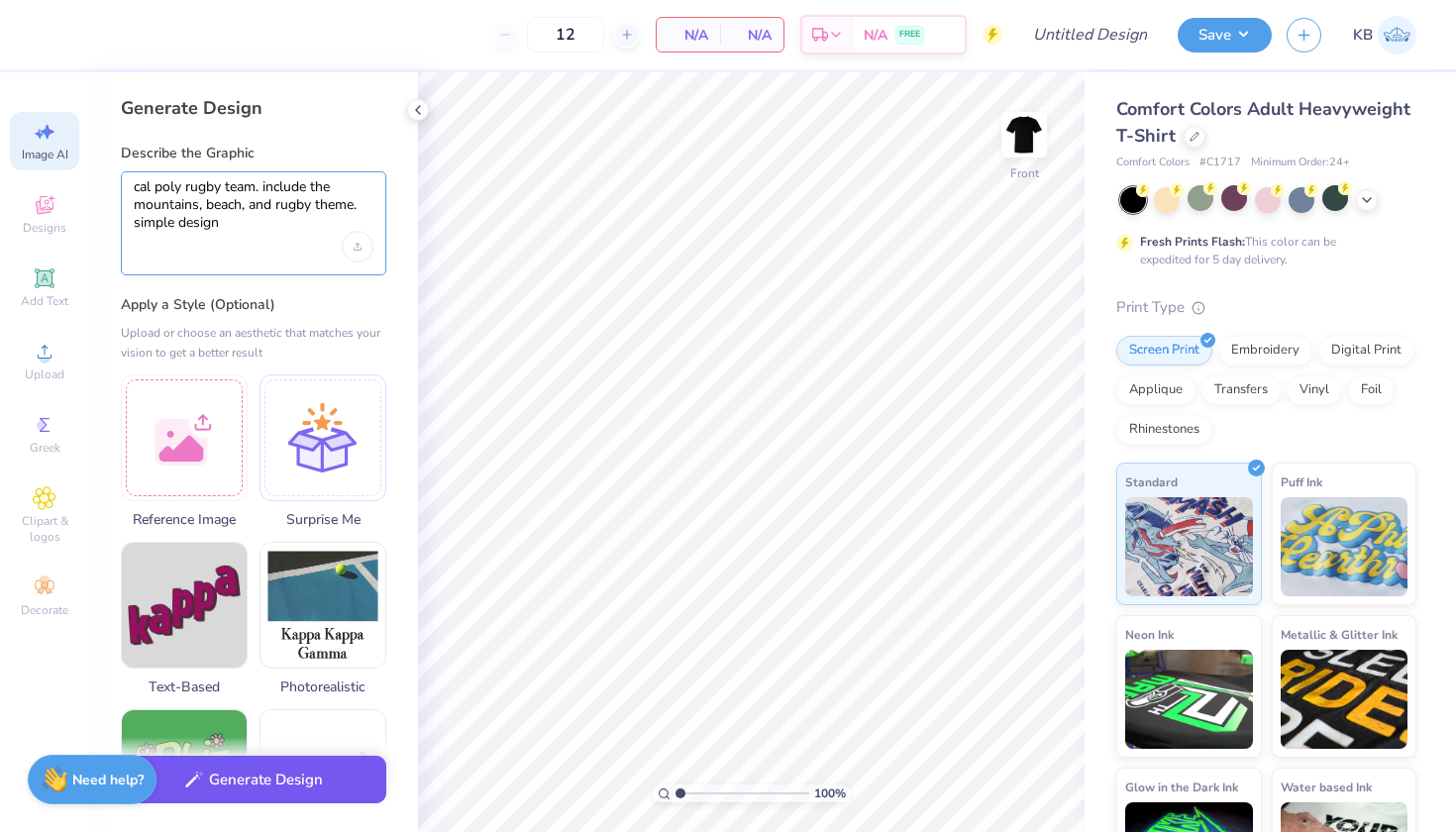
type textarea "cal poly rugby team. include the mountains, beach, and rugby theme. simple desi…"
click at [306, 789] on button "Generate Design" at bounding box center [253, 779] width 266 height 49
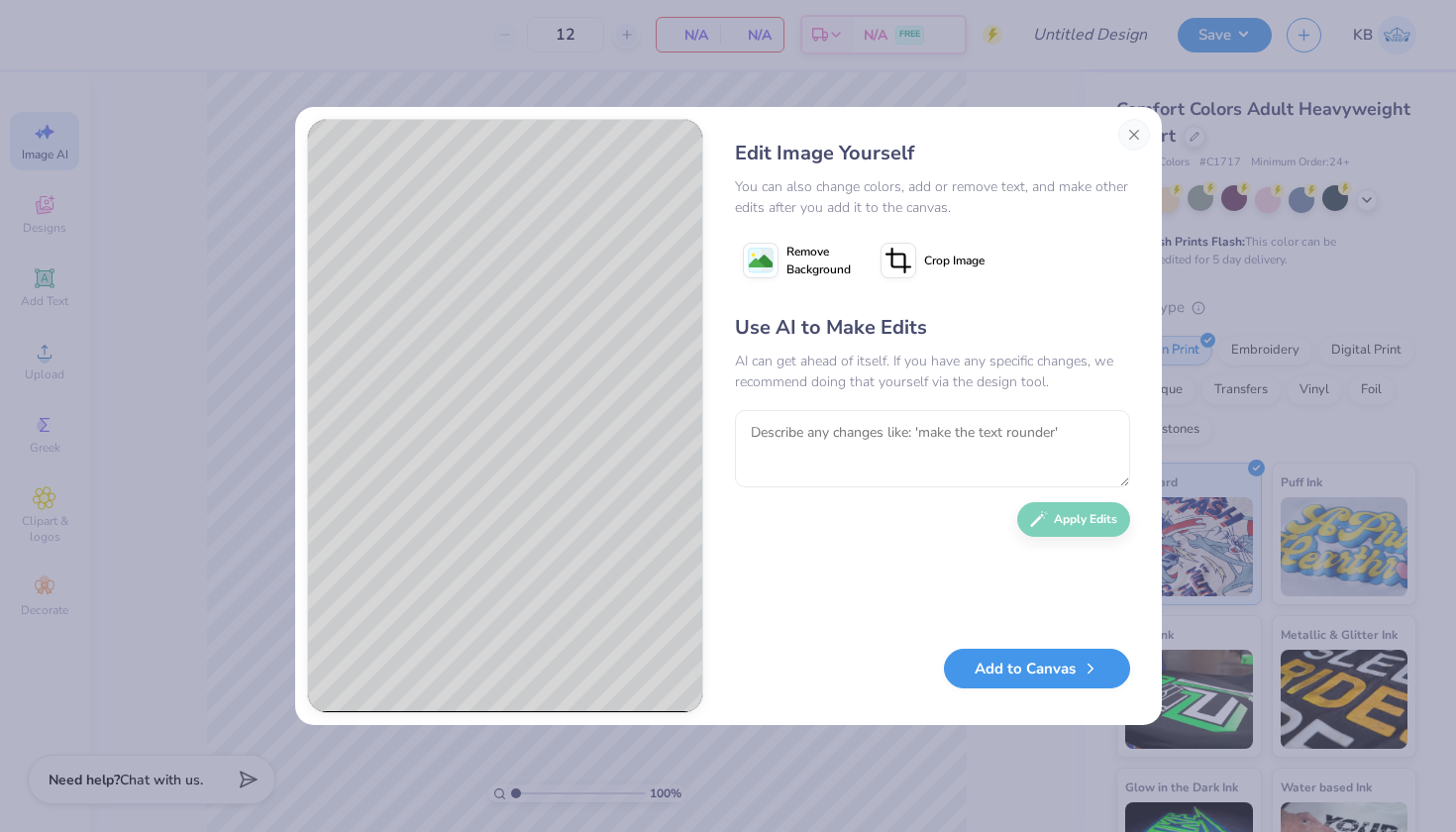
click at [1059, 659] on button "Add to Canvas" at bounding box center [1036, 669] width 186 height 41
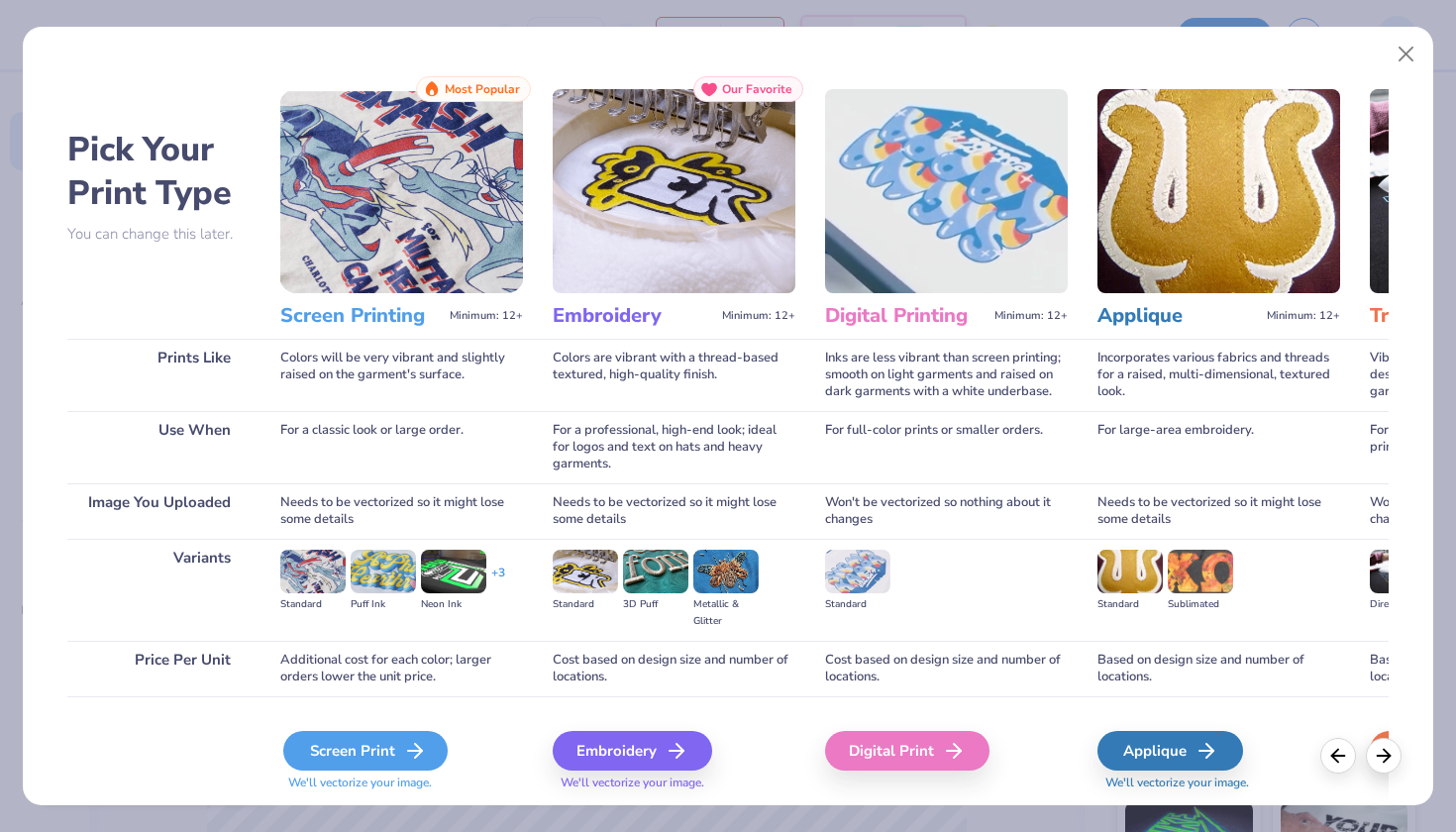
click at [351, 757] on div "Screen Print" at bounding box center [365, 750] width 164 height 40
click at [376, 752] on div "Screen Print" at bounding box center [365, 750] width 164 height 40
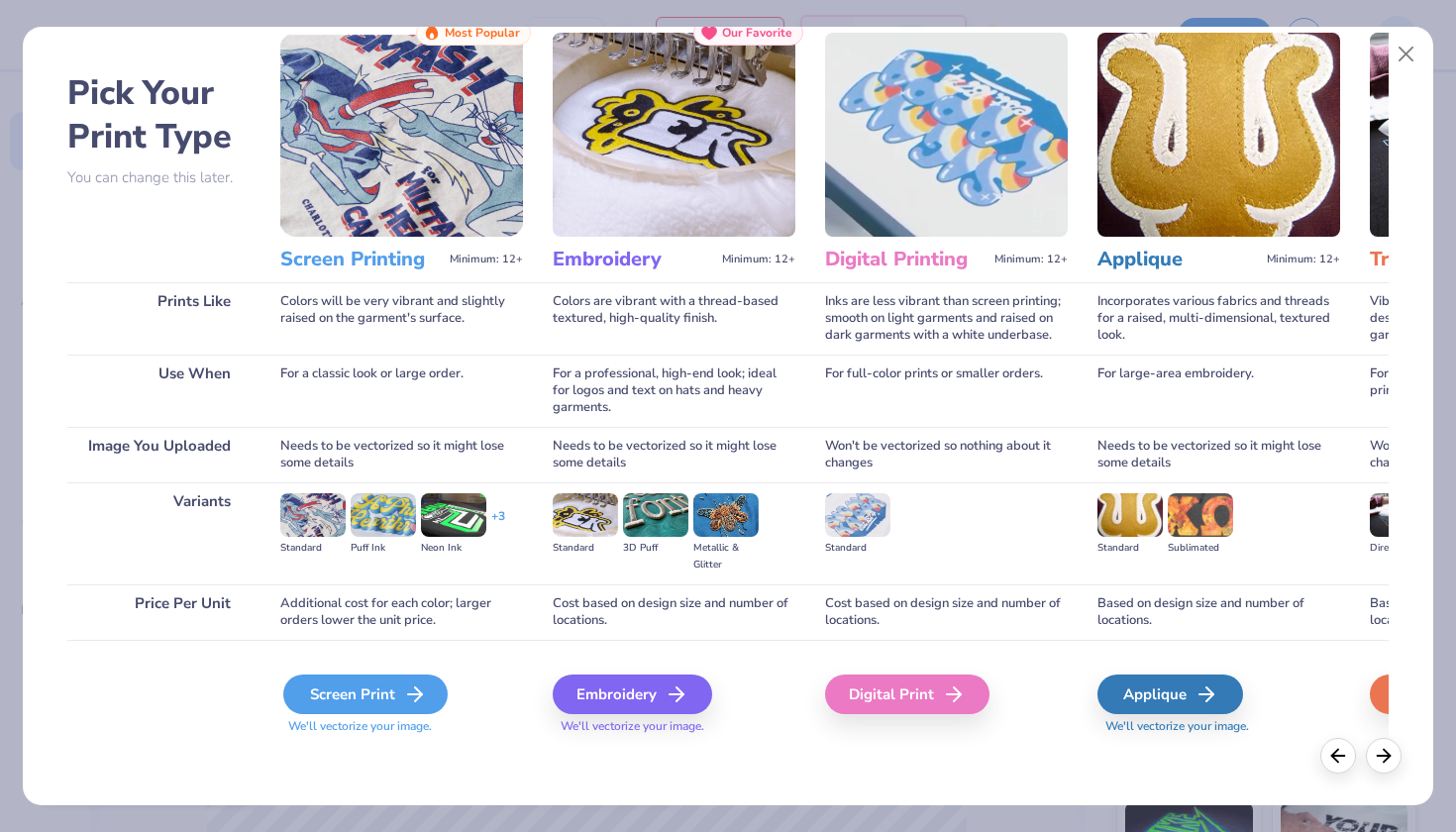
scroll to position [57, 0]
click at [395, 699] on div "Screen Print" at bounding box center [365, 695] width 164 height 40
click at [402, 685] on div "Screen Print" at bounding box center [365, 695] width 164 height 40
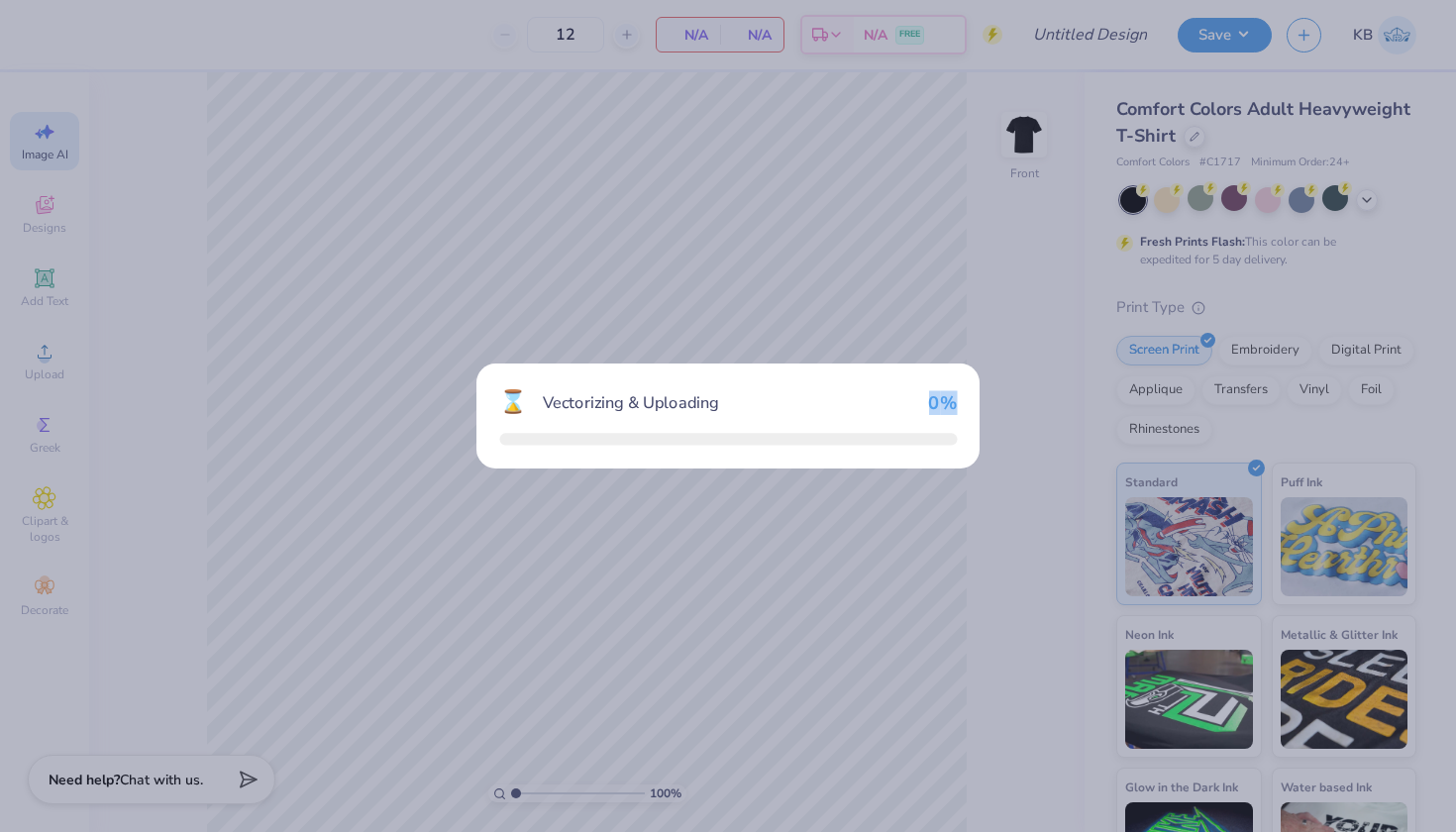
click at [402, 685] on div "⌛ Vectorizing & Uploading 0 %" at bounding box center [728, 416] width 1456 height 832
click at [756, 657] on div "⌛ Vectorizing & Uploading 35 %" at bounding box center [728, 416] width 1456 height 832
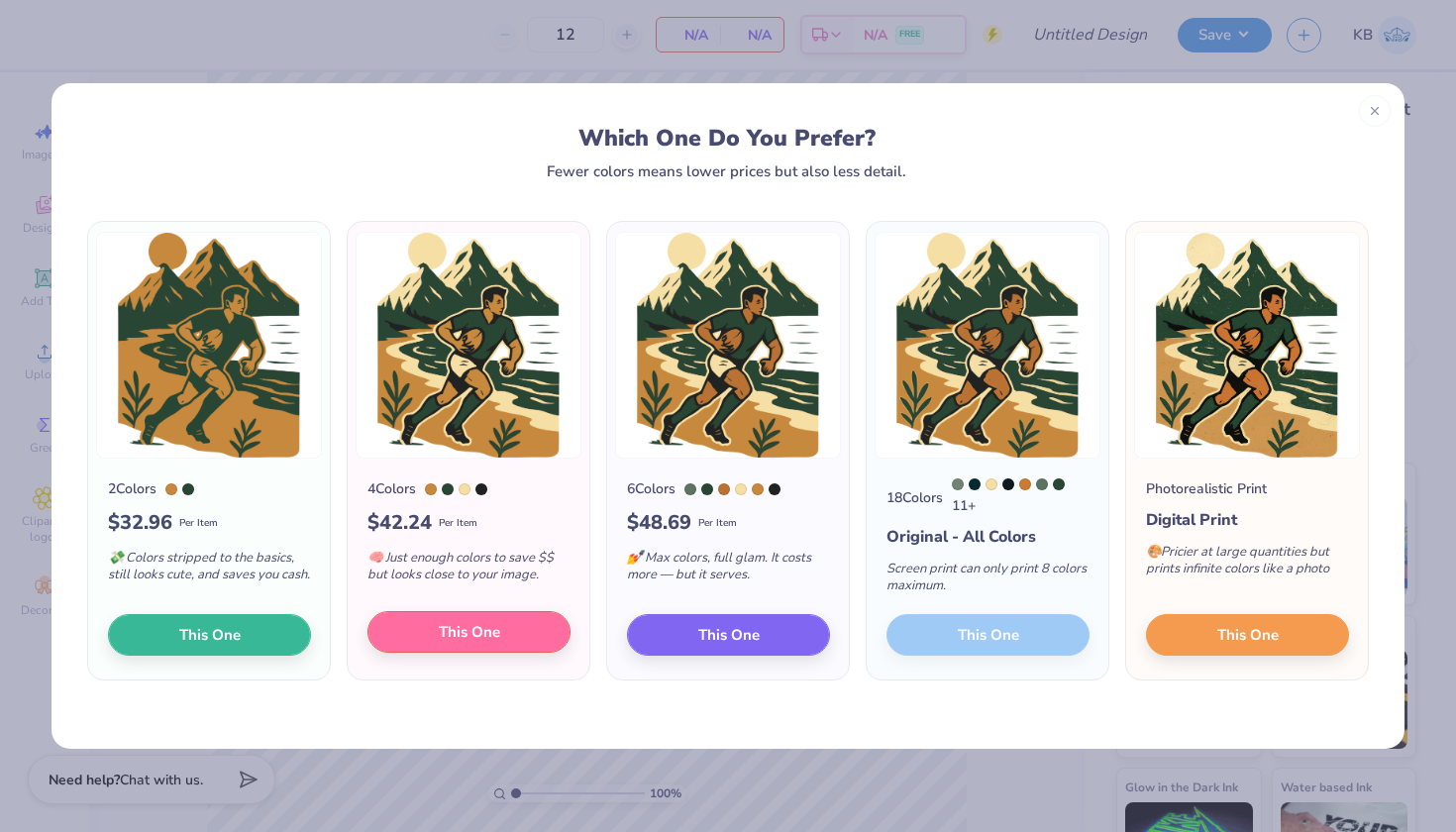
click at [471, 633] on span "This One" at bounding box center [470, 632] width 62 height 23
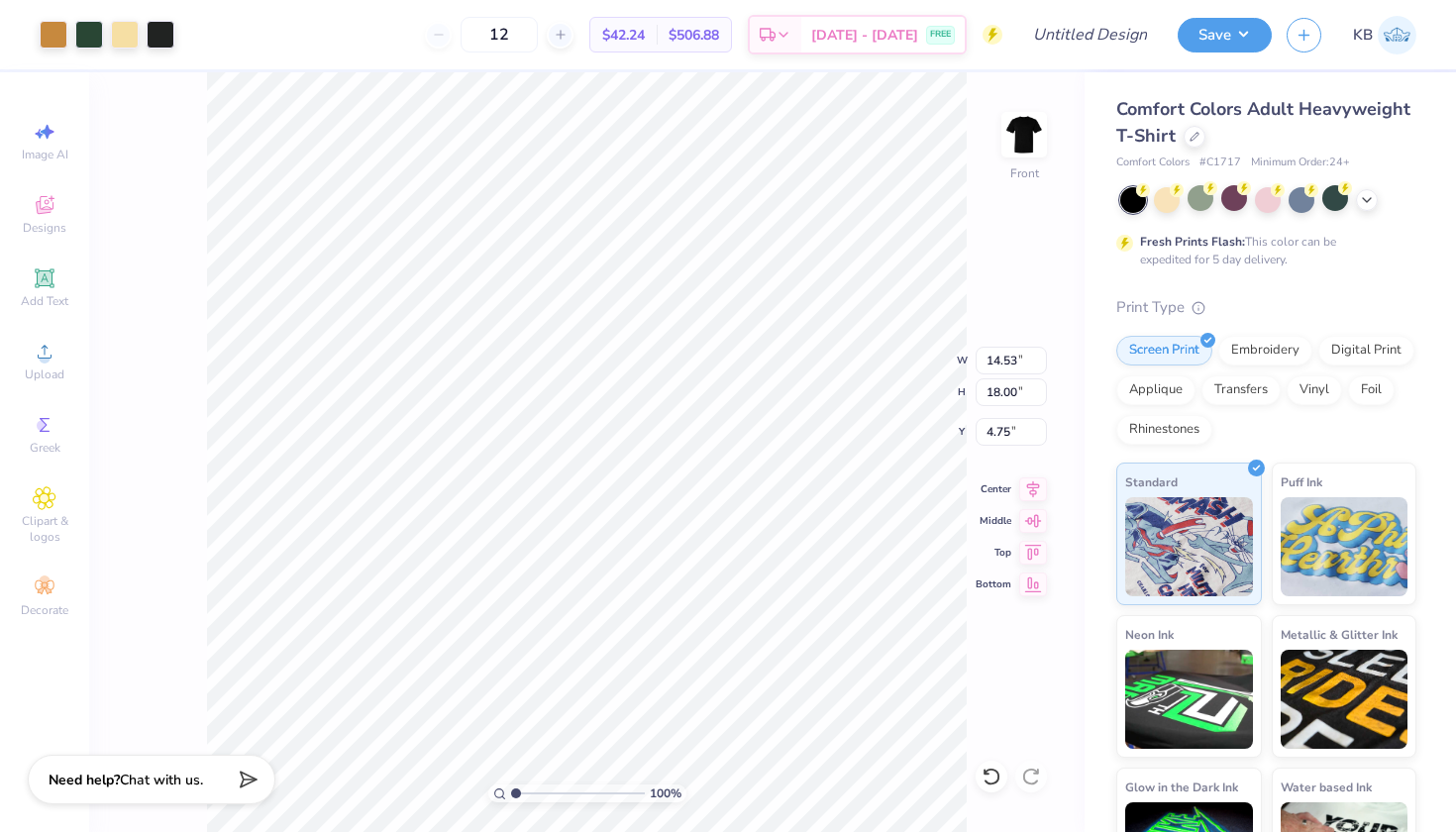
type input "8.45"
type input "10.47"
type input "5.40"
click at [160, 31] on div at bounding box center [160, 33] width 28 height 28
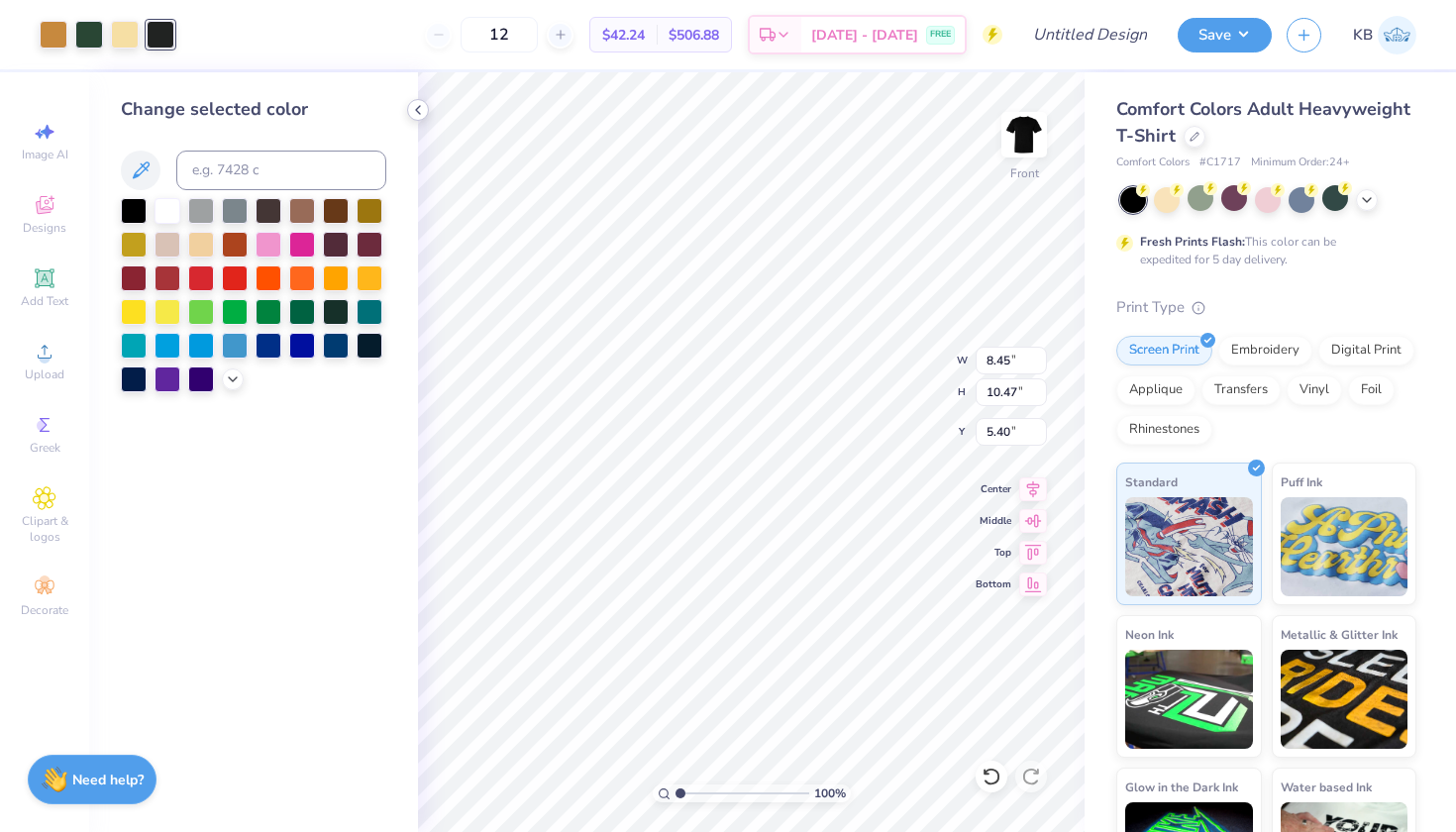
click at [418, 113] on icon at bounding box center [418, 109] width 16 height 16
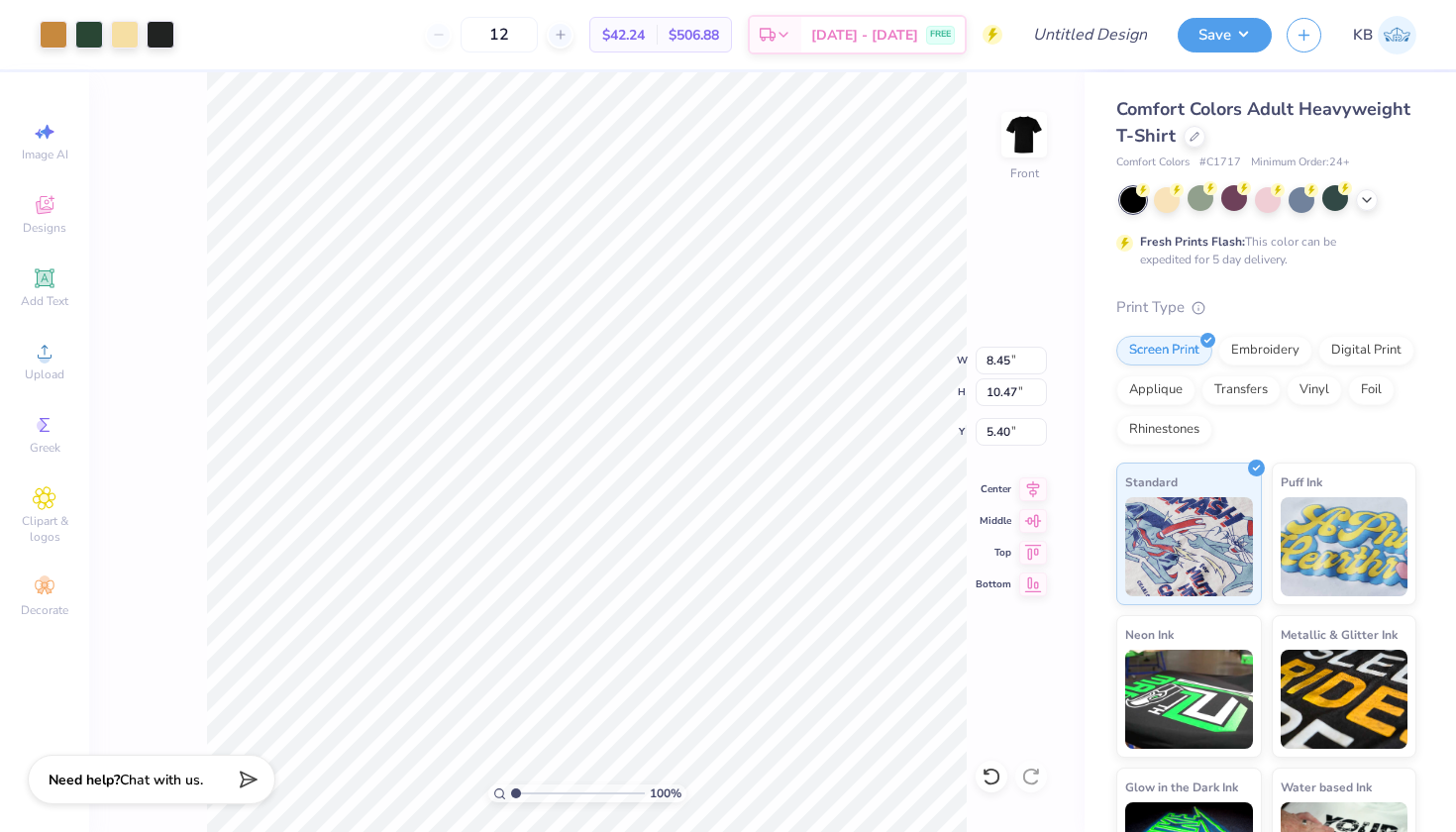
type input "5.16"
click at [537, 32] on input "12" at bounding box center [500, 35] width 78 height 36
type input "1"
click at [651, 77] on icon at bounding box center [646, 80] width 14 height 14
click at [571, 30] on input "number" at bounding box center [565, 35] width 78 height 36
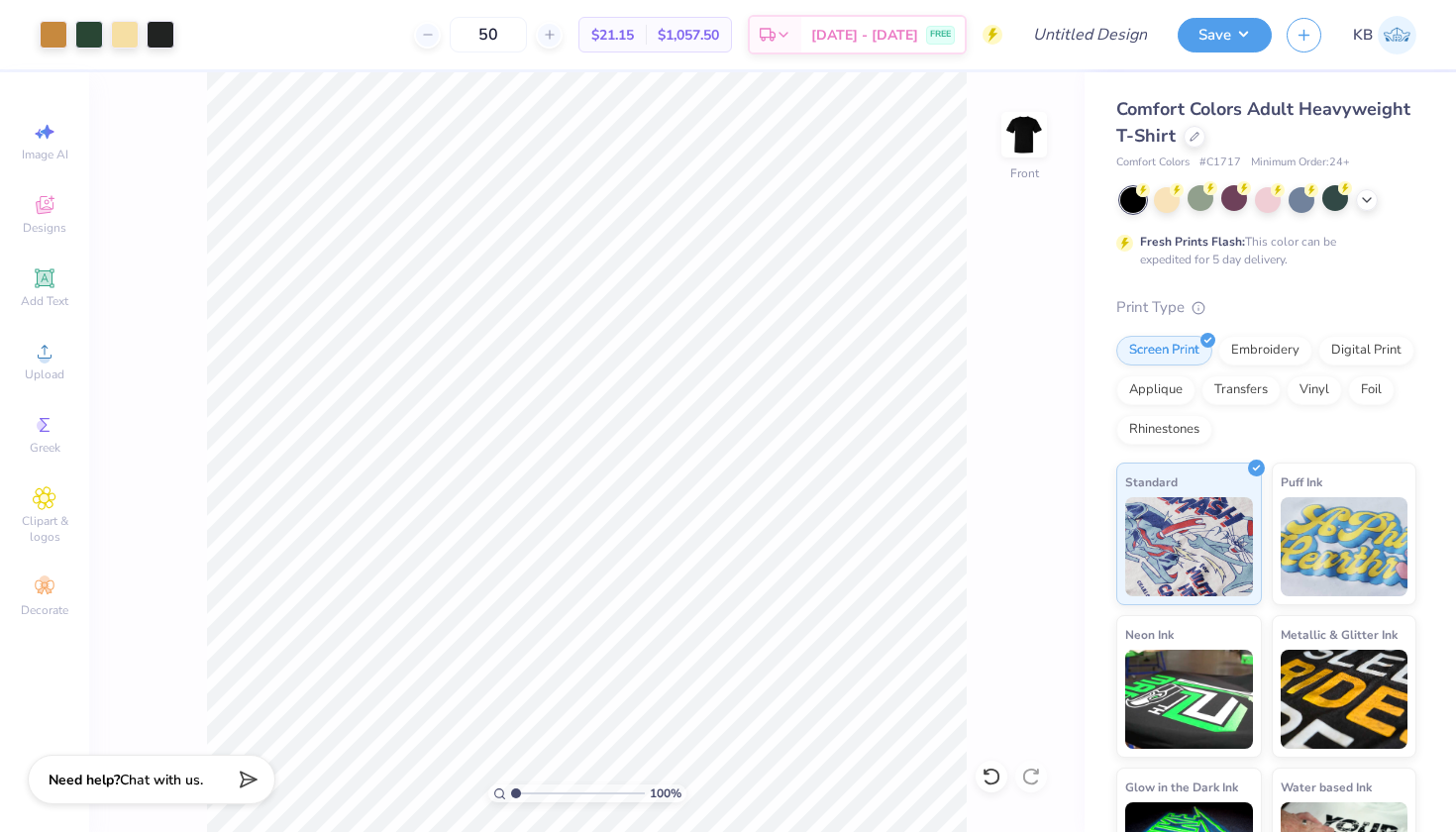
click at [337, 54] on div "50 $21.15 Per Item $1,057.50 Total Est. Delivery Sep 7 - 10 FREE" at bounding box center [595, 35] width 813 height 70
click at [526, 30] on input "50" at bounding box center [489, 35] width 78 height 36
type input "5"
type input "6"
type input "1"
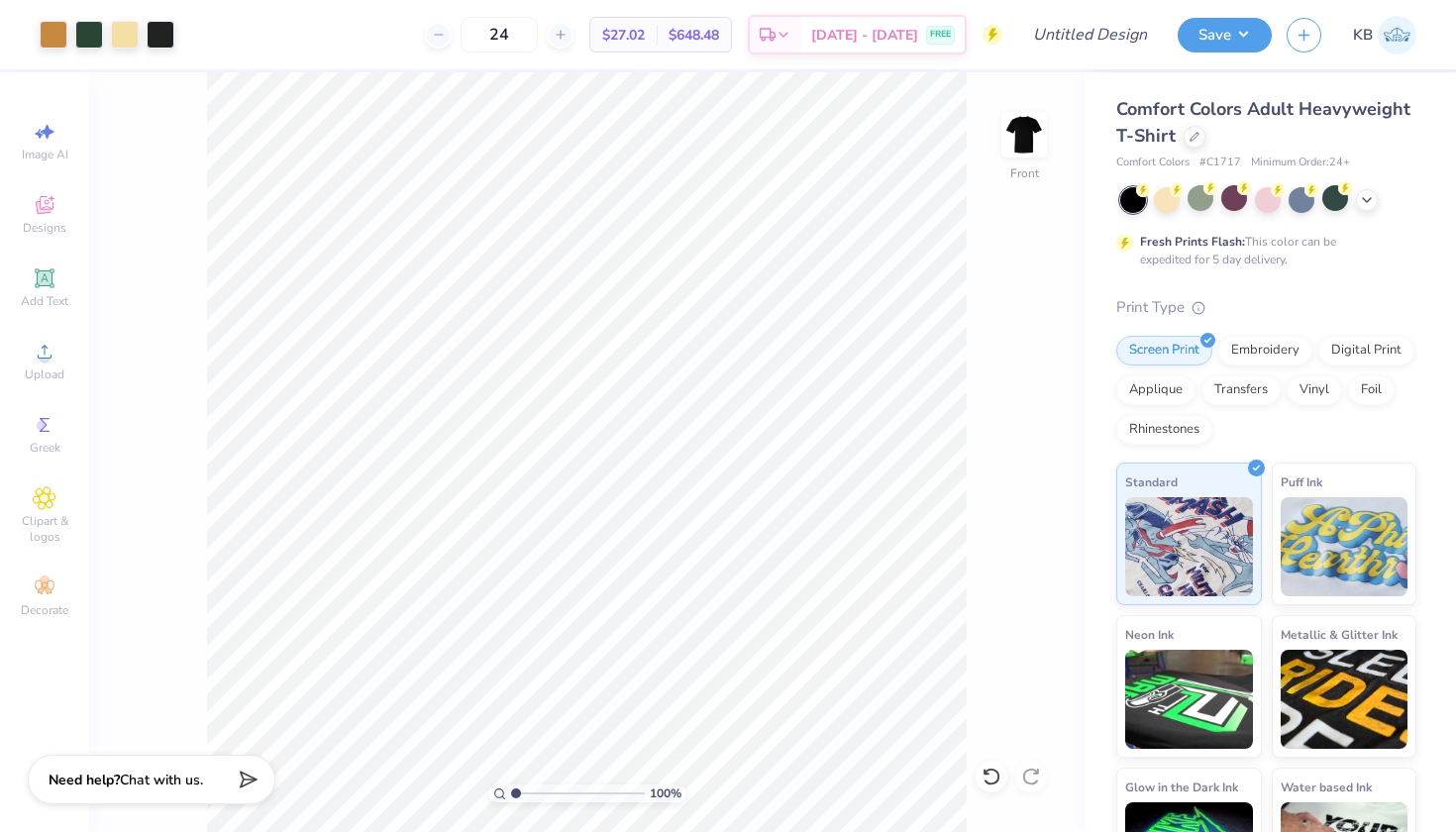
type input "24"
click at [406, 45] on div "24 $27.02 Per Item $648.48 Total Est. Delivery Sep 7 - 10 FREE" at bounding box center [595, 35] width 813 height 70
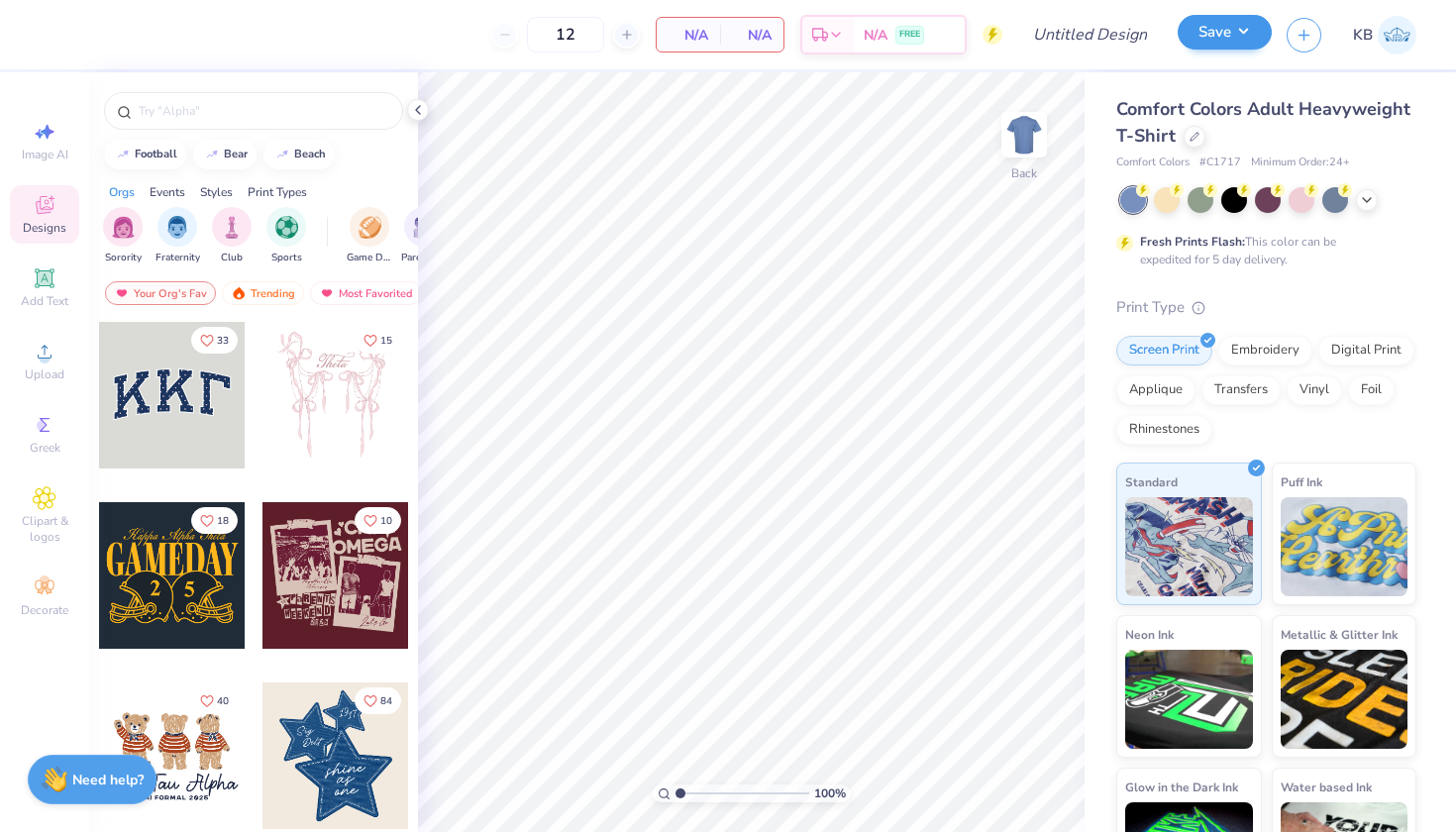
click at [1206, 40] on button "Save" at bounding box center [1224, 32] width 95 height 35
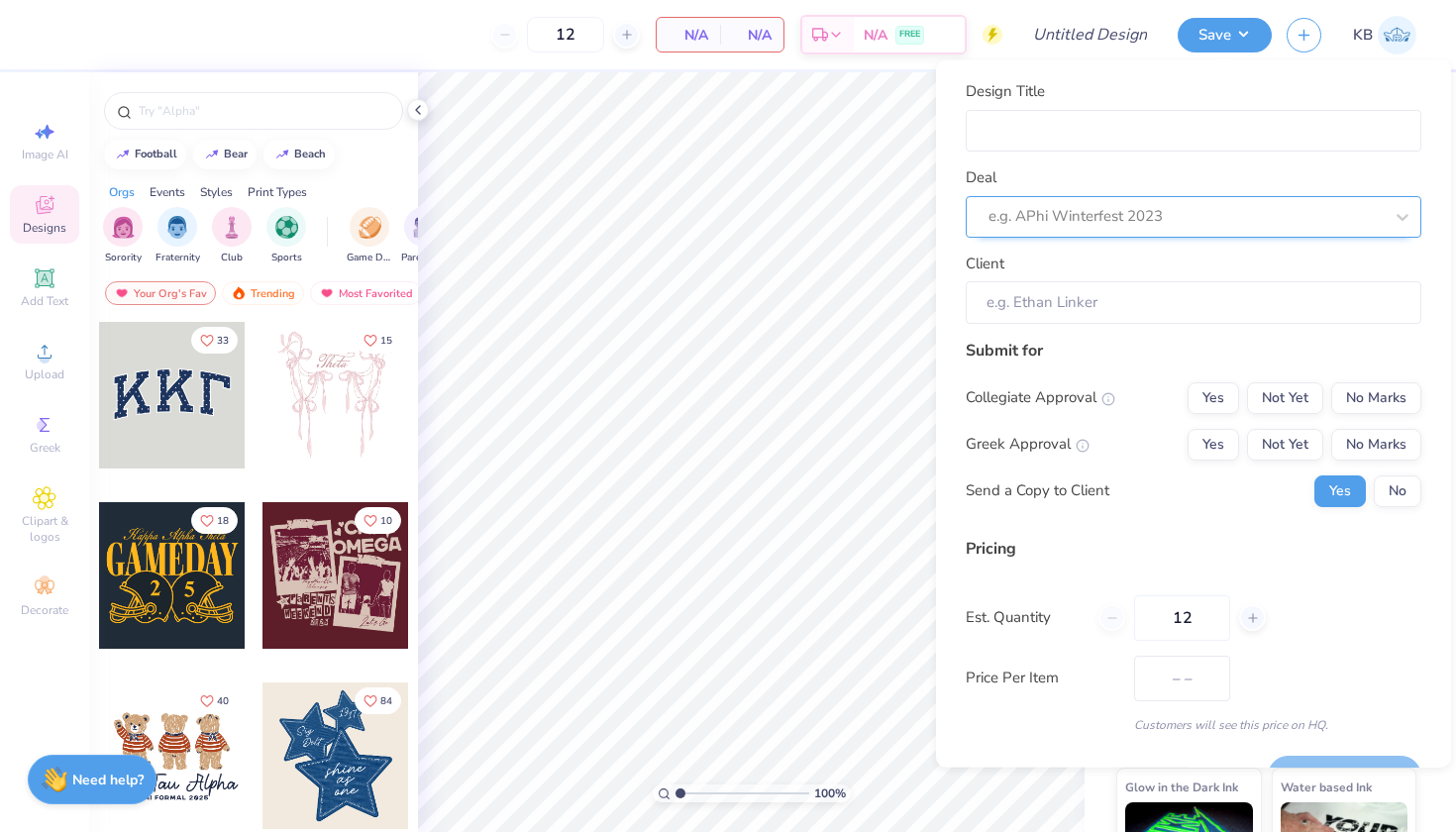
click at [1108, 216] on div "e.g. APhi Winterfest 2023" at bounding box center [1185, 216] width 394 height 23
click at [1121, 203] on div at bounding box center [1185, 216] width 394 height 27
click at [1148, 167] on div "Deal Select is focused ,type to refine list, press Down to open the menu, e.g. …" at bounding box center [1193, 202] width 456 height 72
click at [1104, 295] on input "Client" at bounding box center [1193, 303] width 456 height 43
